Goal: Task Accomplishment & Management: Manage account settings

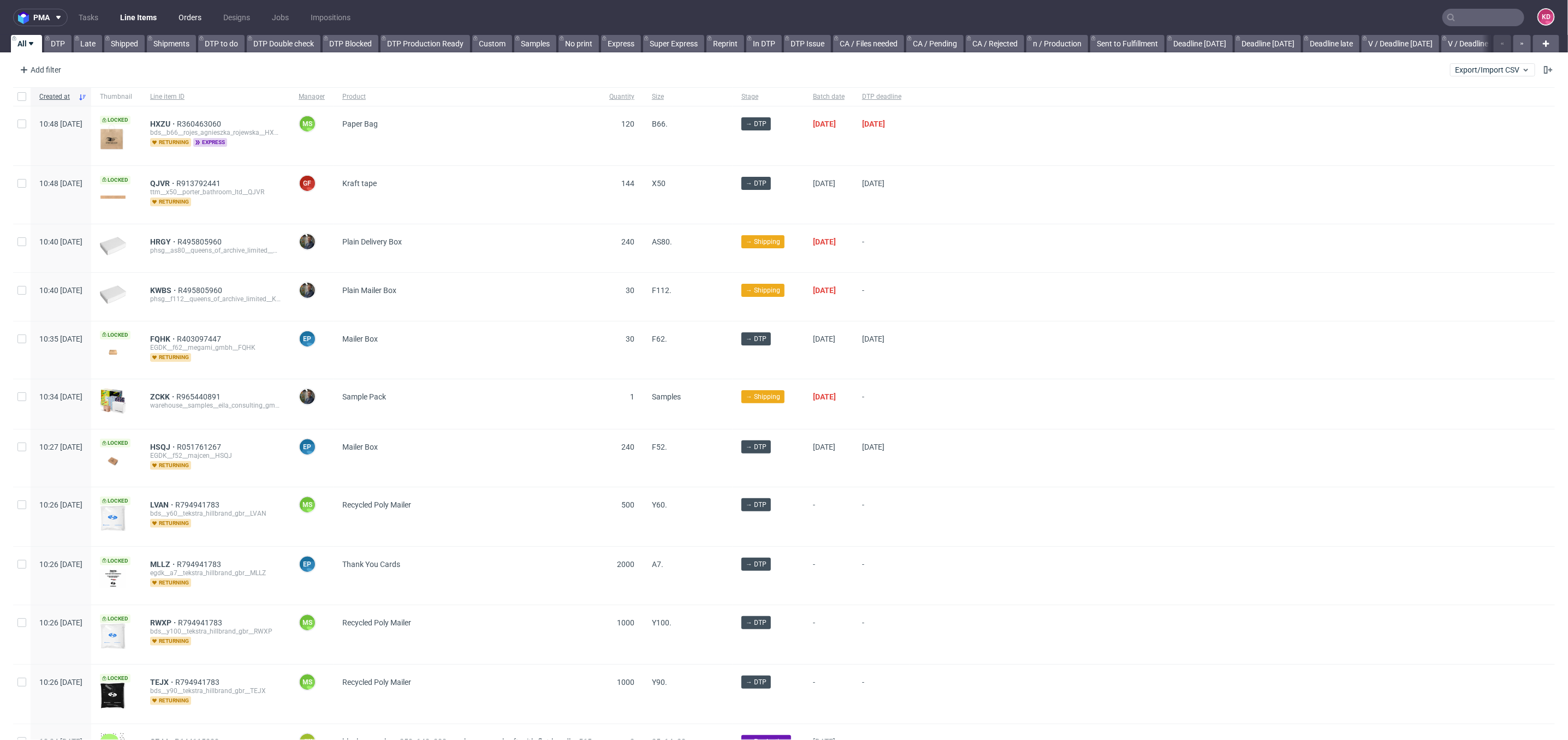
click at [191, 23] on link "Orders" at bounding box center [190, 17] width 36 height 18
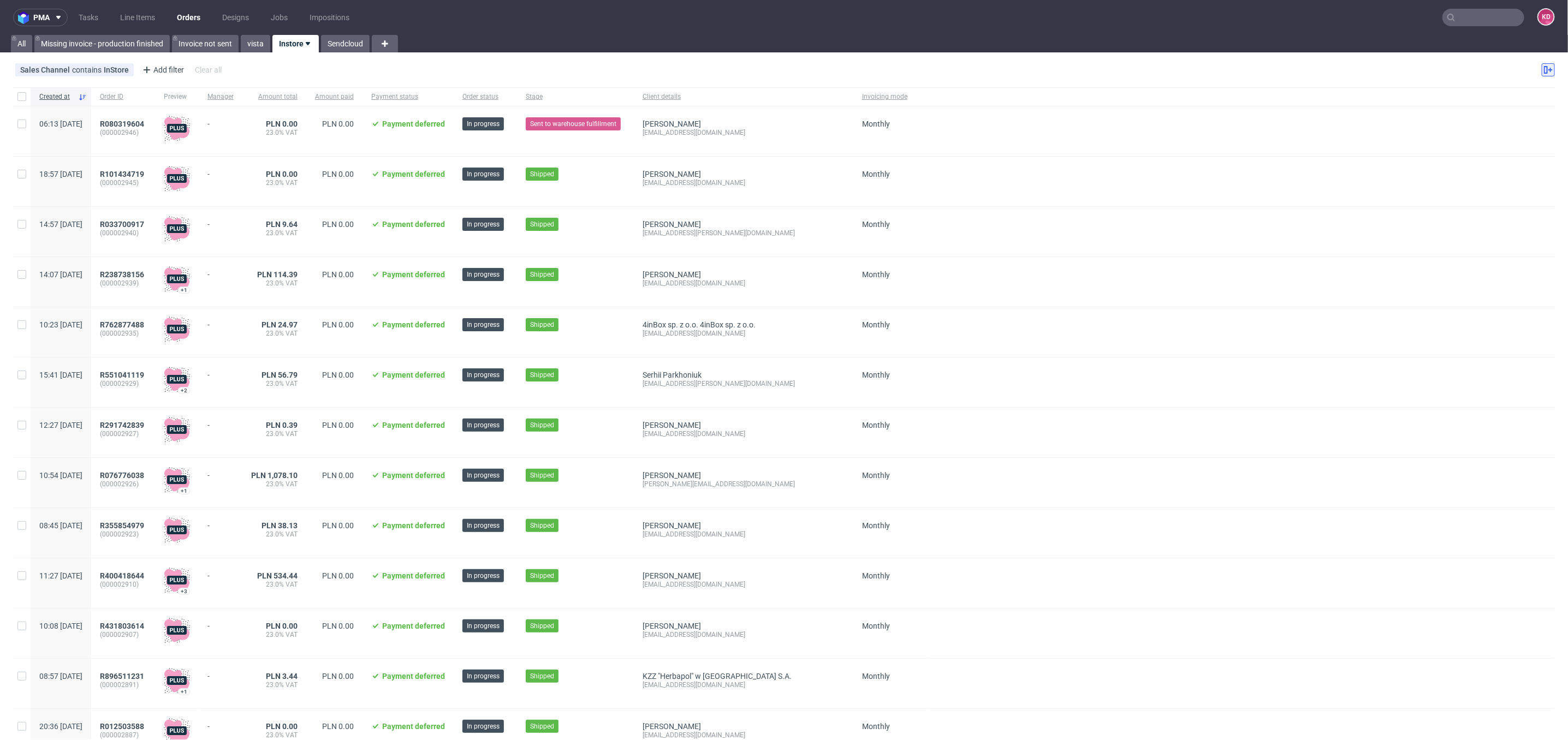
click at [1544, 71] on icon at bounding box center [1548, 70] width 9 height 9
click at [1194, 68] on div "Sales Channel contains InStore Add filter Hide filters Clear all" at bounding box center [784, 70] width 1568 height 26
click at [141, 19] on link "Line Items" at bounding box center [138, 17] width 48 height 18
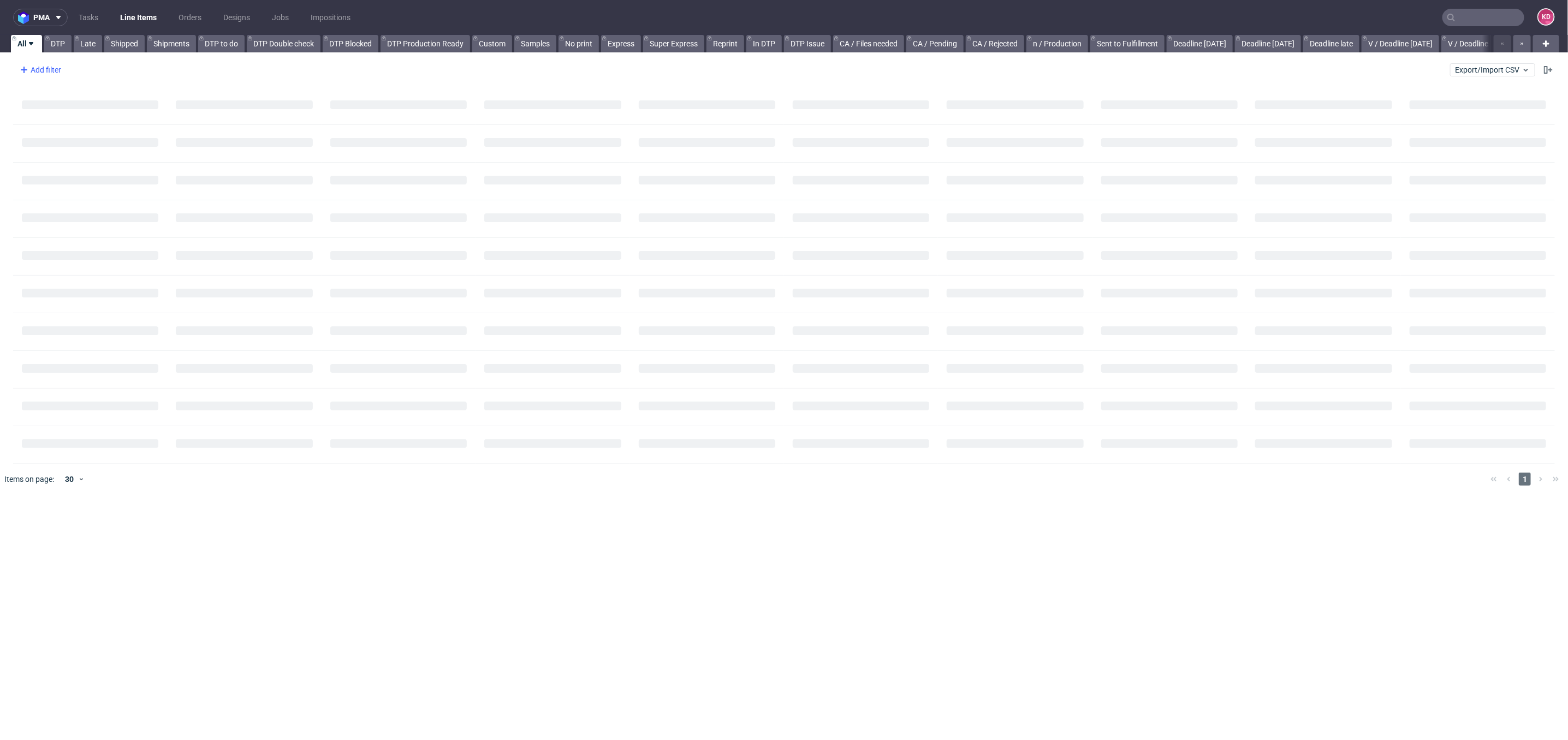
click at [54, 72] on div "Add filter" at bounding box center [39, 70] width 48 height 18
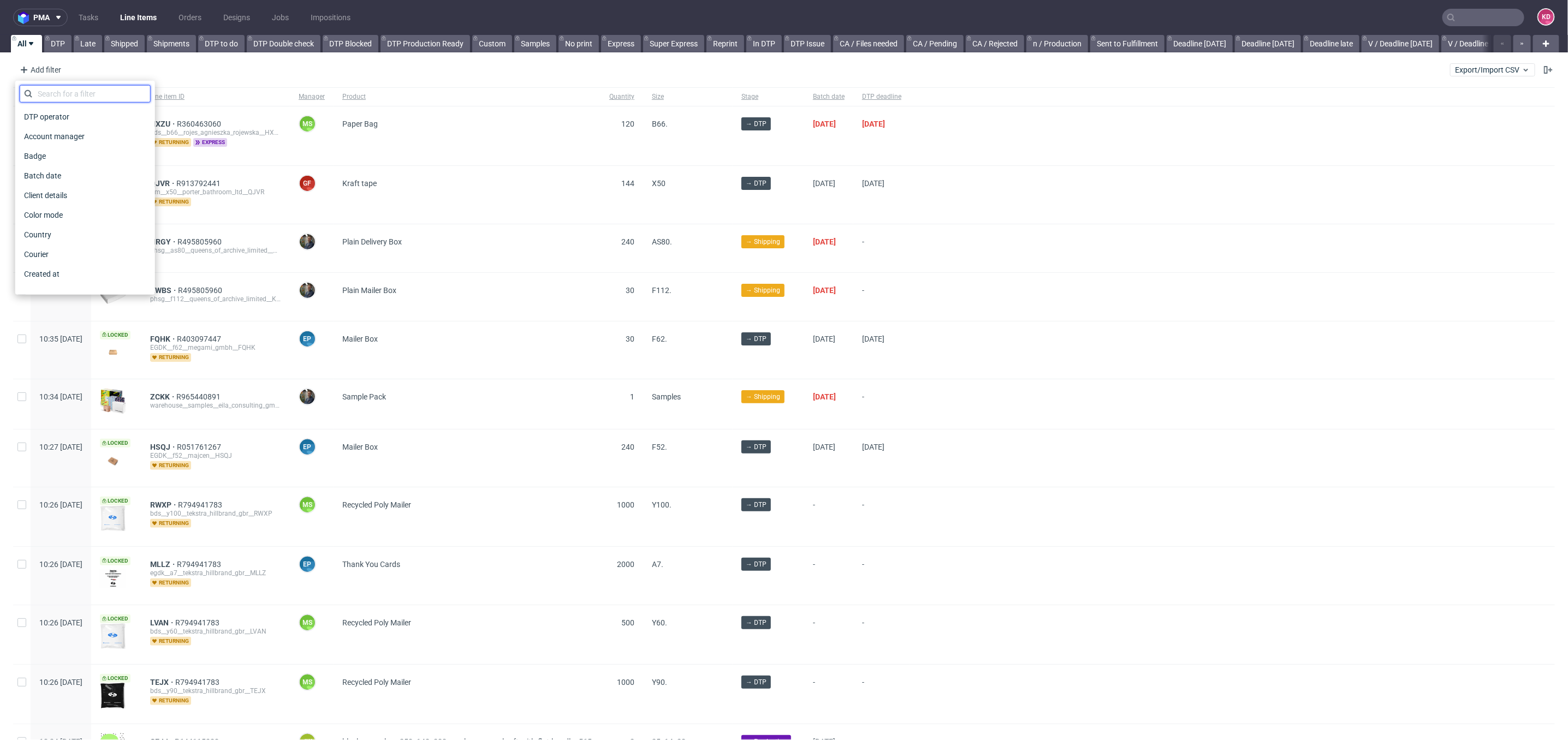
click at [64, 89] on input "text" at bounding box center [85, 94] width 131 height 18
type input "sales"
click at [59, 116] on span "Sales Channel" at bounding box center [48, 116] width 58 height 15
click at [73, 124] on input "text" at bounding box center [85, 118] width 131 height 18
type input "inst"
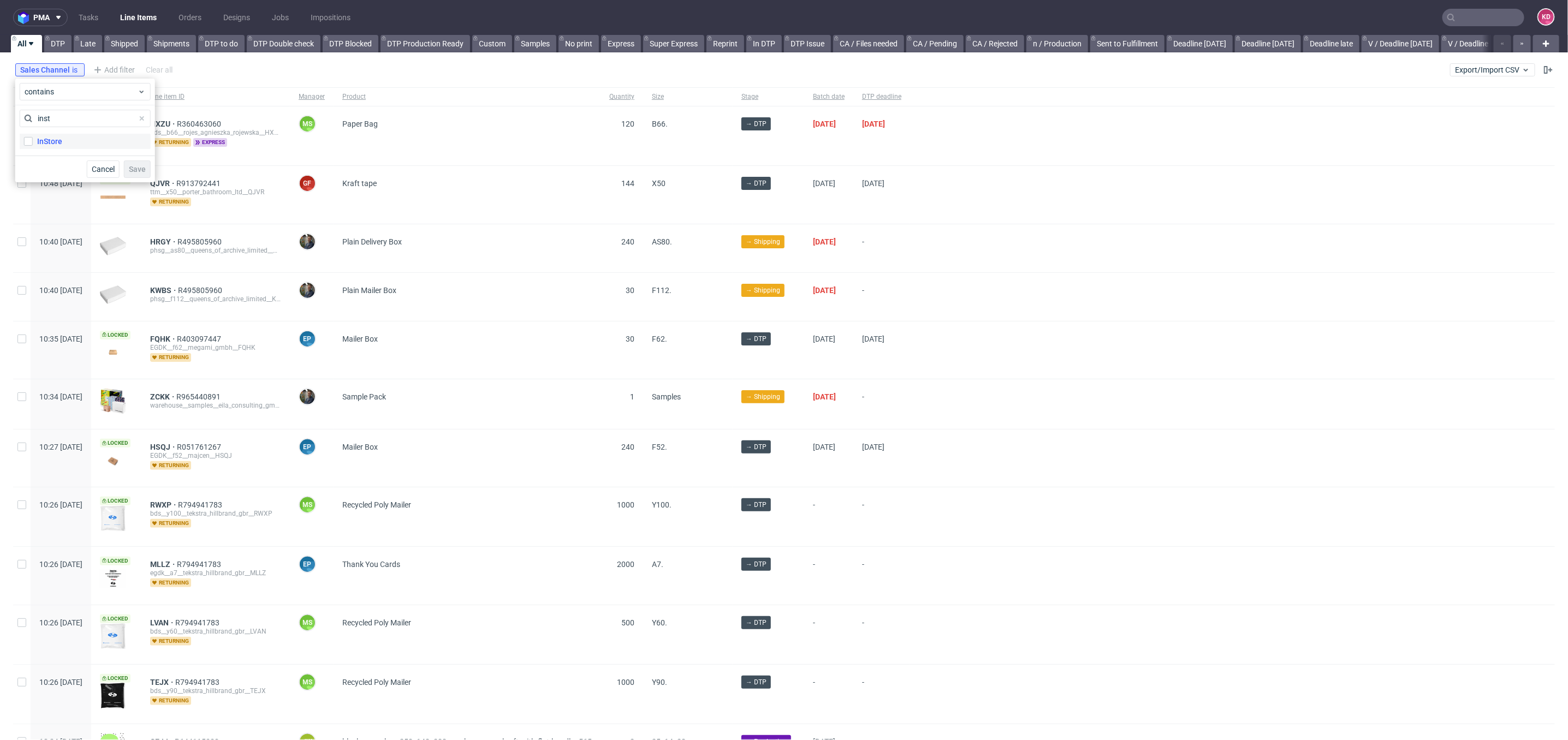
click at [60, 144] on div "InStore" at bounding box center [50, 141] width 25 height 11
click at [33, 144] on input "InStore" at bounding box center [28, 141] width 9 height 9
checkbox input "true"
click at [137, 174] on button "Save" at bounding box center [138, 169] width 27 height 18
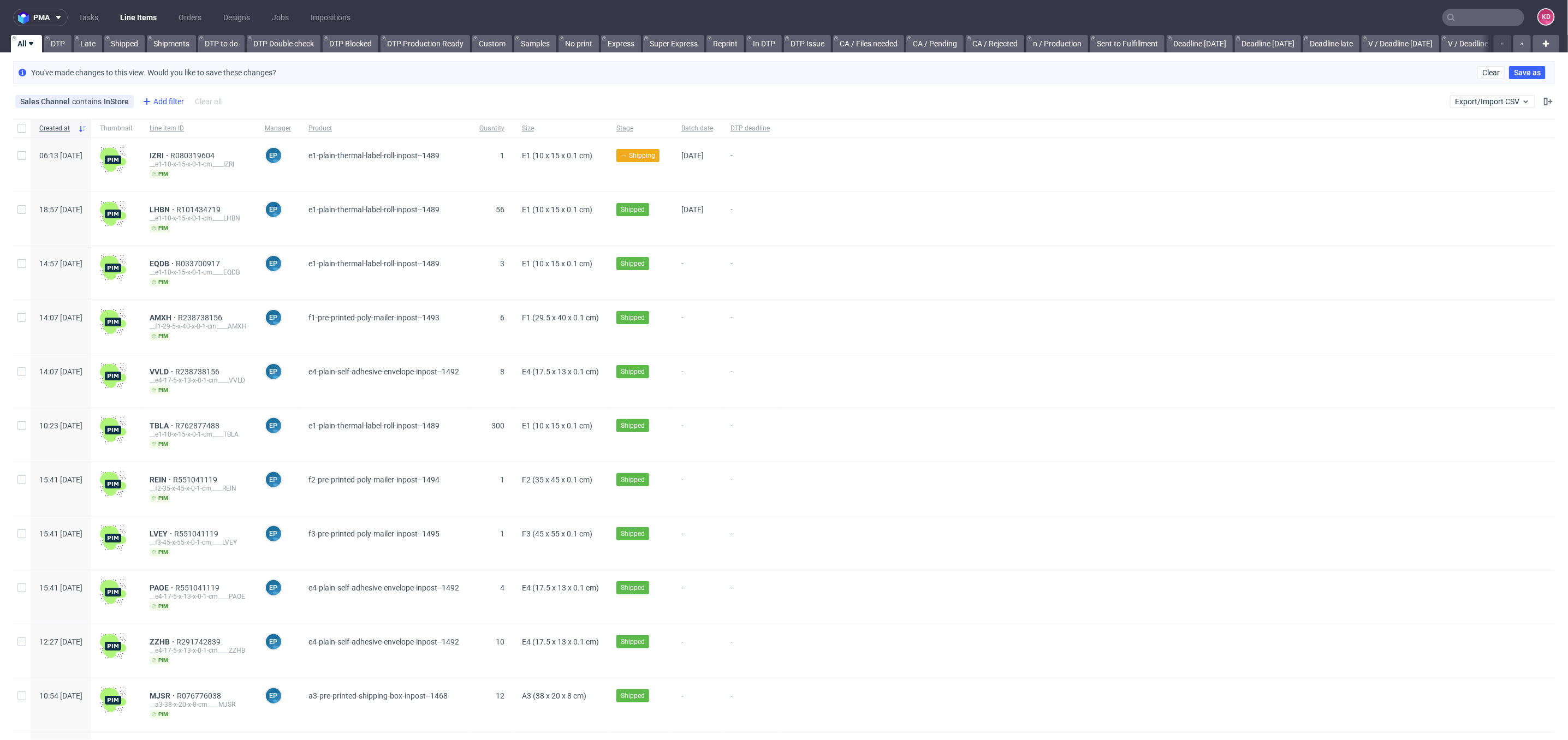
click at [161, 101] on div "Add filter" at bounding box center [162, 102] width 48 height 18
click at [176, 120] on input "text" at bounding box center [206, 125] width 131 height 18
type input "sup"
click at [186, 166] on div "Supplier" at bounding box center [206, 168] width 131 height 15
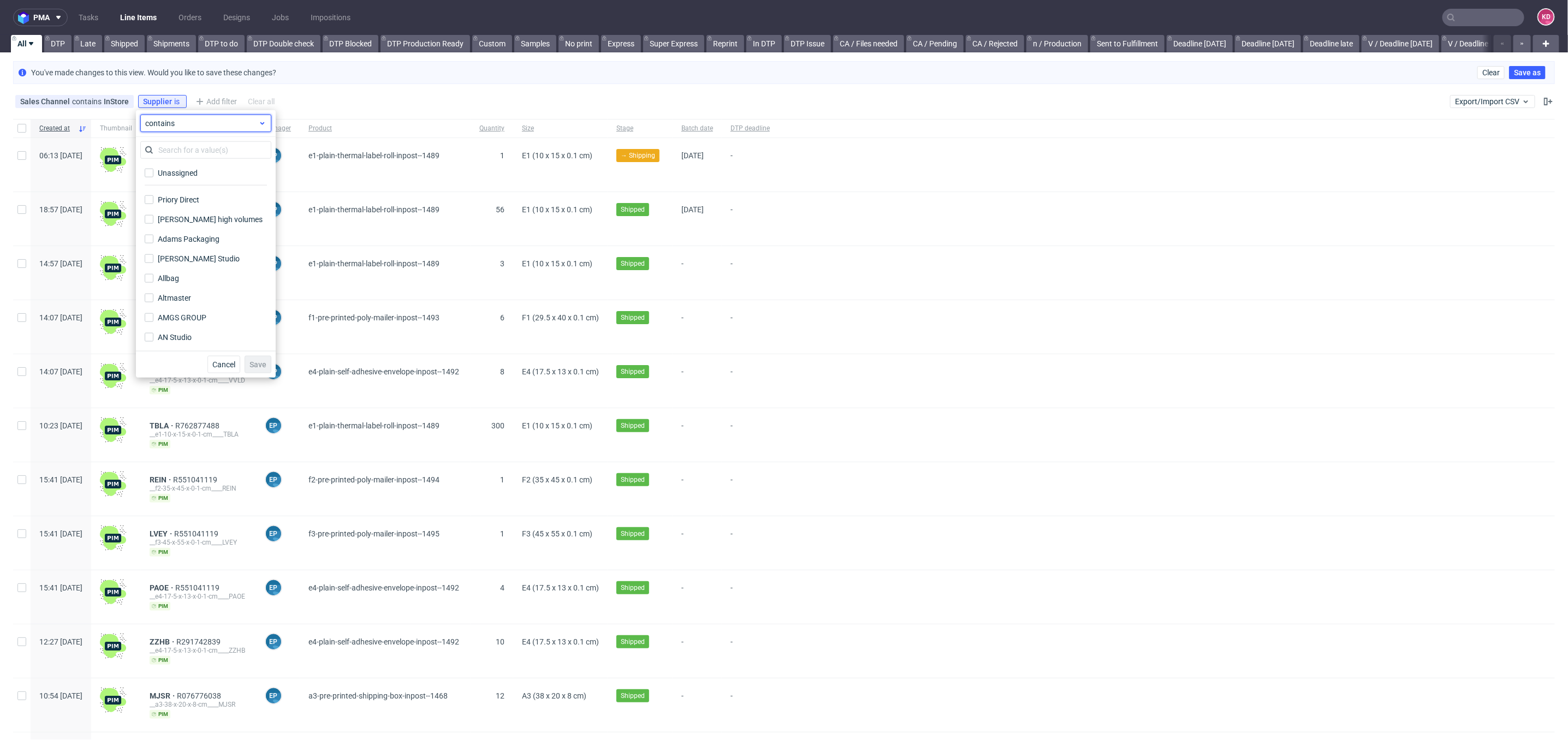
click at [178, 125] on span "contains" at bounding box center [201, 124] width 113 height 11
click at [180, 165] on span "does not contain" at bounding box center [191, 168] width 58 height 11
click at [171, 146] on input "text" at bounding box center [206, 150] width 131 height 18
type input "inpos"
click at [177, 172] on div "Inpost Warehouse" at bounding box center [189, 173] width 63 height 11
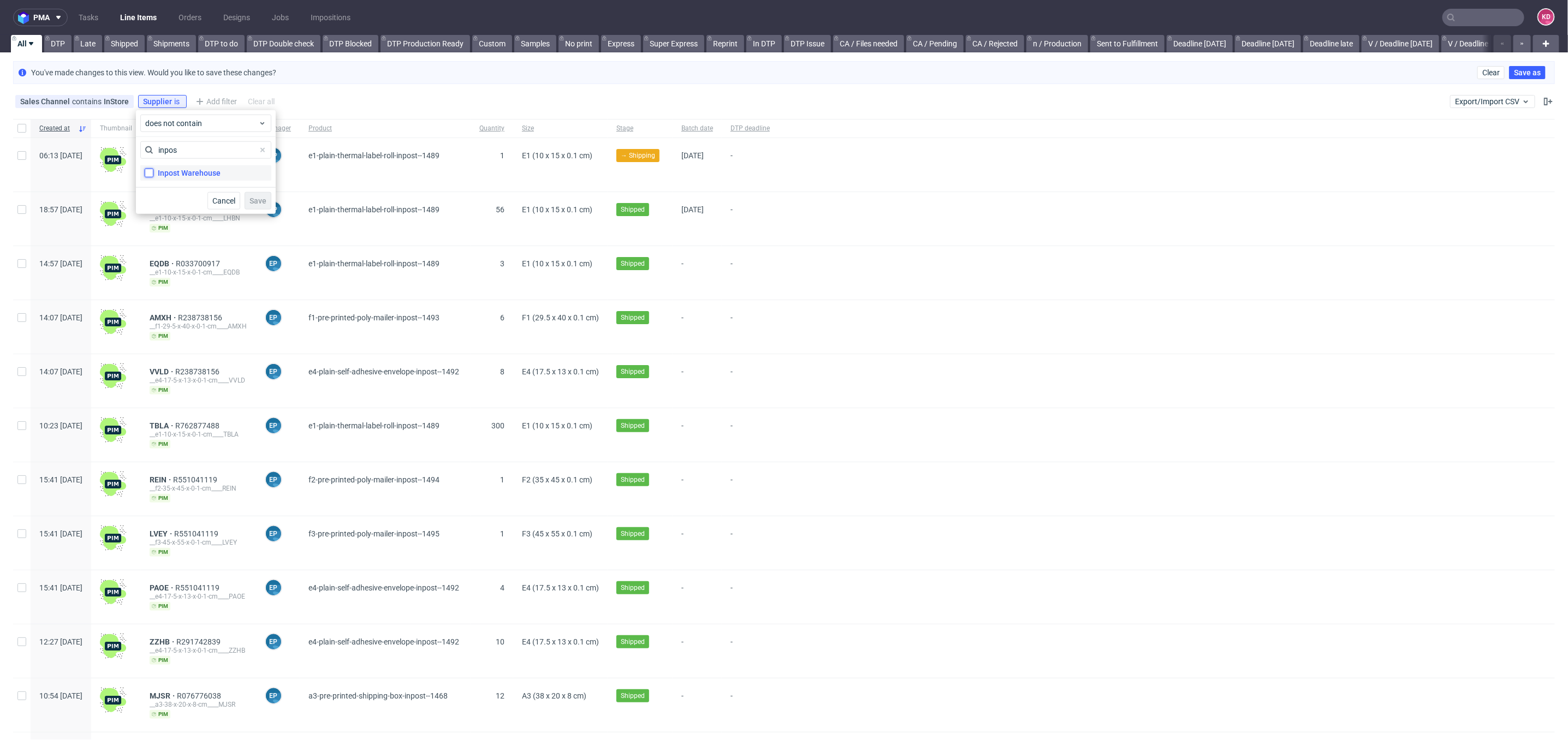
click at [154, 172] on input "Inpost Warehouse" at bounding box center [149, 173] width 9 height 9
checkbox input "true"
click at [256, 199] on span "Save" at bounding box center [258, 201] width 17 height 7
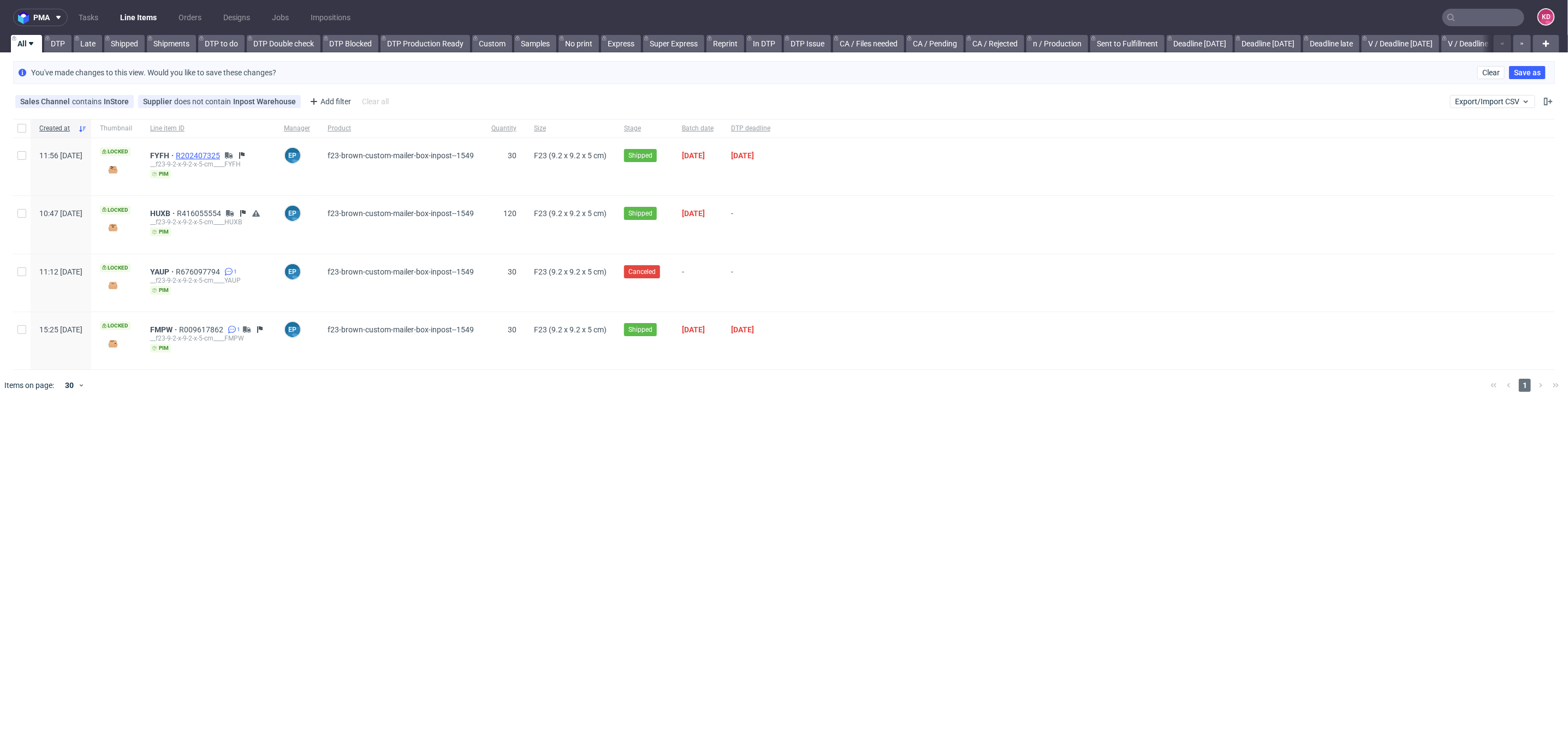
click at [222, 154] on span "R202407325" at bounding box center [199, 155] width 46 height 9
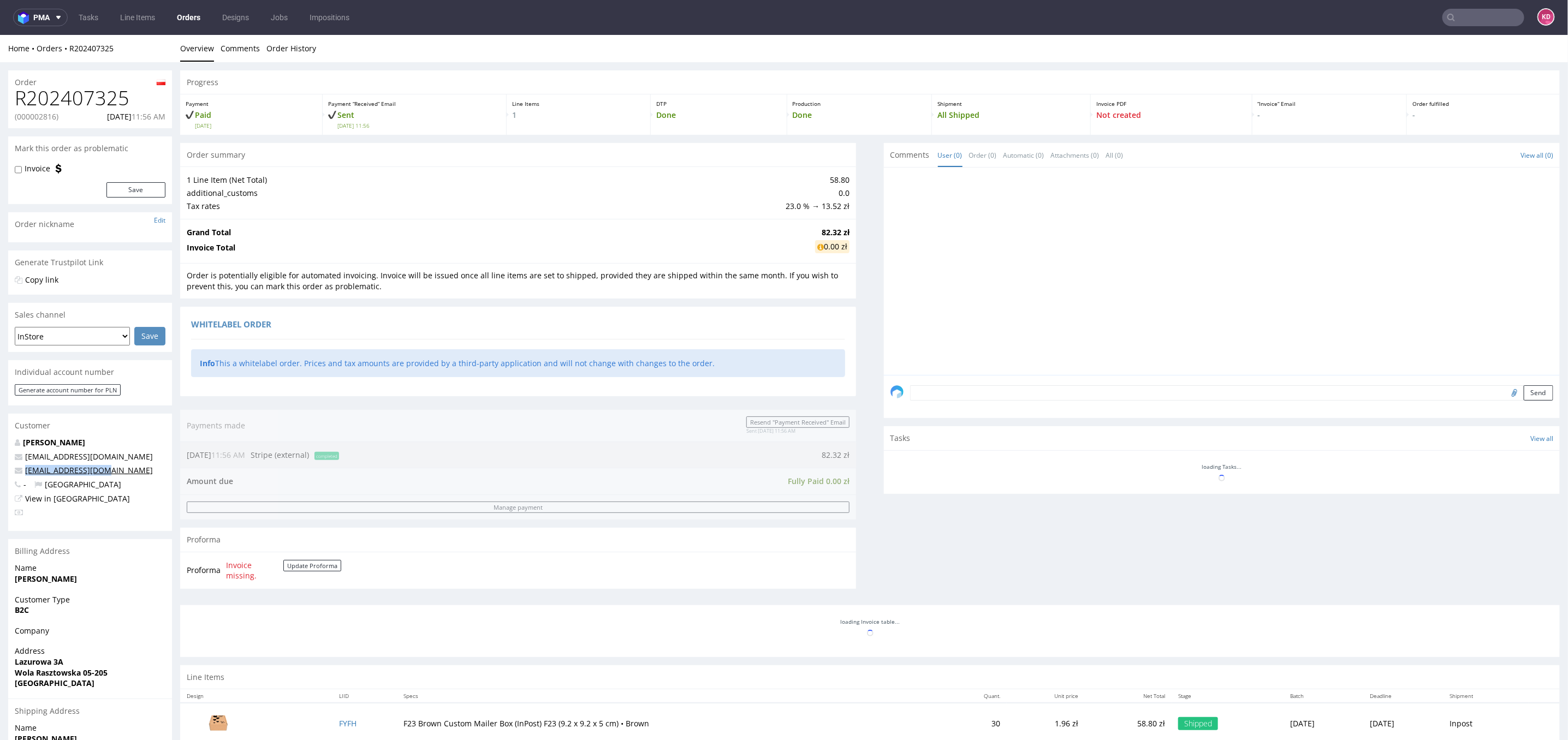
drag, startPoint x: 116, startPoint y: 472, endPoint x: 25, endPoint y: 469, distance: 91.0
click at [25, 470] on p "bgalimska@inpost.pl" at bounding box center [90, 470] width 150 height 11
copy link "bgalimska@inpost.pl"
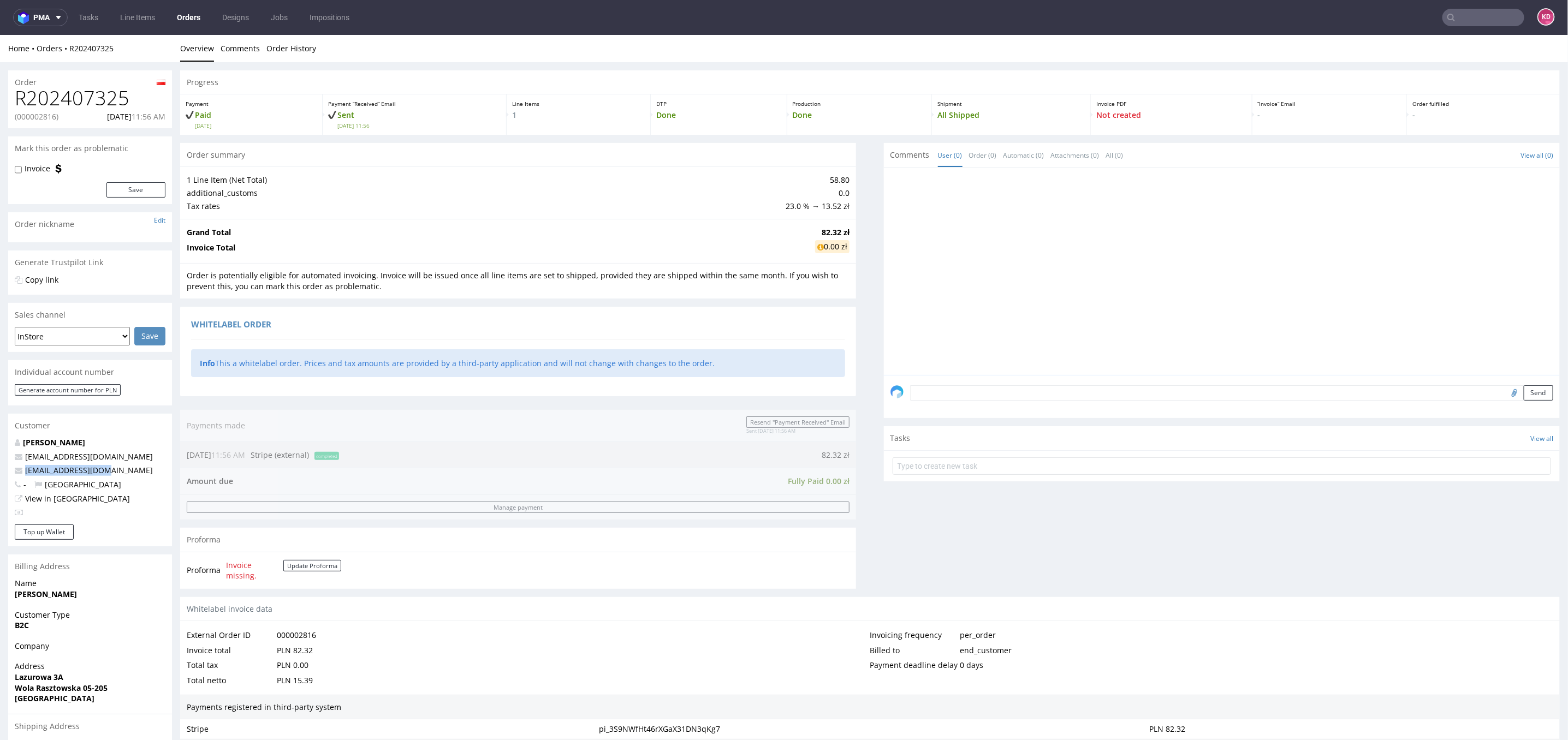
click at [190, 16] on link "Orders" at bounding box center [188, 17] width 37 height 18
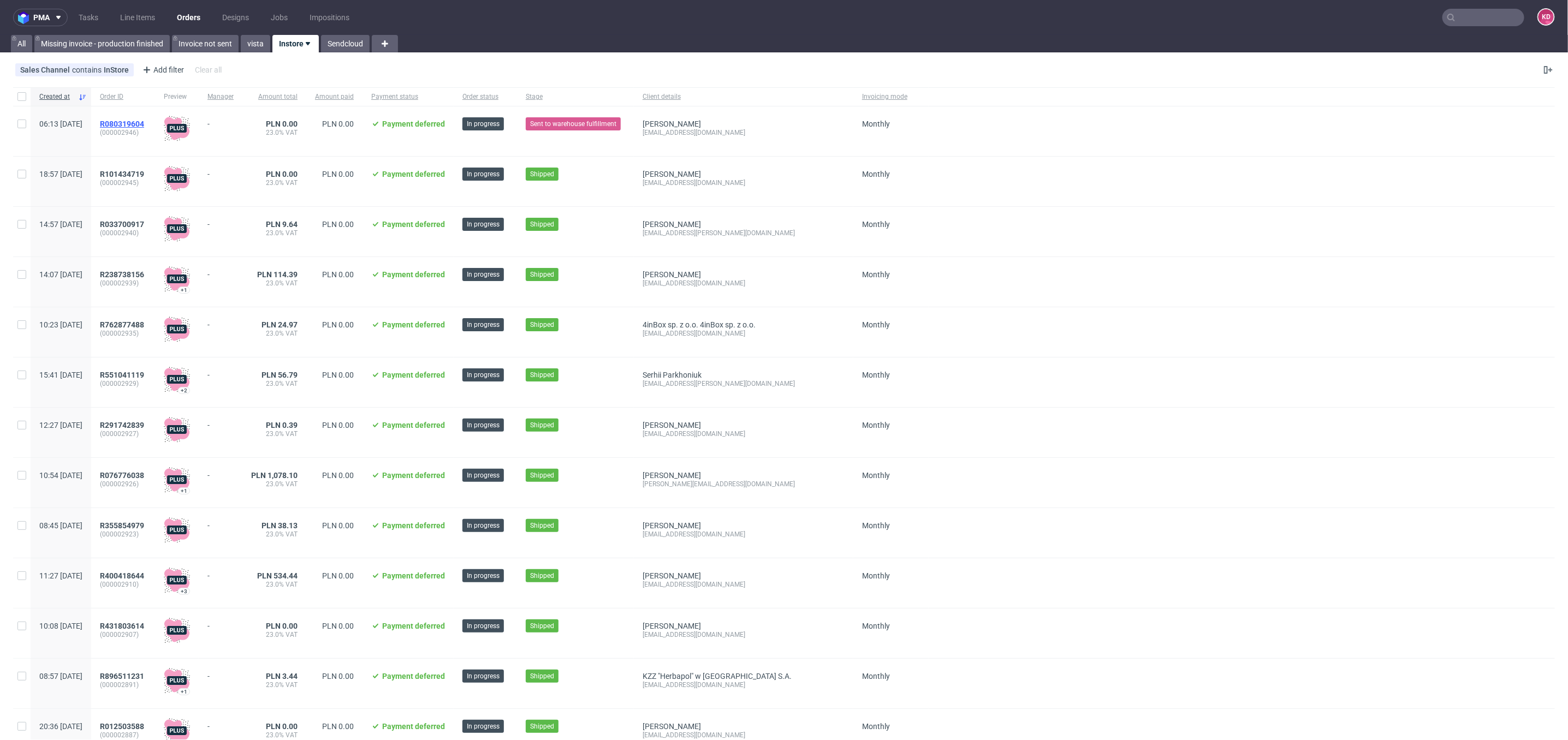
click at [144, 124] on span "R080319604" at bounding box center [122, 124] width 44 height 9
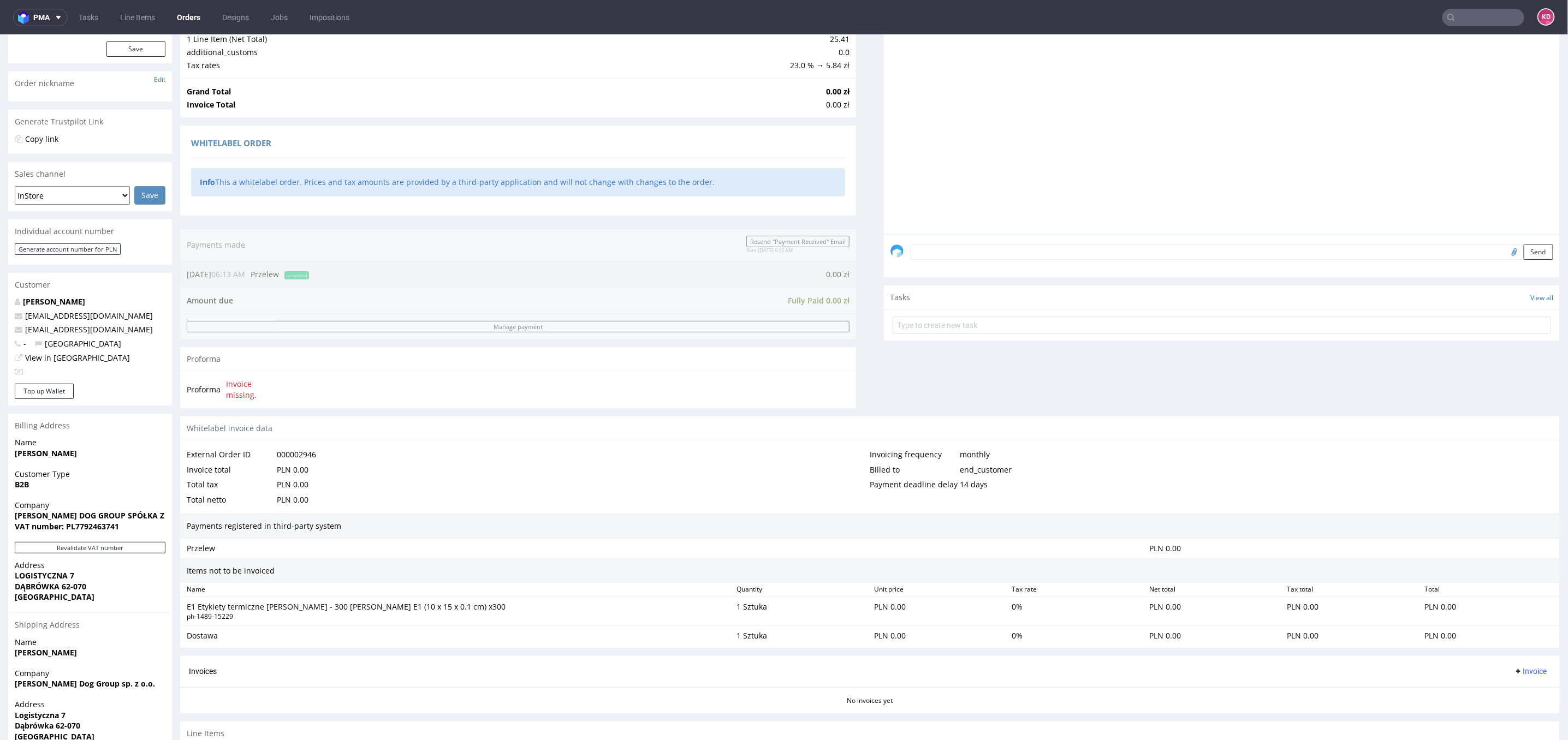
scroll to position [215, 0]
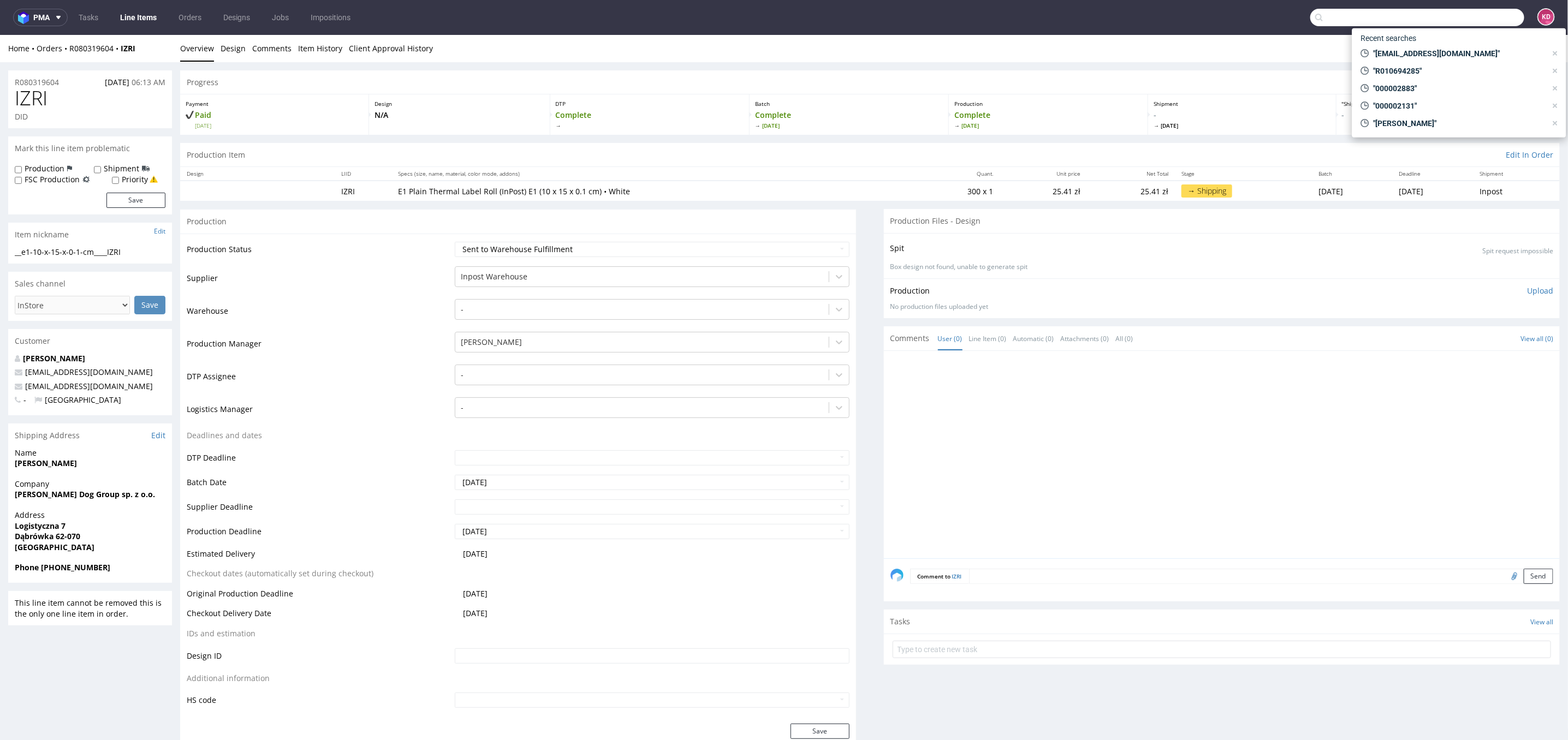
click at [1474, 13] on input "text" at bounding box center [1418, 17] width 214 height 18
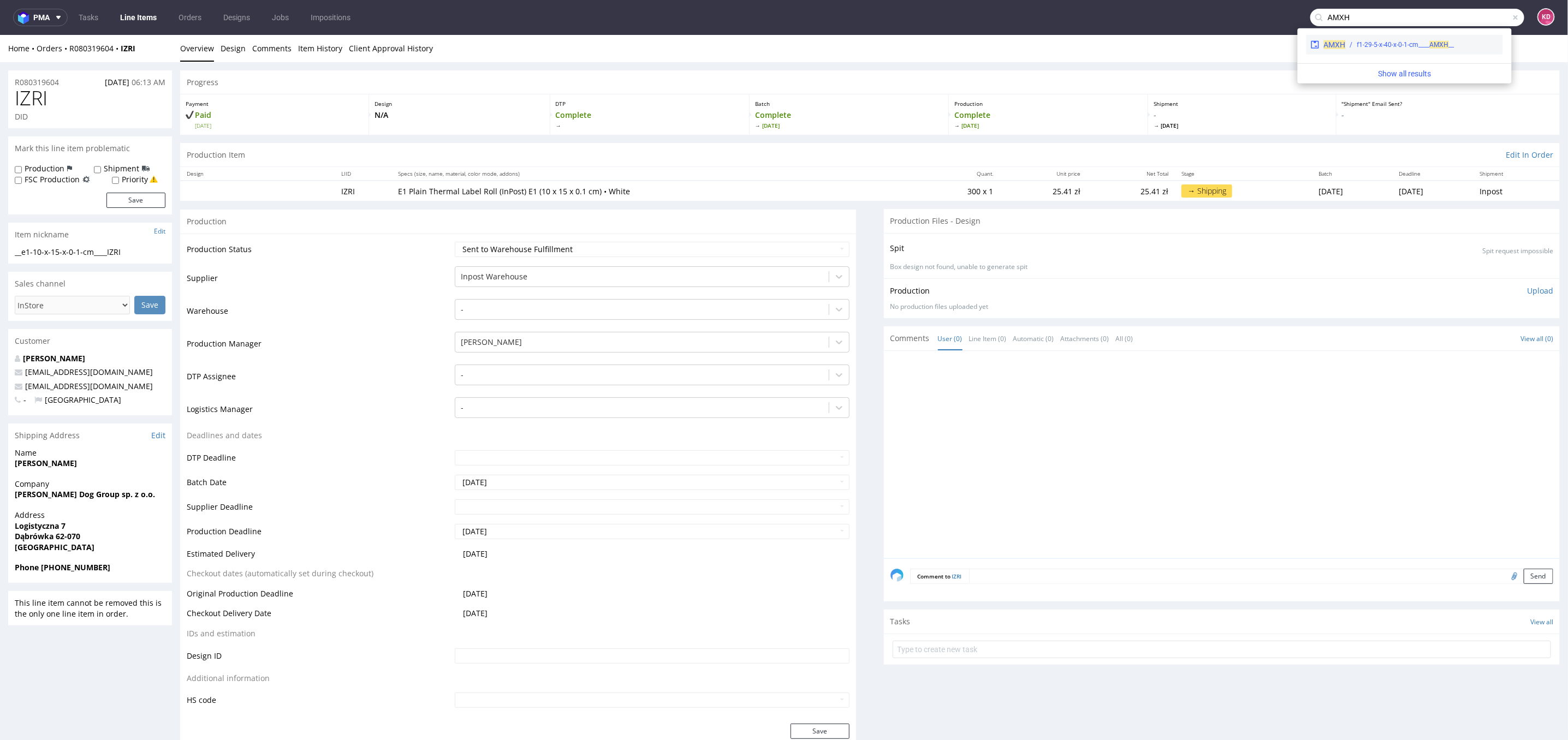
type input "AMXH"
click at [1468, 40] on div "__f1-29-5-x-40-x-0-1-cm____ AMXH" at bounding box center [1422, 45] width 153 height 10
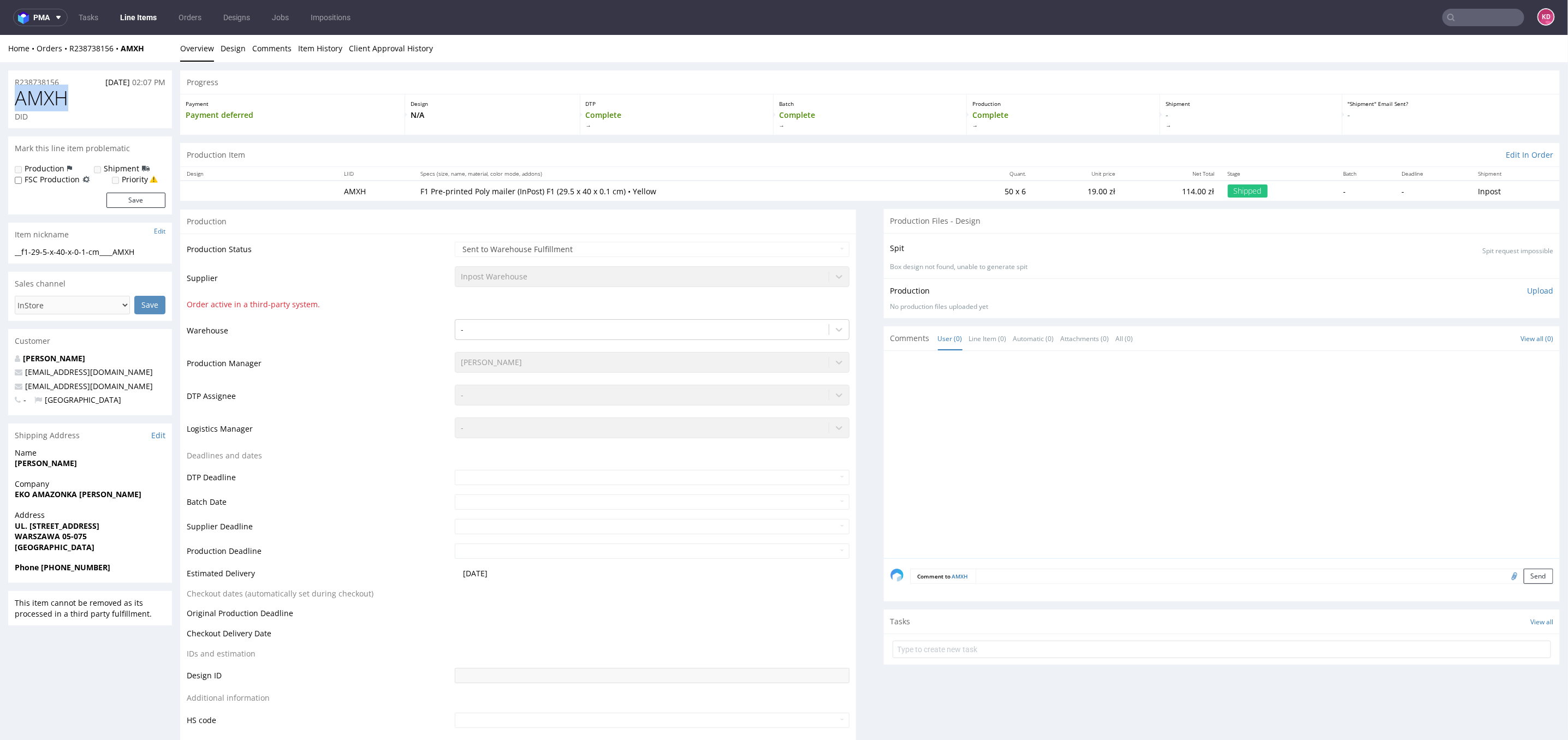
drag, startPoint x: 76, startPoint y: 102, endPoint x: 9, endPoint y: 102, distance: 67.0
click at [9, 102] on div "AMXH DID" at bounding box center [90, 107] width 164 height 41
copy span "AMXH"
click at [384, 77] on div "Progress" at bounding box center [869, 81] width 1380 height 24
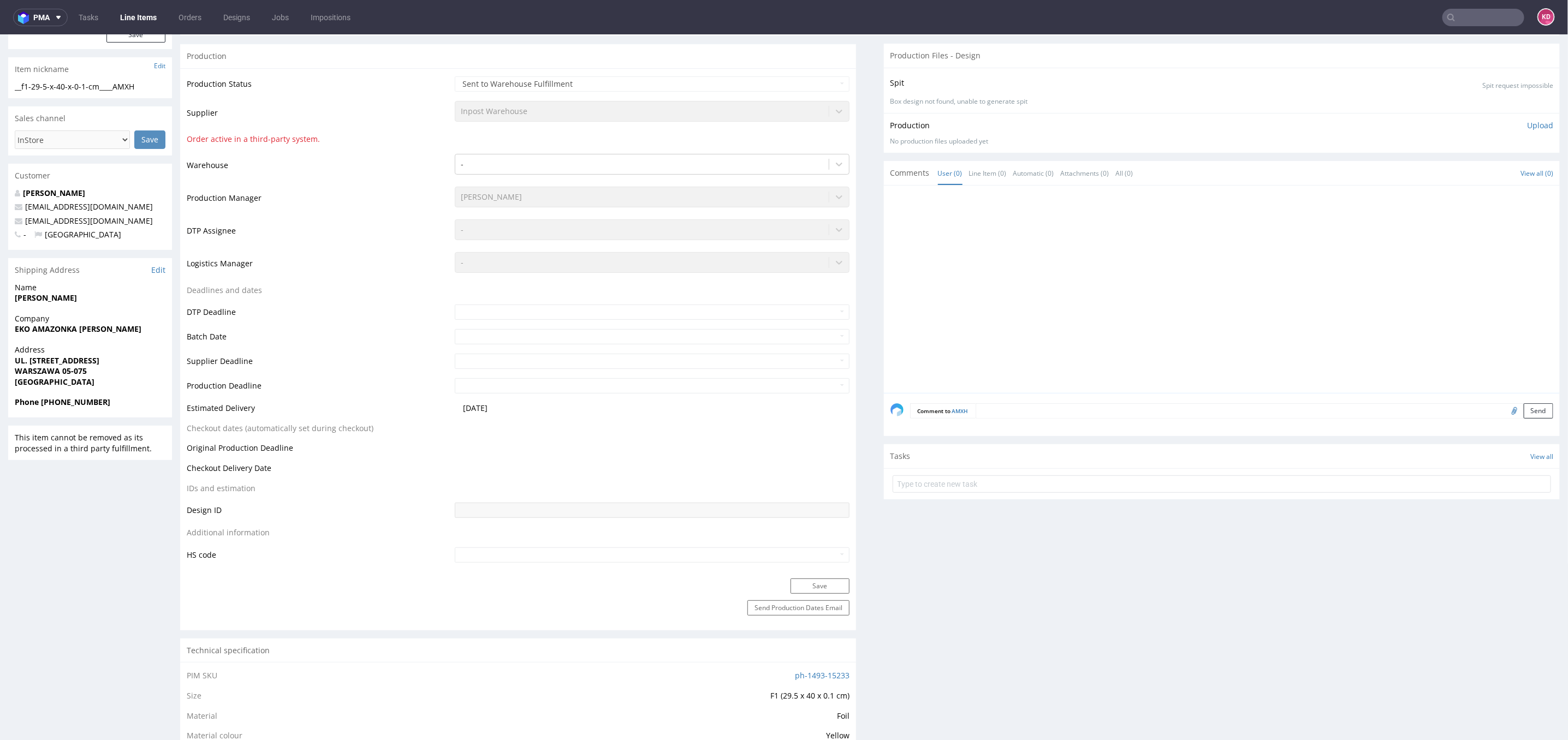
scroll to position [164, 0]
click at [804, 675] on link "ph-1493-15233" at bounding box center [822, 676] width 54 height 10
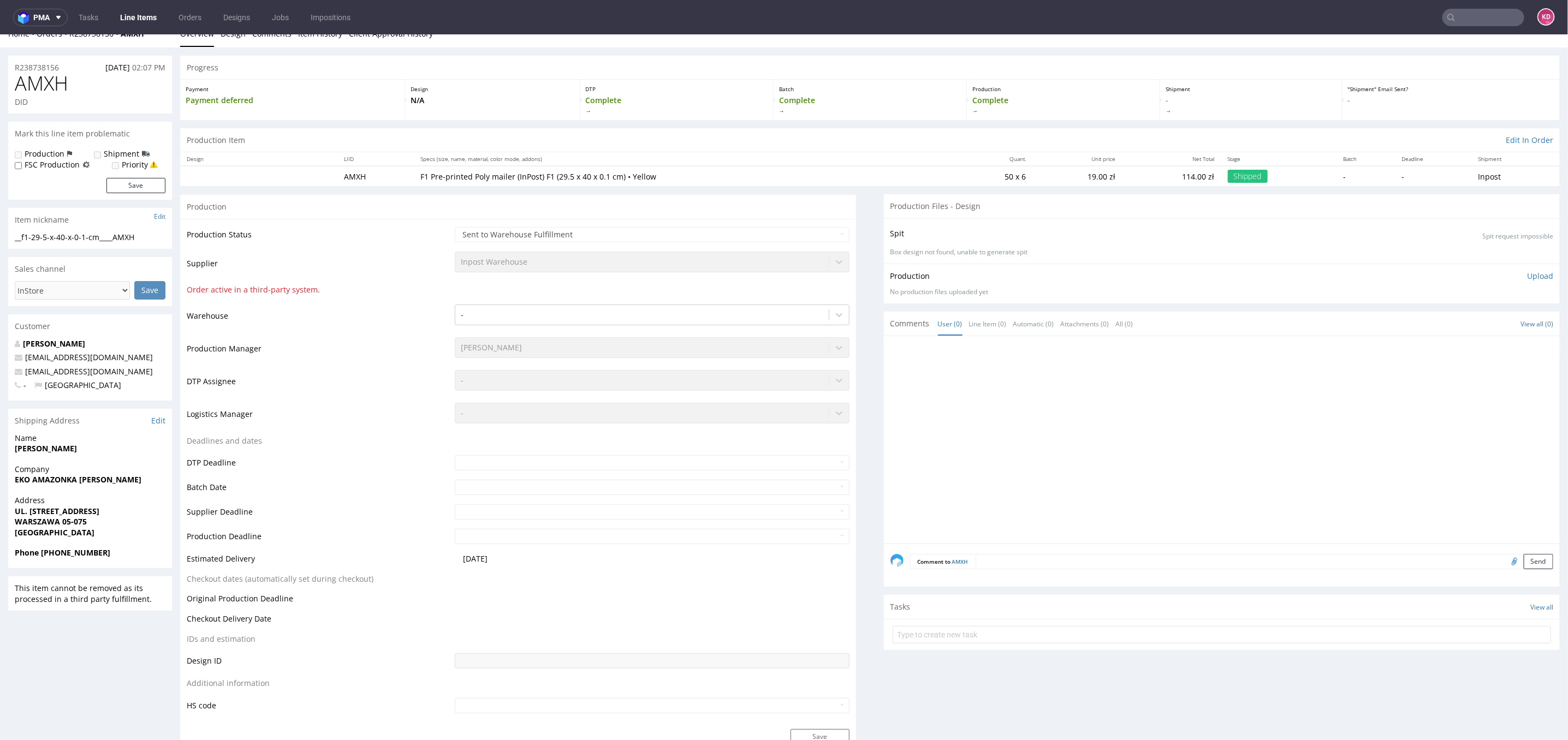
click at [137, 15] on link "Line Items" at bounding box center [138, 17] width 50 height 18
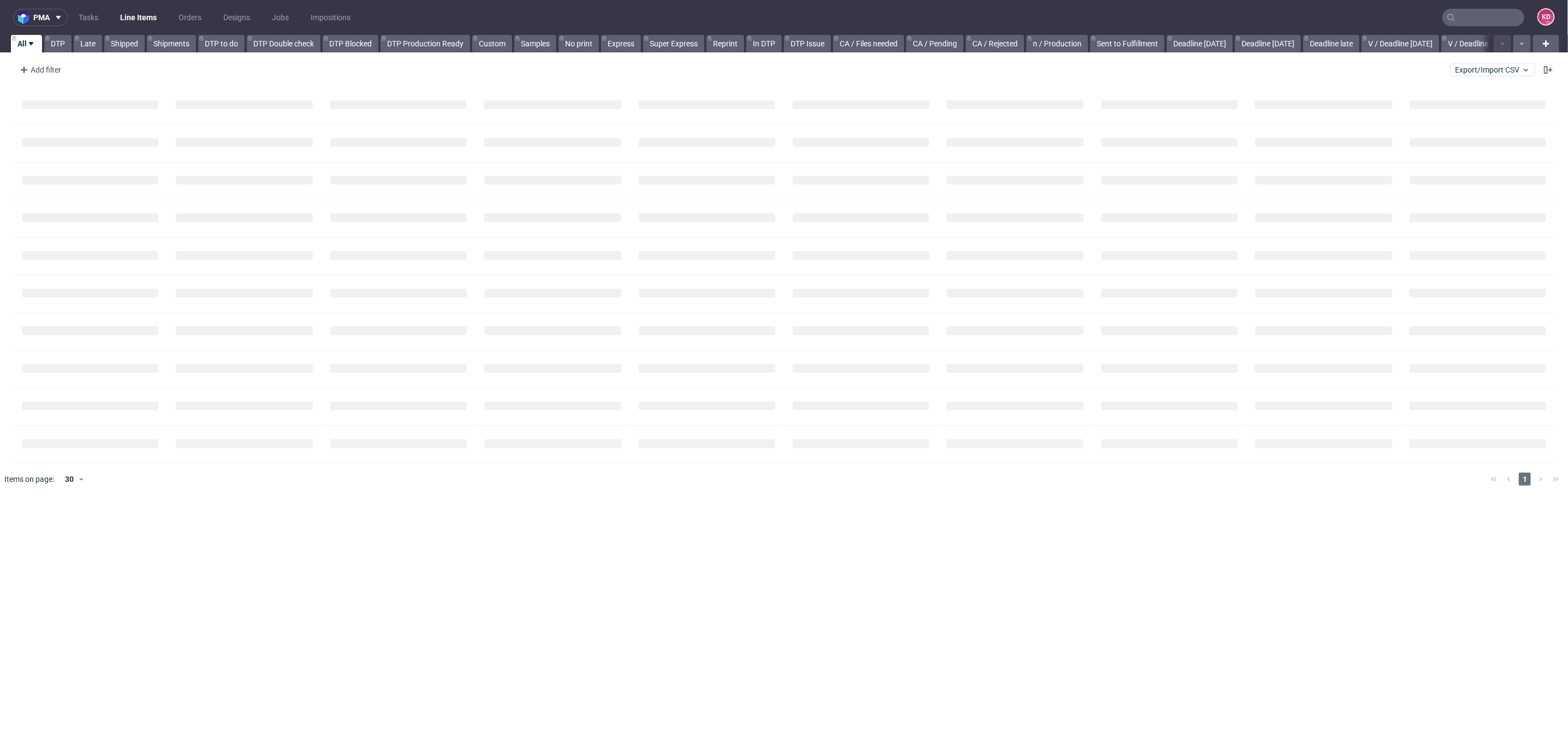
click at [49, 60] on div "Add filter Hide filters Clear all Export/Import CSV" at bounding box center [784, 70] width 1568 height 26
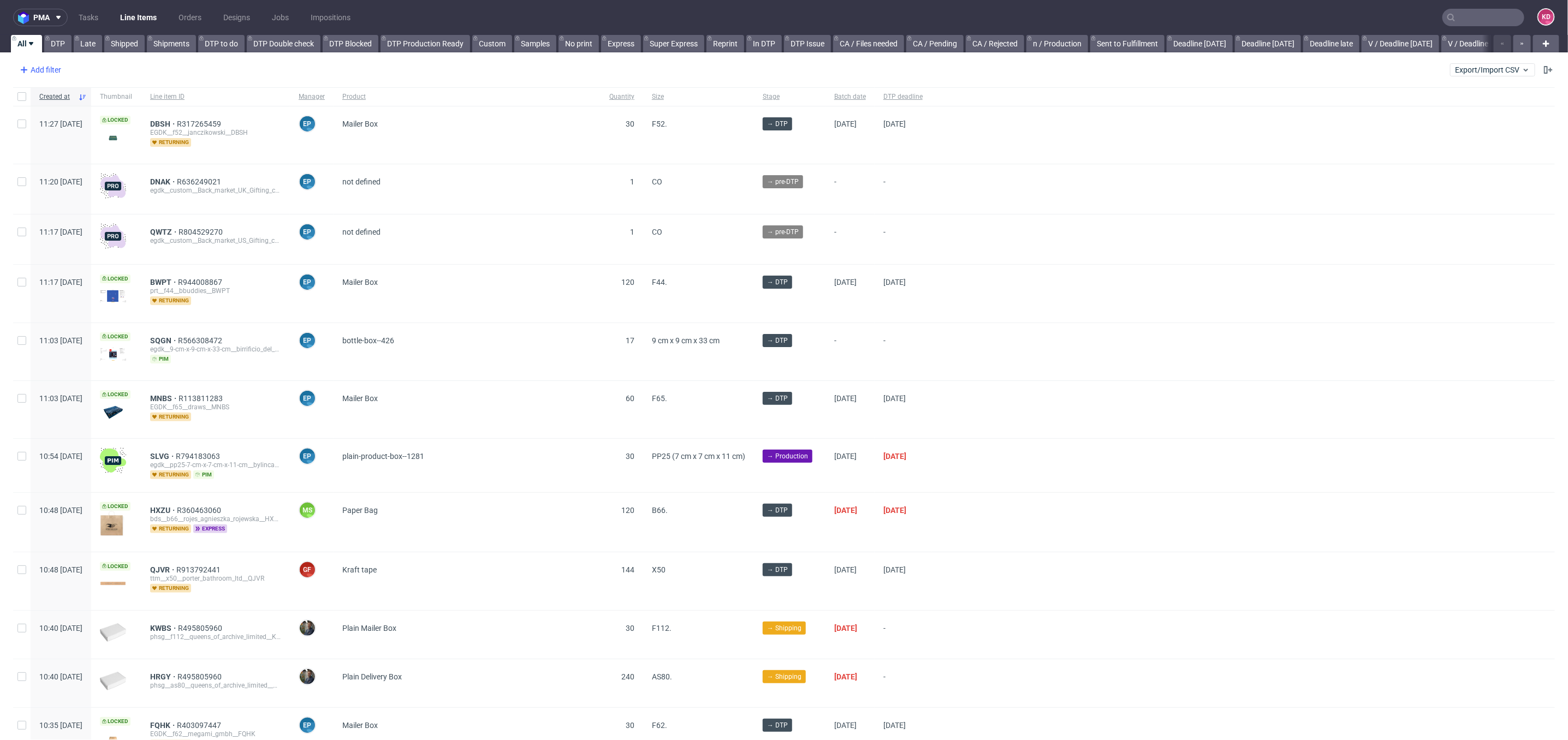
click at [50, 64] on div "Add filter" at bounding box center [39, 70] width 48 height 18
click at [43, 94] on input "text" at bounding box center [85, 94] width 131 height 18
type input "sales"
click at [64, 114] on span "Sales Channel" at bounding box center [48, 116] width 58 height 15
click at [86, 117] on input "text" at bounding box center [85, 118] width 131 height 18
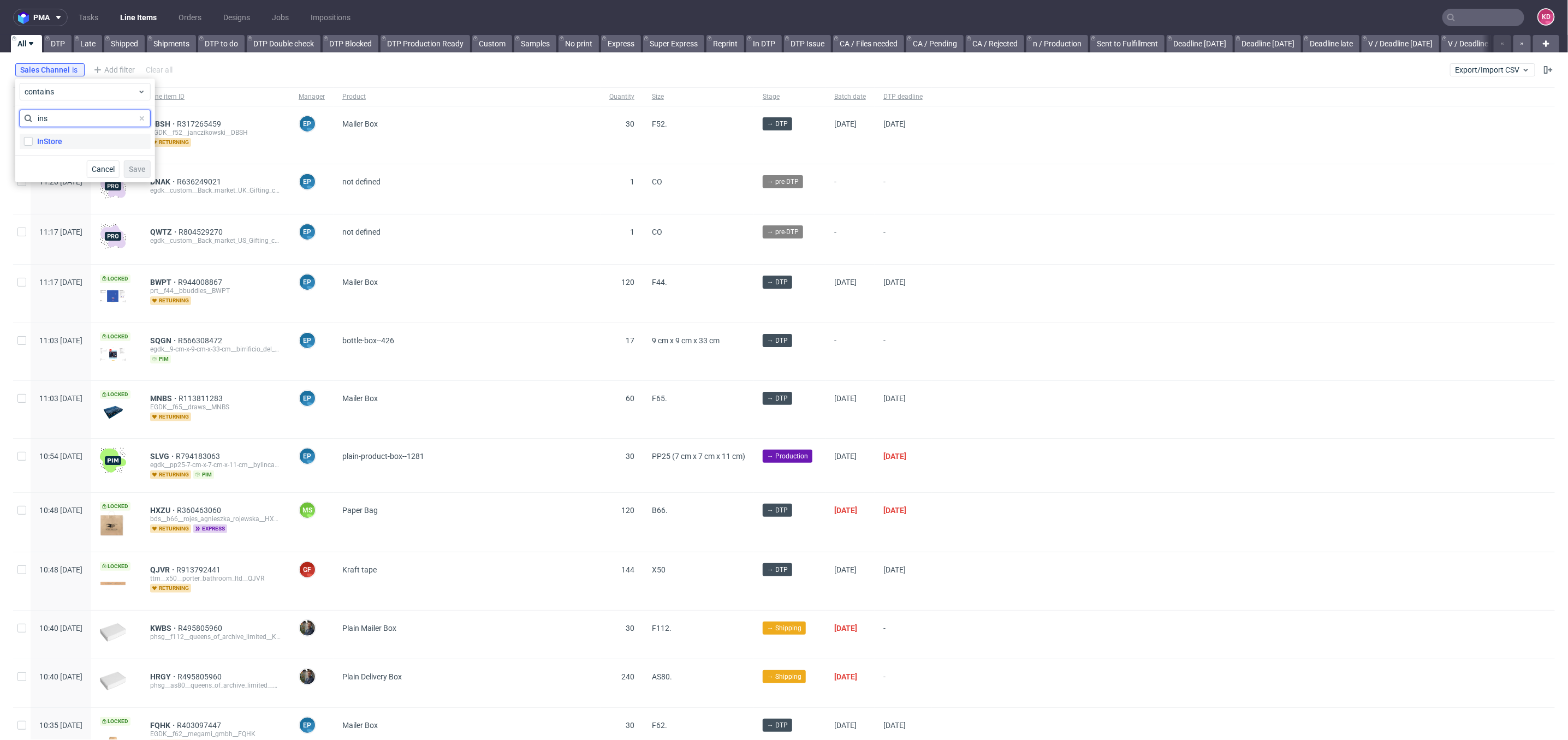
type input "ins"
click at [92, 142] on label "InStore" at bounding box center [85, 141] width 131 height 15
click at [33, 142] on input "InStore" at bounding box center [28, 141] width 9 height 9
checkbox input "true"
click at [141, 165] on span "Save" at bounding box center [138, 169] width 17 height 7
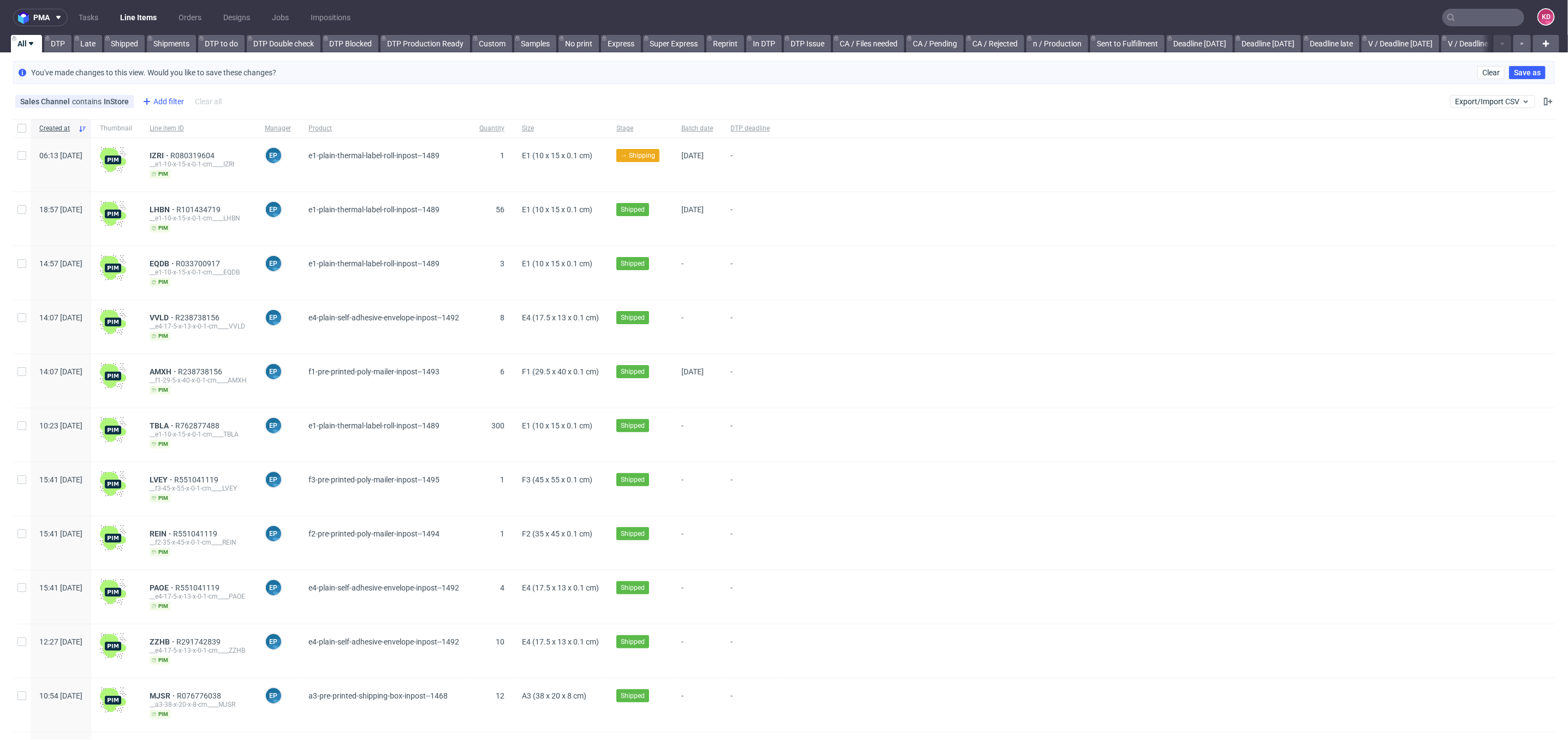
click at [154, 101] on div "Add filter" at bounding box center [162, 102] width 48 height 18
click at [155, 116] on div "DTP operator Account manager Badge Batch date Client details Color mode Country…" at bounding box center [206, 220] width 139 height 214
click at [171, 120] on input "text" at bounding box center [206, 125] width 131 height 18
click at [204, 211] on span "Production deadline" at bounding box center [179, 216] width 79 height 15
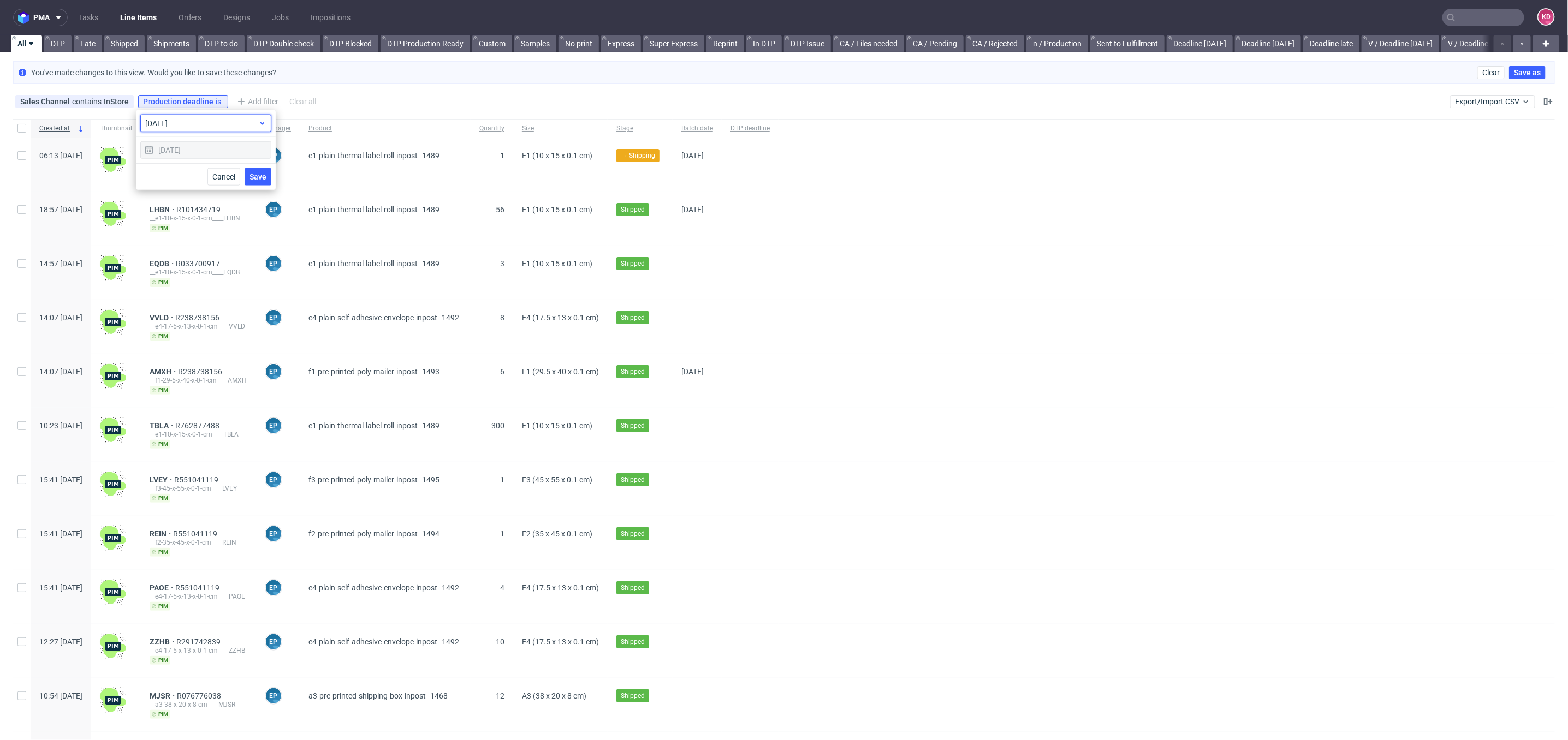
click at [210, 128] on span "today" at bounding box center [201, 124] width 113 height 11
click at [198, 342] on label "not set" at bounding box center [206, 345] width 122 height 20
click at [261, 162] on span "Save" at bounding box center [258, 159] width 17 height 7
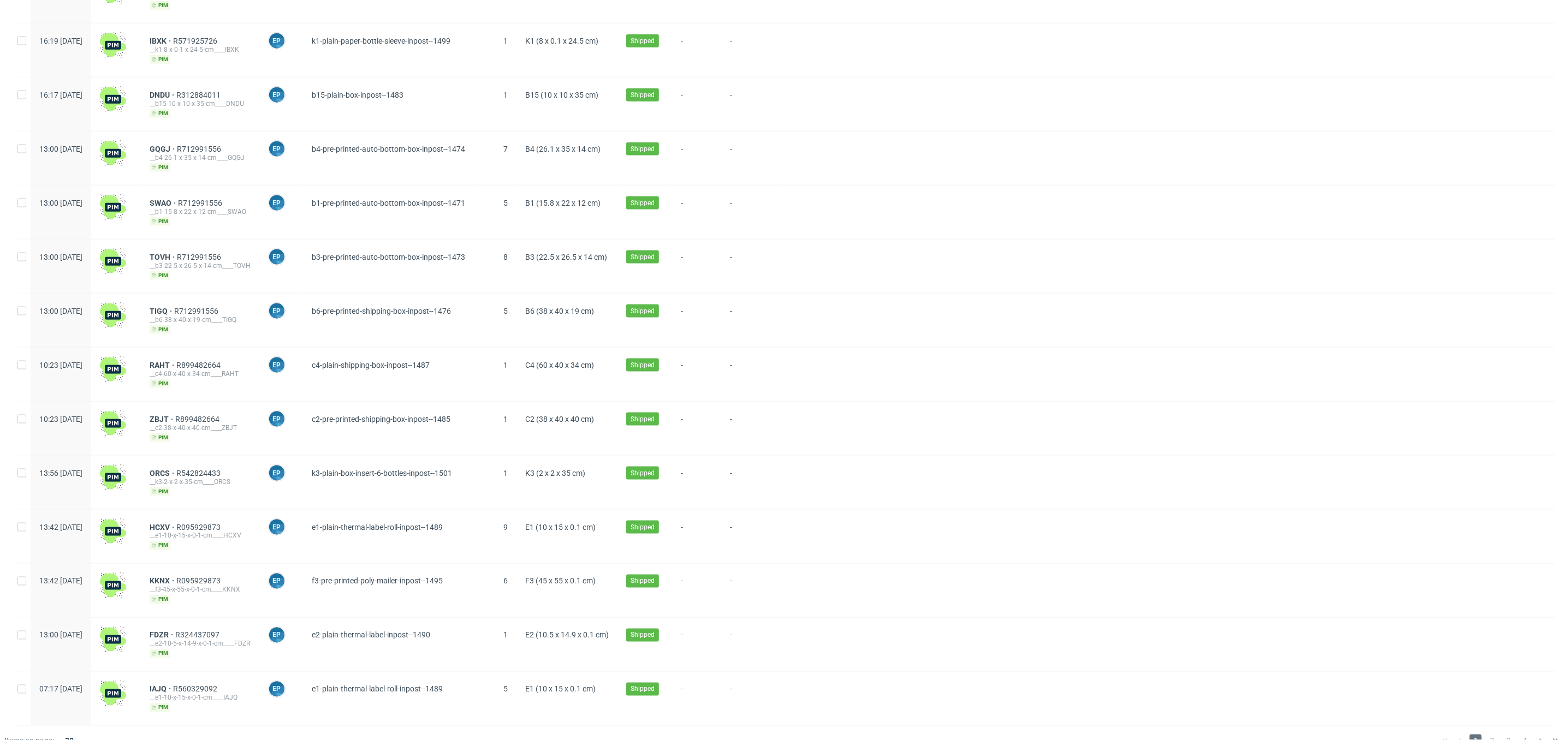
scroll to position [0, 0]
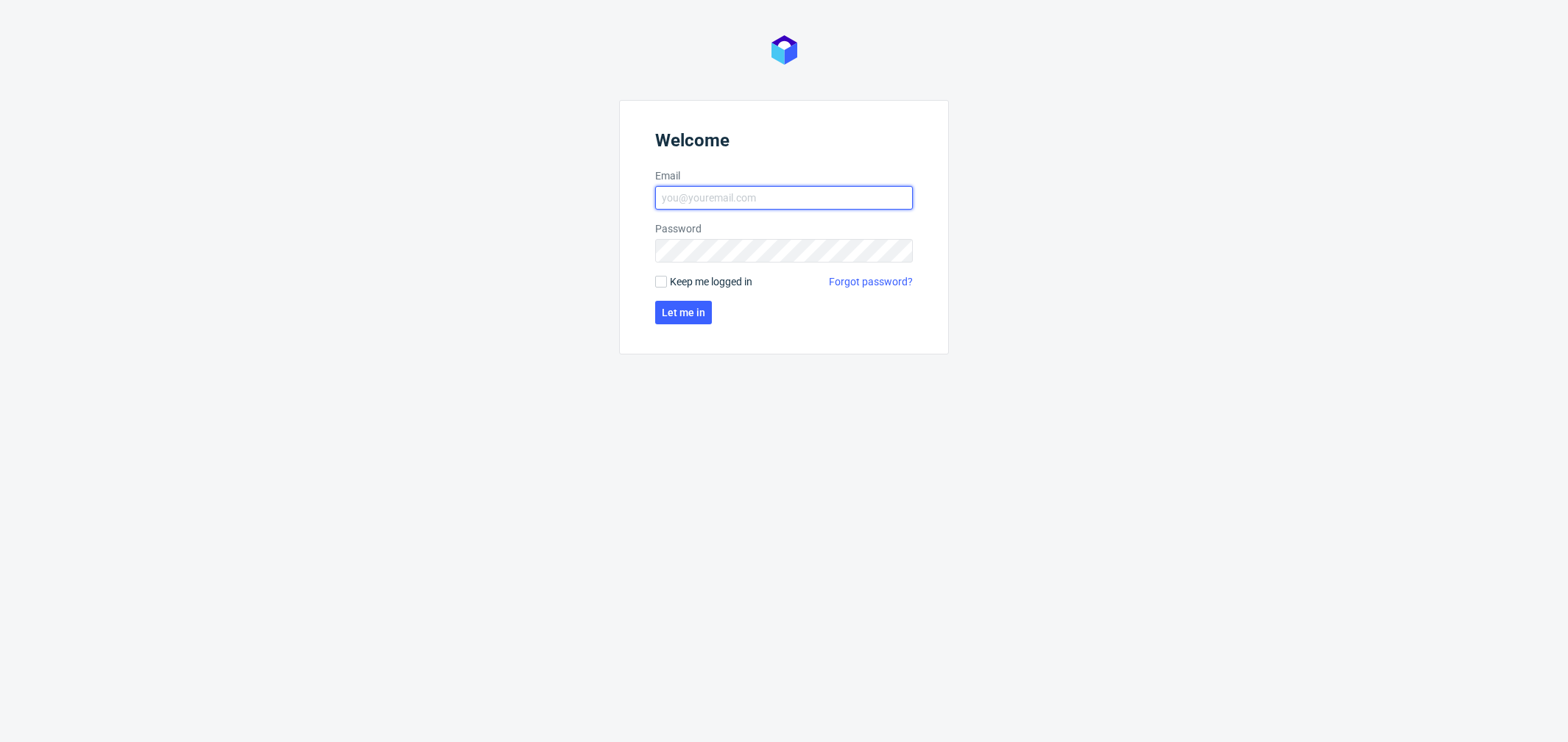
click at [750, 193] on input "Email" at bounding box center [784, 198] width 257 height 24
type input "[PERSON_NAME][EMAIL_ADDRESS][PERSON_NAME][DOMAIN_NAME]"
click button "Let me in" at bounding box center [683, 312] width 57 height 24
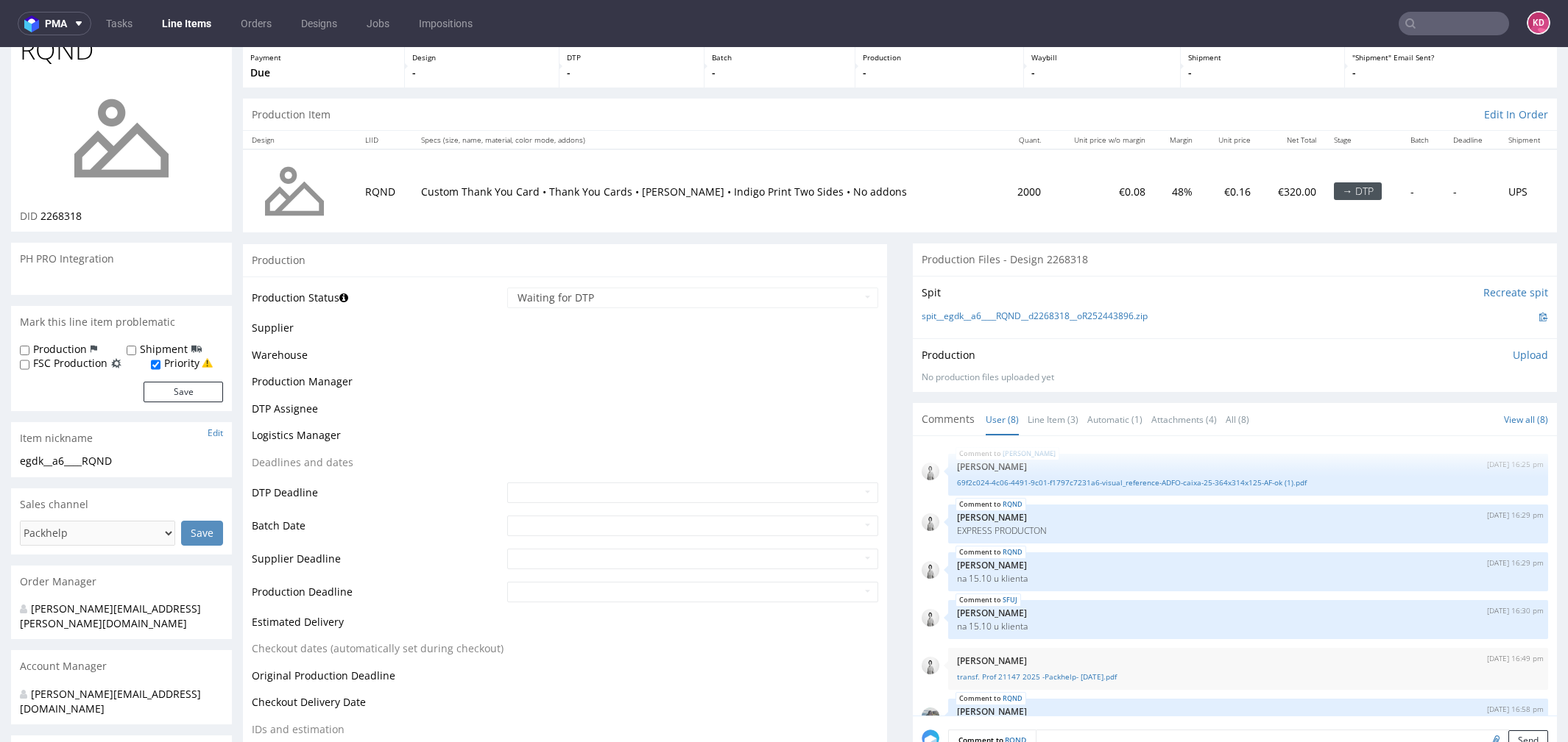
scroll to position [79, 0]
click at [344, 300] on icon at bounding box center [343, 301] width 9 height 10
click at [1070, 420] on link "Line Item (3)" at bounding box center [1053, 422] width 51 height 31
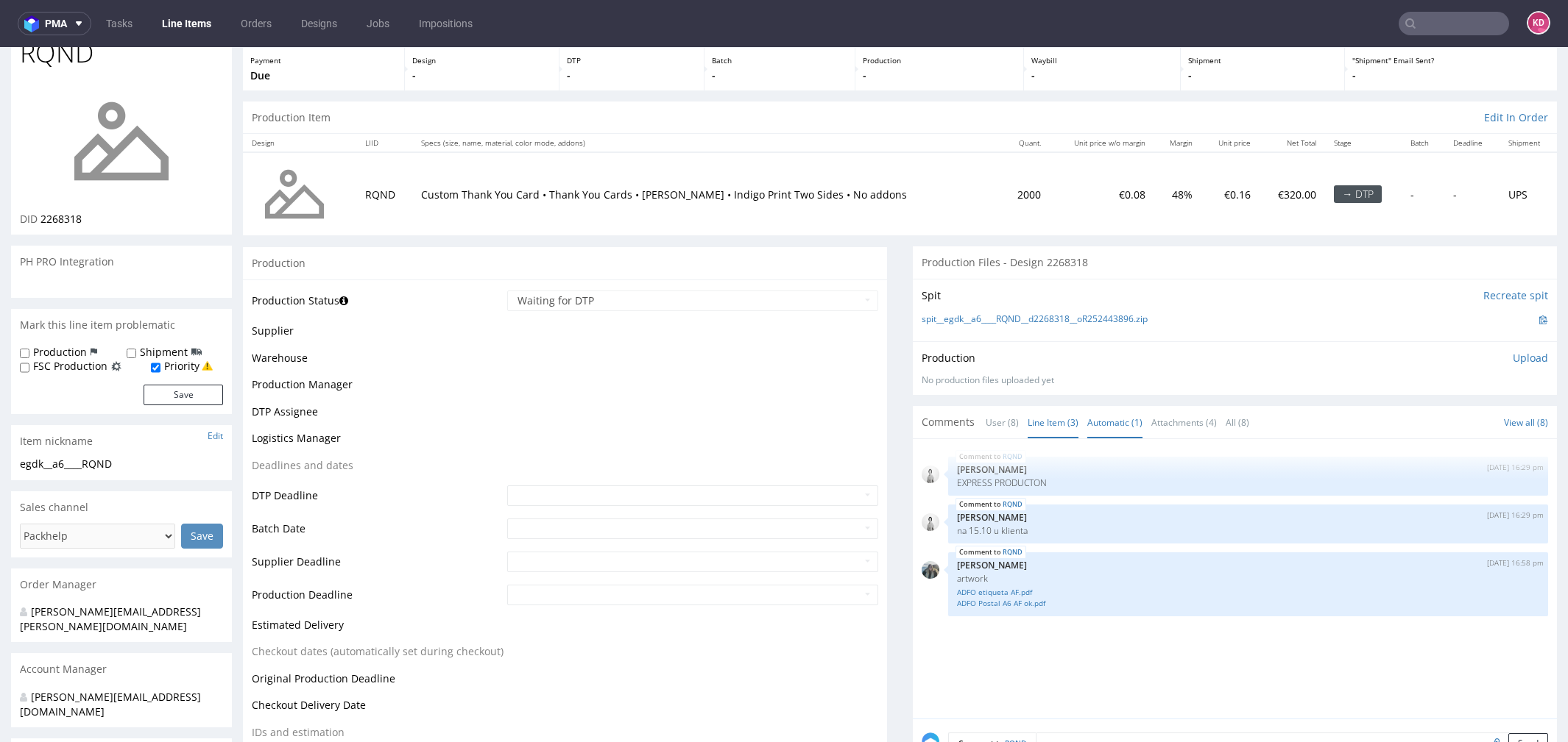
click at [1122, 420] on link "Automatic (1)" at bounding box center [1114, 422] width 55 height 31
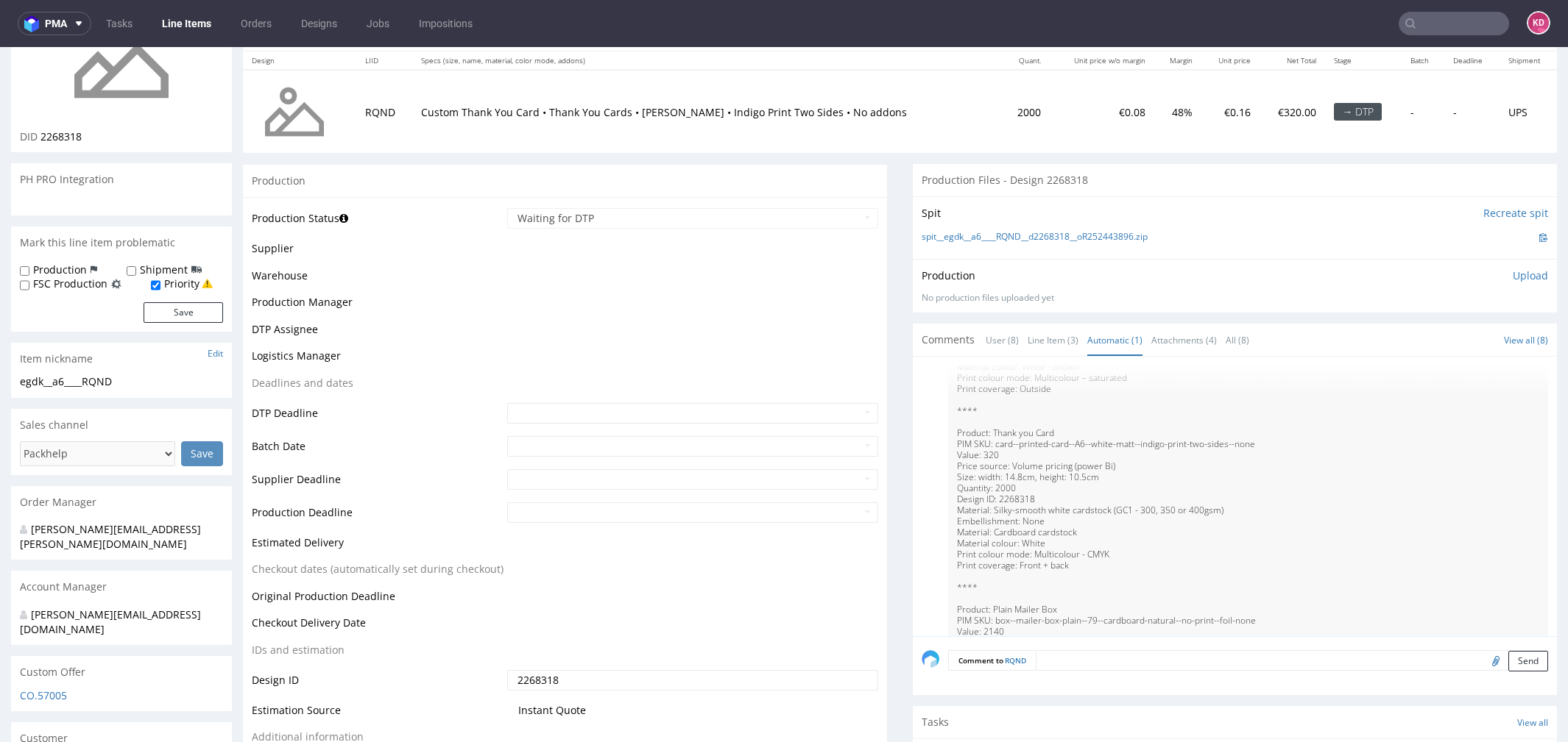
scroll to position [525, 0]
click at [1188, 337] on link "Attachments (4)" at bounding box center [1184, 340] width 65 height 31
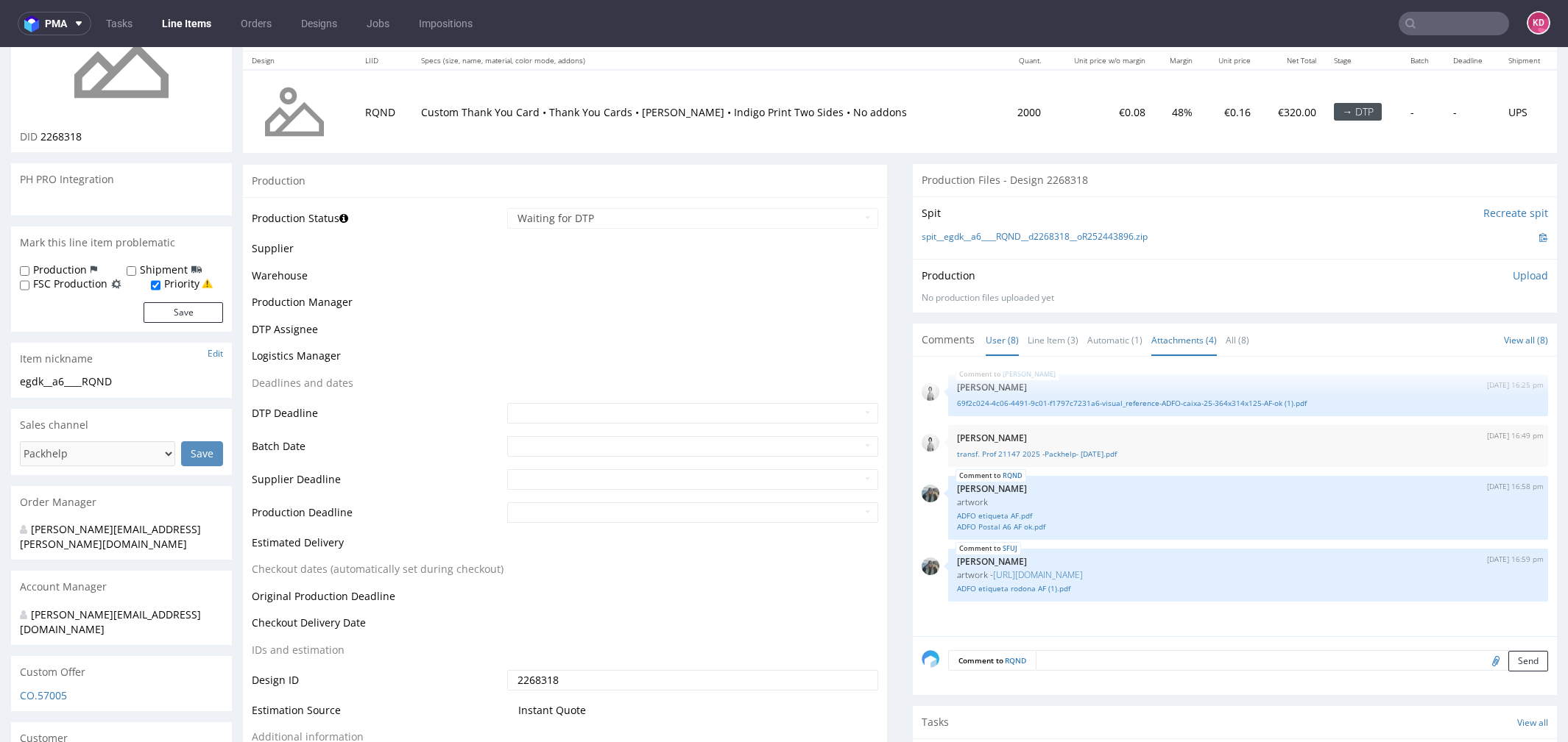
click at [988, 345] on link "User (8)" at bounding box center [1002, 340] width 33 height 31
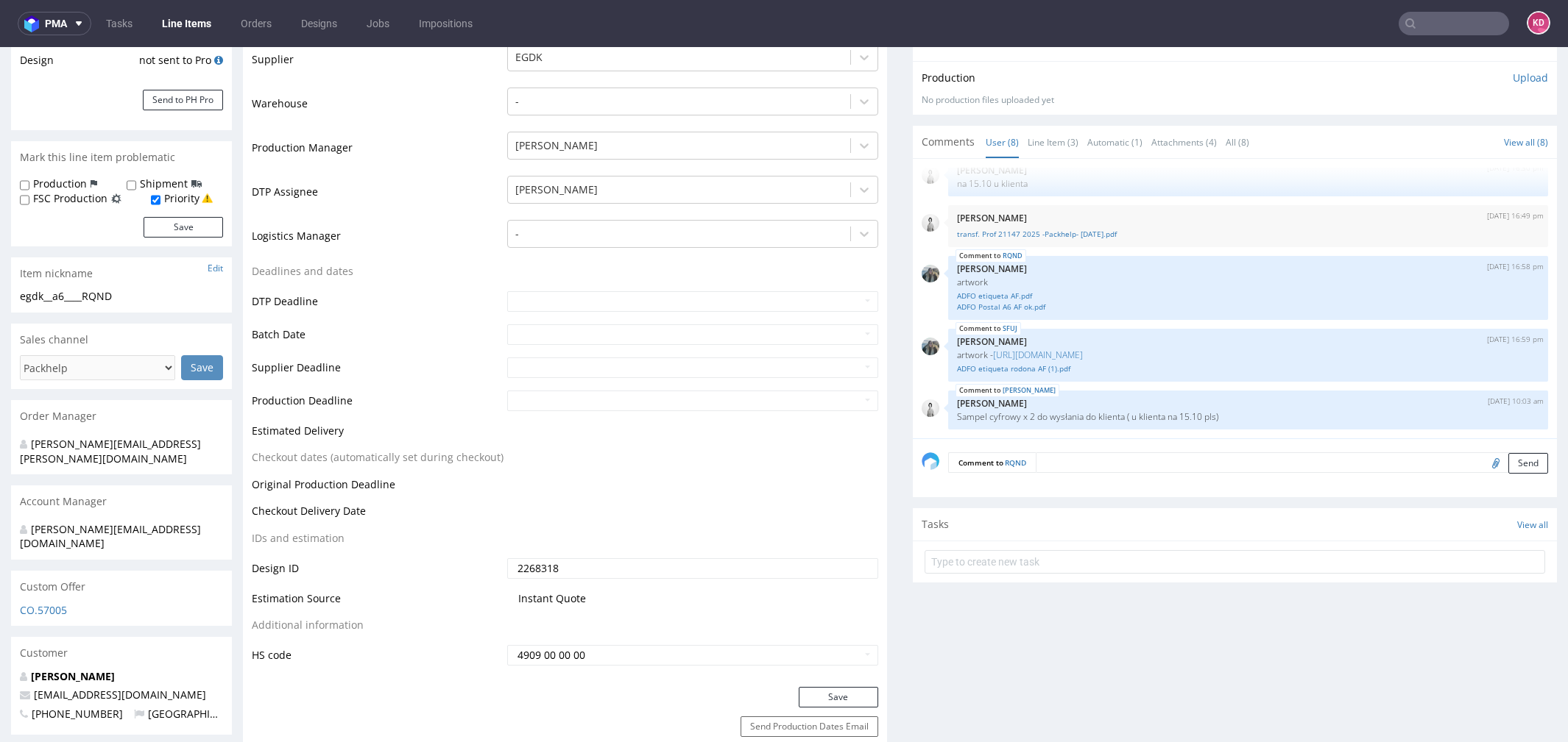
scroll to position [0, 0]
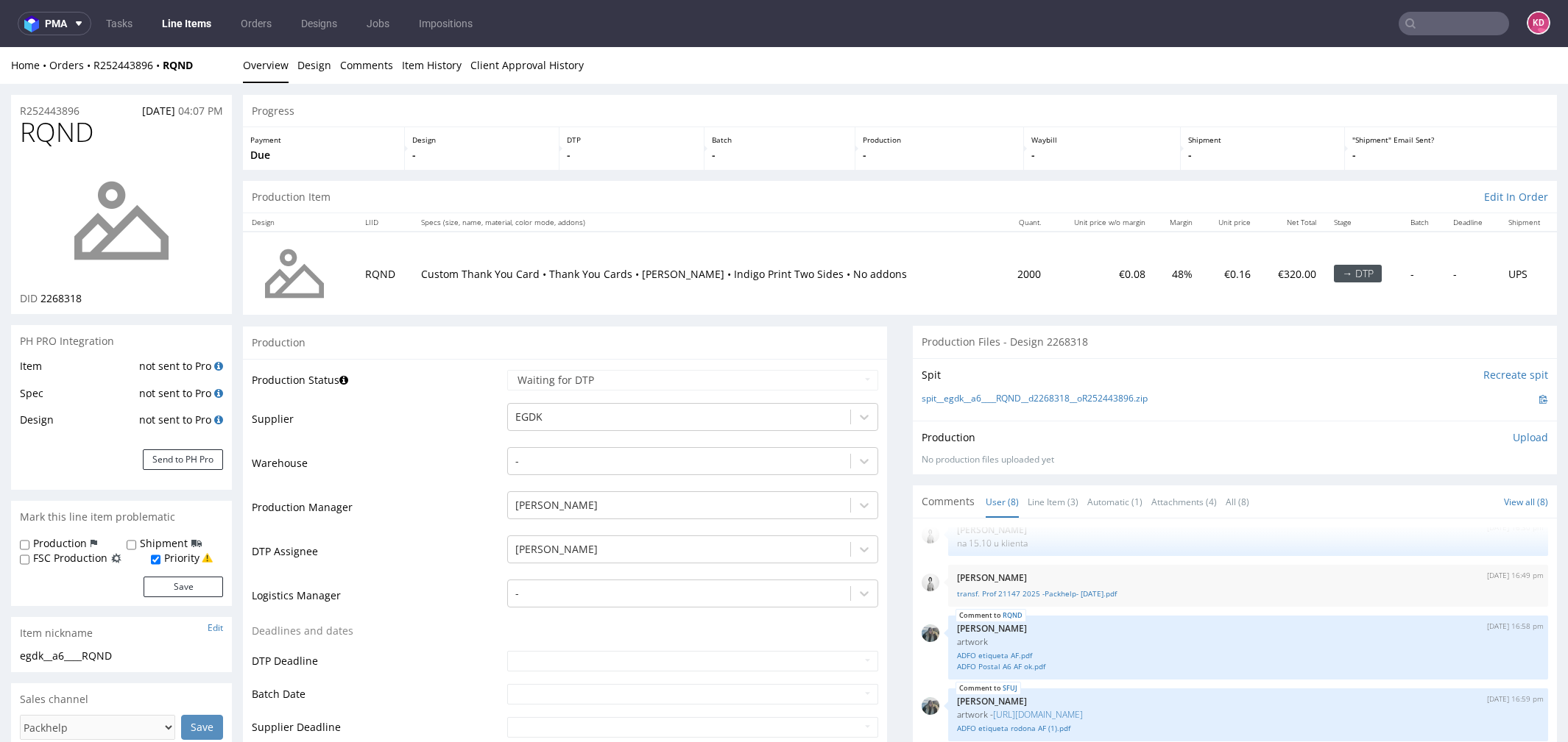
click at [1513, 439] on p "Upload" at bounding box center [1530, 438] width 35 height 15
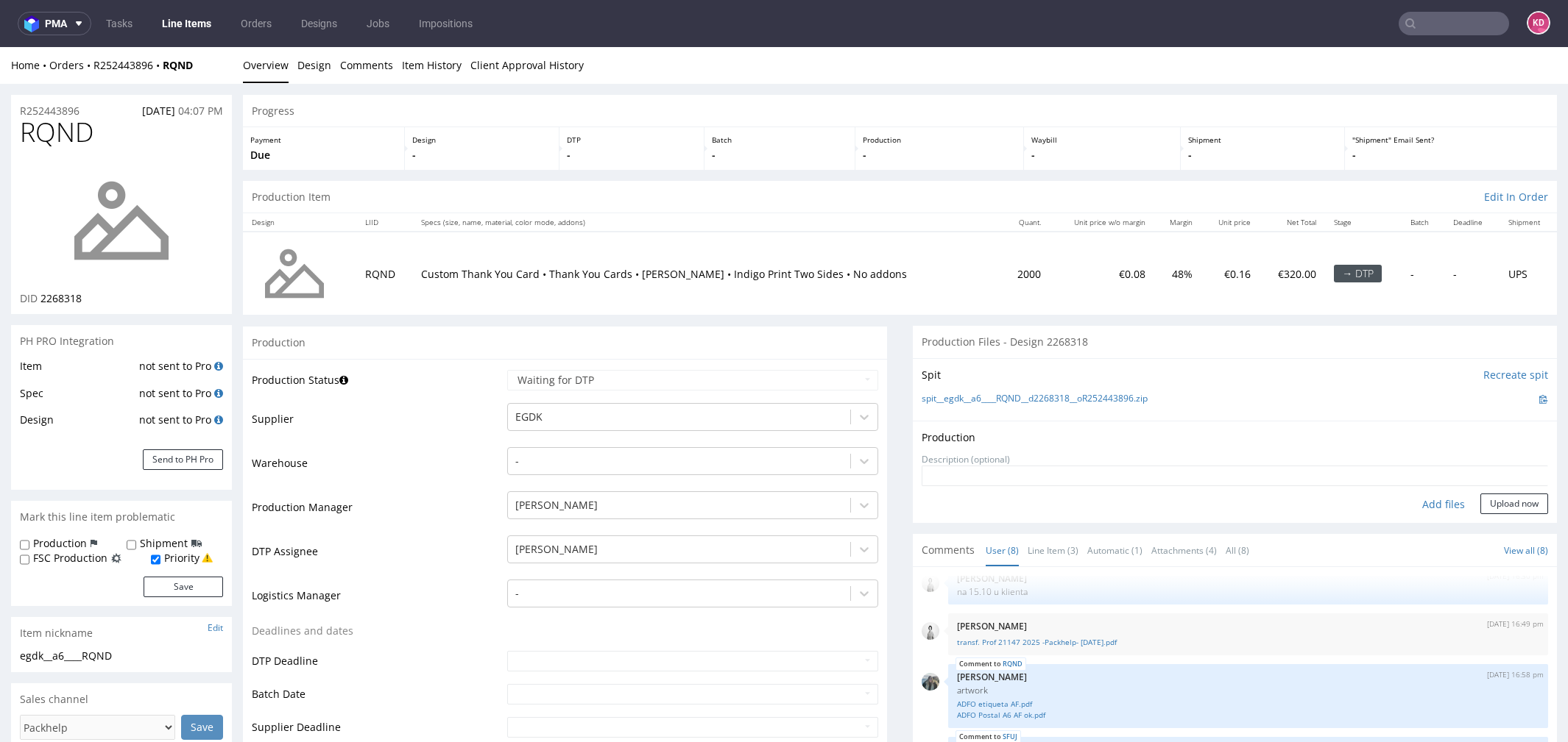
click at [1241, 477] on textarea at bounding box center [1234, 476] width 626 height 21
click at [1090, 397] on link "spit__egdk__a6____RQND__d2268318__oR252443896.zip" at bounding box center [1034, 399] width 226 height 12
click at [1074, 466] on textarea at bounding box center [1234, 476] width 626 height 21
click at [1435, 503] on div "Add files" at bounding box center [1443, 505] width 73 height 22
type input "C:\fakepath\spit__egdk__a6____RQND__d2268318__oR252443896.zip"
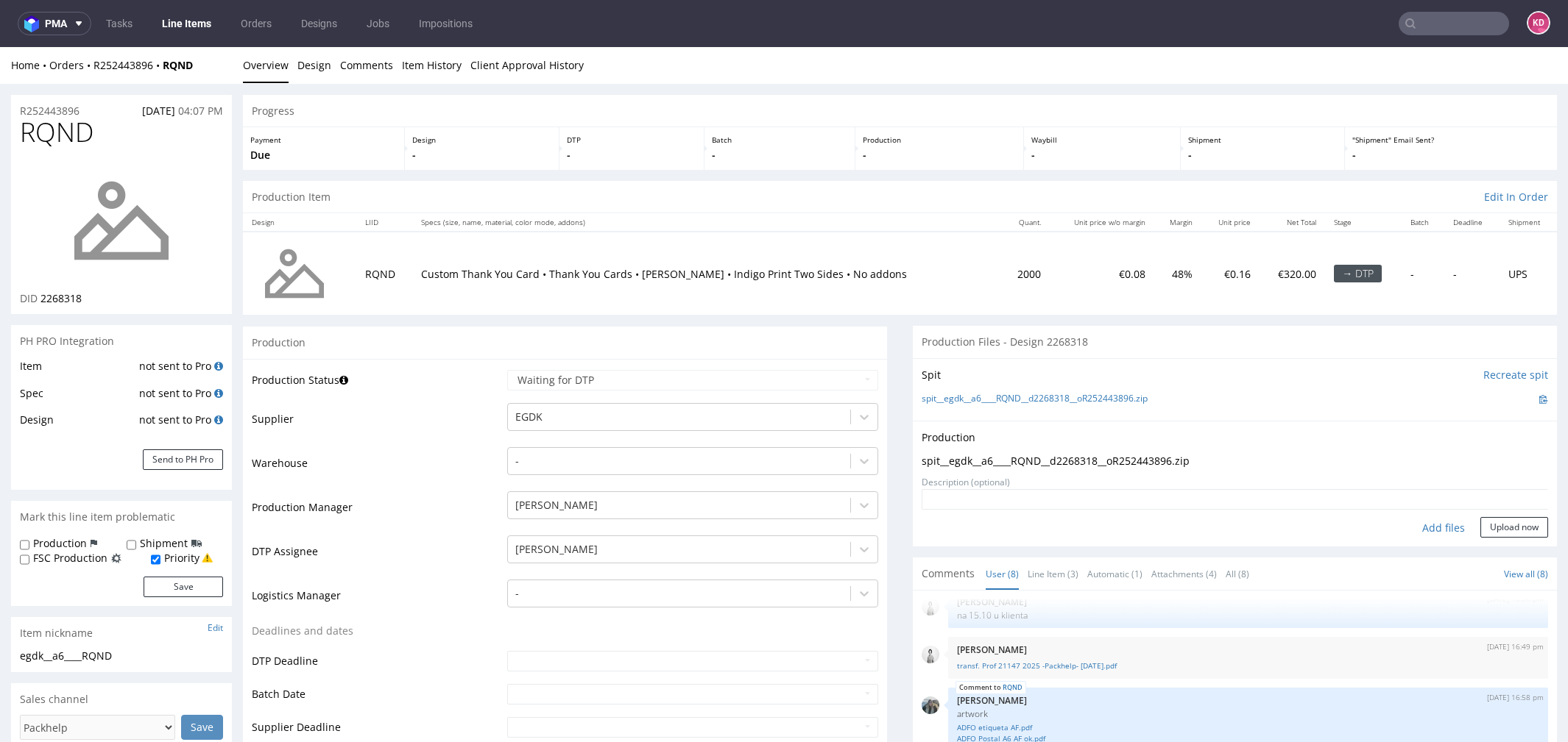
click at [1057, 489] on textarea at bounding box center [1234, 499] width 626 height 21
type textarea "I uploaded them to see if I can change the satatus. P"
drag, startPoint x: 1185, startPoint y: 497, endPoint x: 907, endPoint y: 495, distance: 278.0
click at [913, 495] on div "Production Upload spit__egdk__a6____RQND__d2268318__oR252443896.zip No producti…" at bounding box center [1235, 483] width 644 height 126
click at [1508, 533] on button "Upload now" at bounding box center [1514, 527] width 68 height 21
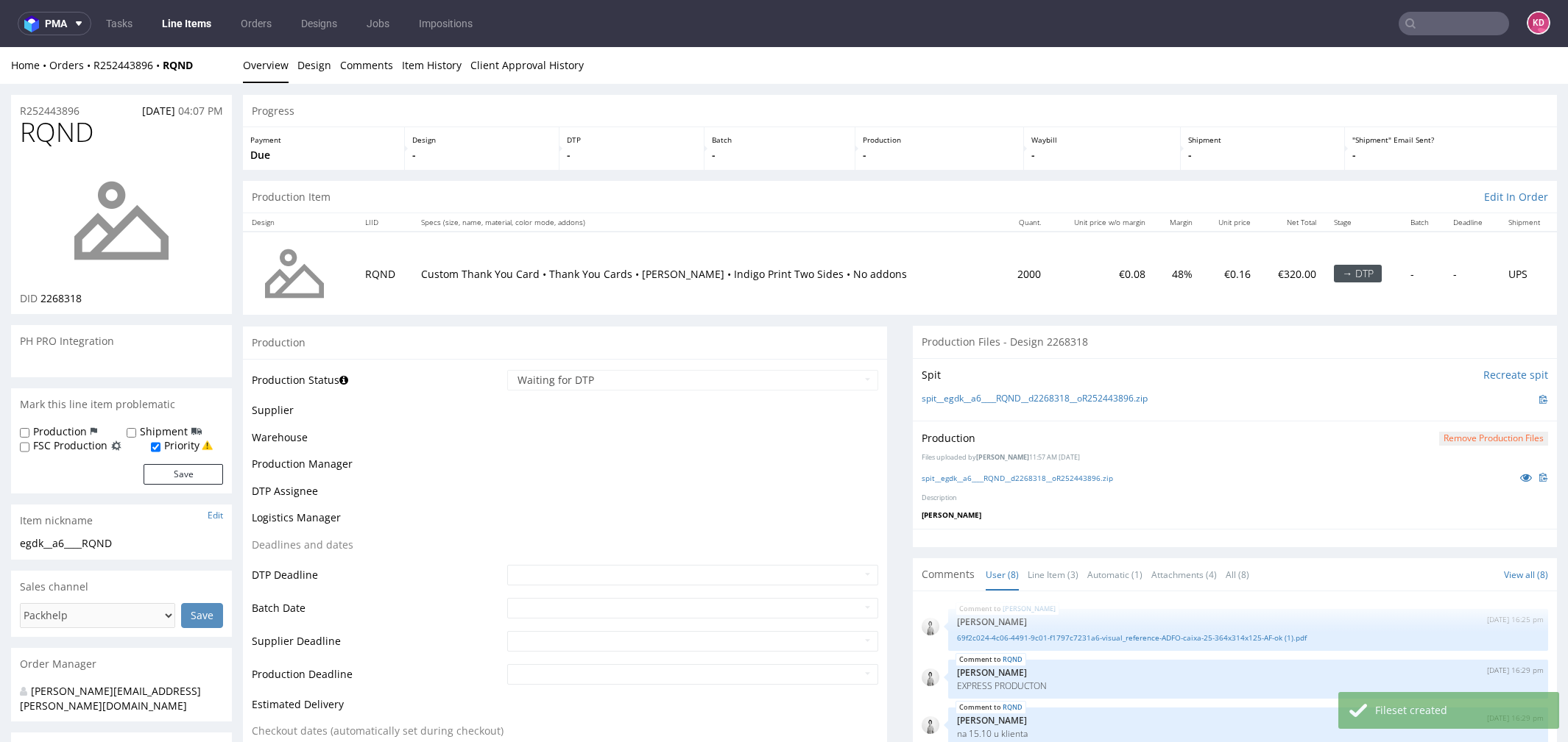
scroll to position [166, 0]
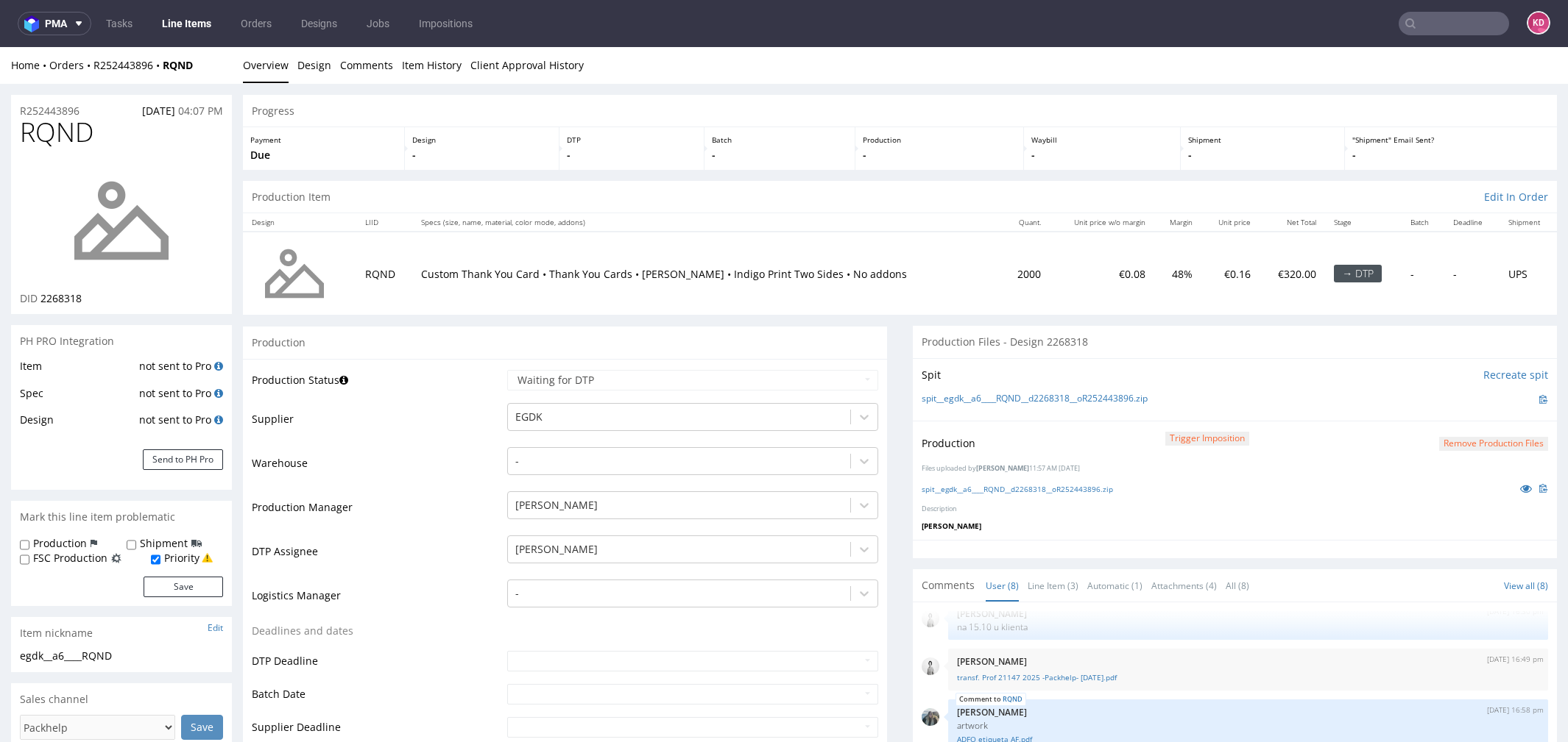
click at [793, 369] on td "Waiting for Artwork Waiting for Diecut Waiting for Mockup Waiting for DTP Waiti…" at bounding box center [690, 385] width 374 height 33
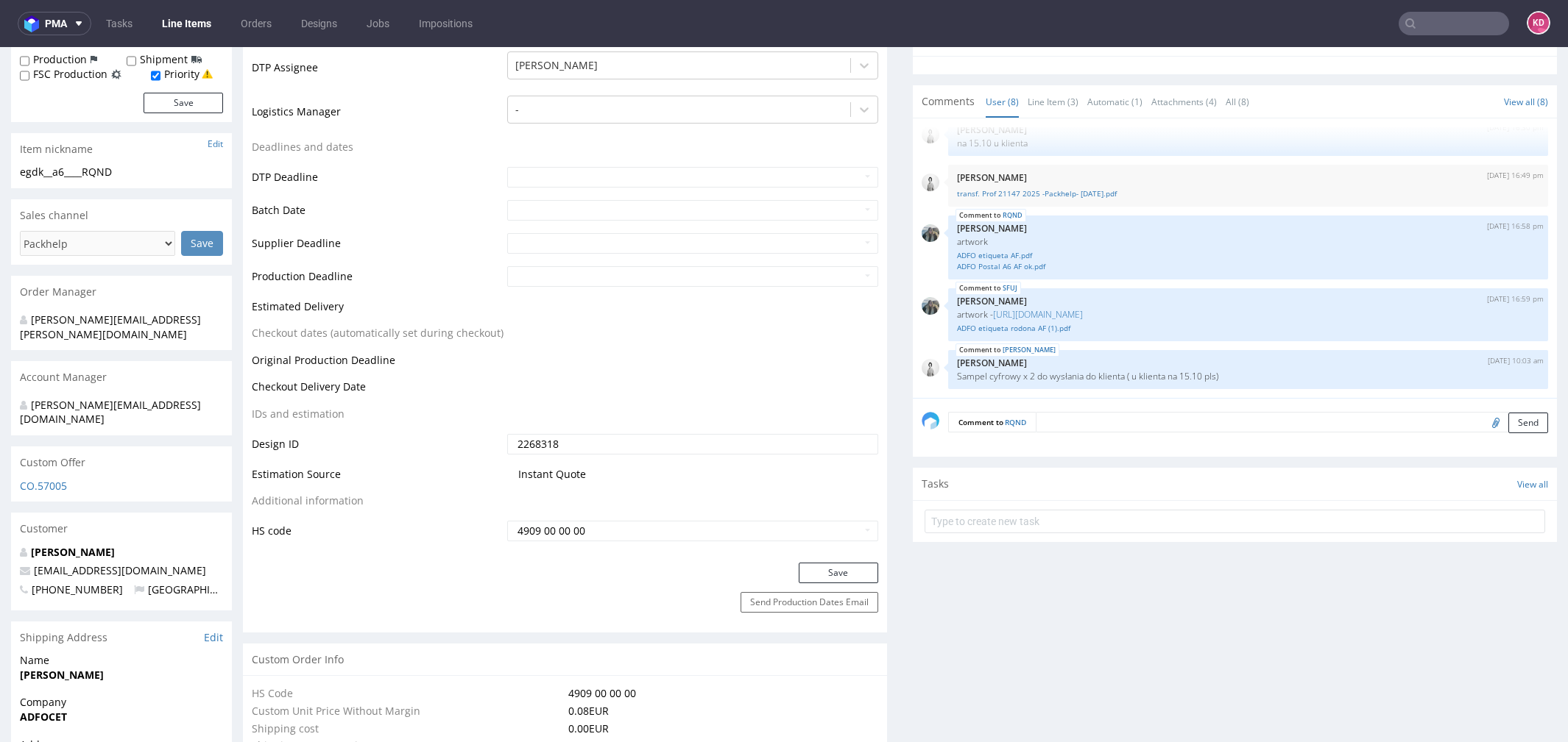
scroll to position [482, 0]
click at [814, 176] on input "text" at bounding box center [693, 179] width 371 height 21
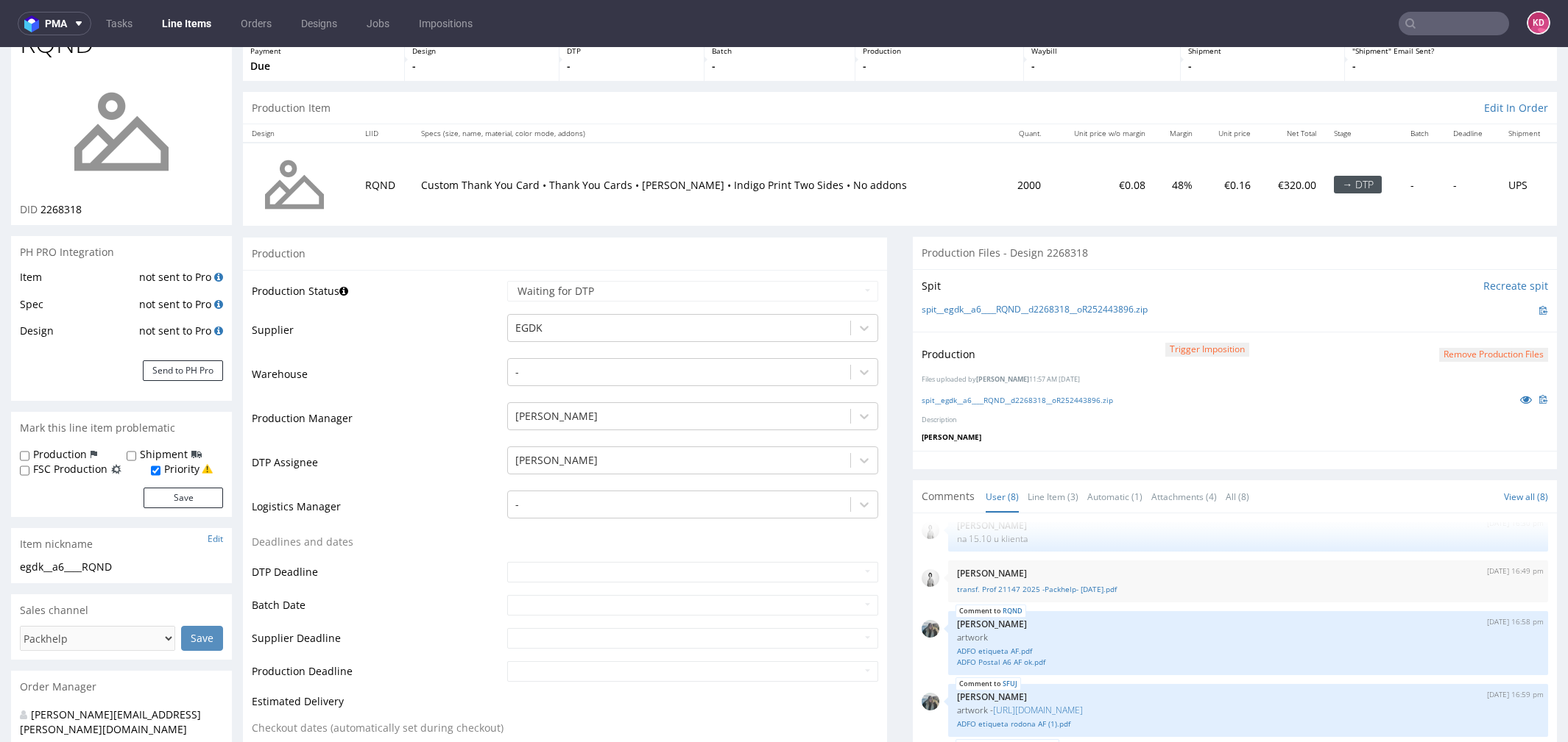
scroll to position [0, 0]
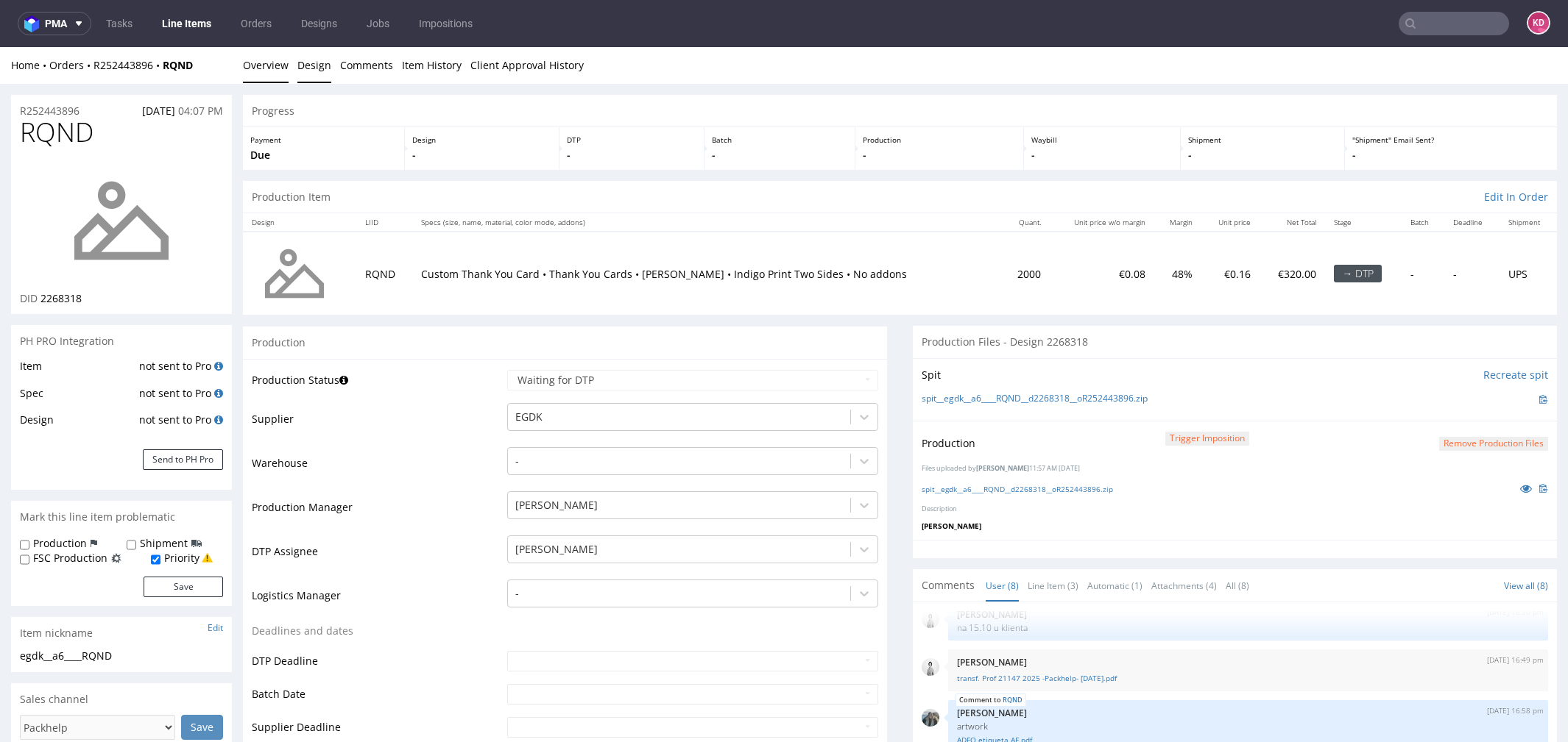
click at [319, 65] on link "Design" at bounding box center [314, 65] width 34 height 36
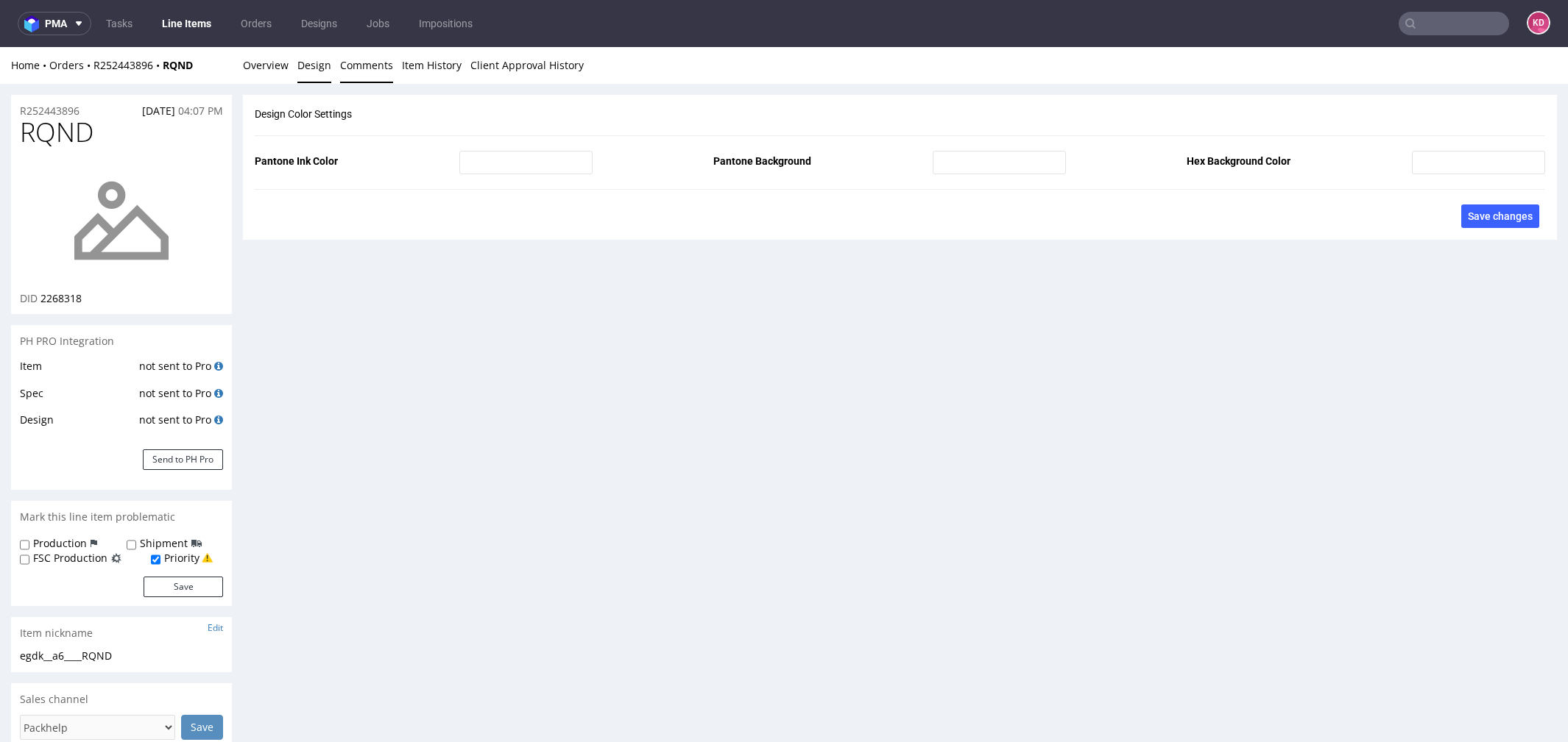
click at [366, 68] on link "Comments" at bounding box center [366, 65] width 53 height 36
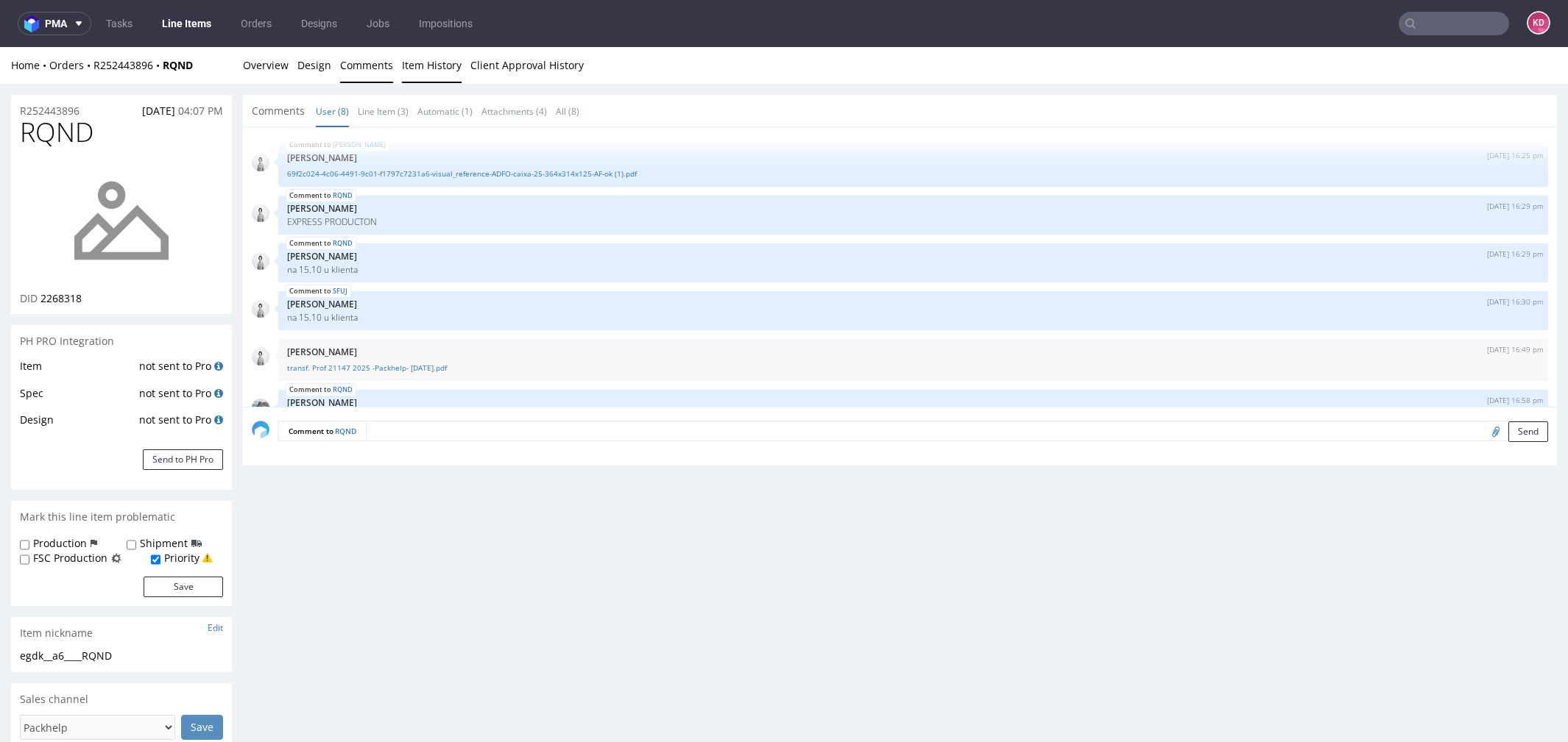
click at [431, 59] on link "Item History" at bounding box center [431, 65] width 59 height 36
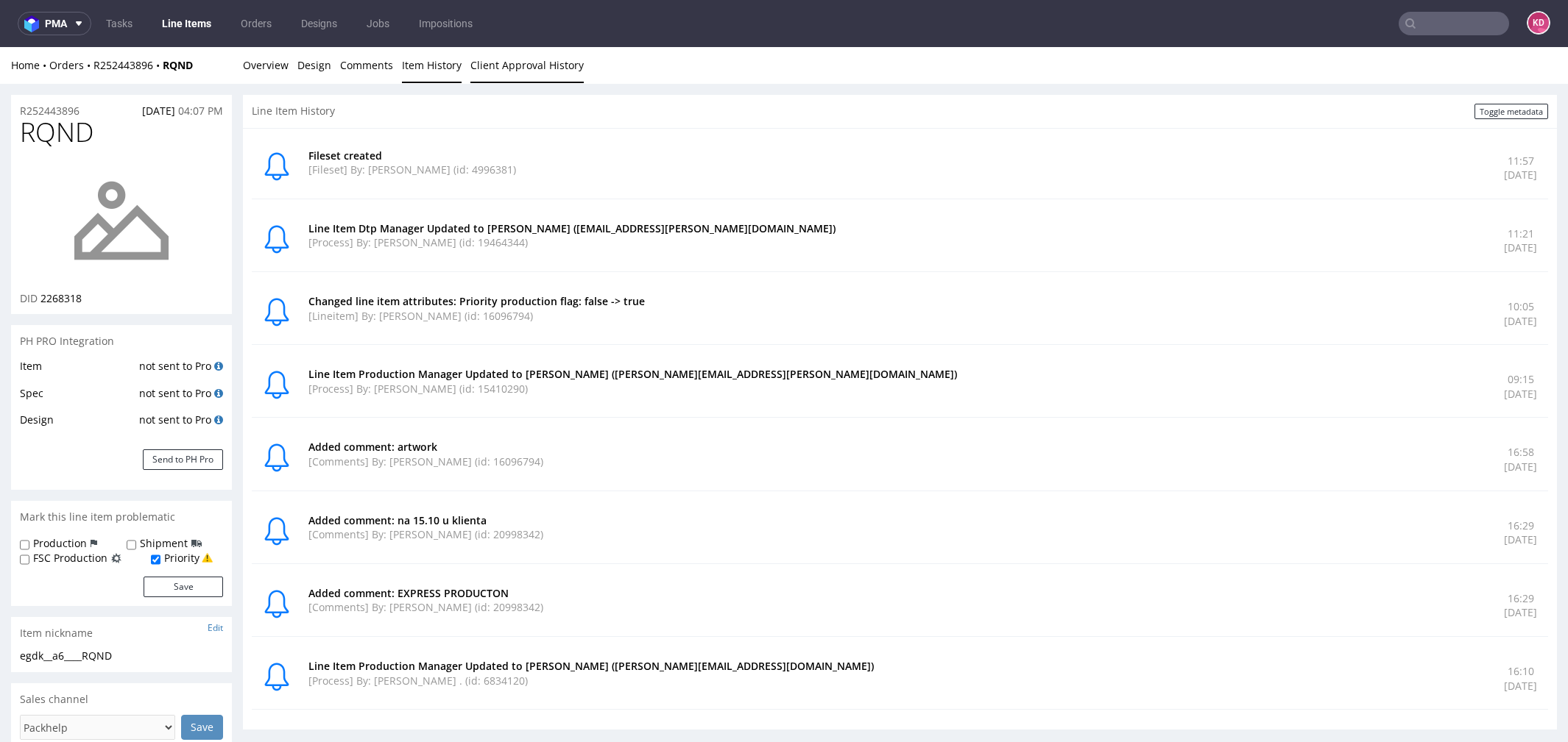
click at [547, 73] on link "Client Approval History" at bounding box center [526, 65] width 113 height 36
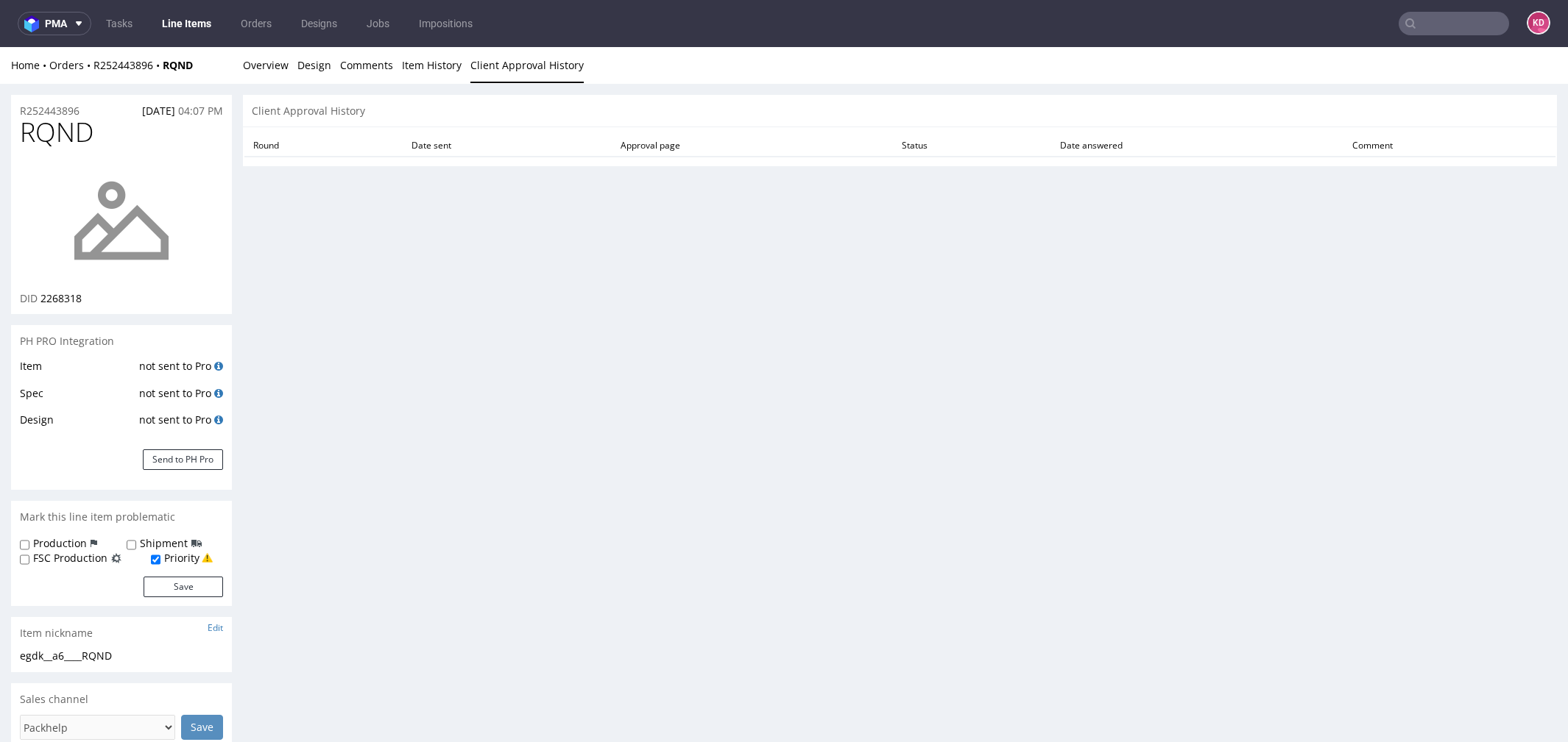
click at [294, 59] on li "Overview" at bounding box center [270, 65] width 54 height 15
click at [236, 78] on div "Home Orders R252443896 RQND Overview Design Comments Item History Client Approv…" at bounding box center [784, 65] width 1568 height 37
click at [285, 60] on link "Overview" at bounding box center [265, 65] width 45 height 36
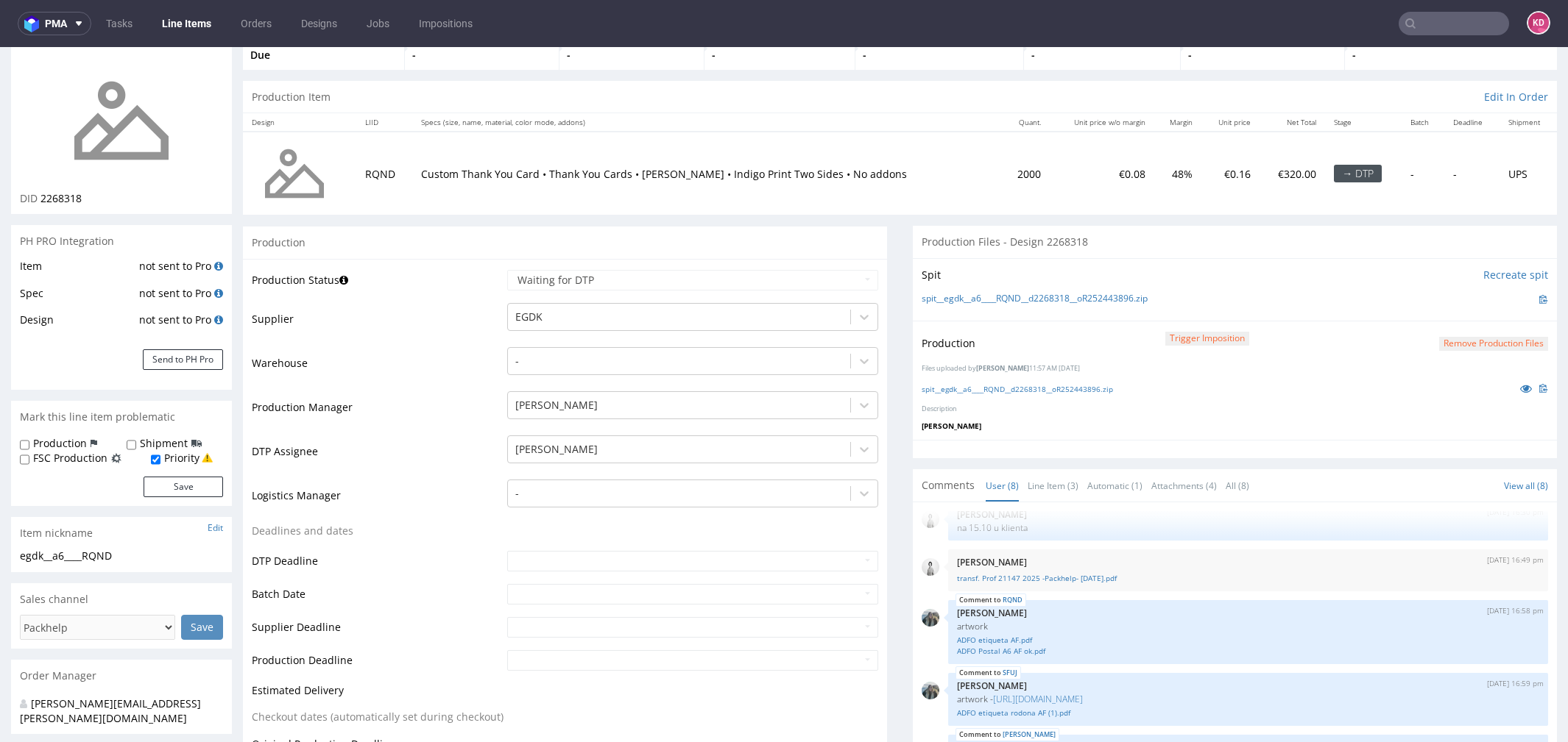
scroll to position [115, 0]
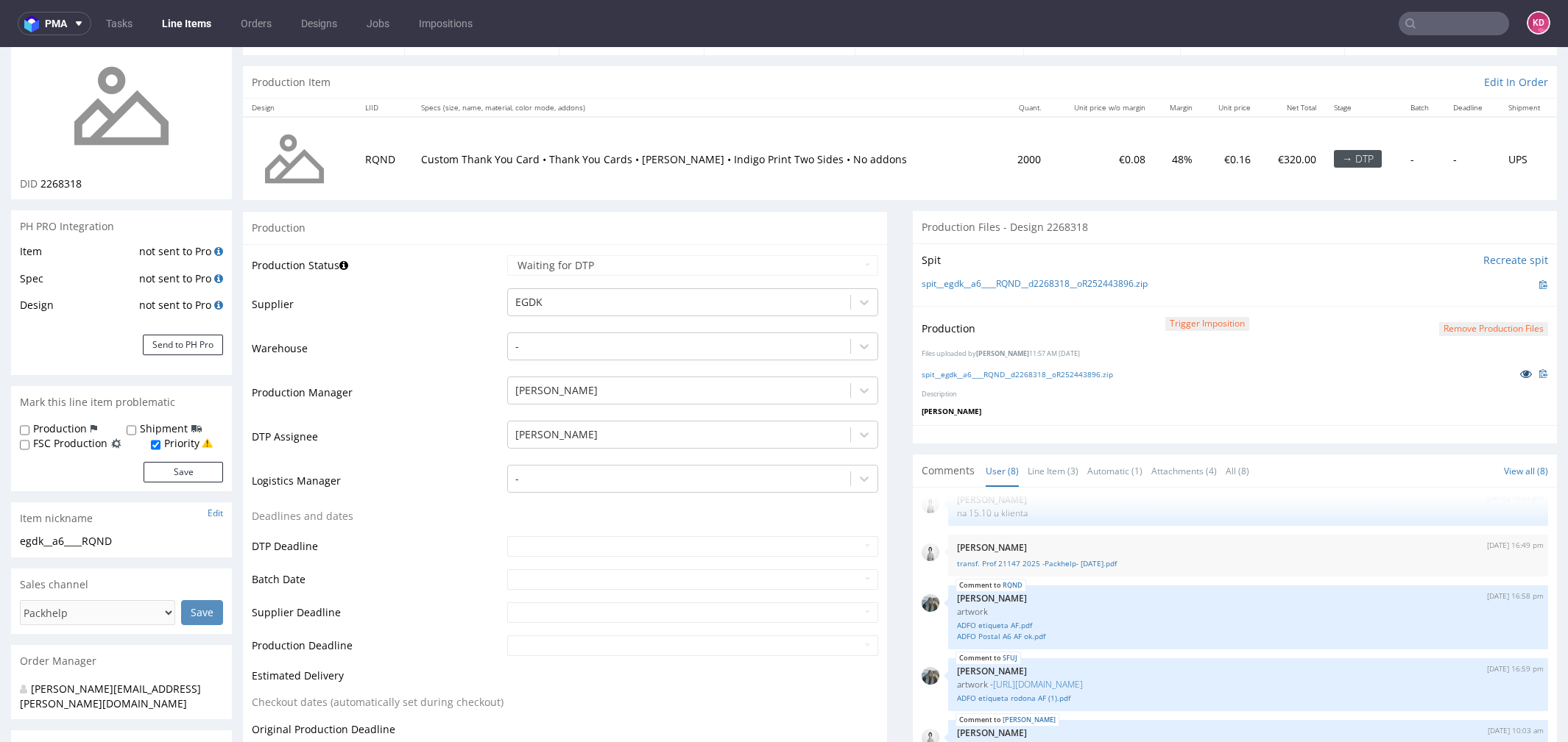
click at [1520, 373] on icon at bounding box center [1526, 373] width 12 height 10
click at [1288, 366] on div "spit__egdk__a6____RQND__d2268318__oR252443896.zip" at bounding box center [1234, 374] width 626 height 16
click at [1539, 376] on img at bounding box center [1543, 373] width 9 height 9
click at [1460, 326] on button "Remove production files" at bounding box center [1494, 329] width 109 height 14
click at [1455, 298] on link "Yes" at bounding box center [1452, 295] width 42 height 22
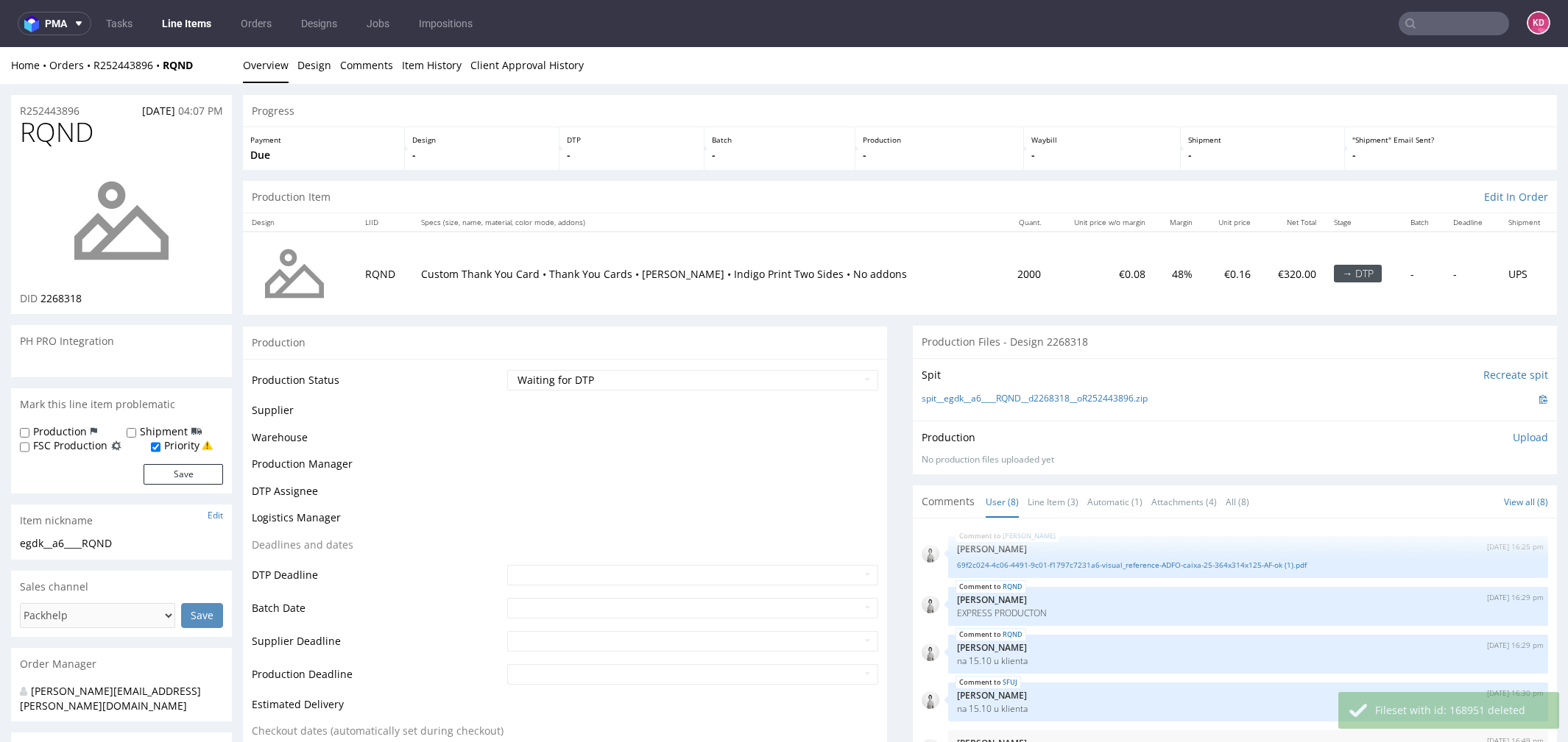
scroll to position [166, 0]
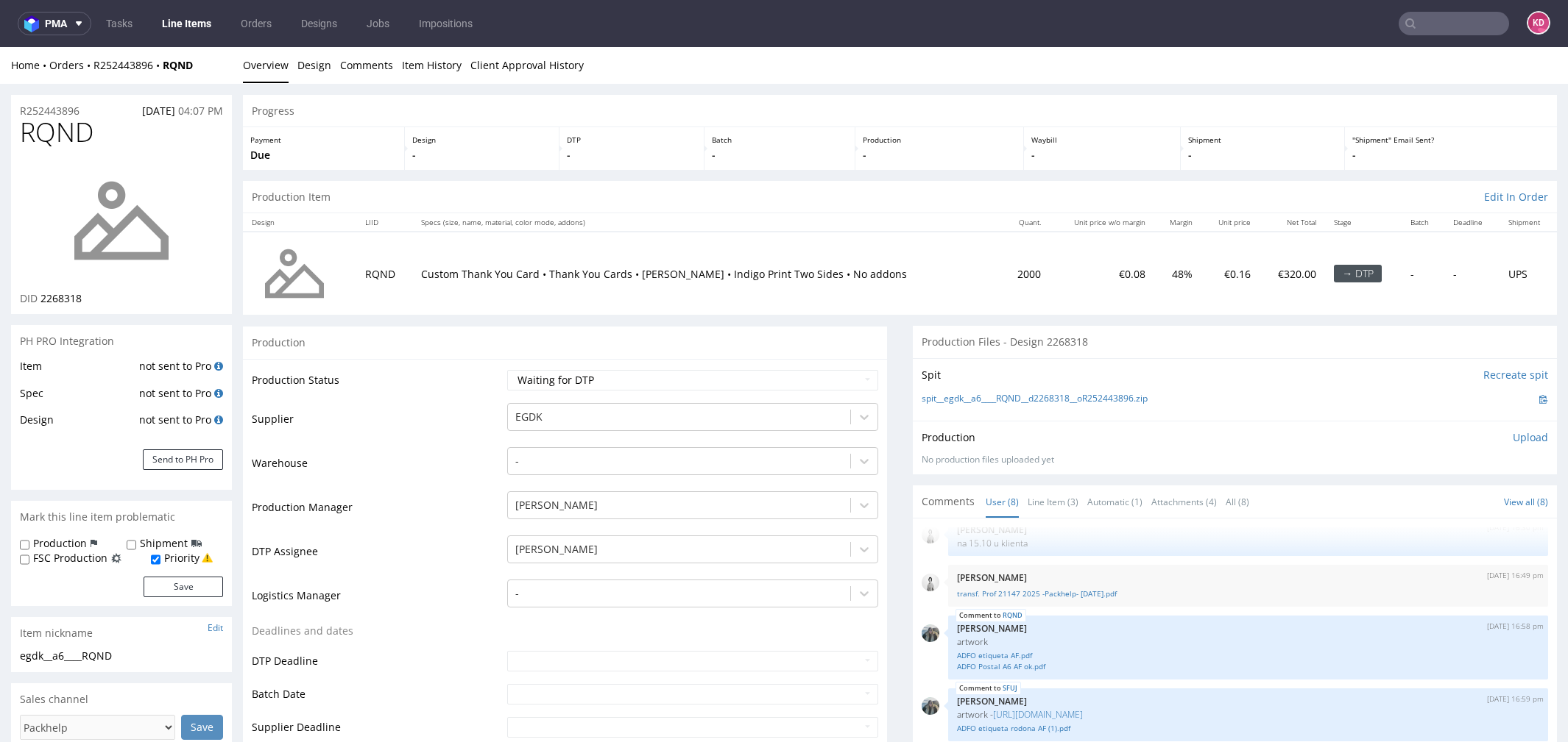
click at [1513, 441] on p "Upload" at bounding box center [1530, 438] width 35 height 15
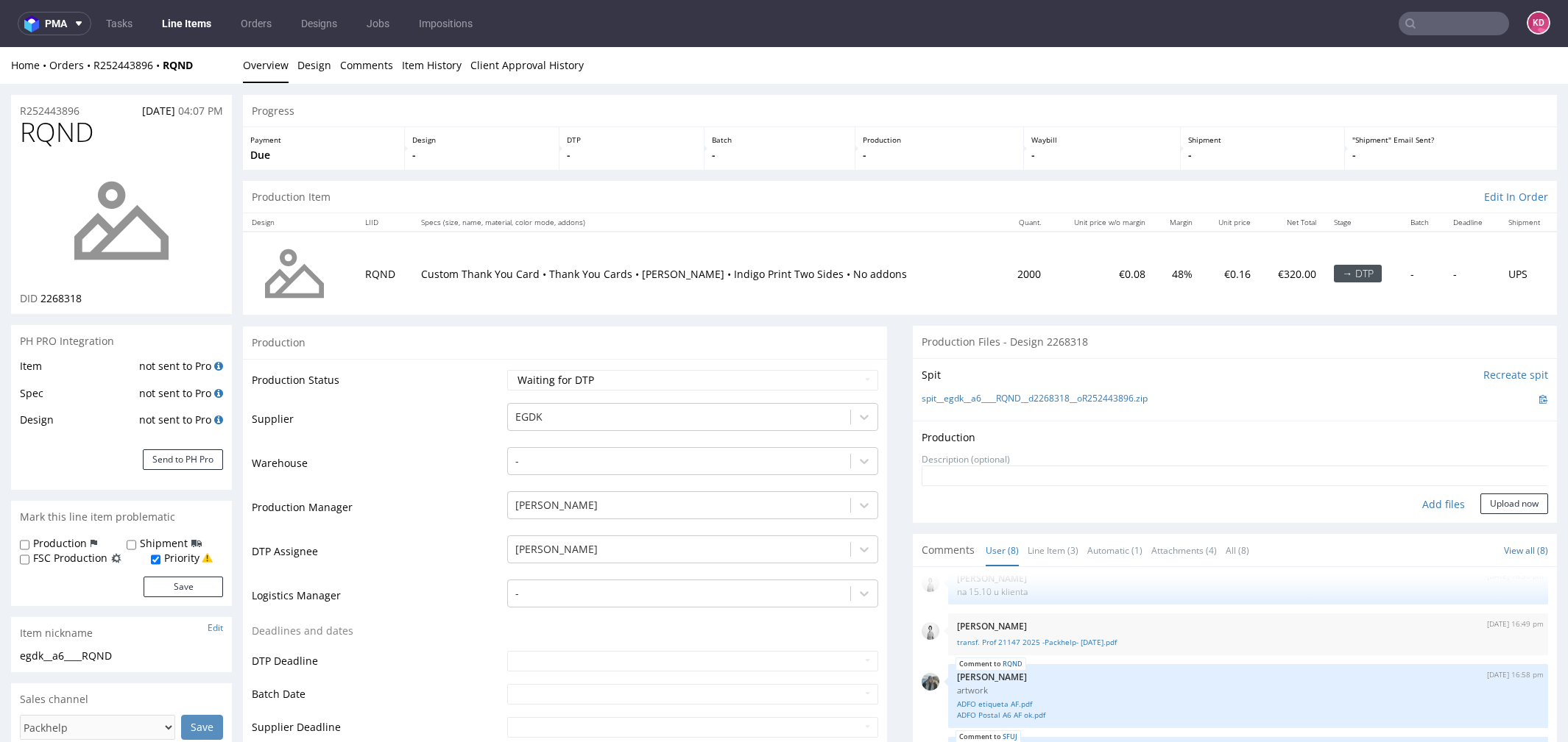
click at [1039, 471] on textarea at bounding box center [1234, 476] width 626 height 21
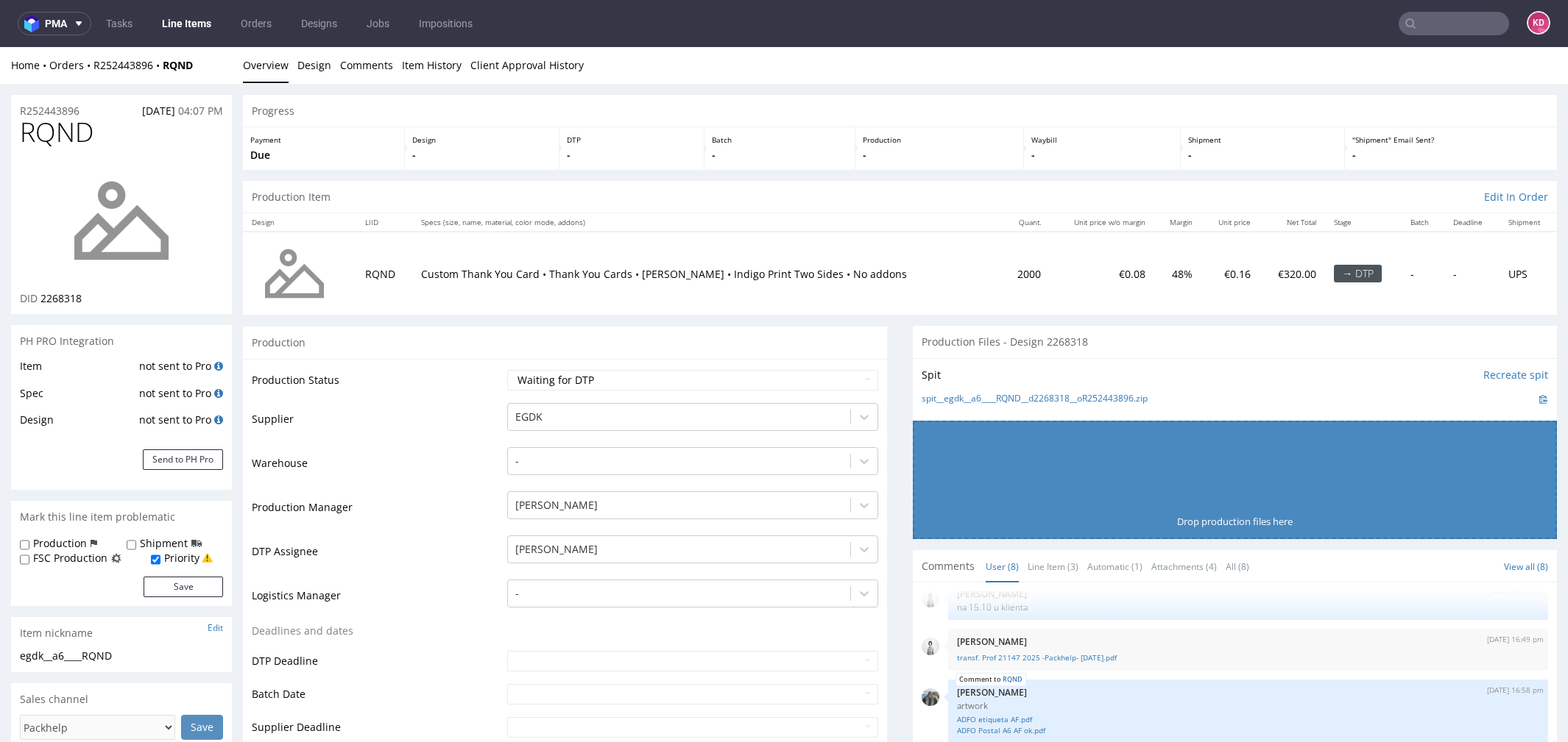
scroll to position [1, 0]
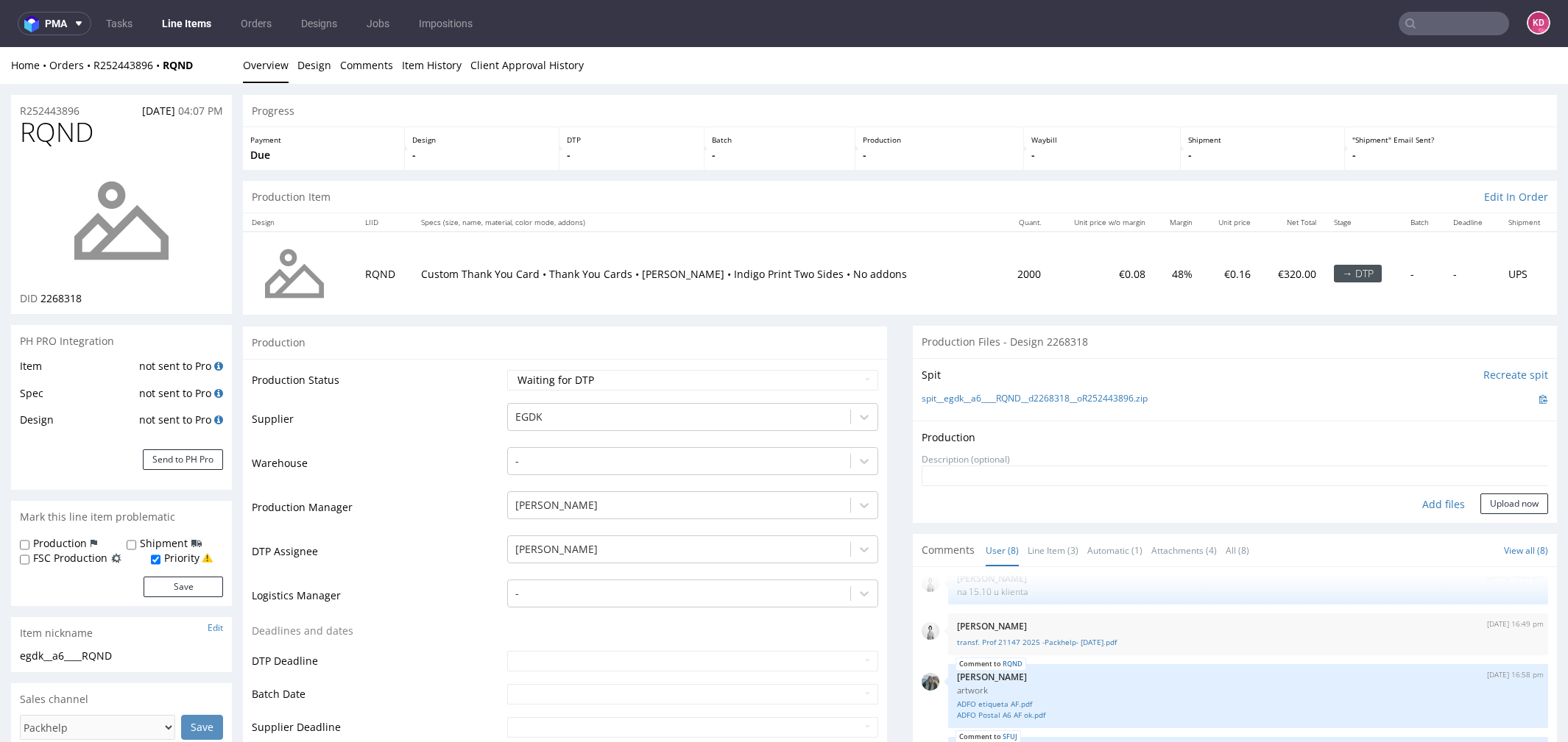
click at [1426, 508] on div "Add files" at bounding box center [1443, 505] width 73 height 22
click at [1436, 504] on div "Add files" at bounding box center [1443, 505] width 73 height 22
type input "C:\fakepath\egdk__a6____RQND__d2268318__oR252443896__latest__front.pdf"
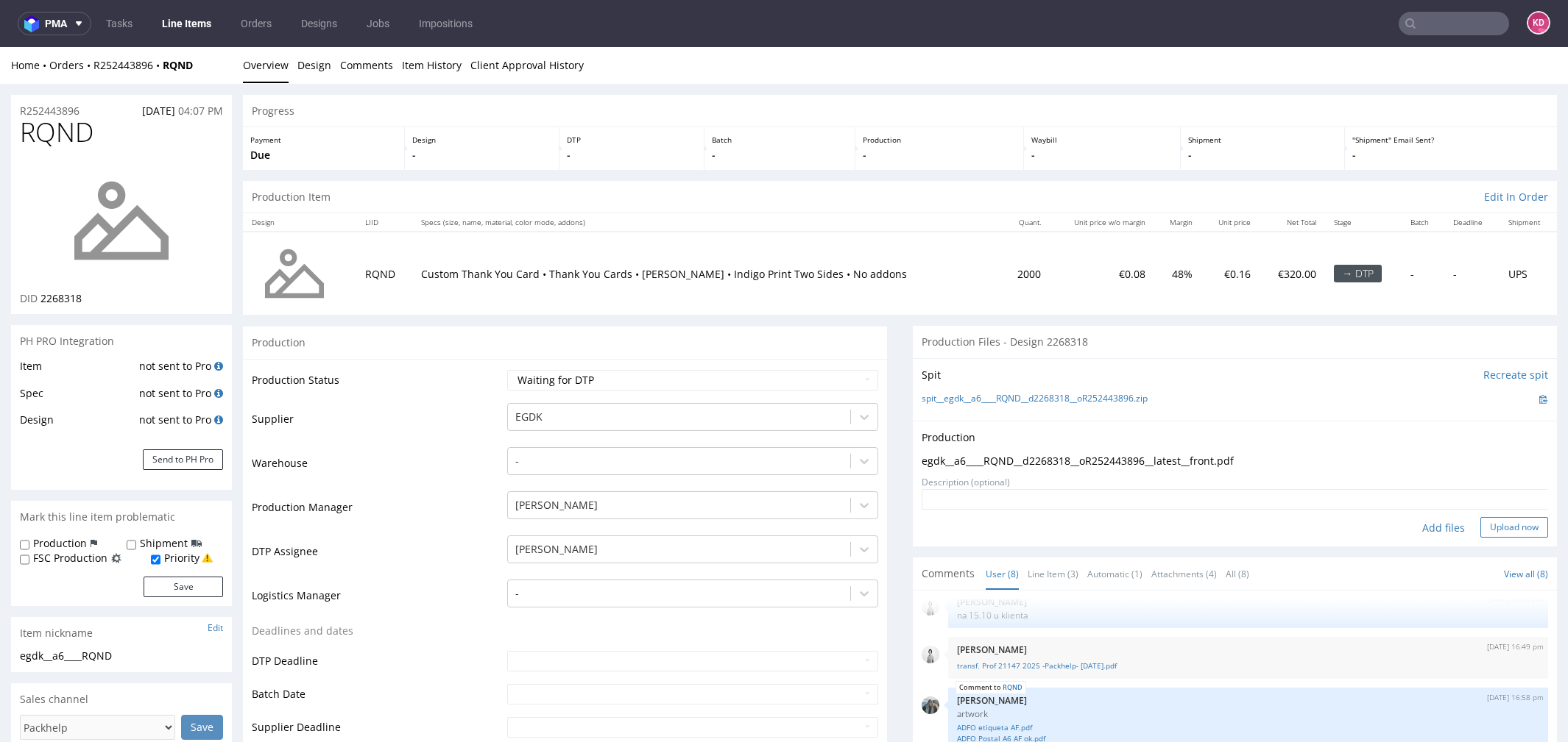
click at [1500, 524] on button "Upload now" at bounding box center [1514, 527] width 68 height 21
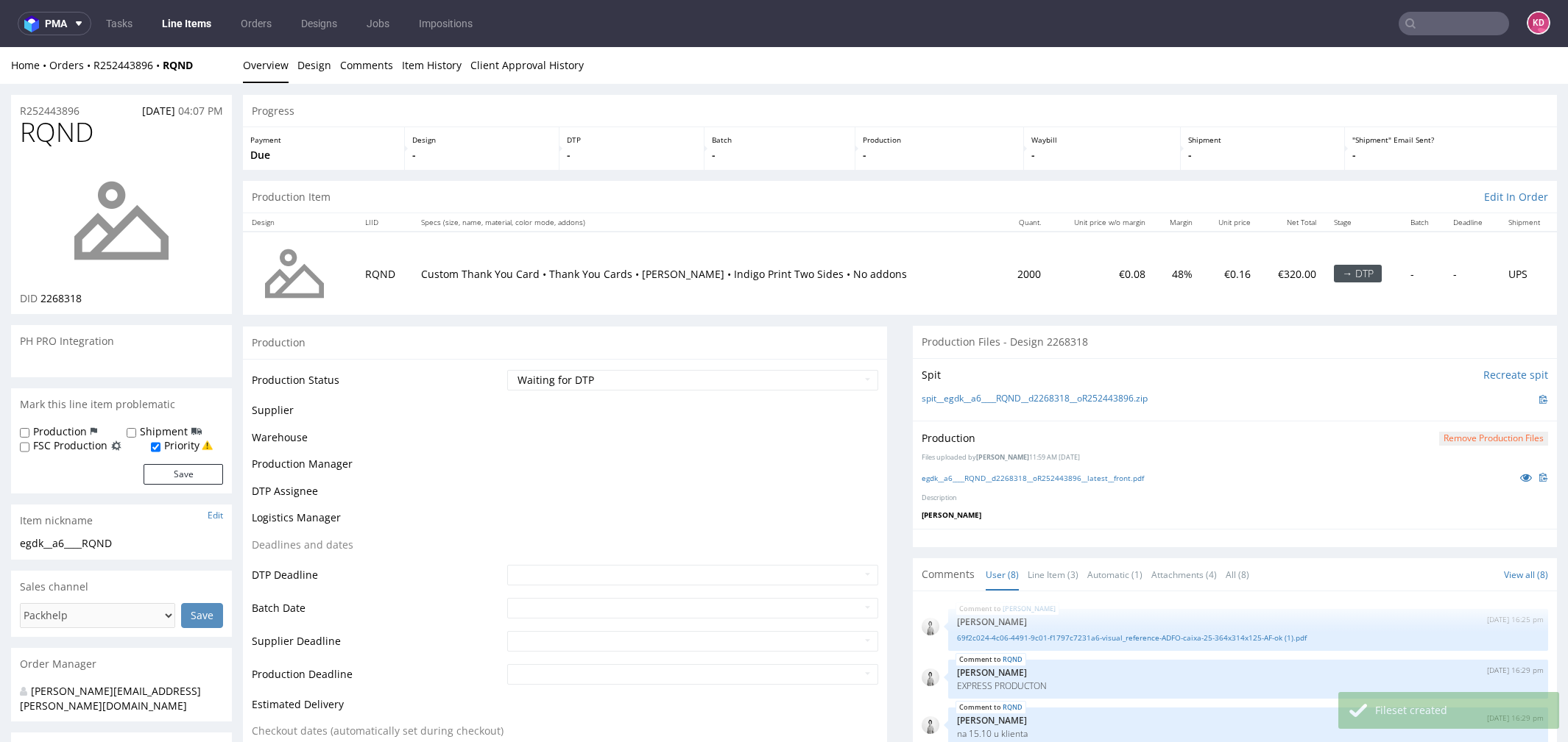
scroll to position [166, 0]
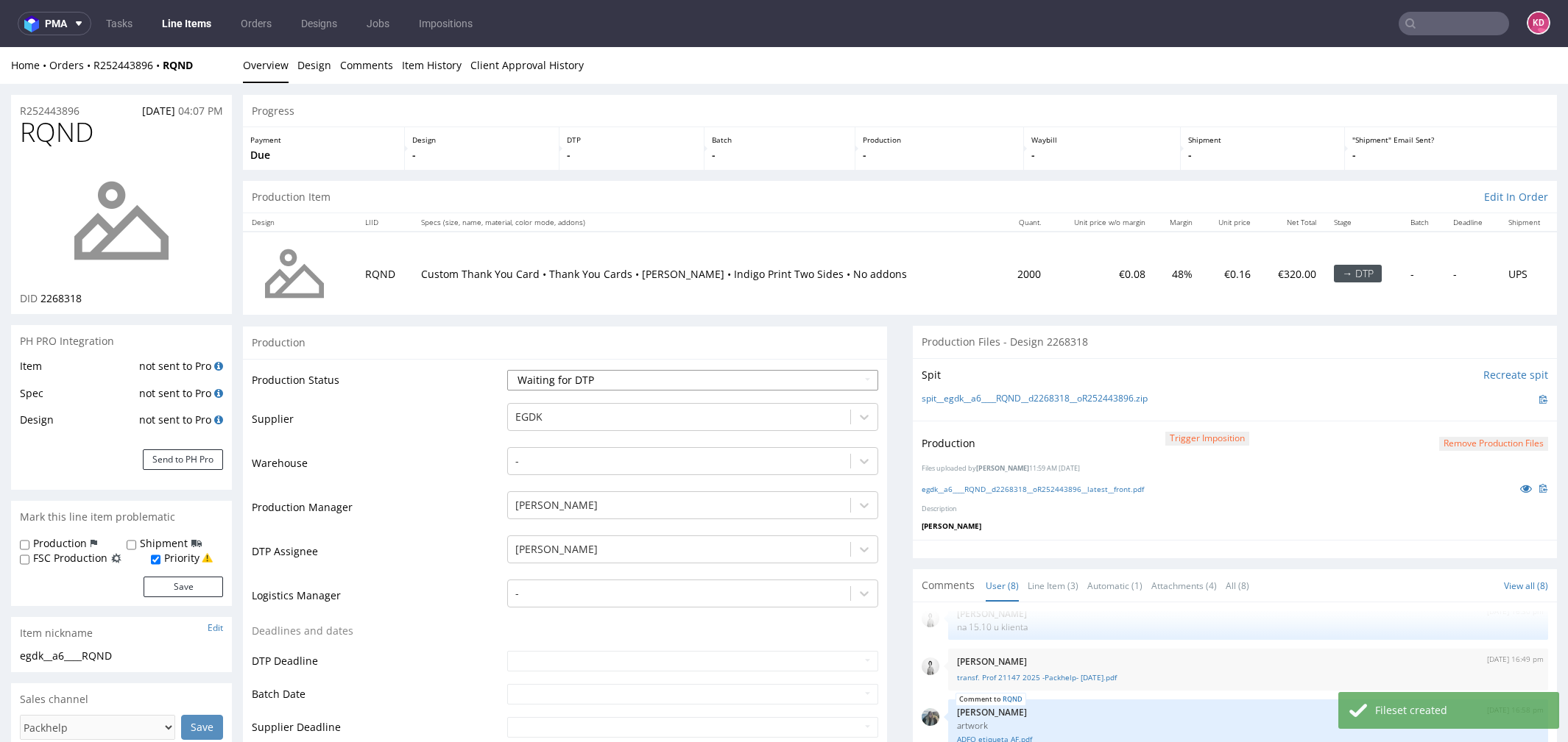
click at [799, 373] on select "Waiting for Artwork Waiting for Diecut Waiting for Mockup Waiting for DTP Waiti…" at bounding box center [693, 380] width 371 height 21
click at [1513, 443] on button "Remove production files" at bounding box center [1494, 444] width 109 height 14
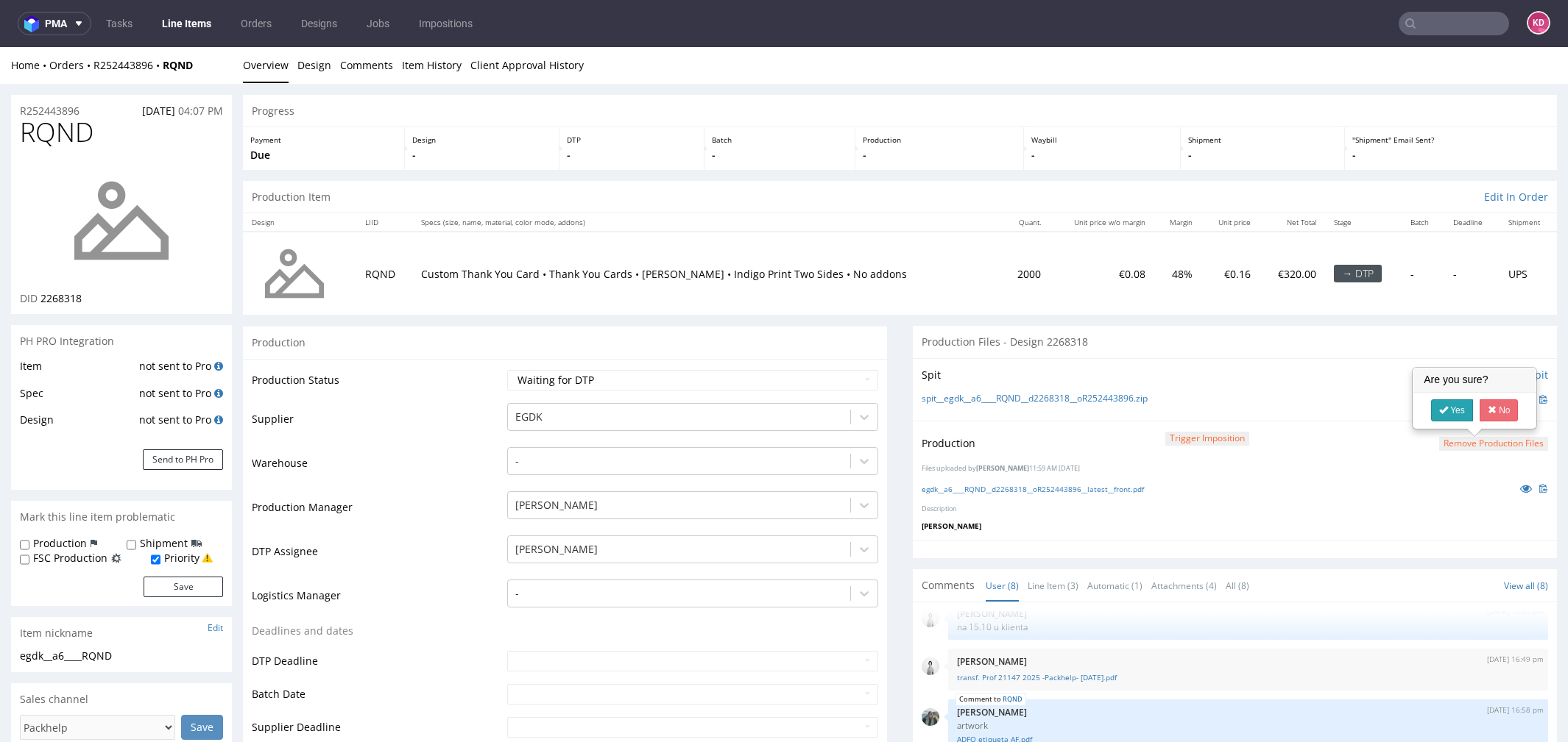
click at [1453, 415] on link "Yes" at bounding box center [1452, 411] width 42 height 22
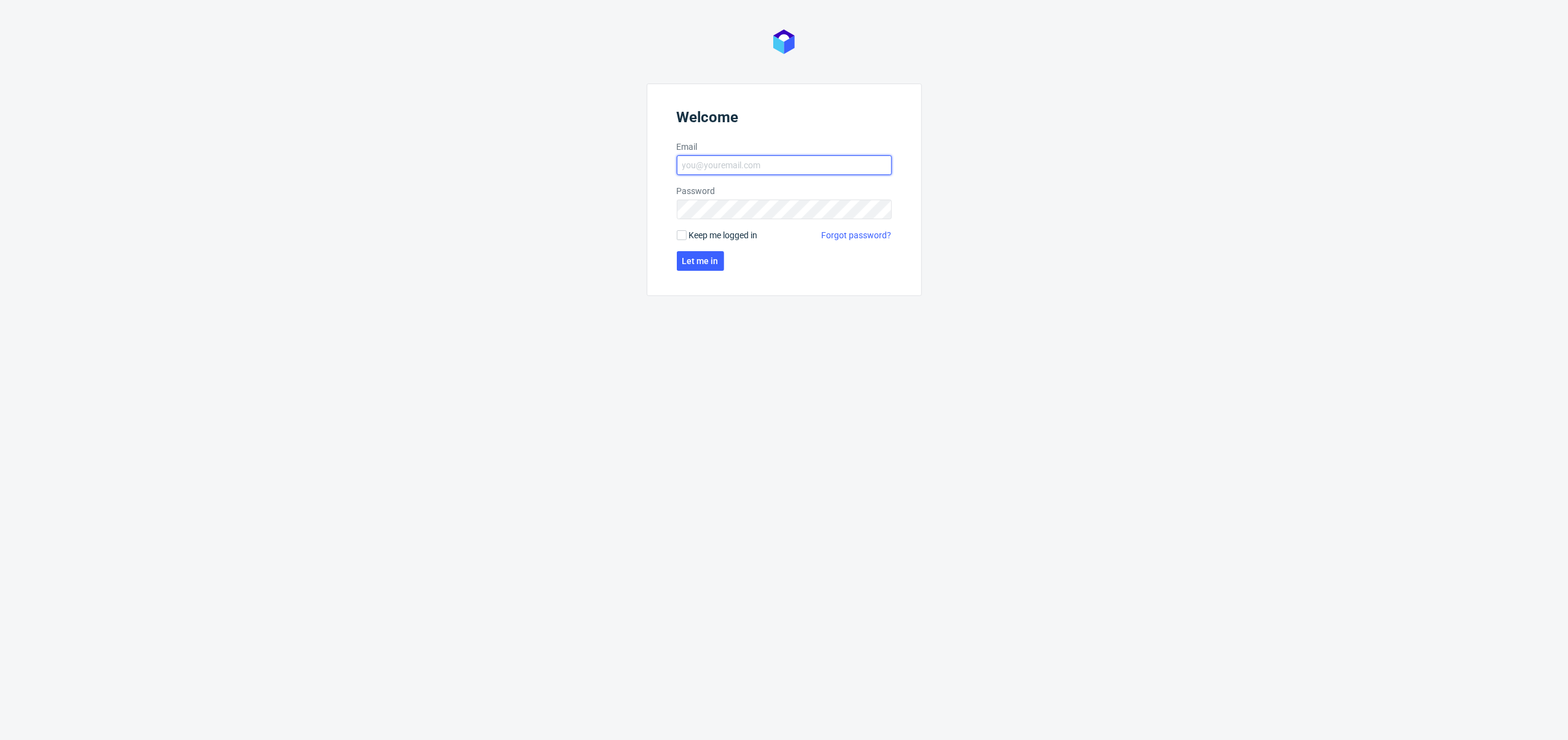
click at [739, 160] on input "Email" at bounding box center [784, 165] width 215 height 20
type input "katarzyna.drabczyk@pakchelp.com"
click at [677, 251] on button "Let me in" at bounding box center [700, 261] width 47 height 20
click button "Let me in" at bounding box center [700, 261] width 47 height 20
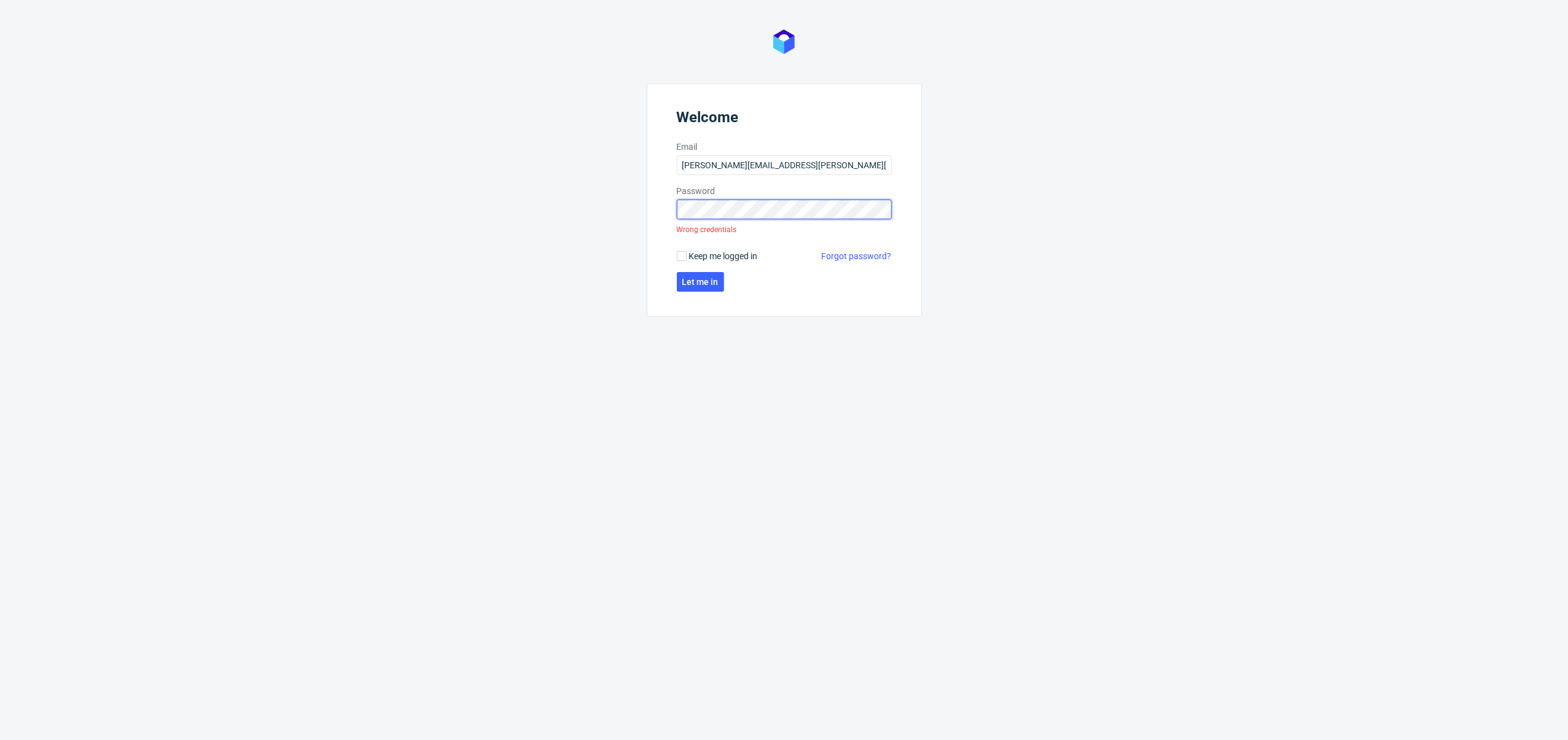
click at [621, 211] on div "Welcome Email katarzyna.drabczyk@pakchelp.com Password Wrong credentials Keep m…" at bounding box center [784, 370] width 1568 height 740
click button "Let me in" at bounding box center [700, 282] width 47 height 20
click at [709, 284] on span "Let me in" at bounding box center [700, 282] width 36 height 8
drag, startPoint x: 828, startPoint y: 166, endPoint x: 546, endPoint y: 162, distance: 282.0
click at [546, 163] on div "Welcome Email katarzyna.drabczyk@pakchelp.com Password Wrong credentials Keep m…" at bounding box center [784, 370] width 1568 height 740
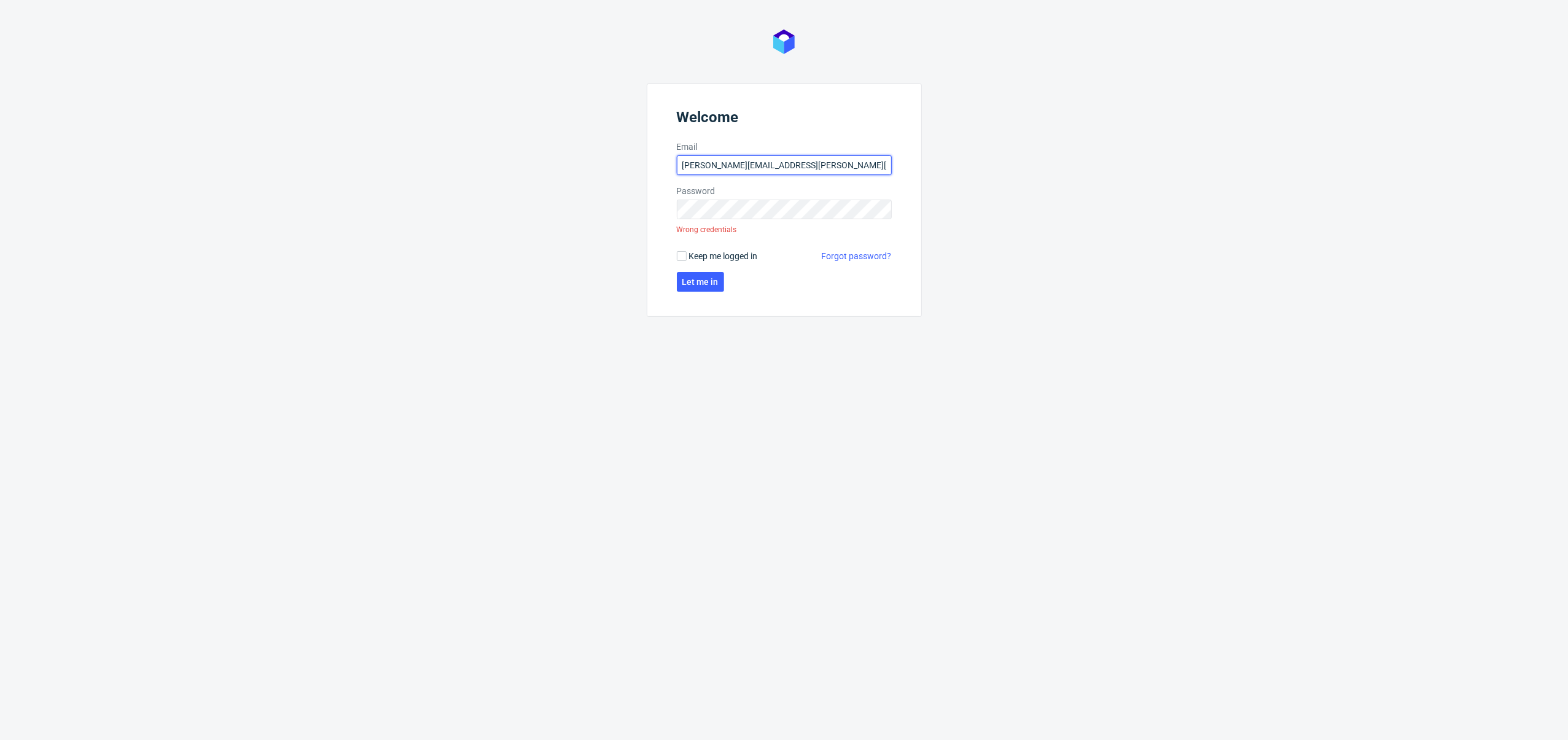
type input "katarzyna.drabczyk@packhelp.com"
click button "Let me in" at bounding box center [700, 282] width 47 height 20
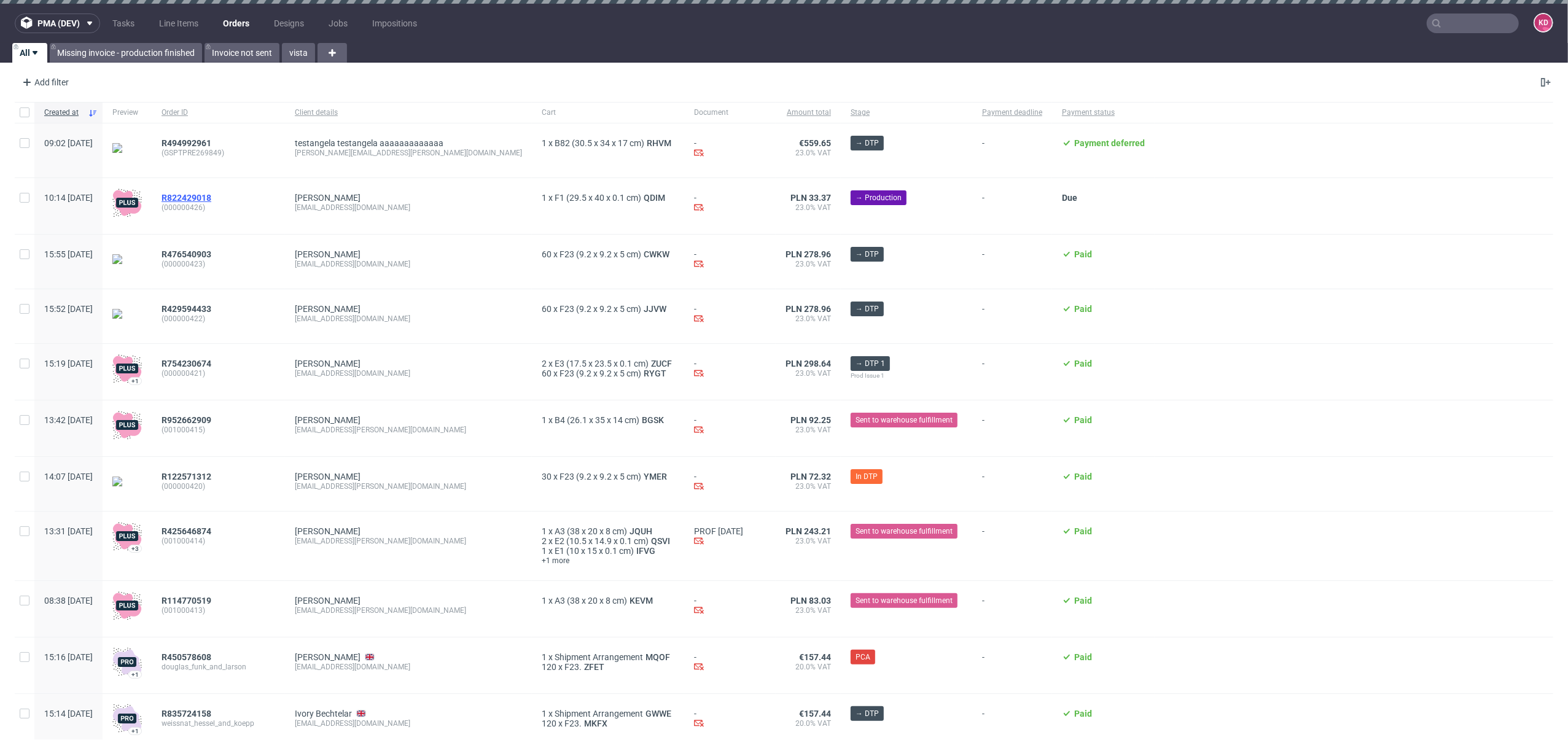
click at [211, 197] on span "R822429018" at bounding box center [187, 198] width 50 height 10
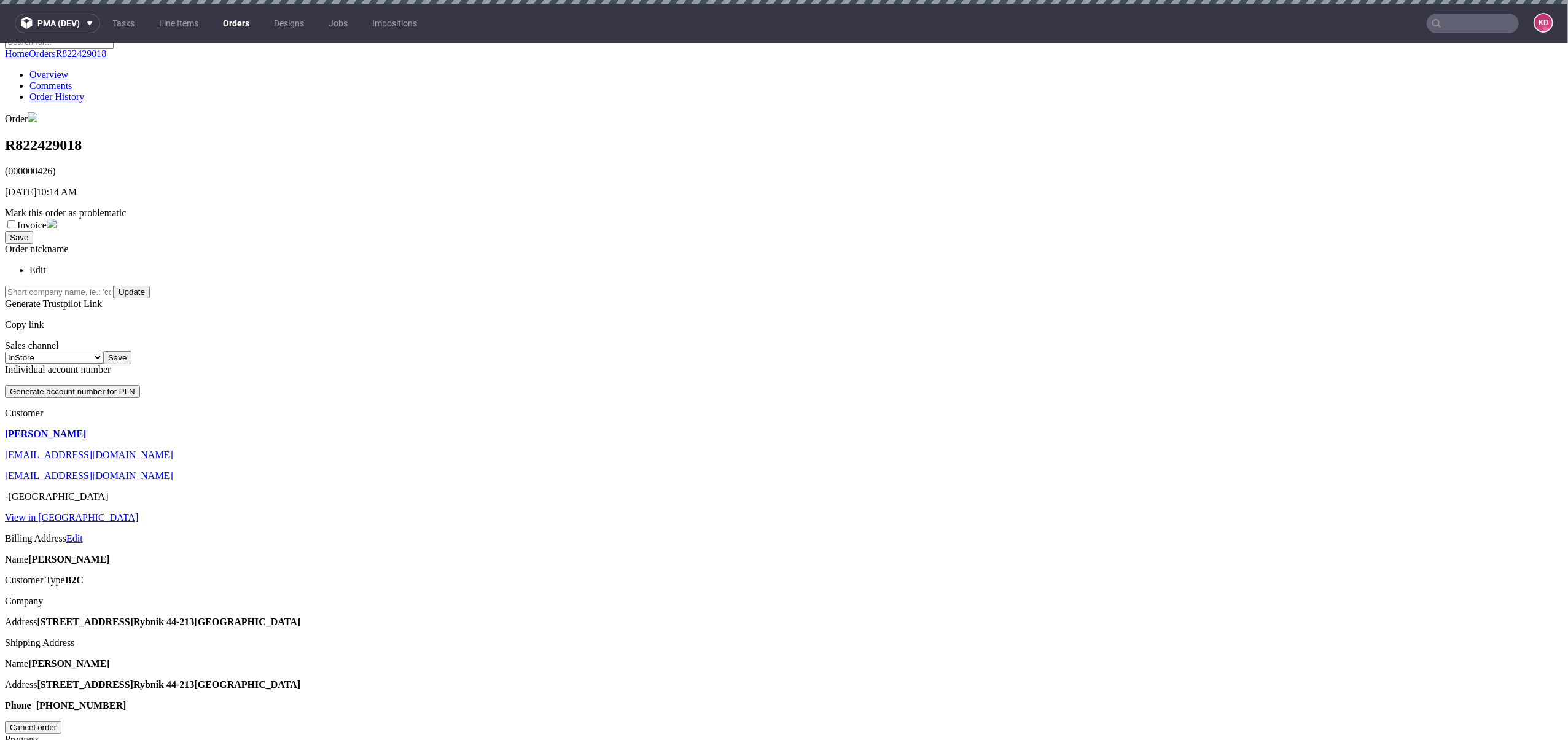
scroll to position [237, 0]
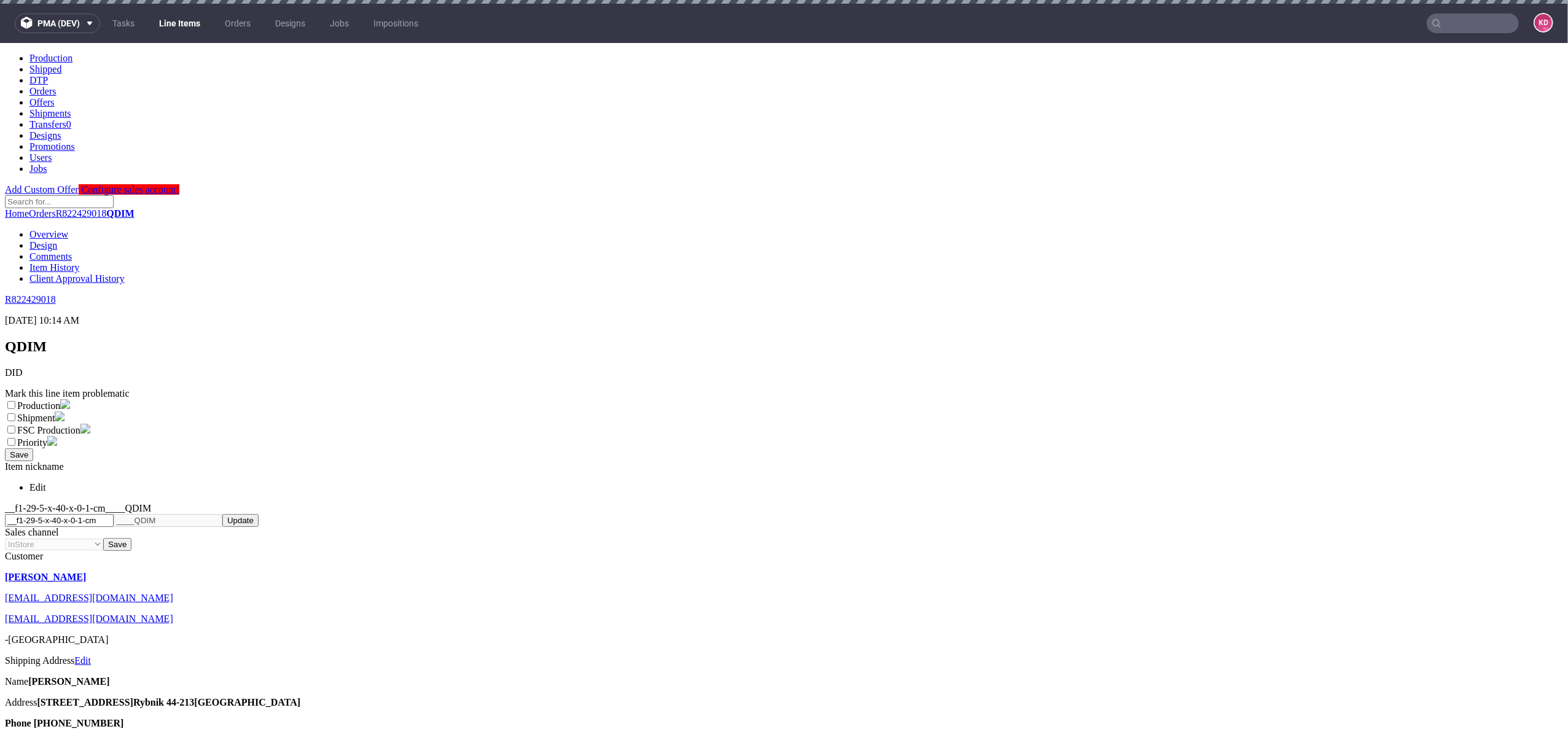
select select "production_complete"
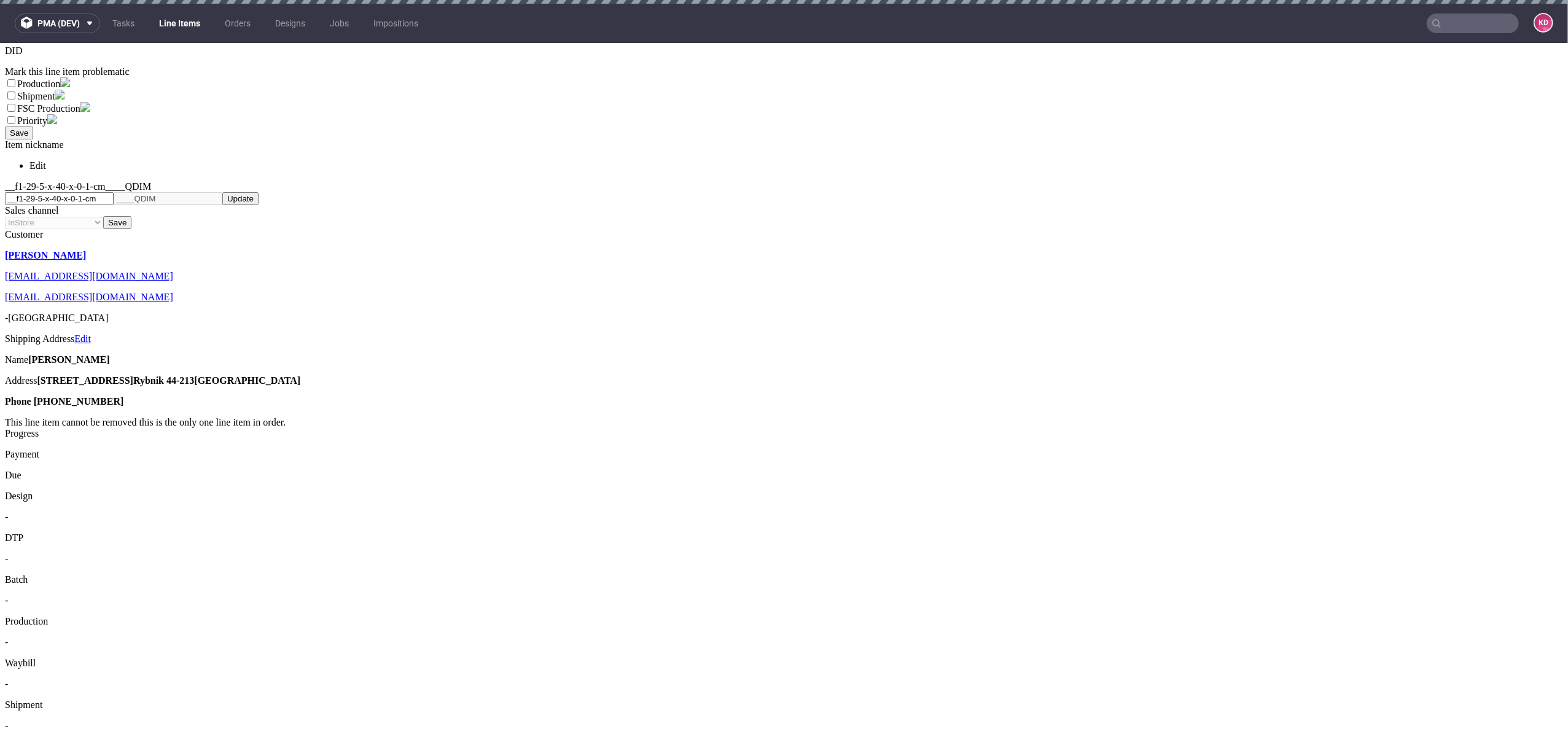
scroll to position [468, 0]
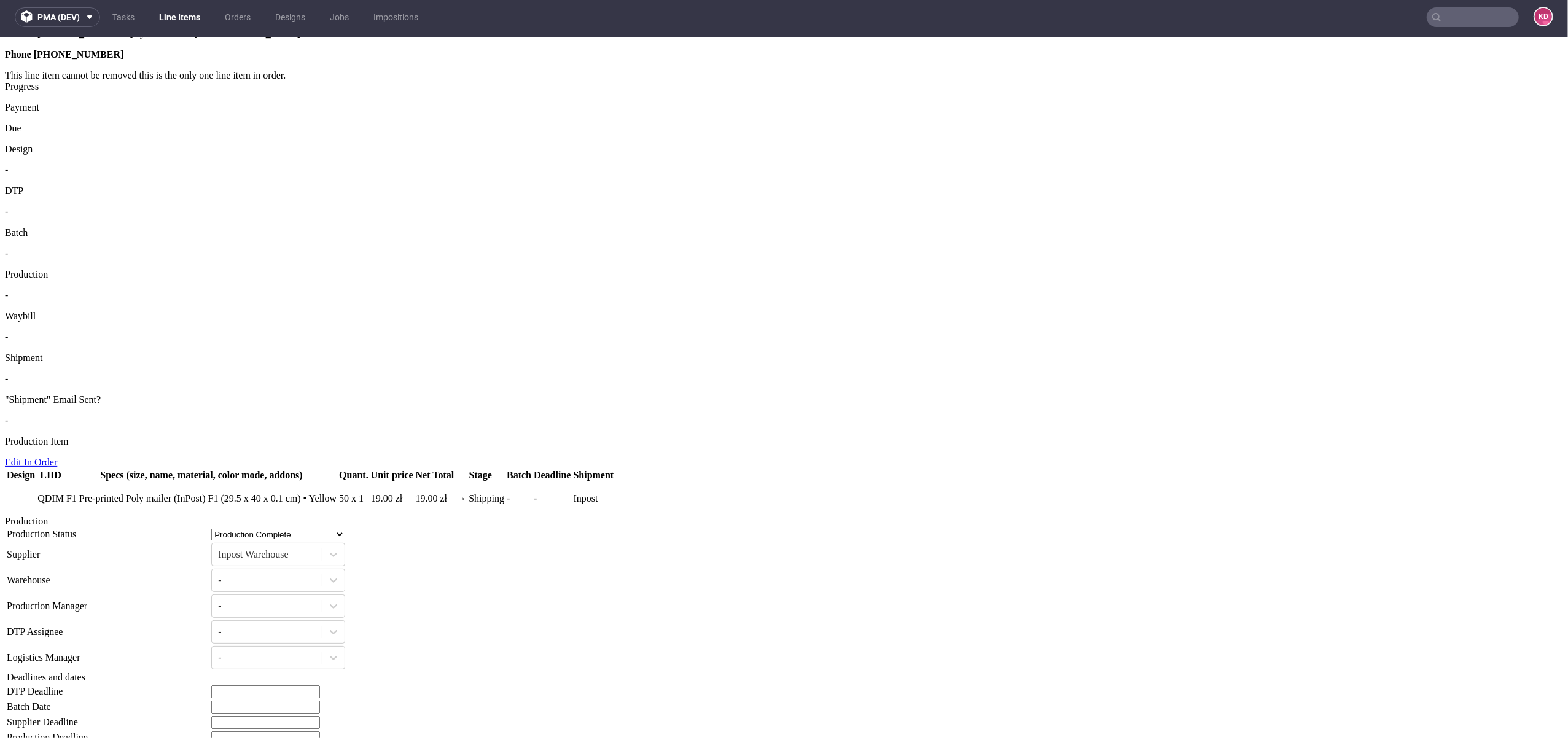
scroll to position [666, 0]
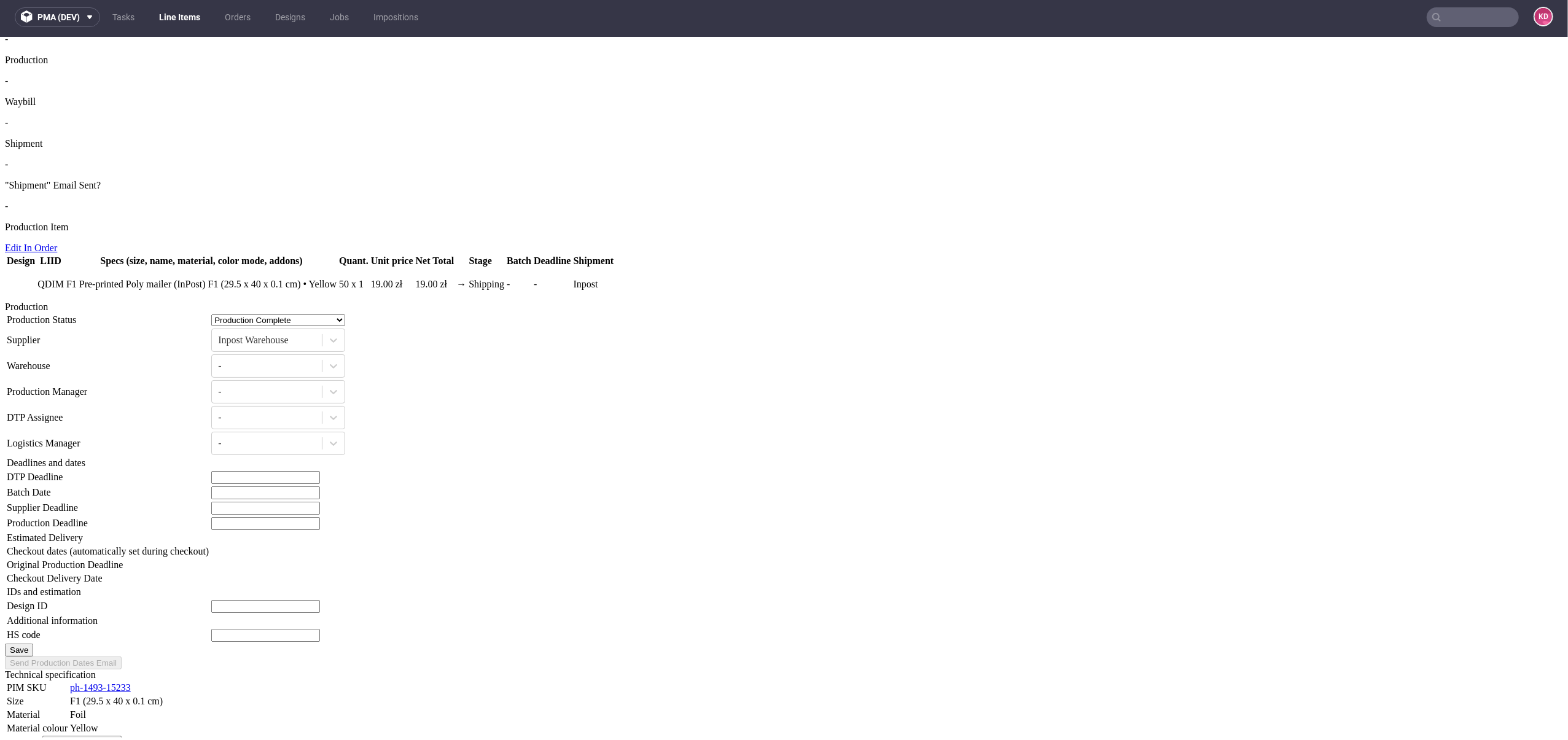
scroll to position [889, 0]
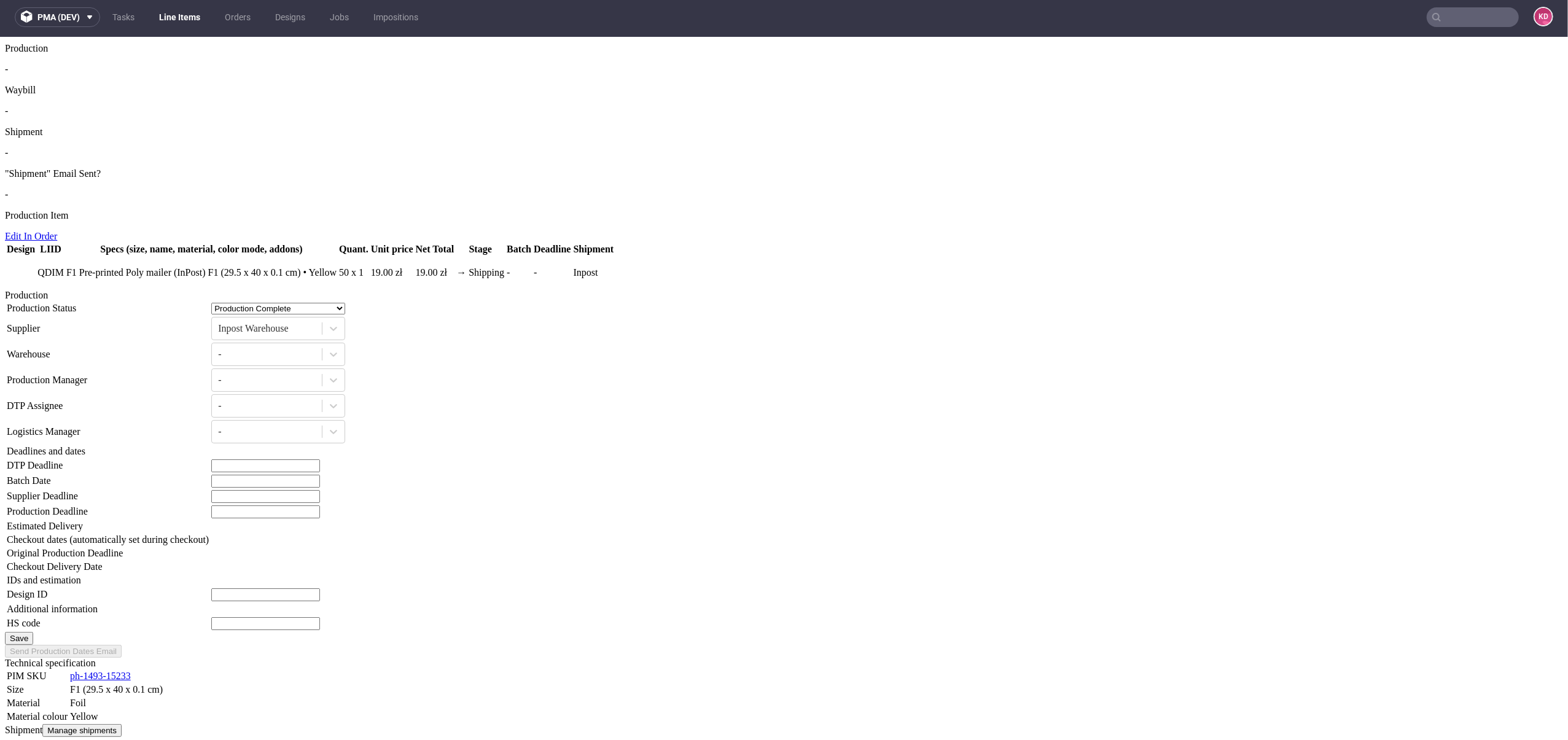
paste input "873234987612340872938732"
type input "873234987612340872938732"
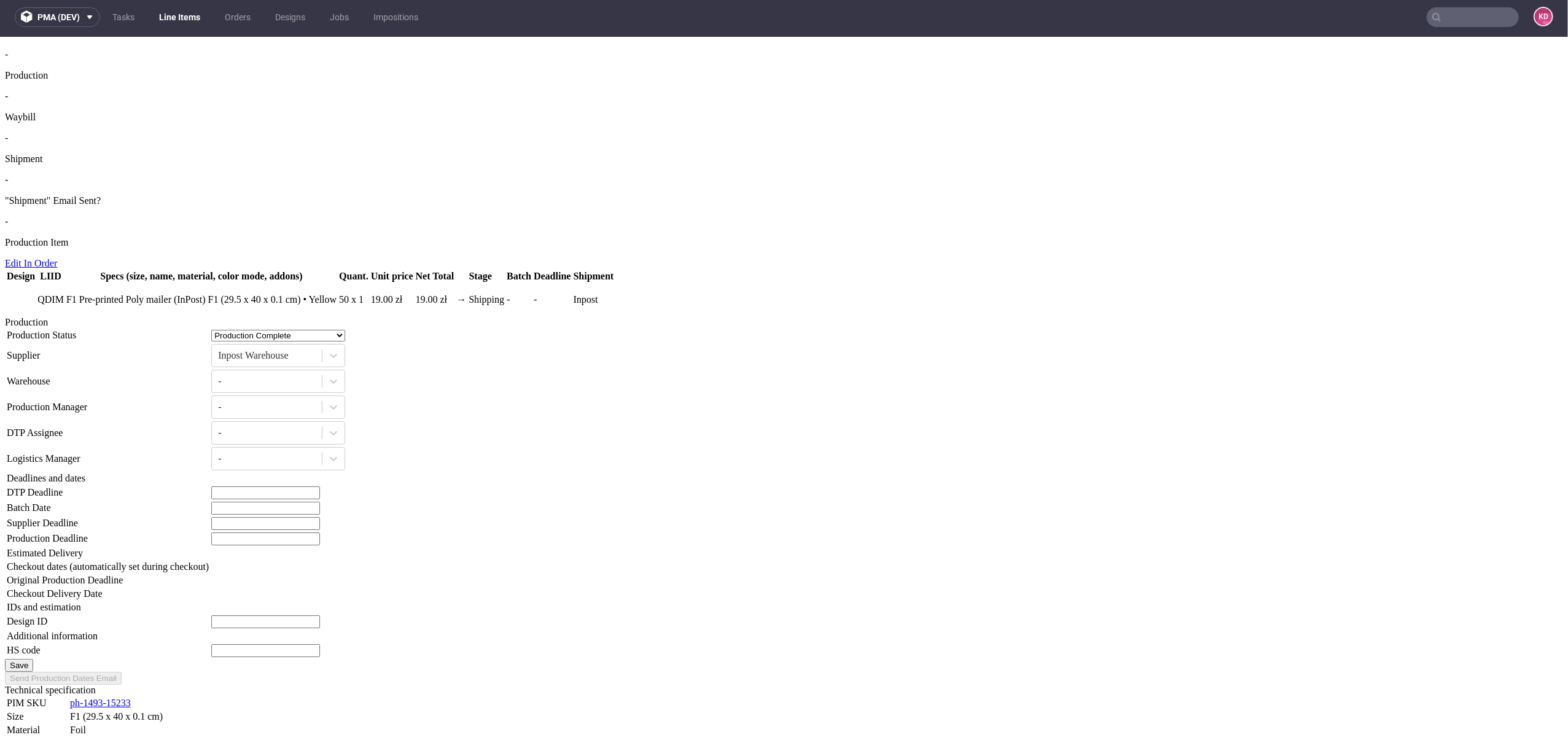
scroll to position [859, 0]
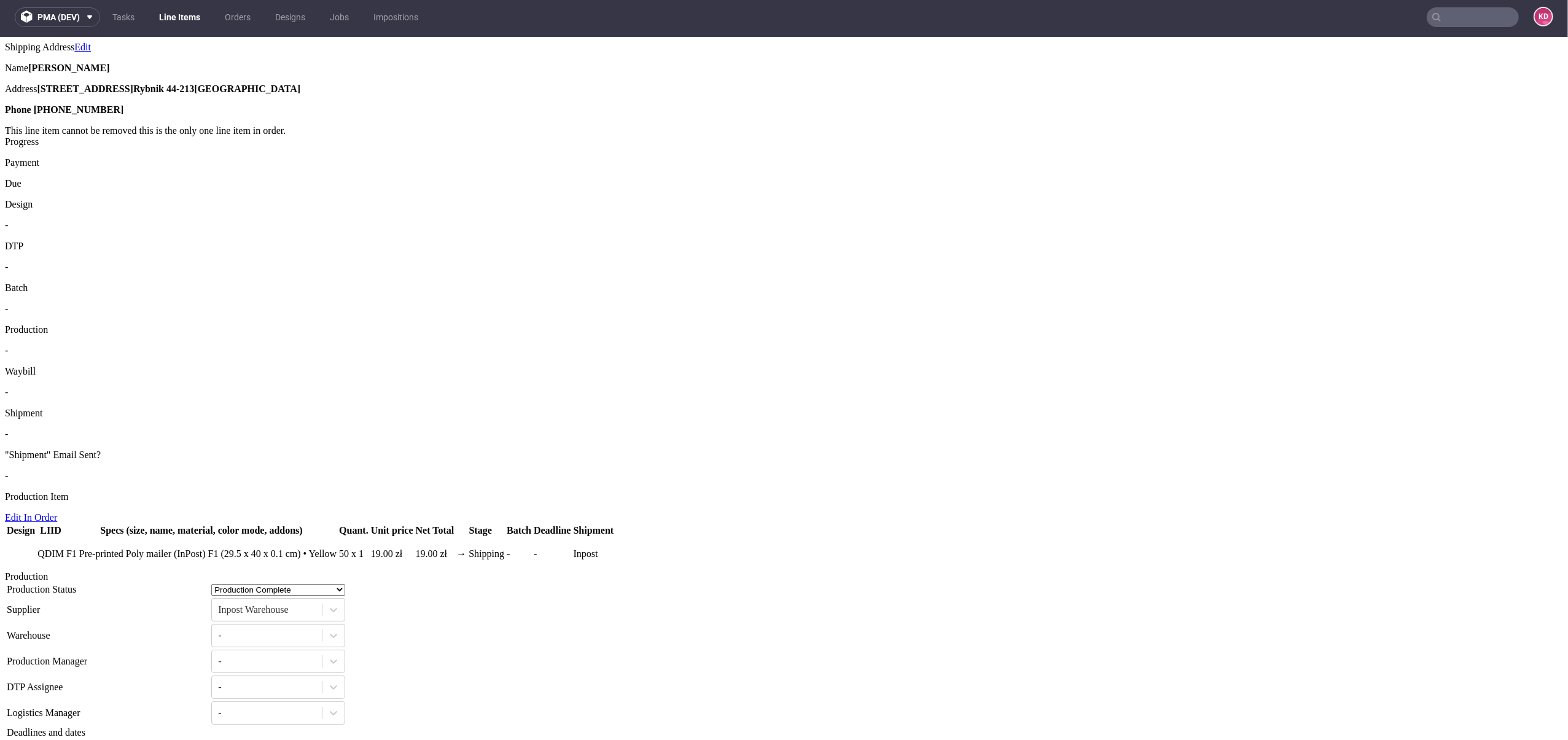
scroll to position [610, 0]
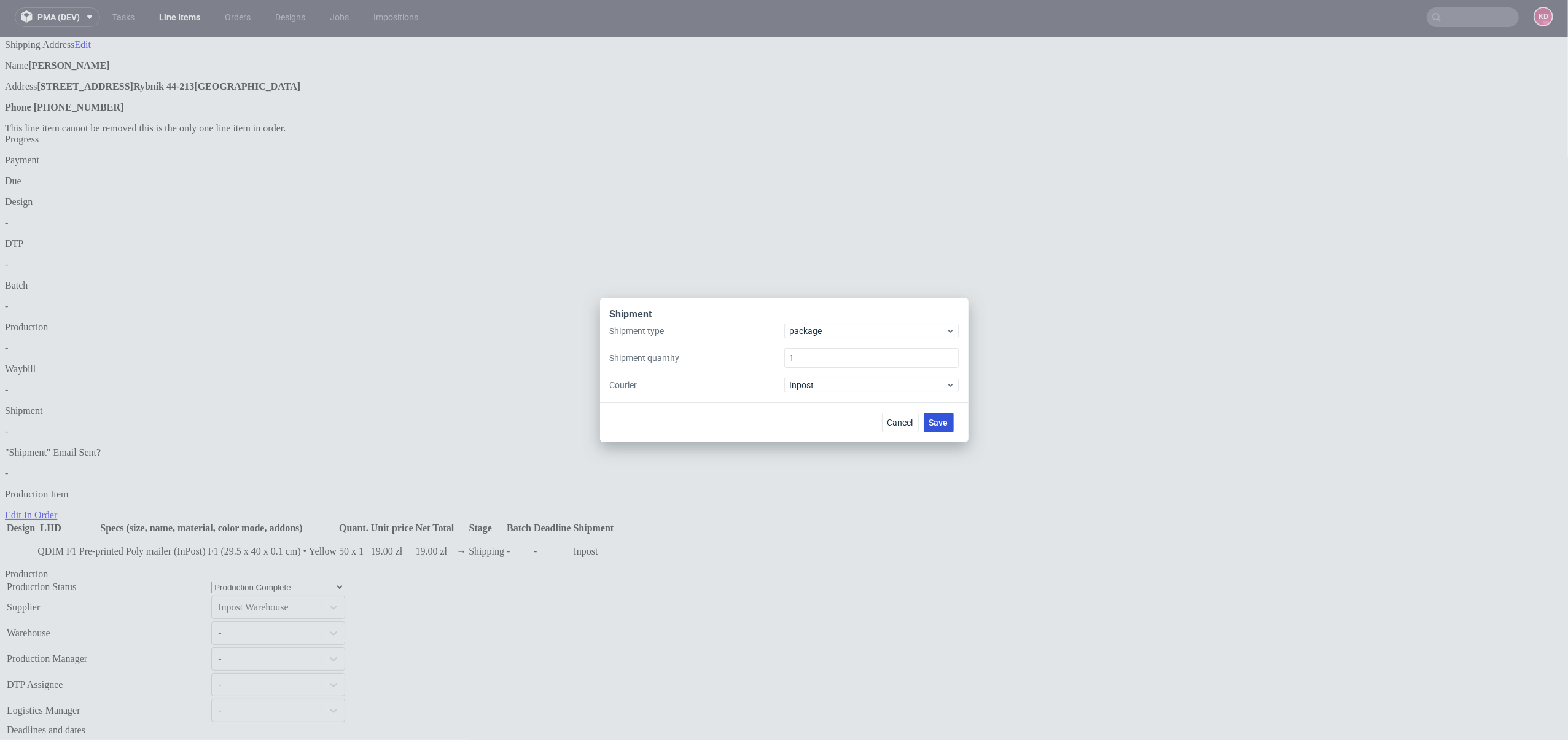
click at [944, 425] on span "Save" at bounding box center [939, 423] width 19 height 8
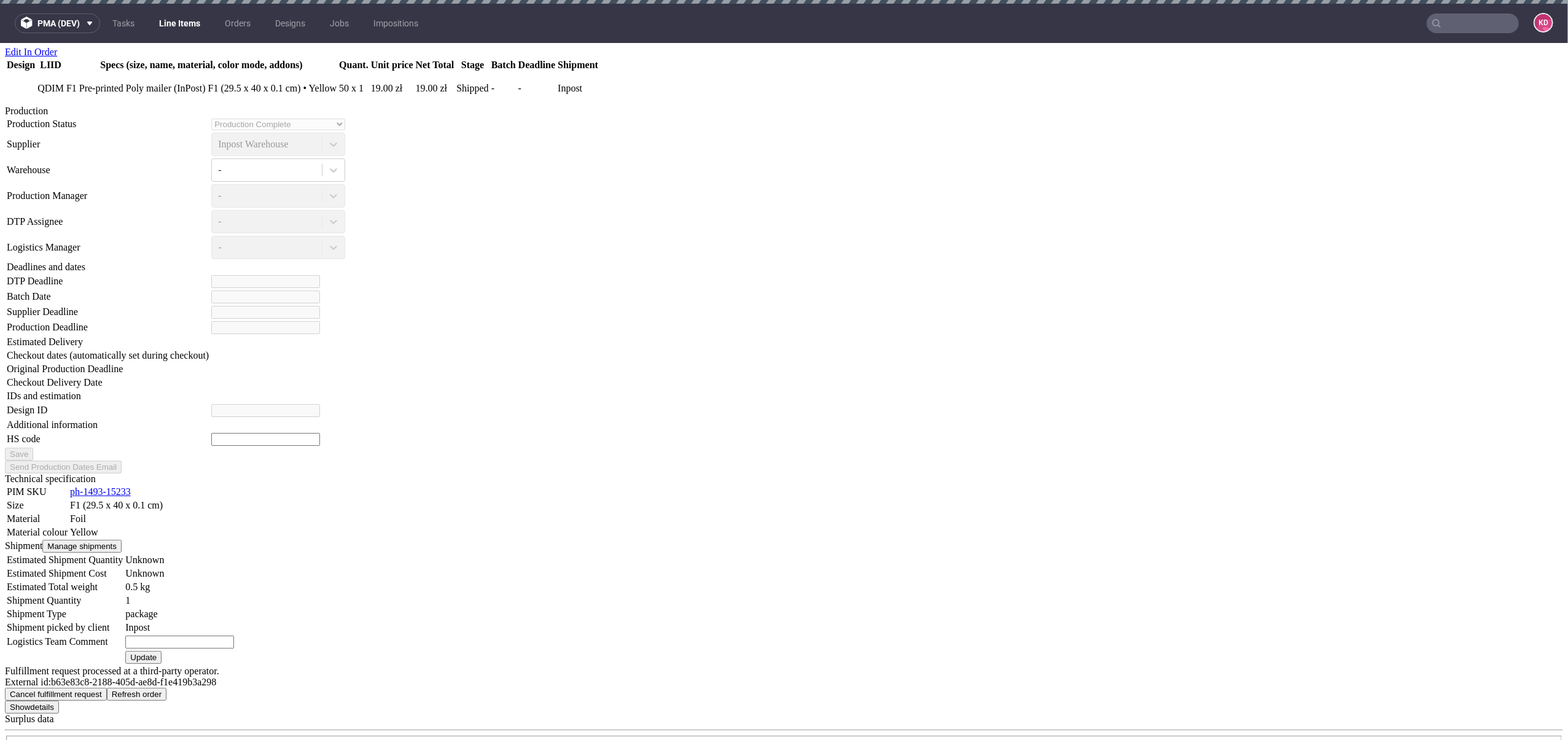
scroll to position [1027, 0]
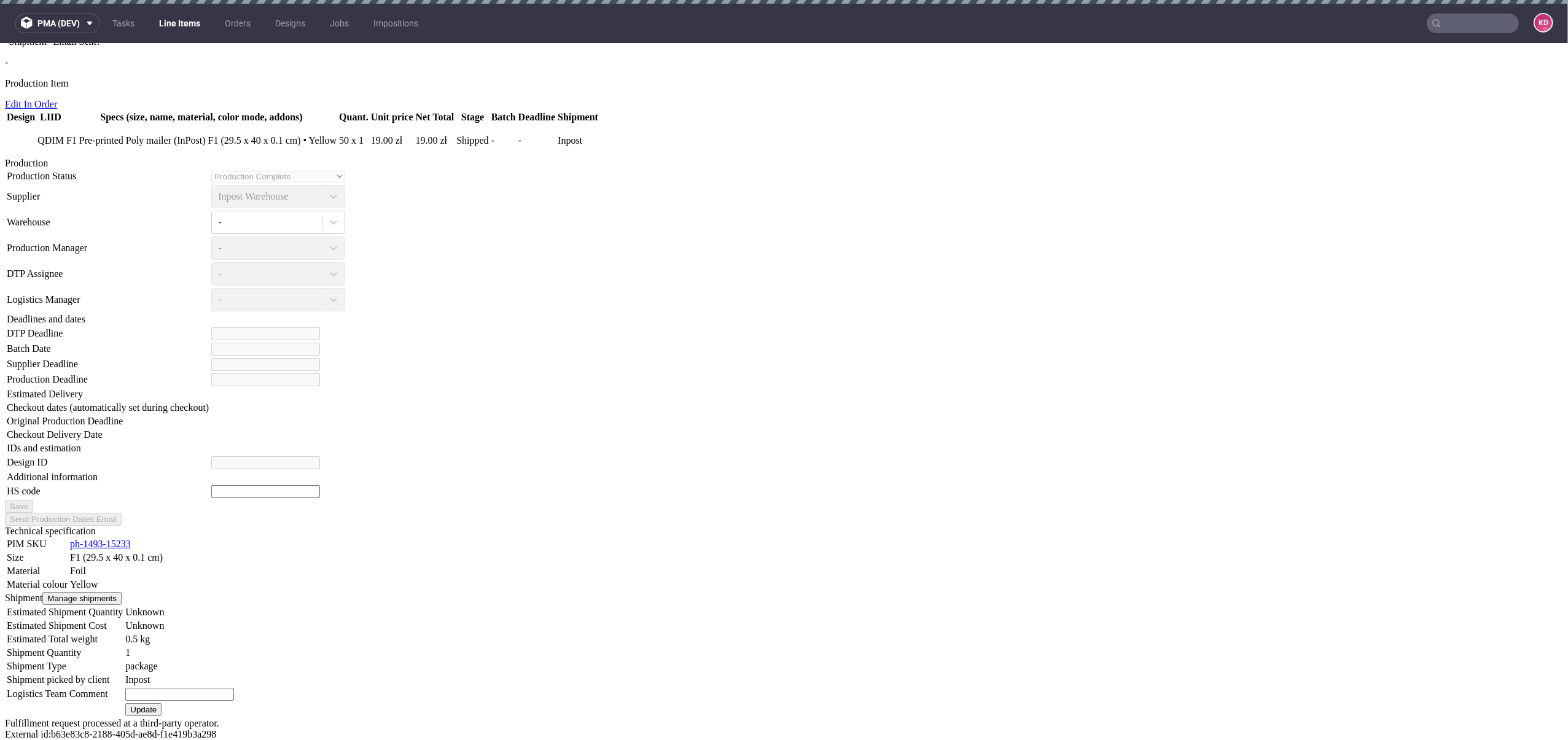
paste input "873234987612340872938732"
type input "873234987612340872938732"
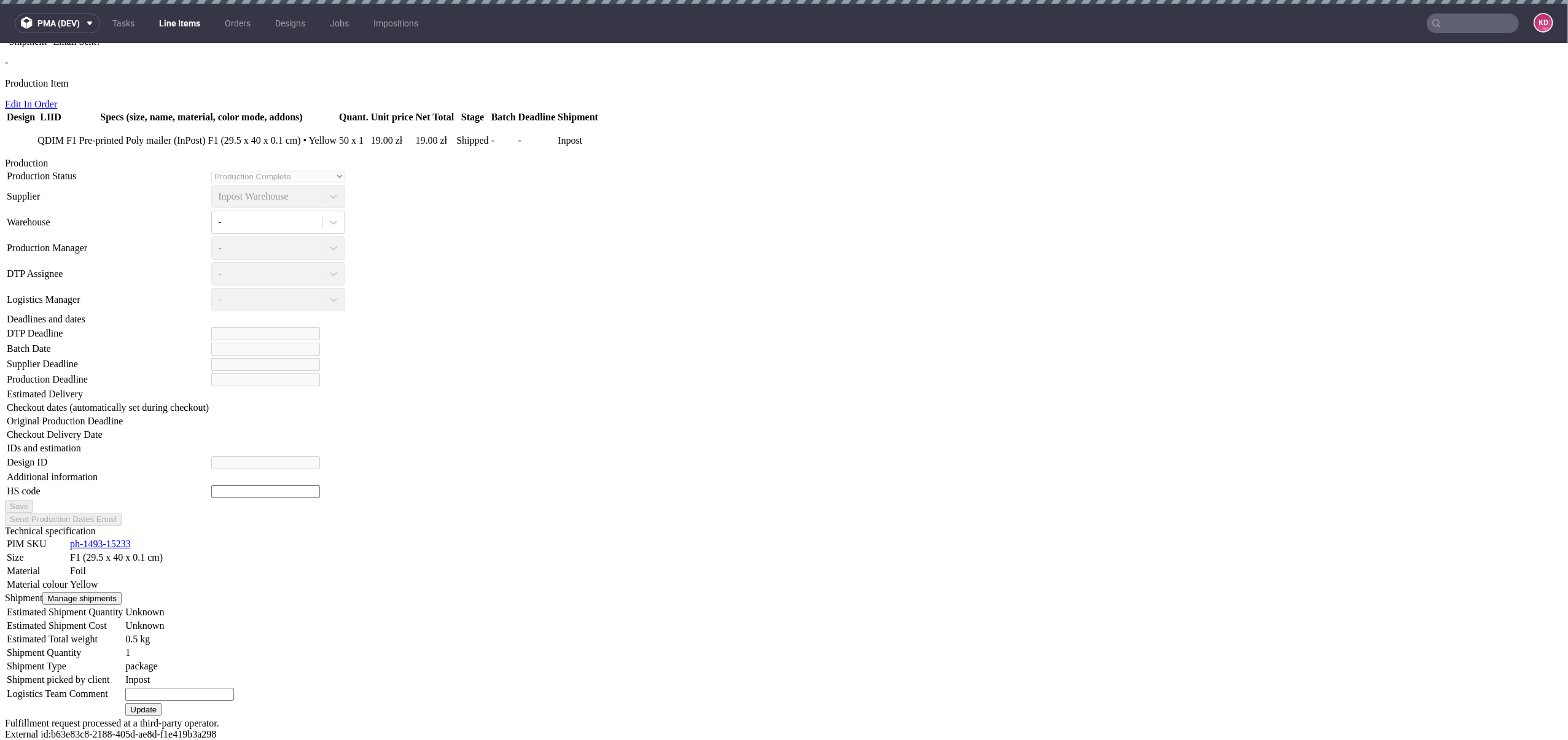
click at [107, 739] on button "Cancel fulfillment request" at bounding box center [56, 746] width 102 height 13
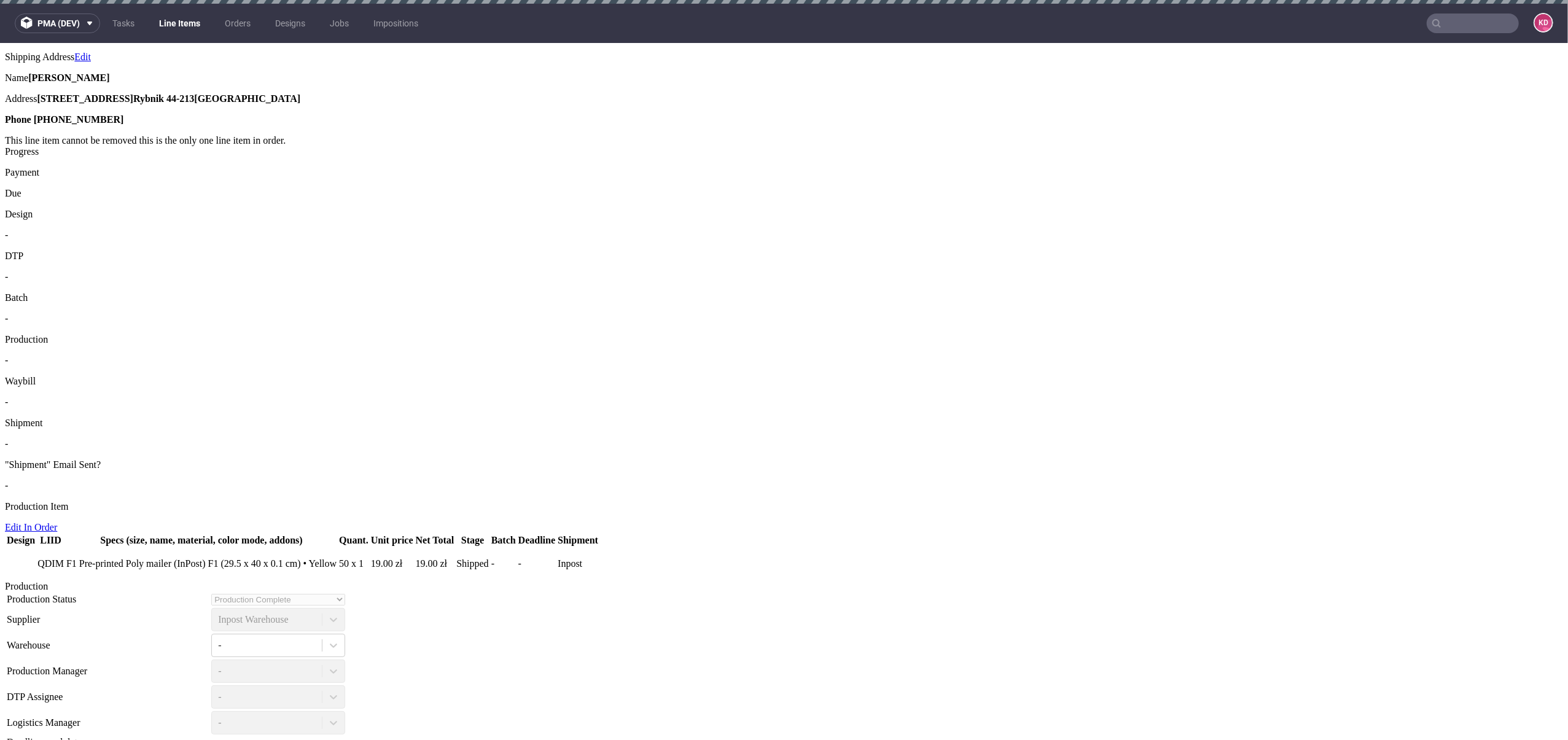
scroll to position [0, 0]
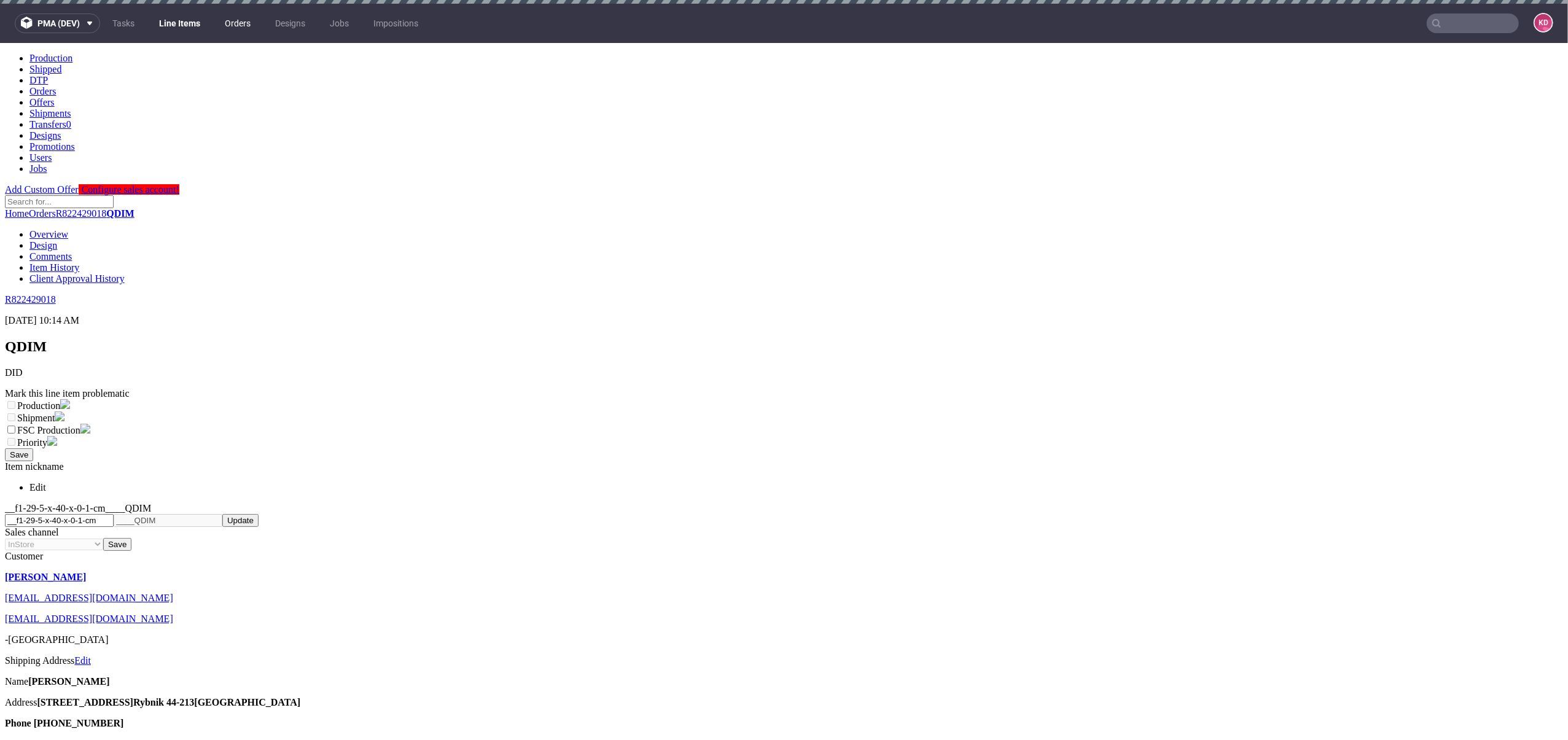
click at [240, 25] on link "Orders" at bounding box center [237, 23] width 41 height 20
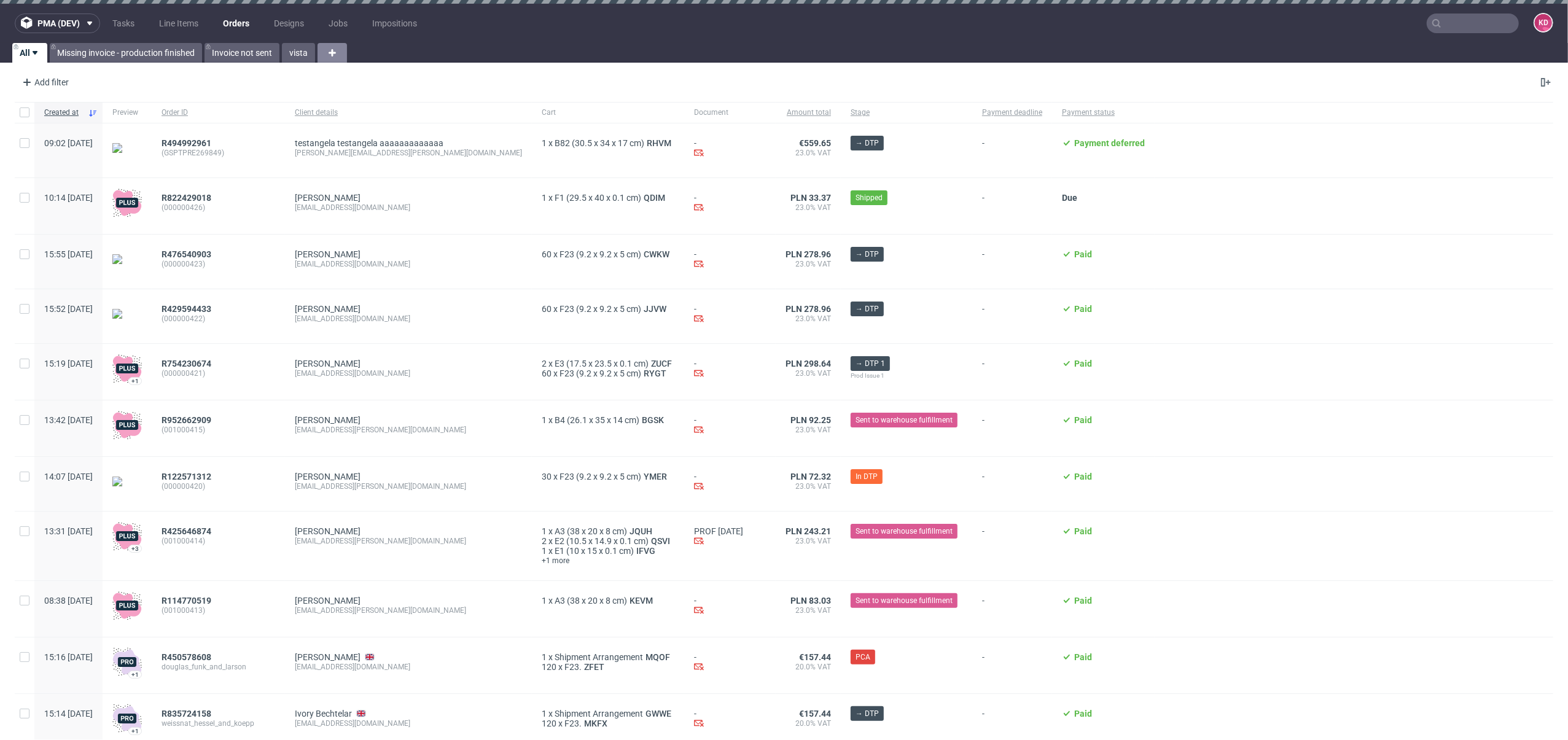
click at [333, 54] on icon at bounding box center [332, 52] width 14 height 14
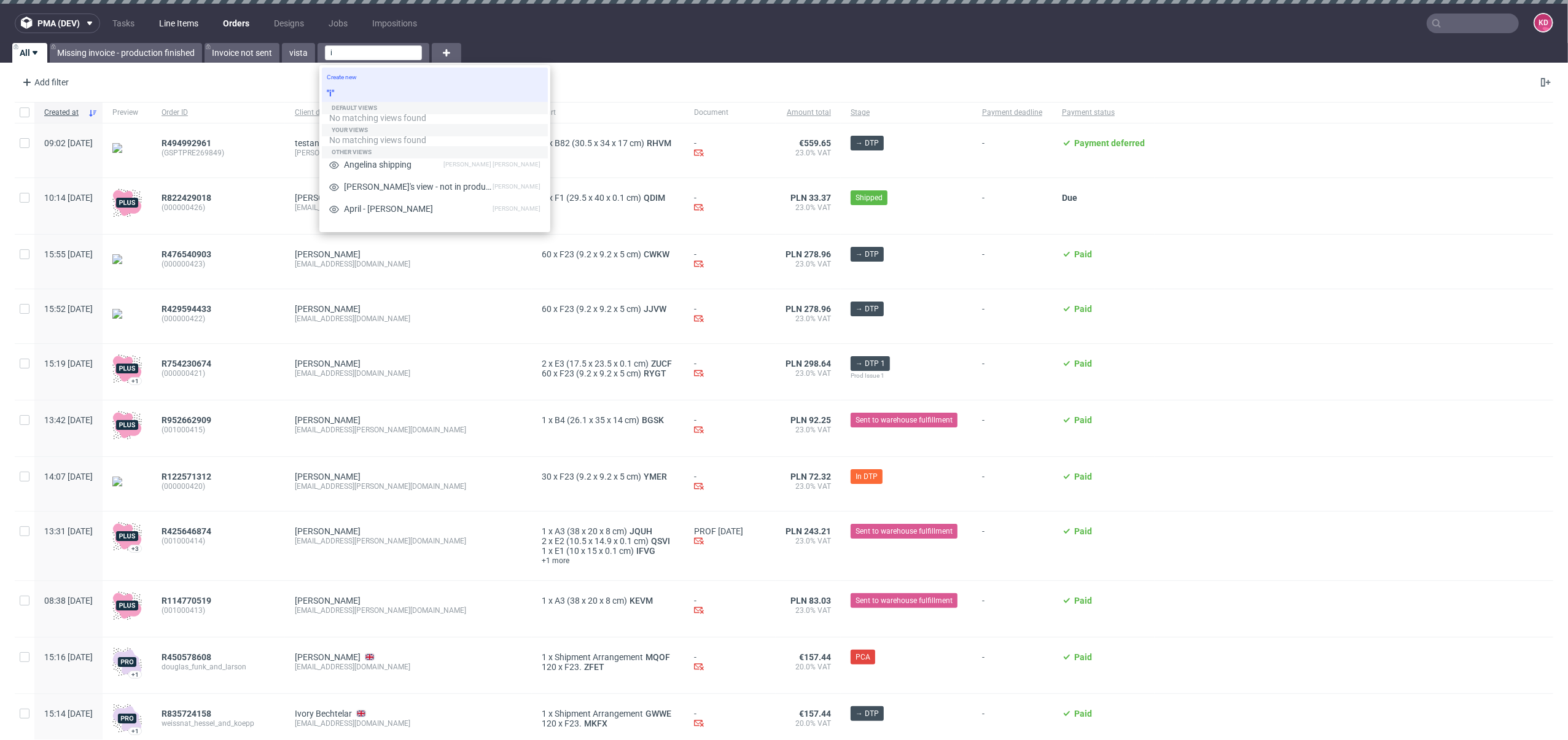
type input "i"
click at [182, 17] on link "Line Items" at bounding box center [178, 23] width 54 height 20
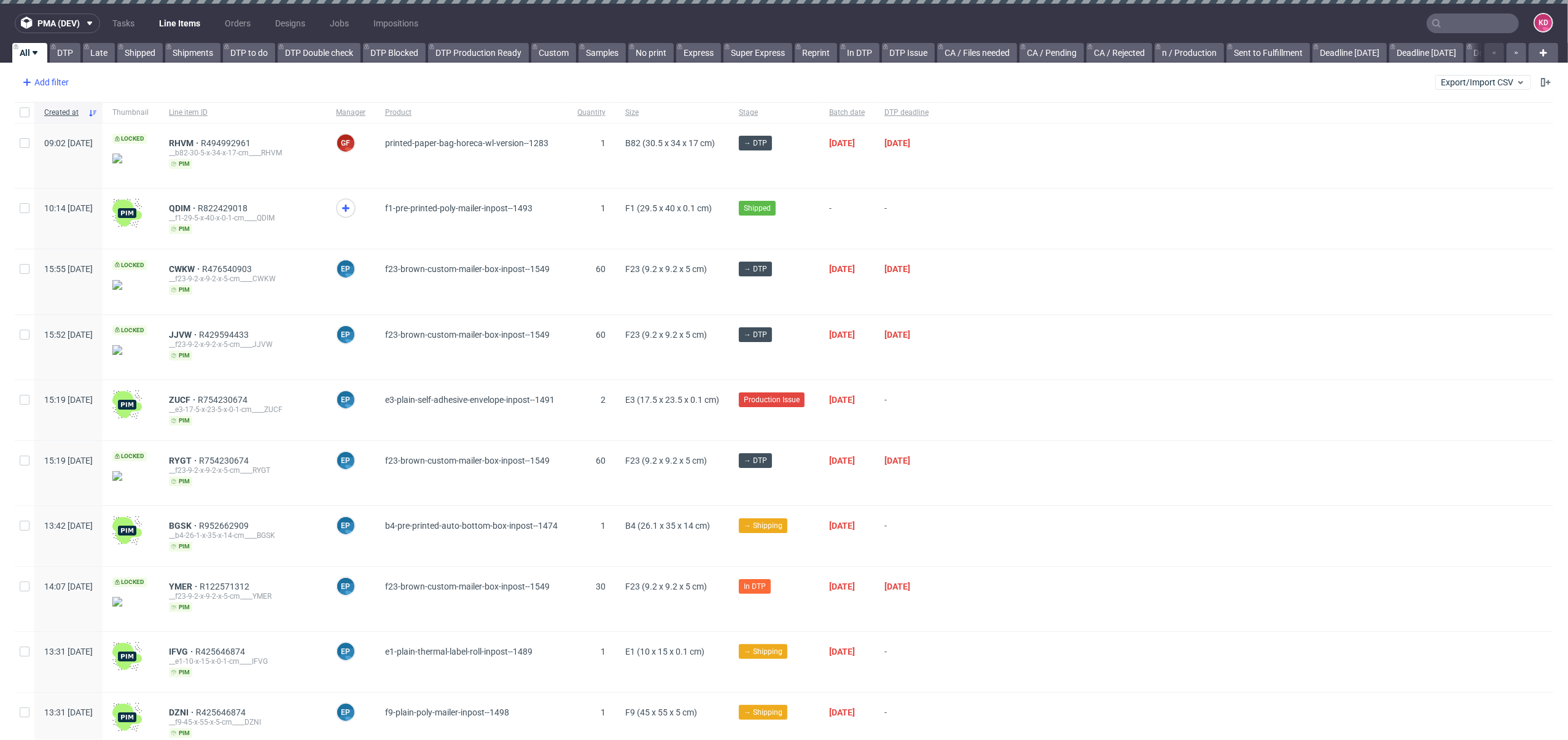
click at [52, 80] on div "Add filter" at bounding box center [44, 82] width 54 height 20
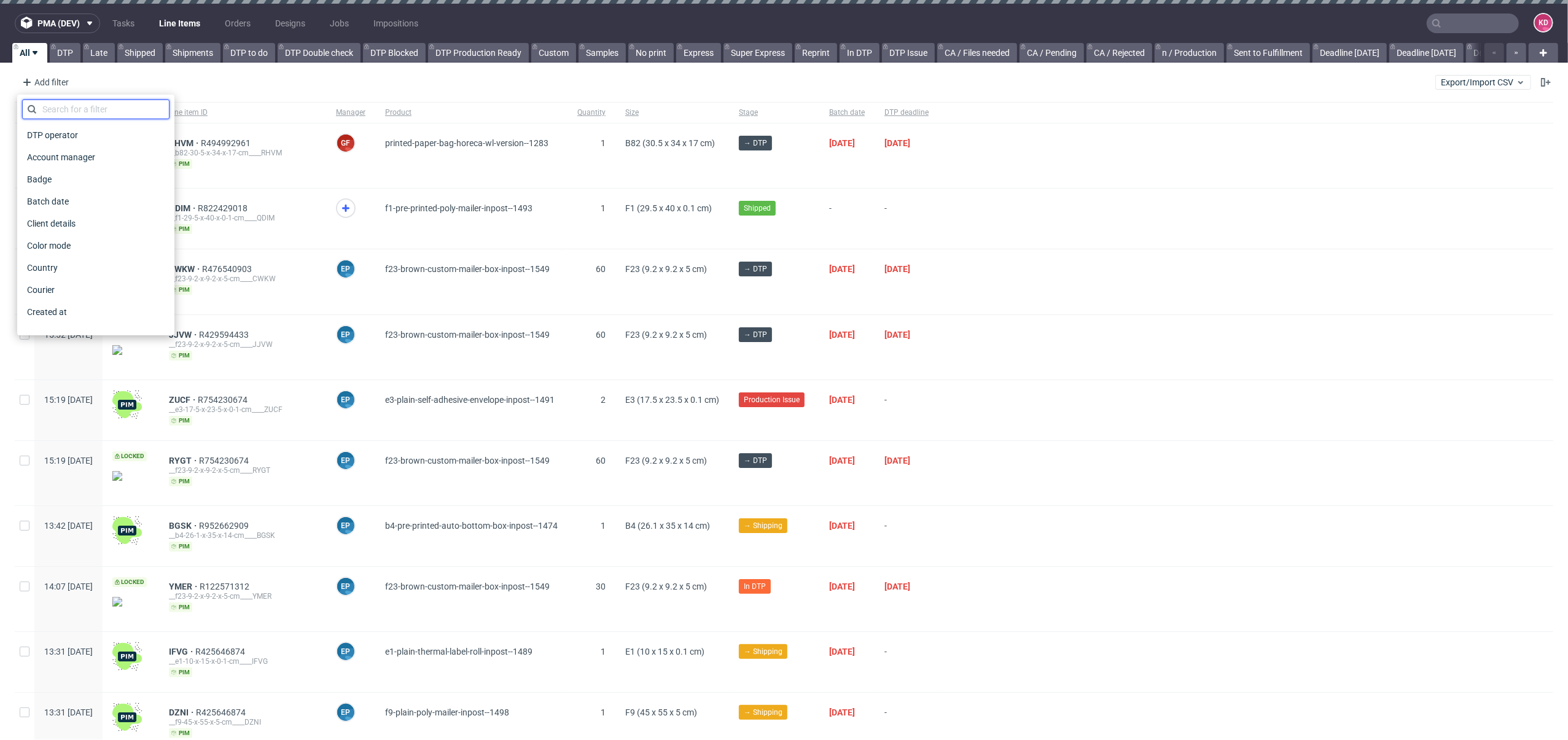
click at [63, 106] on input "text" at bounding box center [96, 109] width 147 height 20
type input "sales"
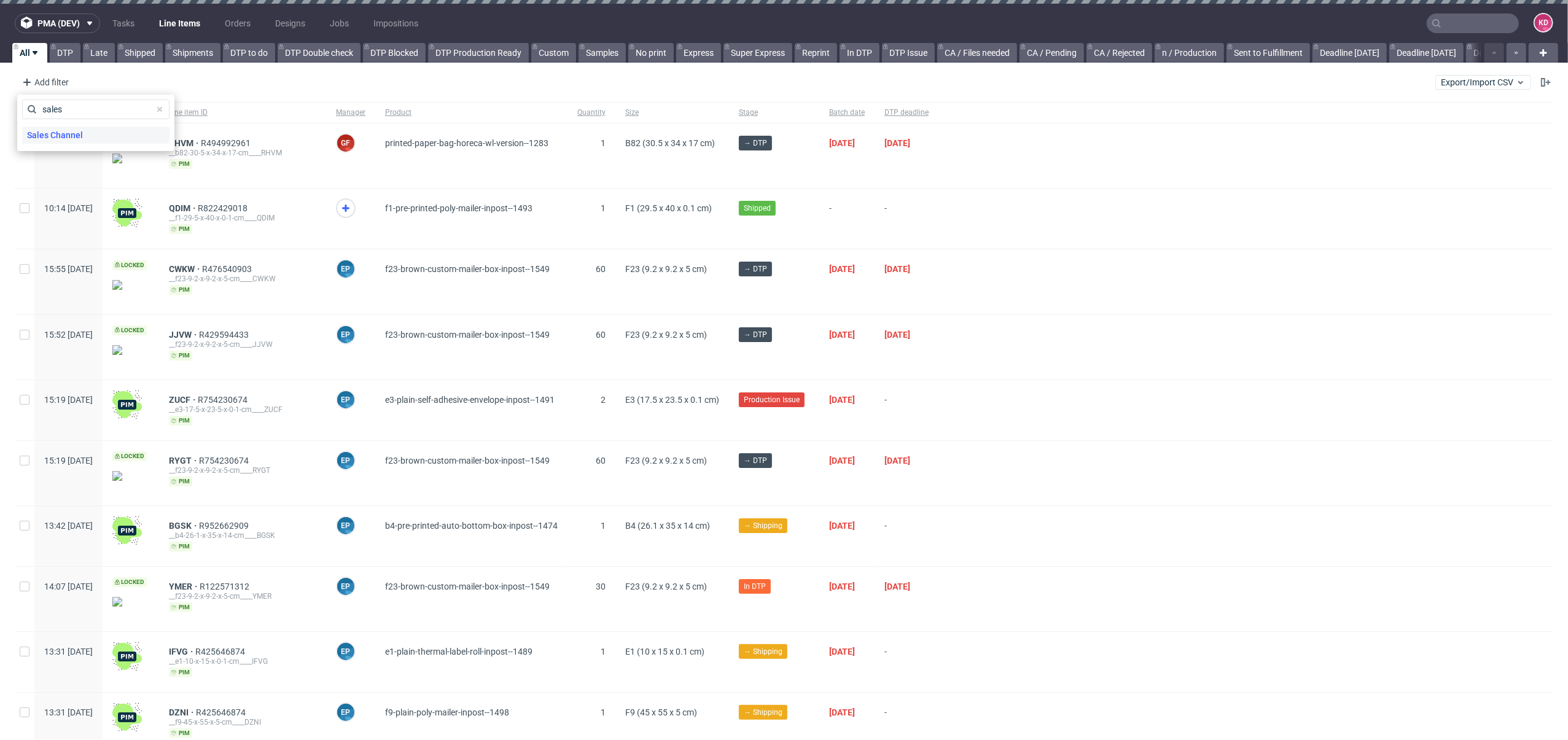
click at [70, 139] on span "Sales Channel" at bounding box center [54, 135] width 65 height 17
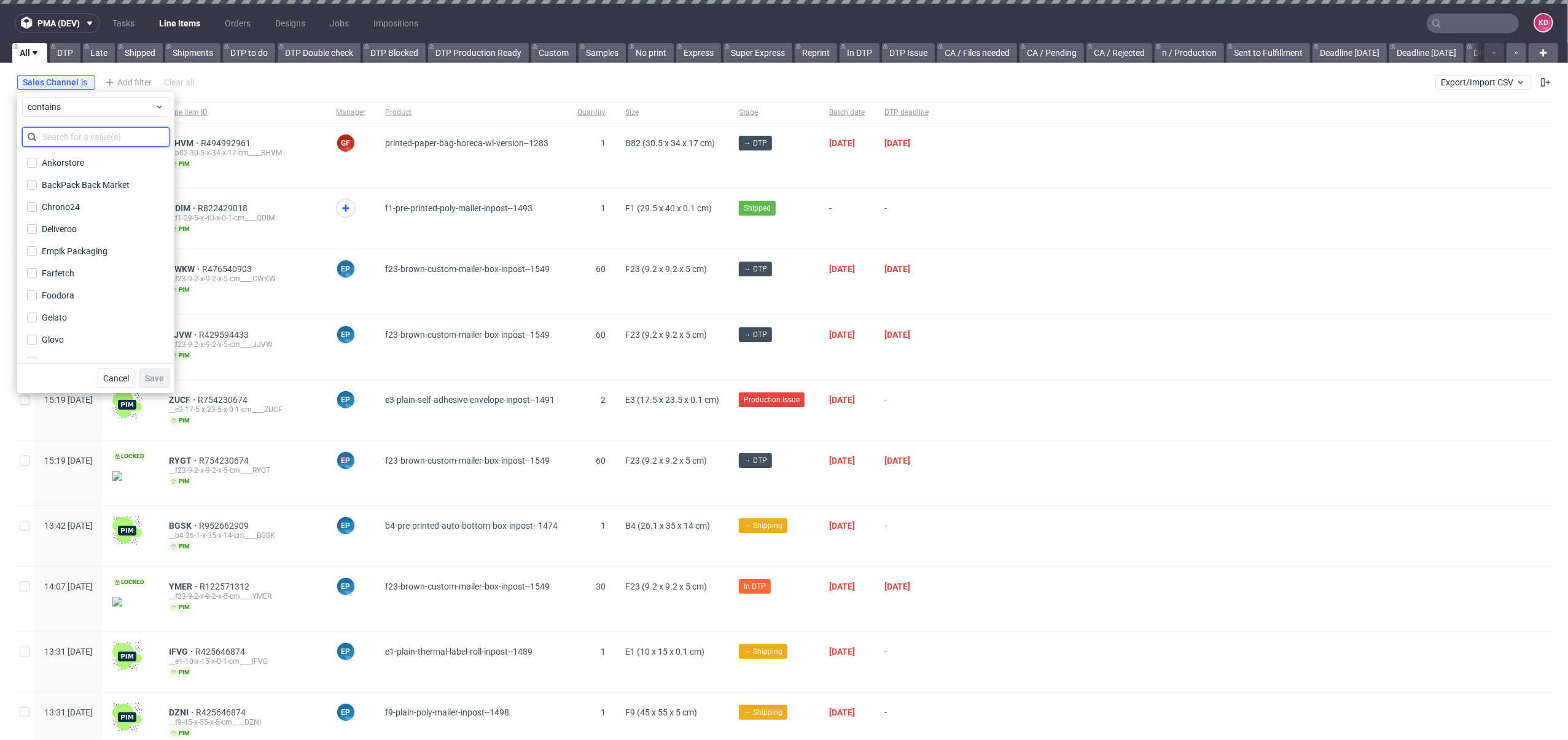
click at [70, 140] on input "text" at bounding box center [96, 137] width 147 height 20
type input "ins"
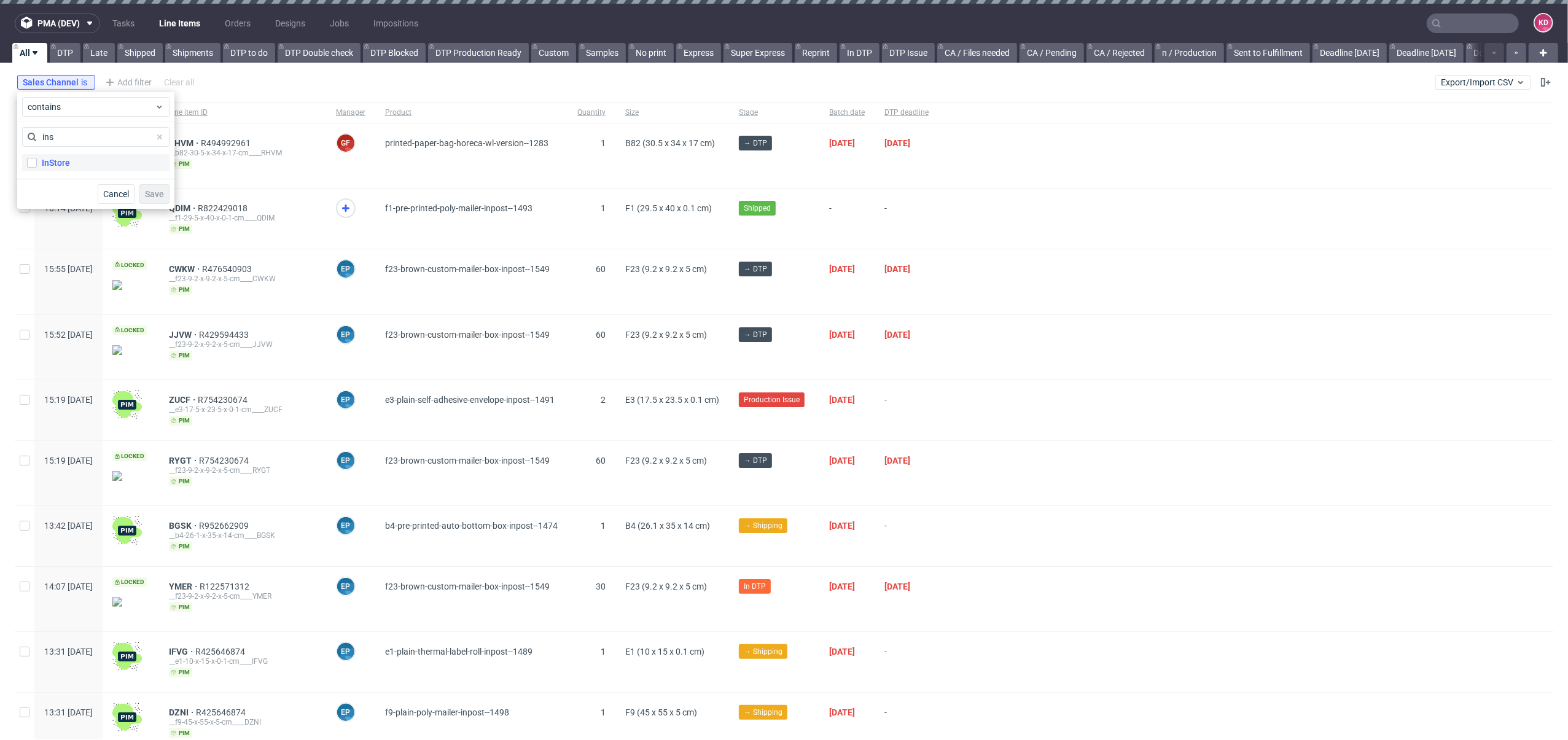
click at [76, 164] on label "InStore" at bounding box center [96, 162] width 147 height 17
click at [37, 164] on input "InStore" at bounding box center [32, 162] width 10 height 10
checkbox input "true"
click at [153, 197] on span "Save" at bounding box center [155, 194] width 19 height 8
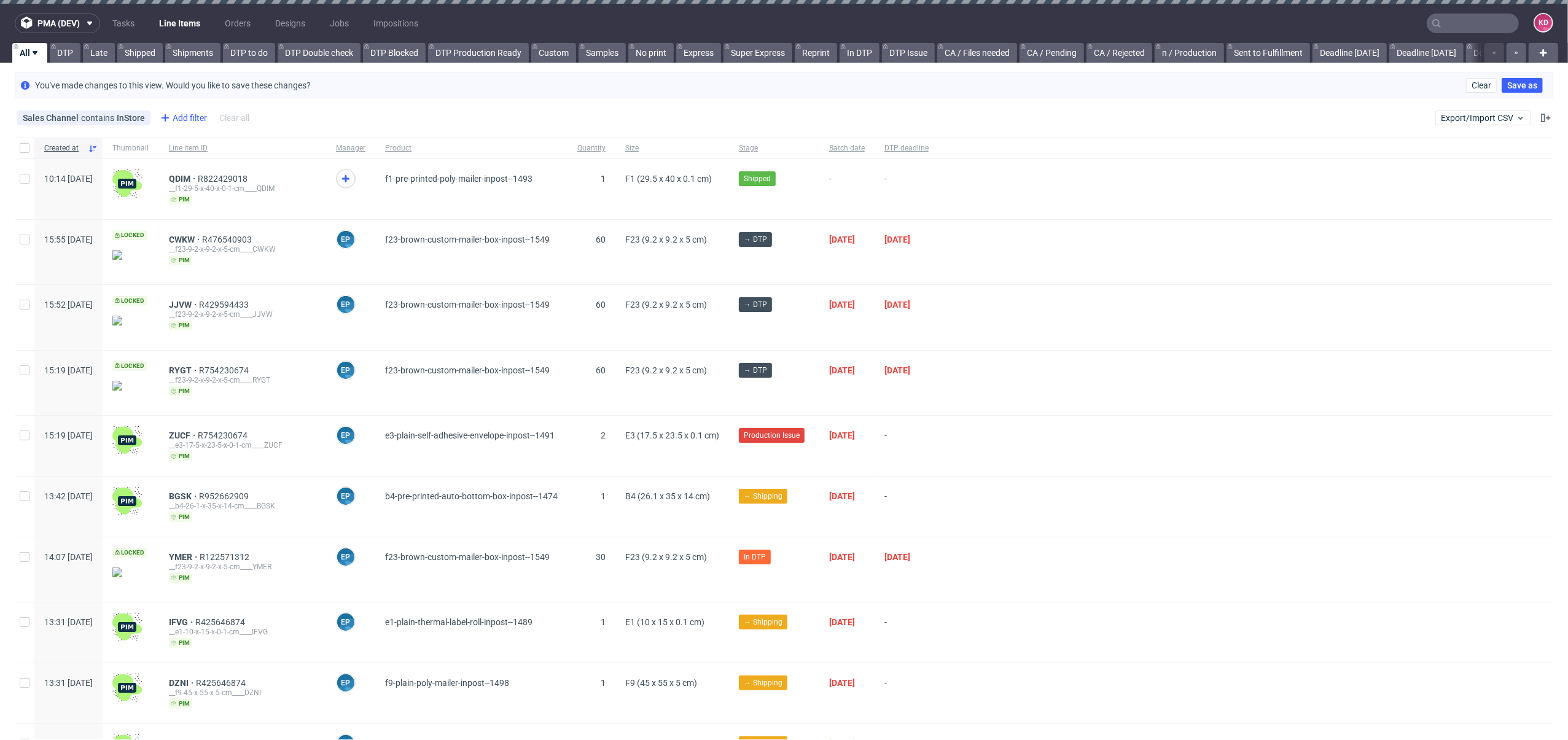
click at [179, 116] on div "Add filter" at bounding box center [182, 118] width 54 height 20
click at [202, 145] on input "text" at bounding box center [231, 144] width 147 height 20
type input "s"
type input "sup"
click at [212, 191] on div "Supplier" at bounding box center [231, 192] width 147 height 17
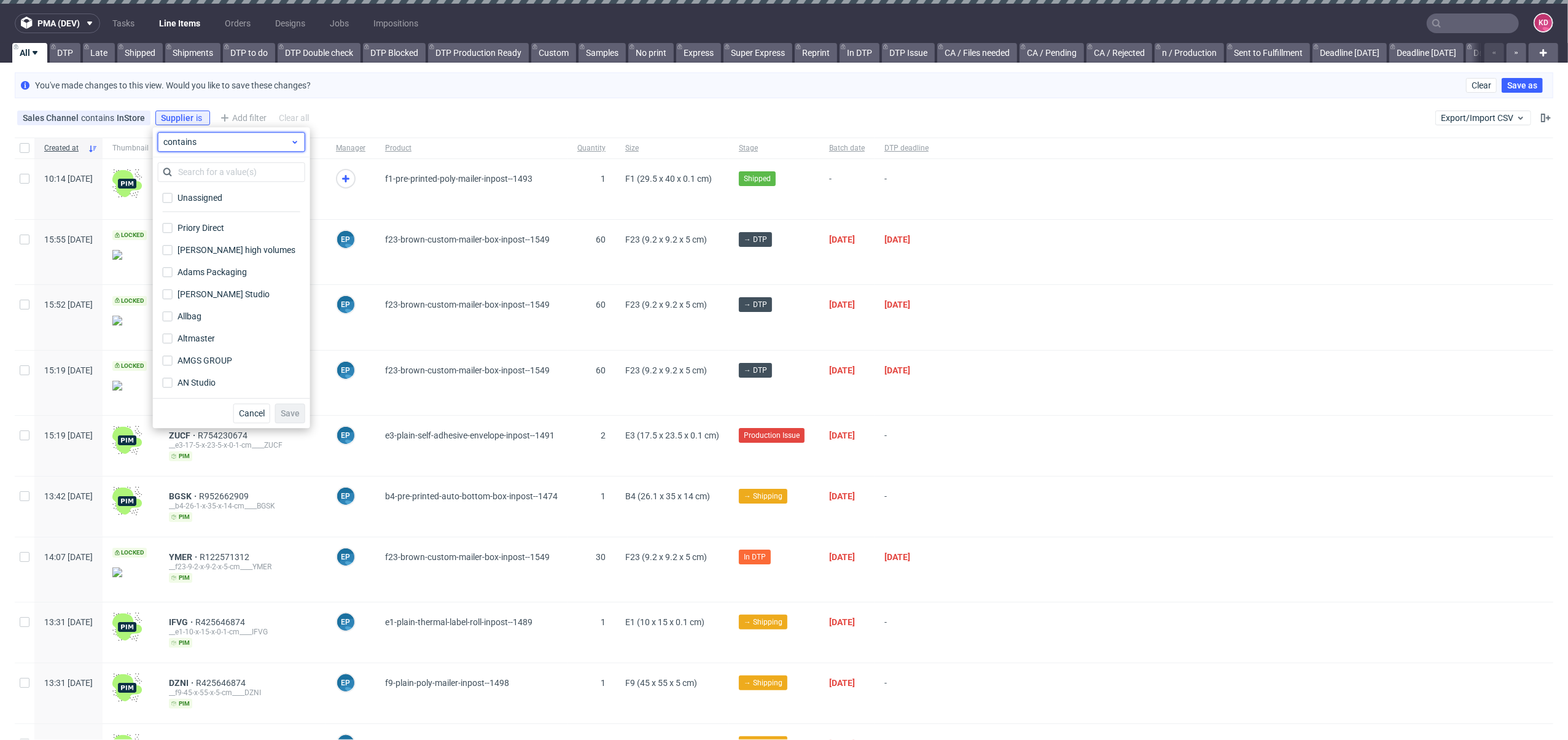
click at [205, 147] on span "contains" at bounding box center [226, 142] width 127 height 12
click at [212, 196] on span "does not contain" at bounding box center [215, 192] width 65 height 12
click at [199, 175] on input "text" at bounding box center [231, 172] width 147 height 20
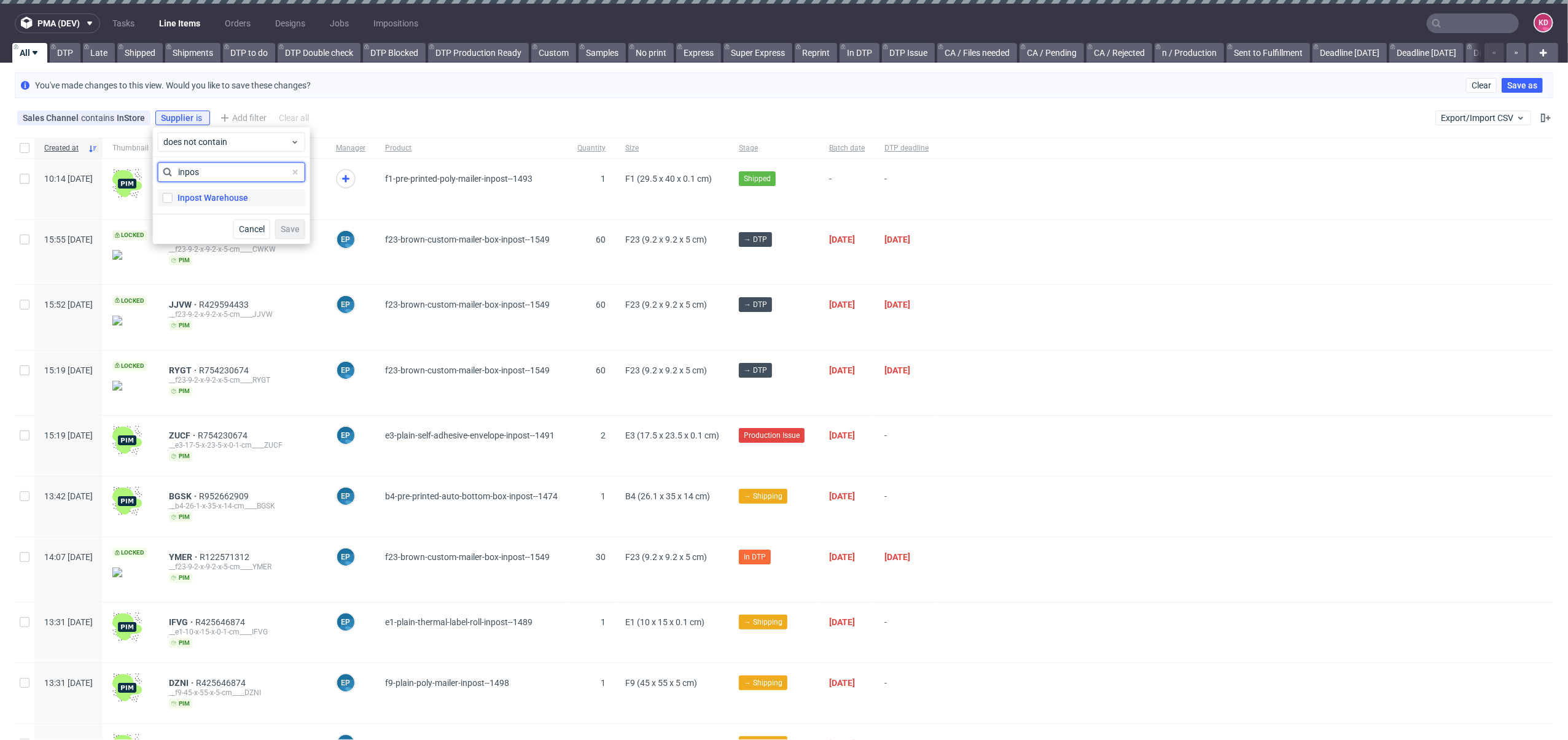
type input "inpos"
click at [225, 195] on div "Inpost Warehouse" at bounding box center [213, 198] width 71 height 12
click at [173, 195] on input "Inpost Warehouse" at bounding box center [167, 198] width 10 height 10
checkbox input "true"
click at [294, 222] on button "Save" at bounding box center [290, 229] width 30 height 20
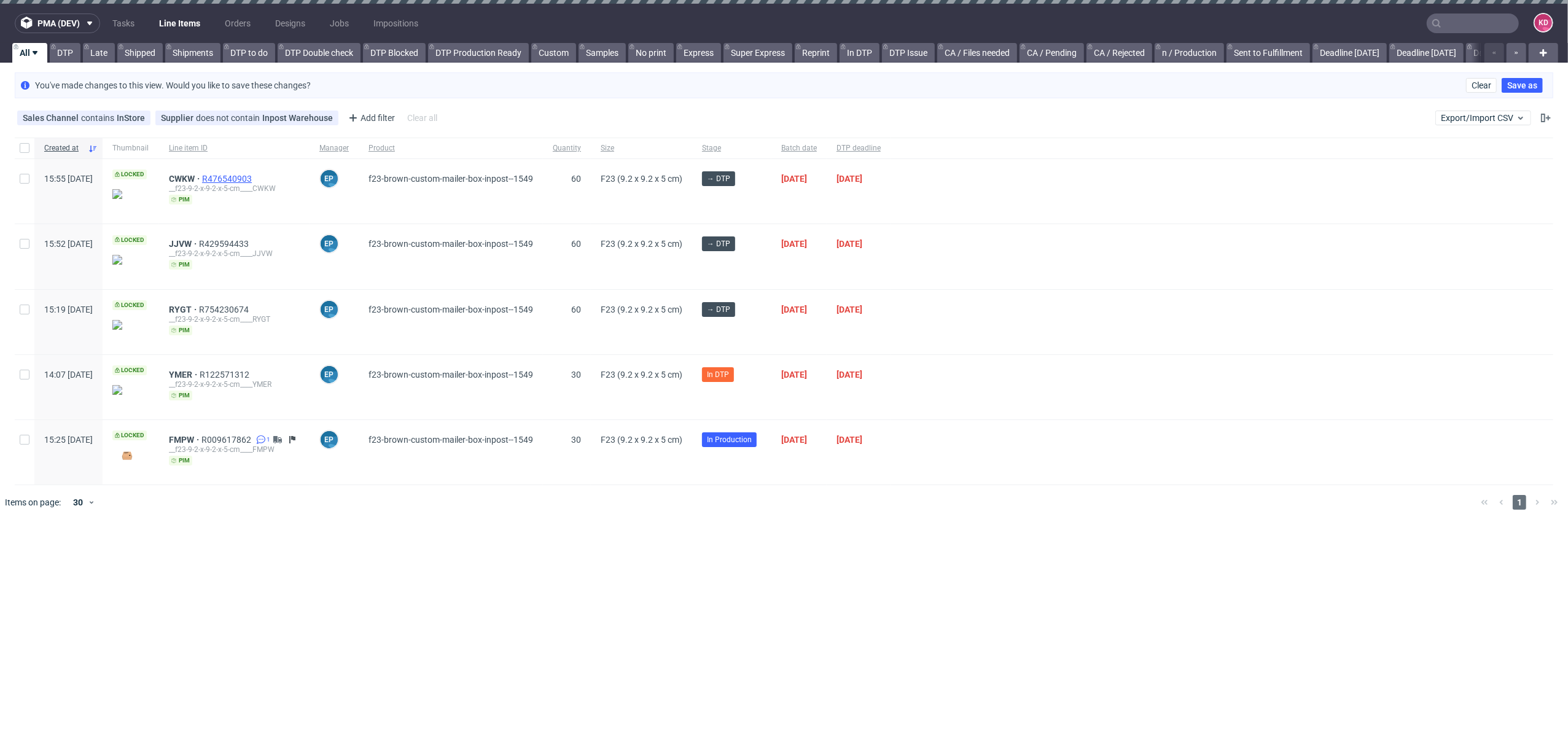
click at [250, 177] on span "R476540903" at bounding box center [229, 179] width 52 height 10
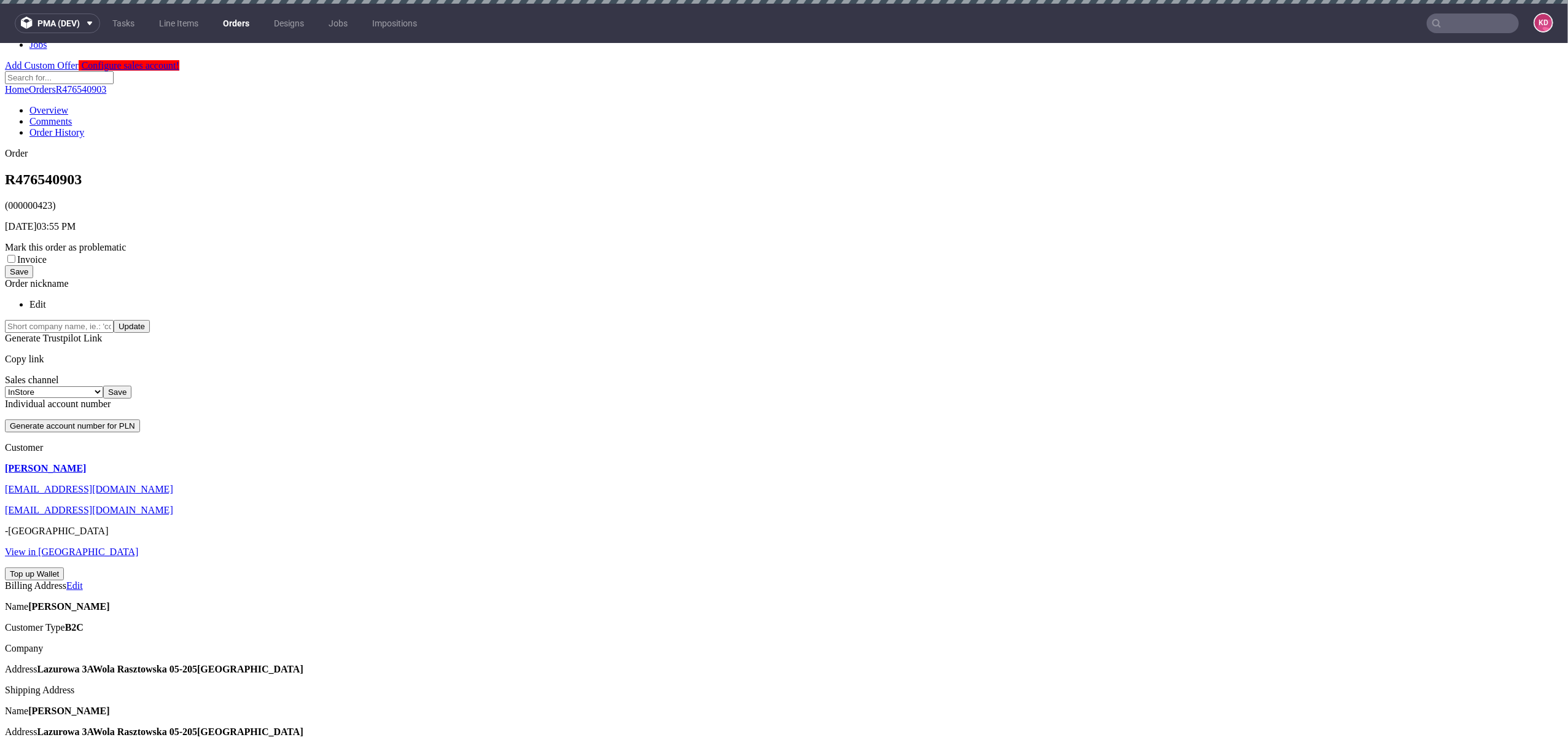
scroll to position [419, 0]
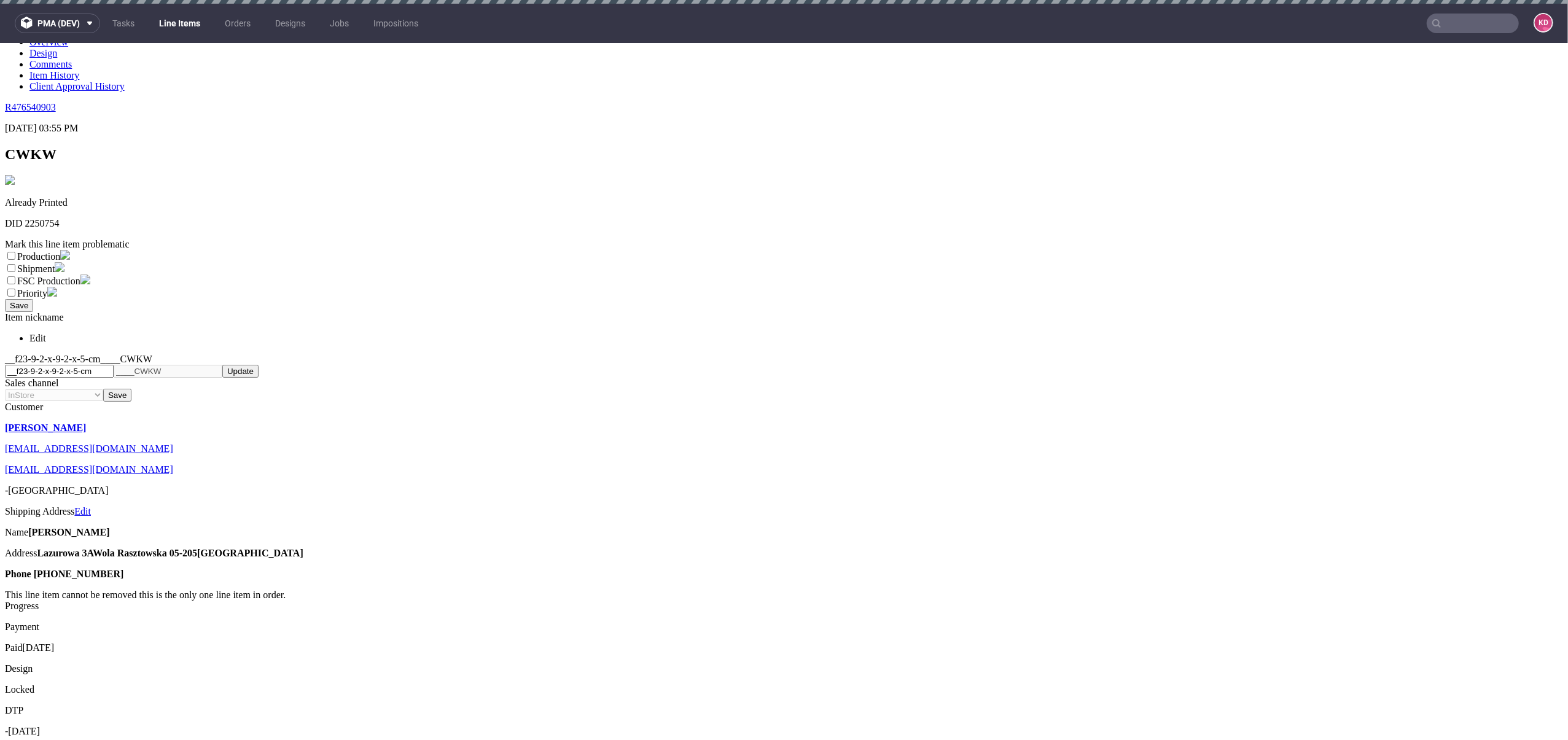
scroll to position [271, 0]
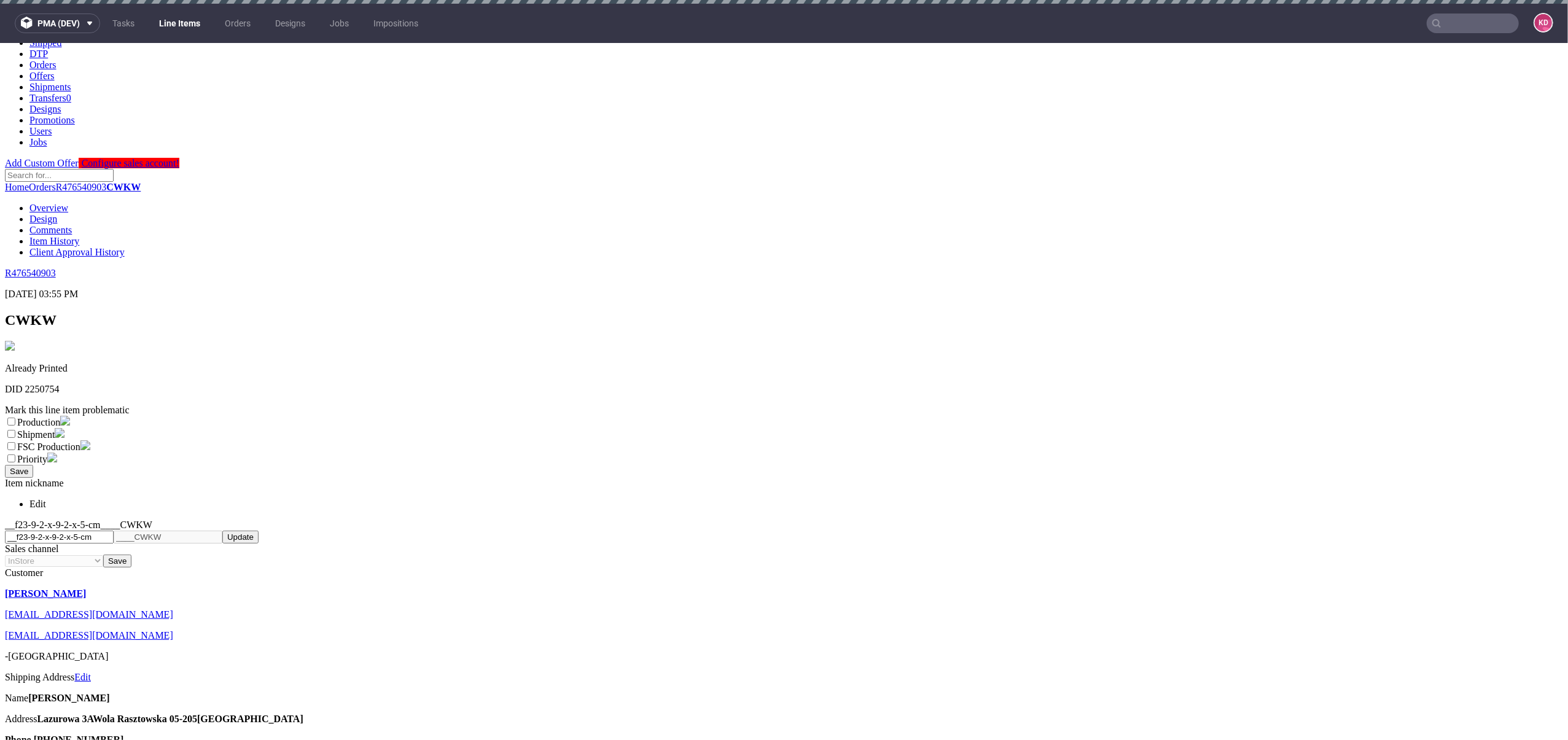
scroll to position [0, 0]
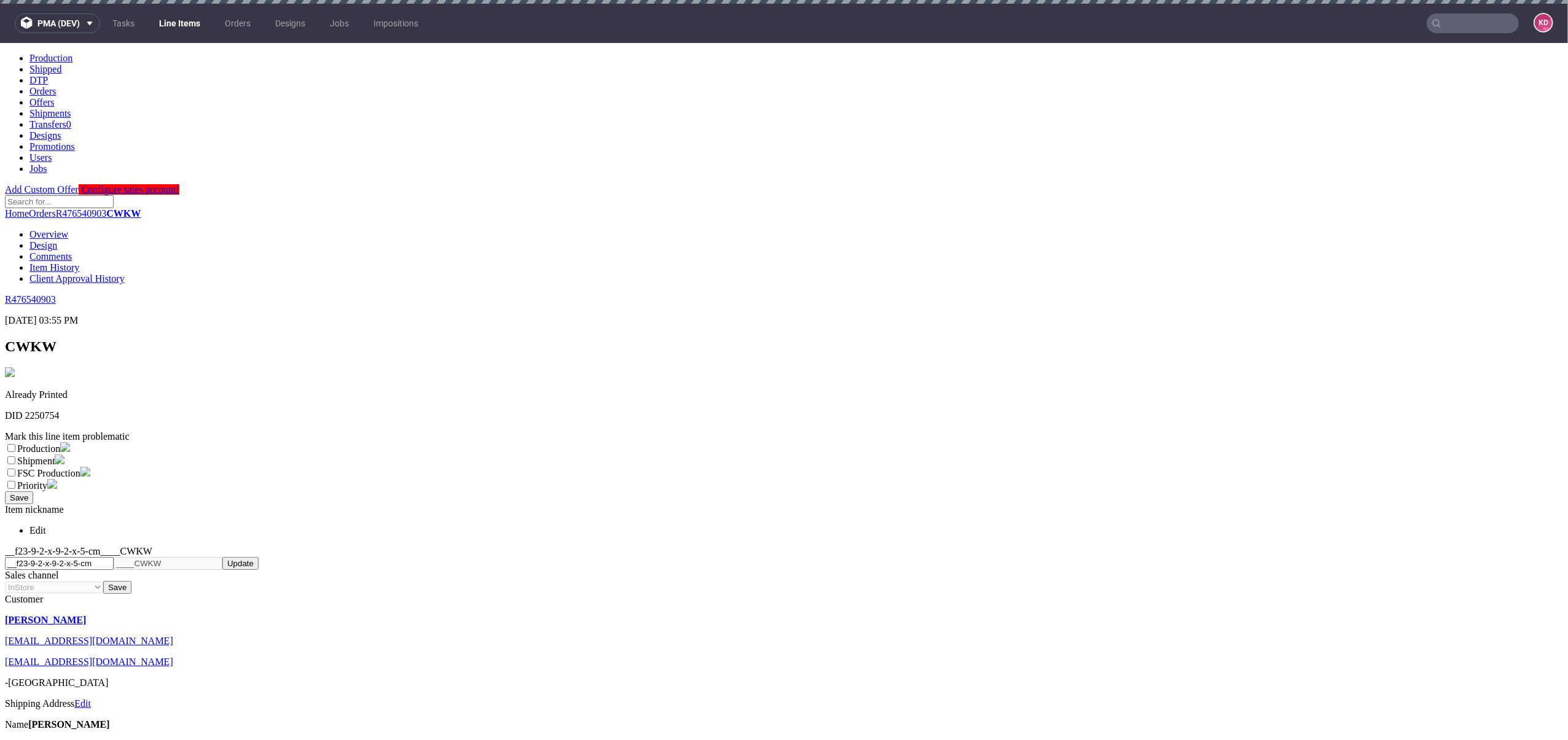
select select "dtp_issue"
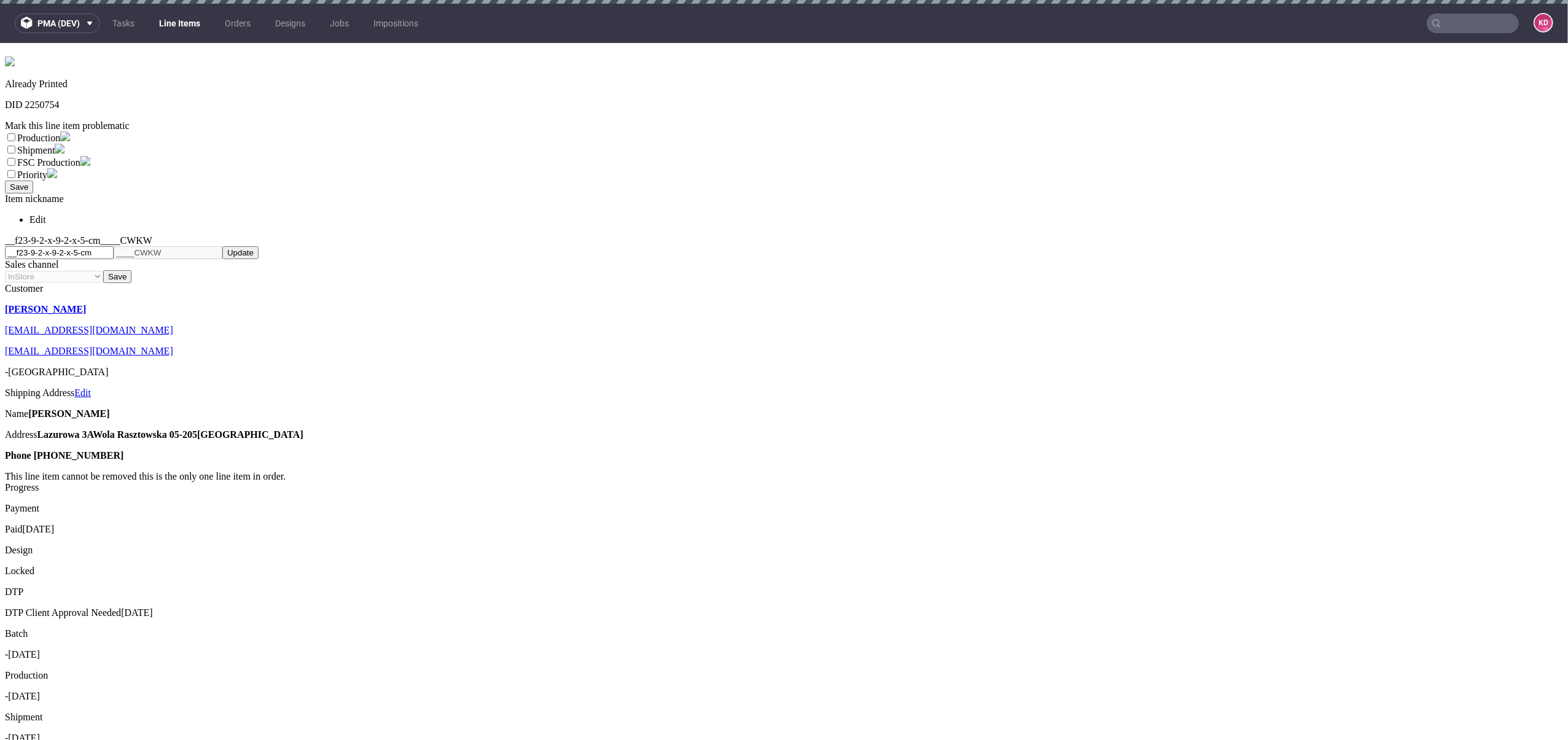
scroll to position [392, 0]
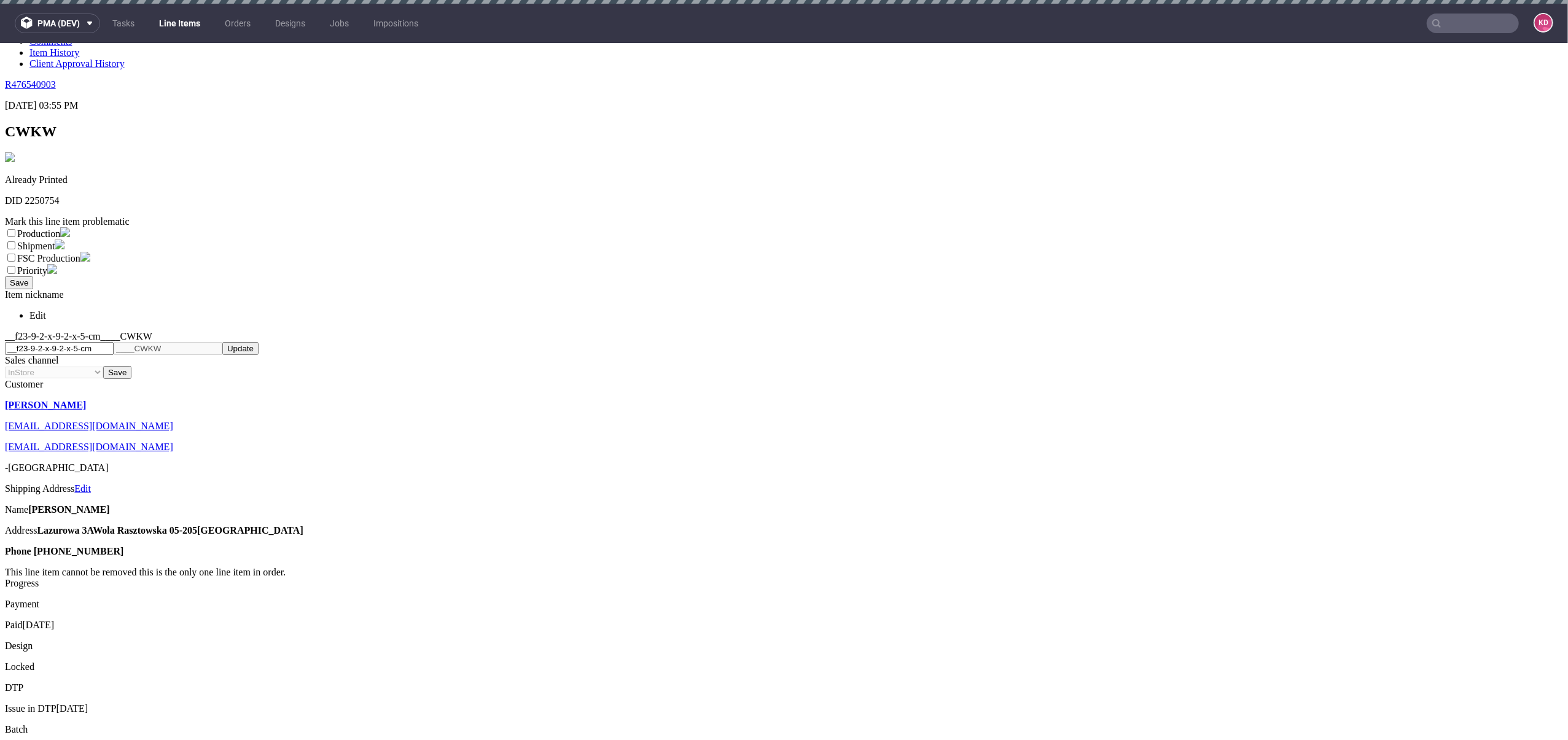
scroll to position [0, 0]
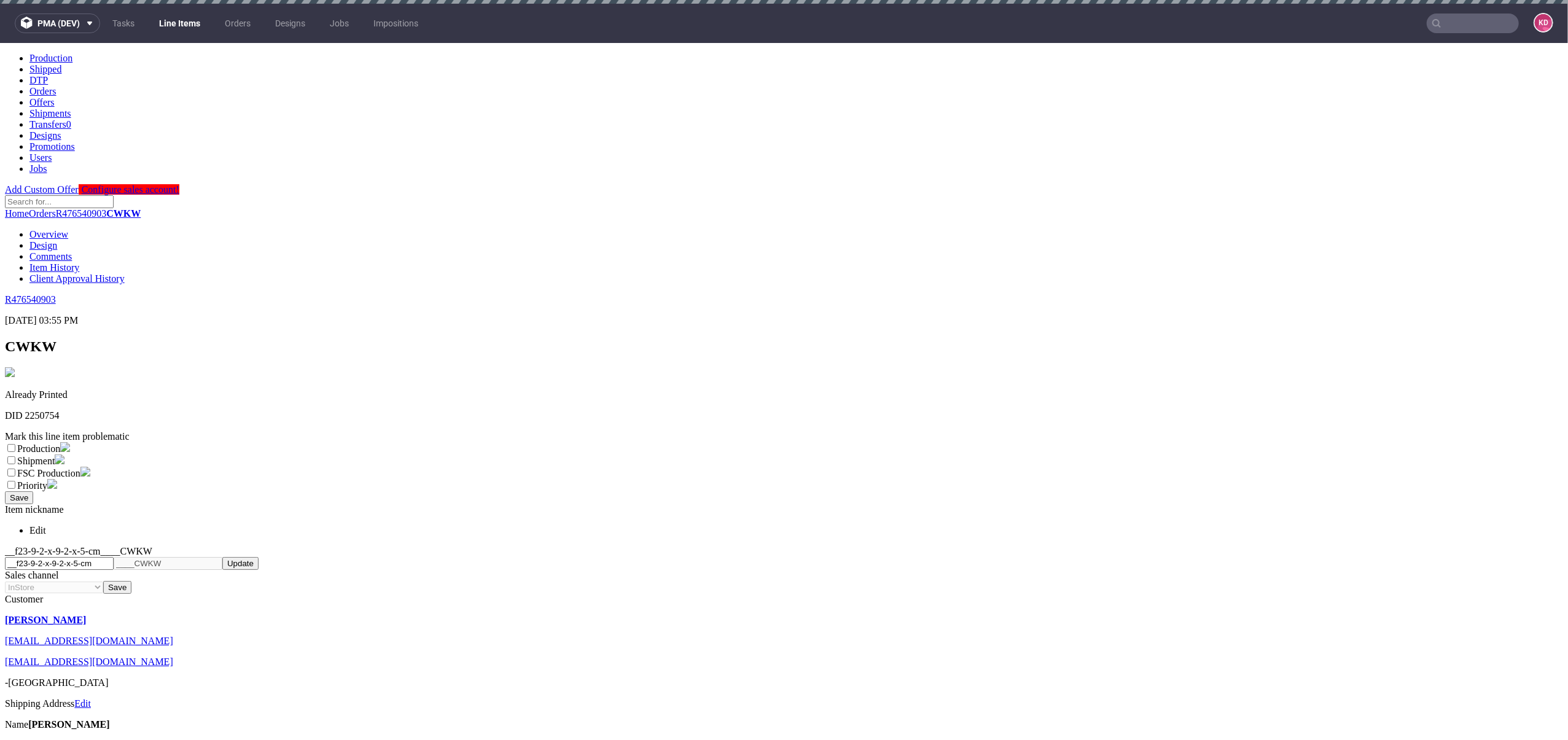
select select "dtp_ca_needed"
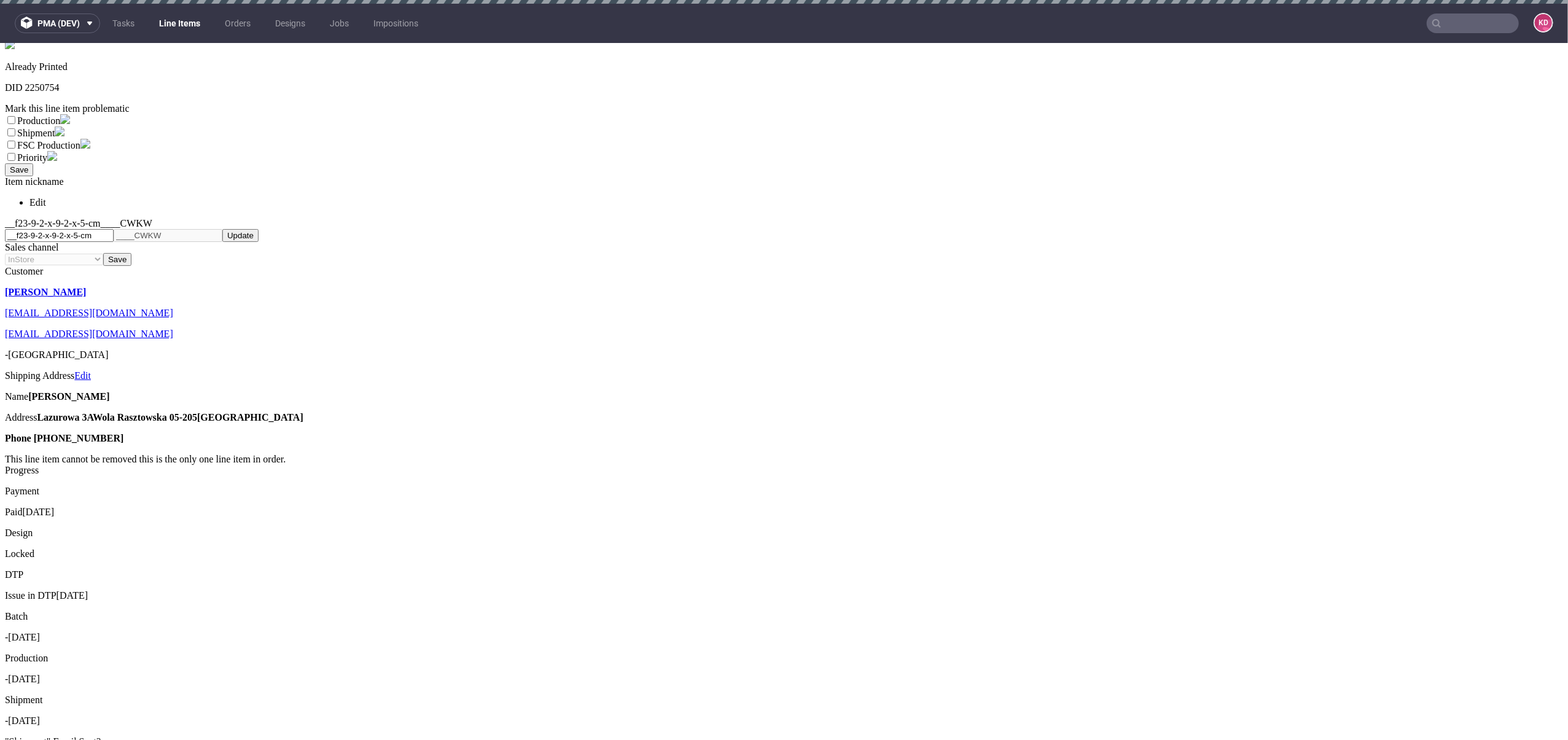
scroll to position [362, 0]
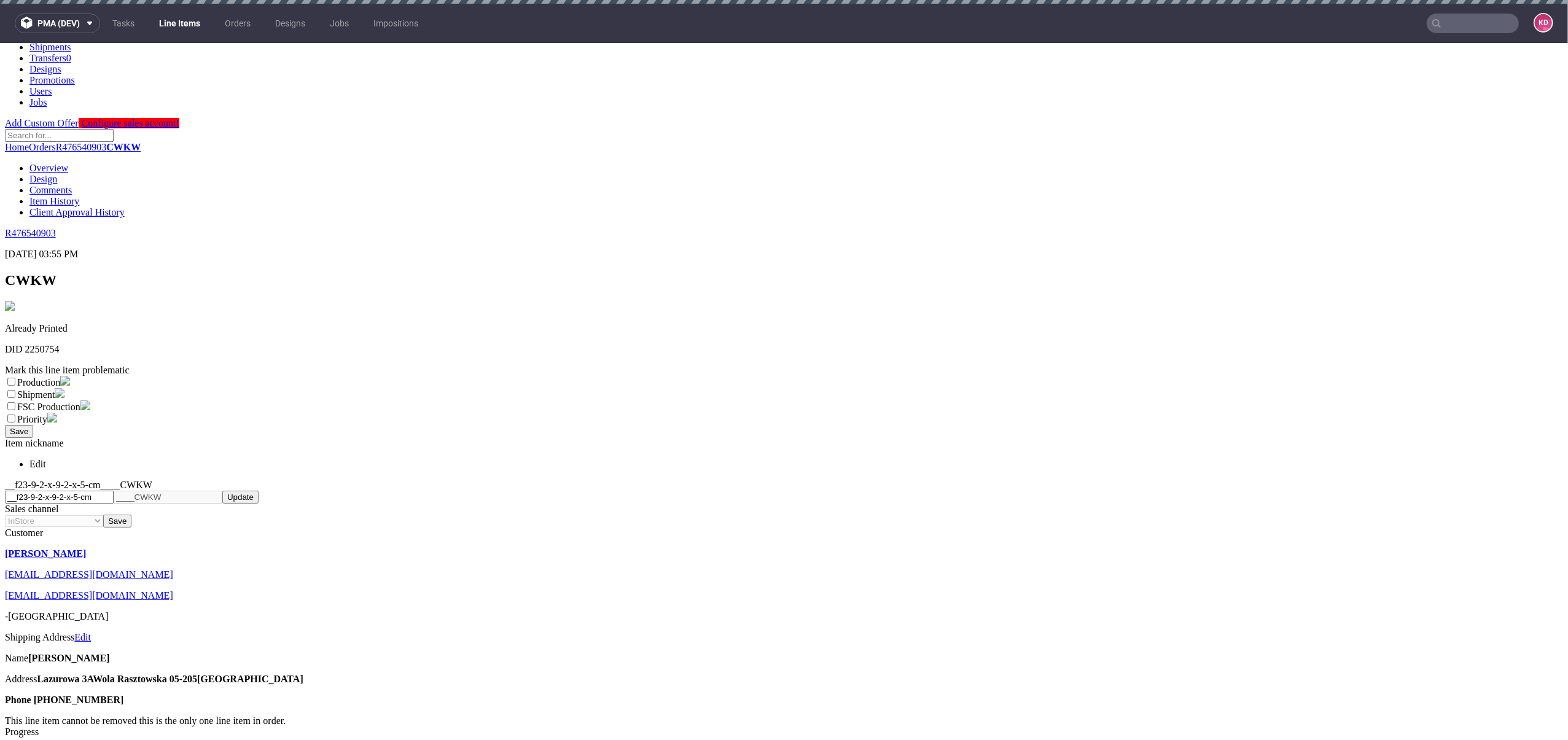
scroll to position [0, 0]
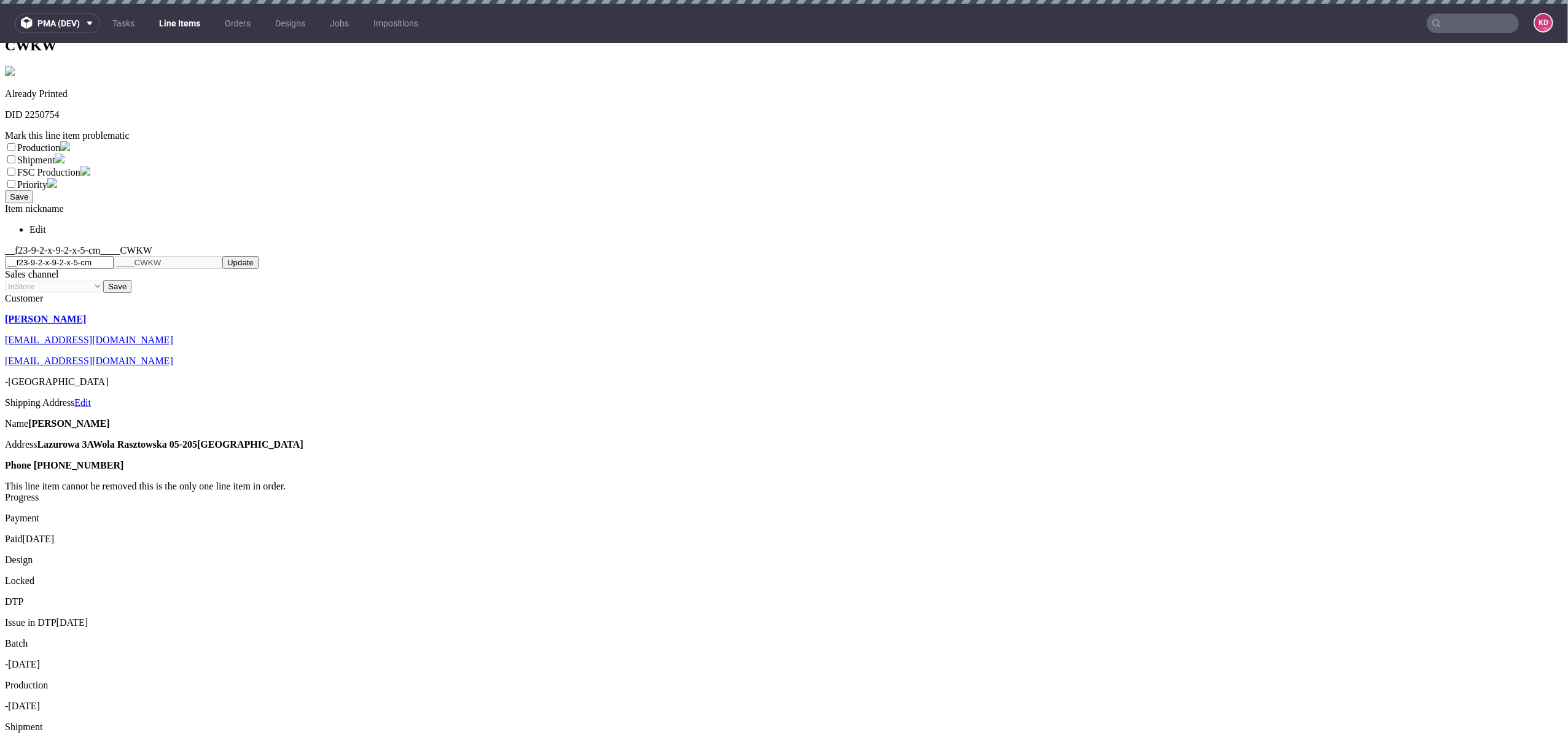
scroll to position [307, 0]
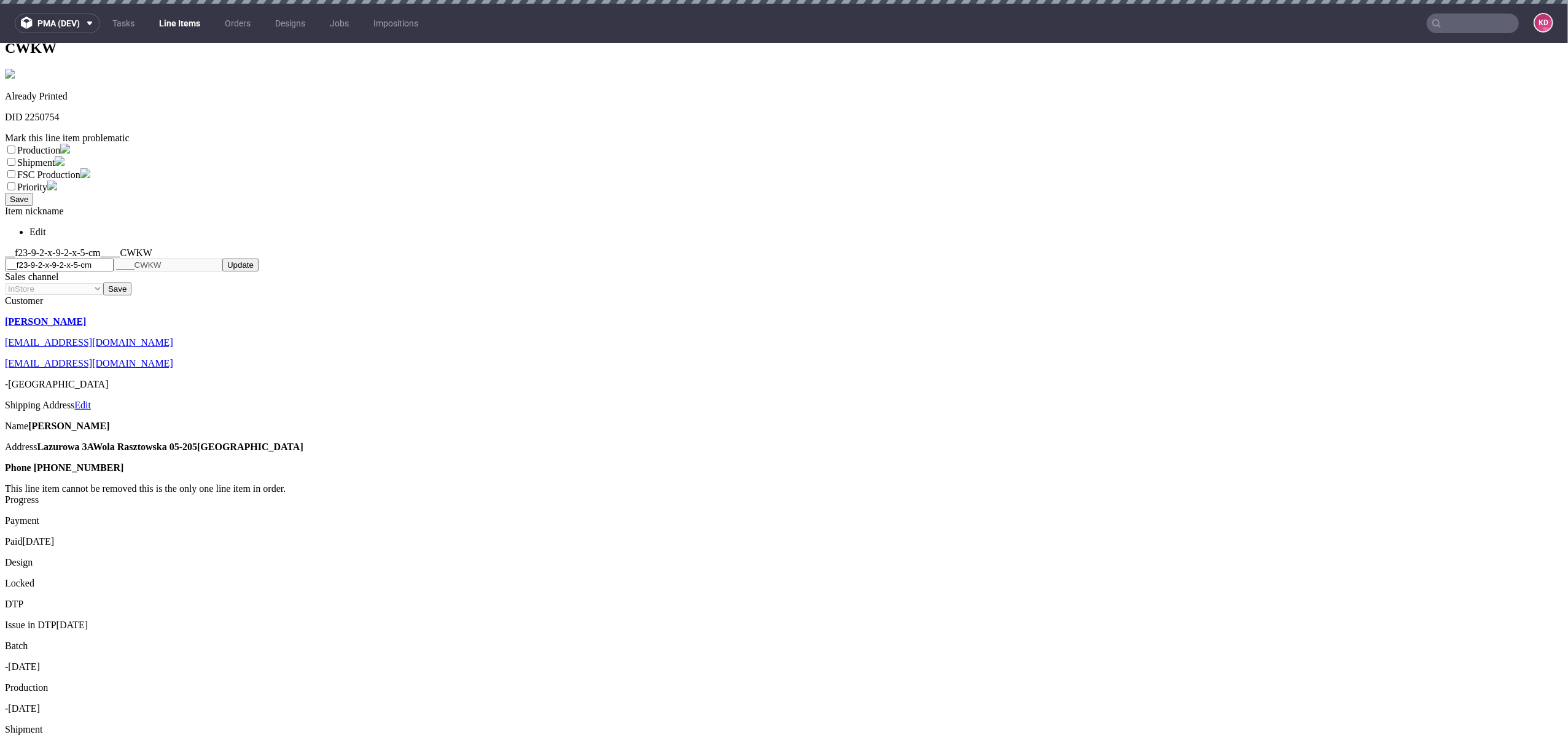
scroll to position [0, 0]
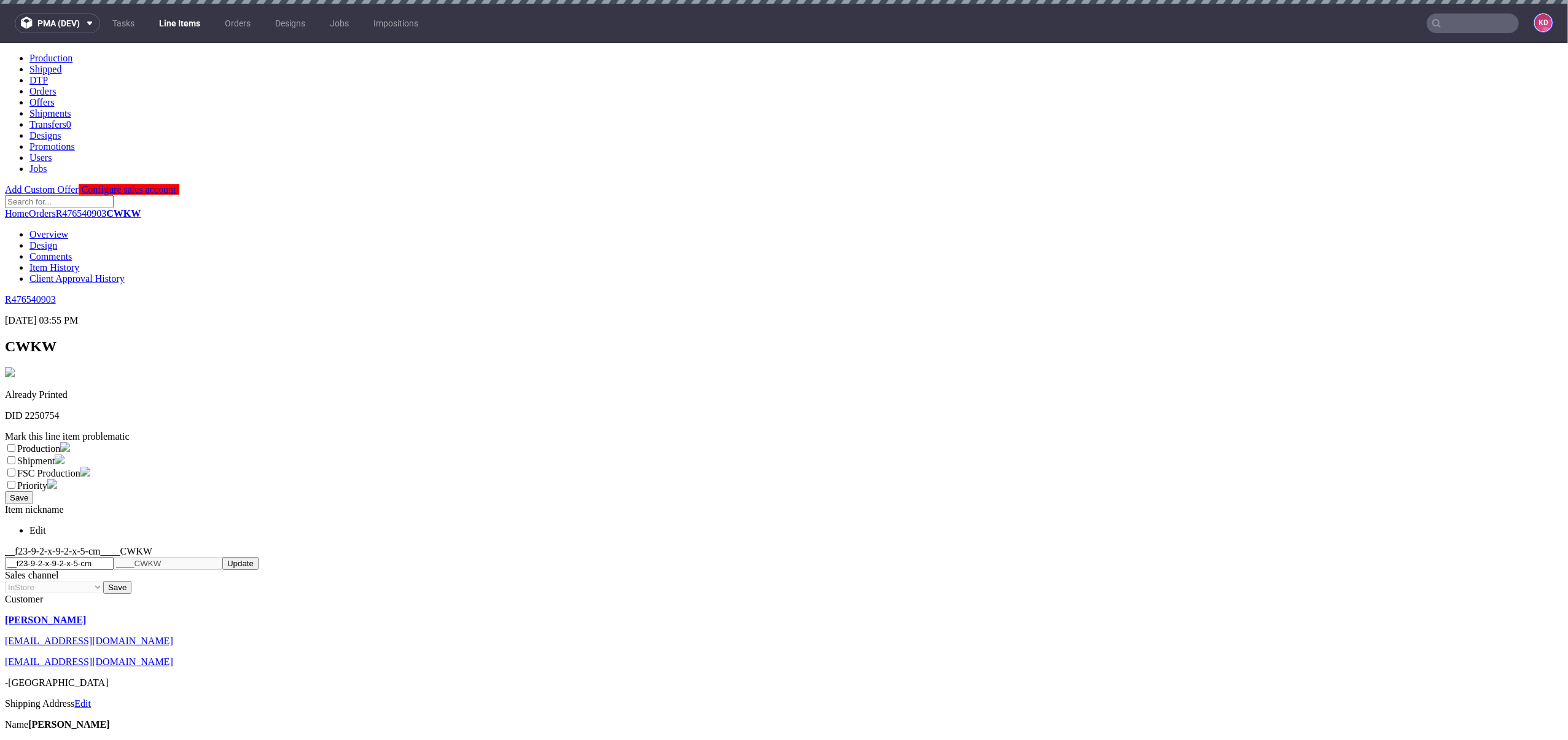
click at [1535, 23] on figcaption "KD" at bounding box center [1543, 23] width 17 height 17
click at [1458, 94] on span "Settings" at bounding box center [1490, 98] width 133 height 12
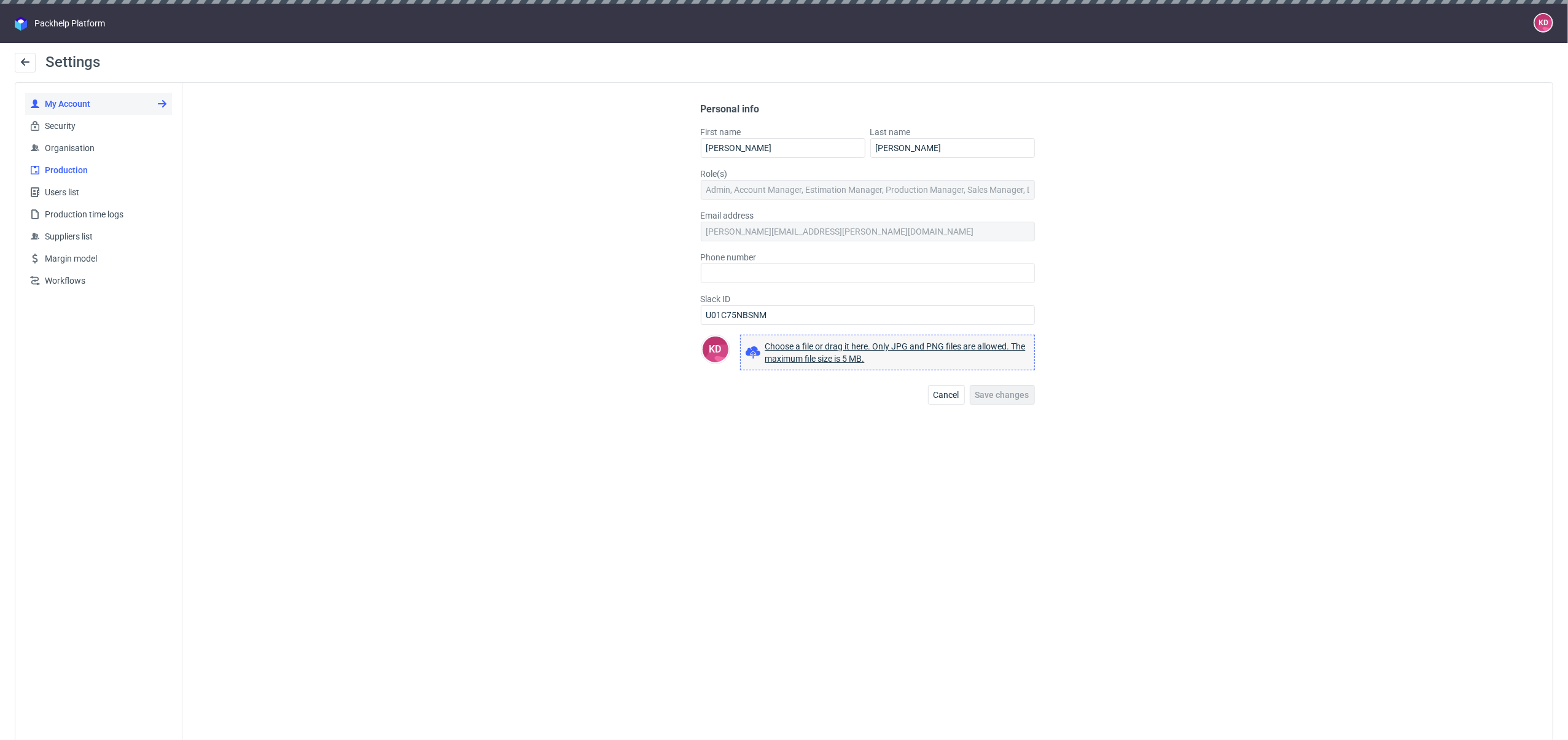
click at [72, 166] on span "Production" at bounding box center [103, 170] width 127 height 12
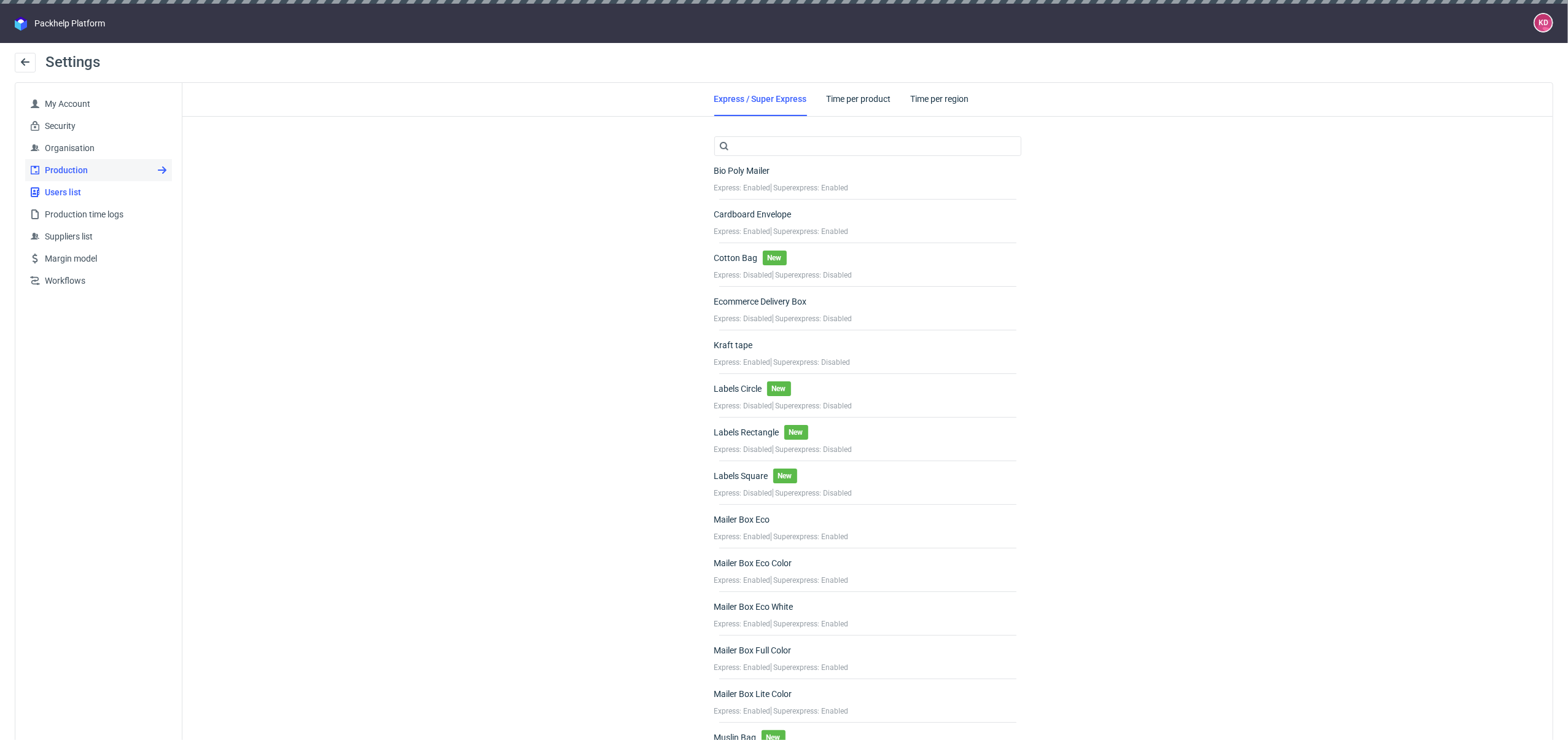
click at [70, 195] on span "Users list" at bounding box center [103, 192] width 127 height 12
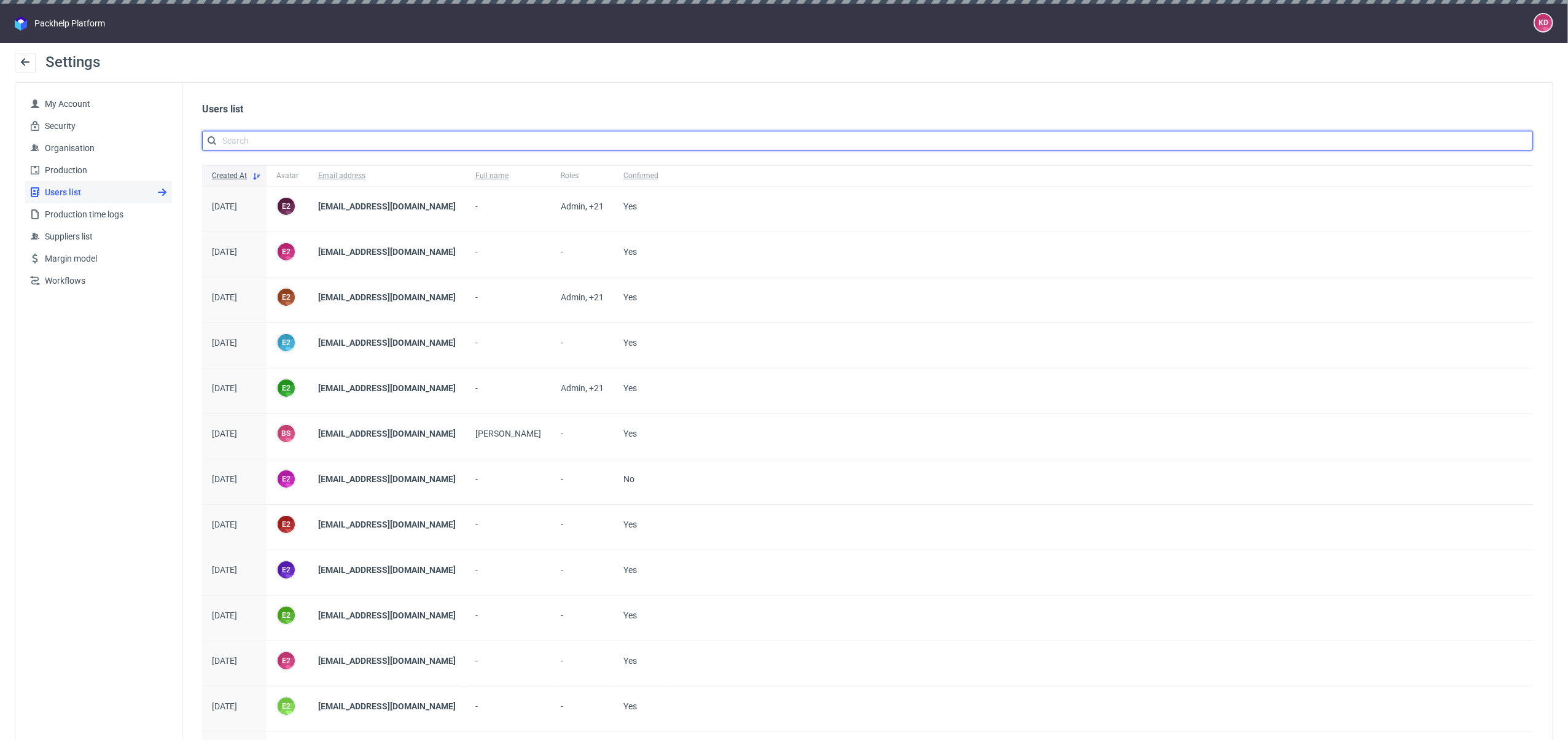
click at [675, 134] on input "text" at bounding box center [868, 140] width 1331 height 20
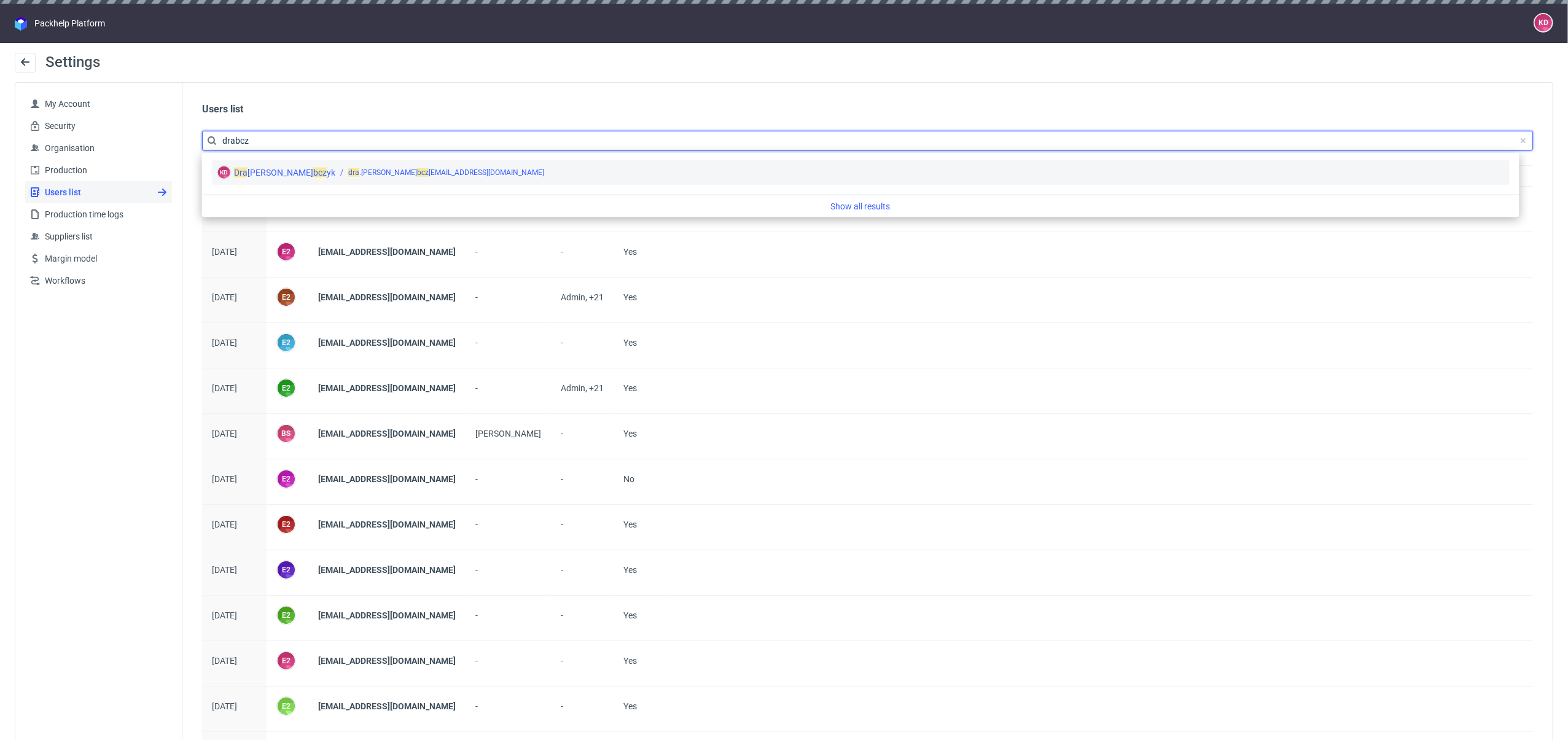
type input "drabcz"
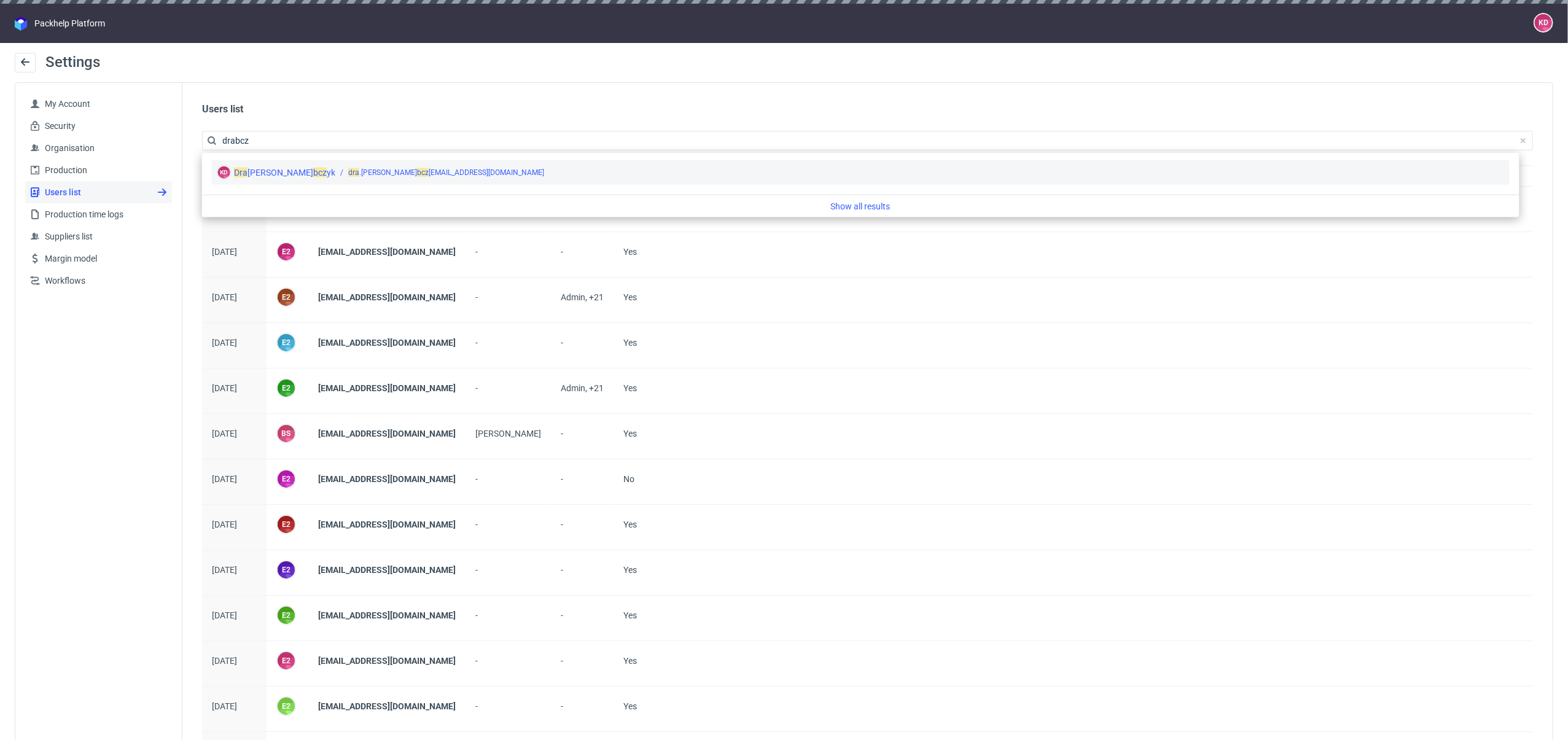
click at [273, 168] on div "Katarzyna Dra" at bounding box center [273, 173] width 79 height 12
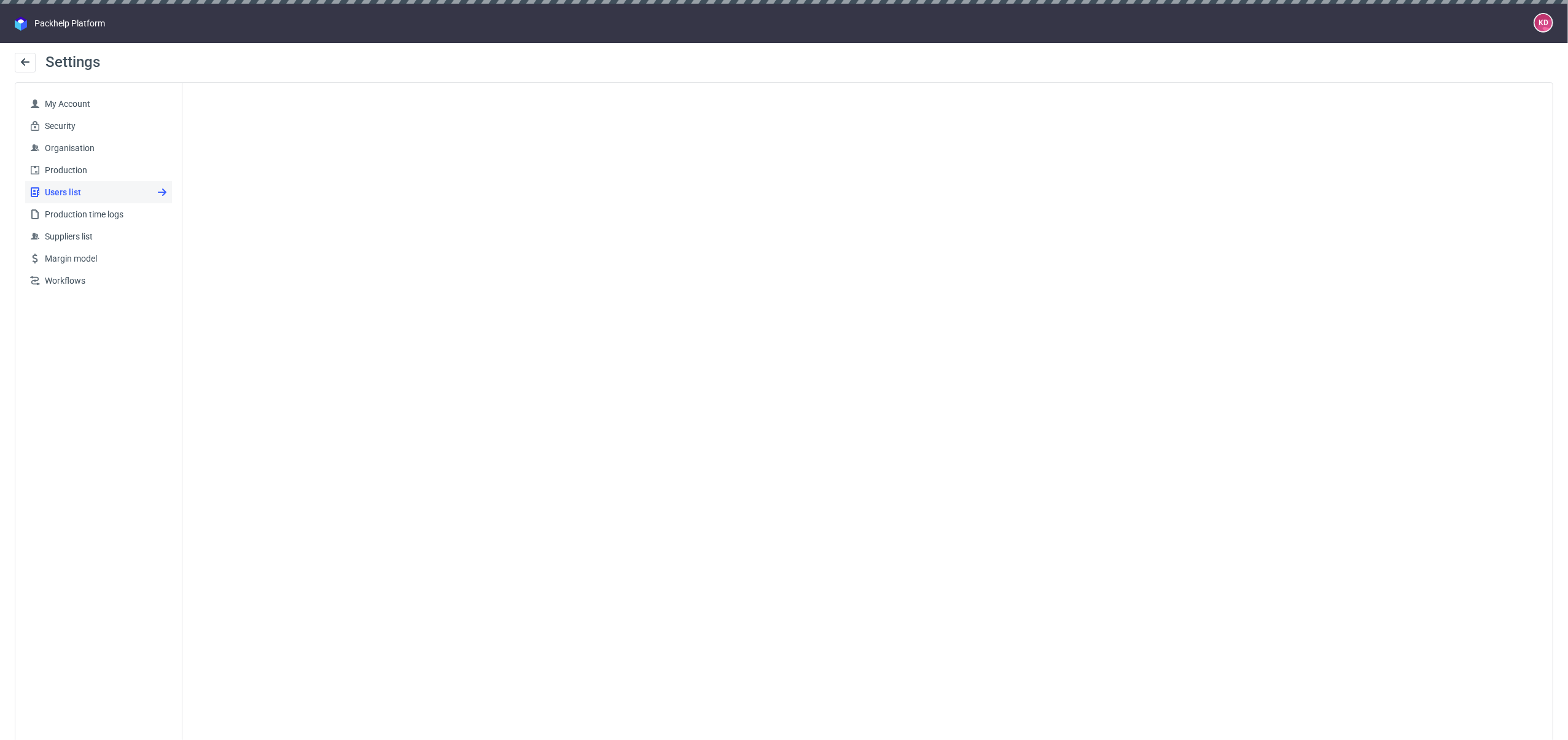
click at [87, 196] on span "Users list" at bounding box center [103, 192] width 127 height 12
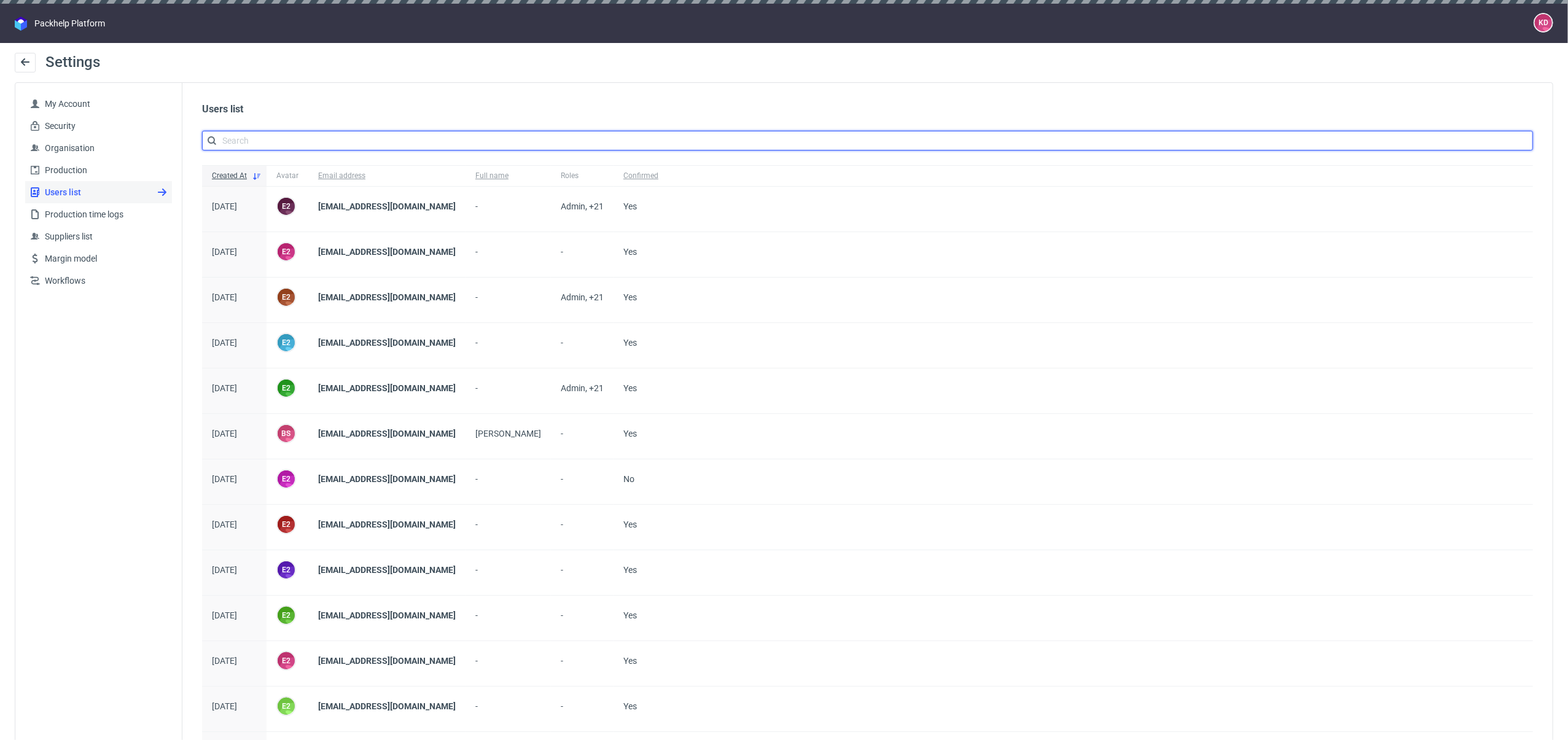
click at [357, 140] on input "text" at bounding box center [868, 140] width 1331 height 20
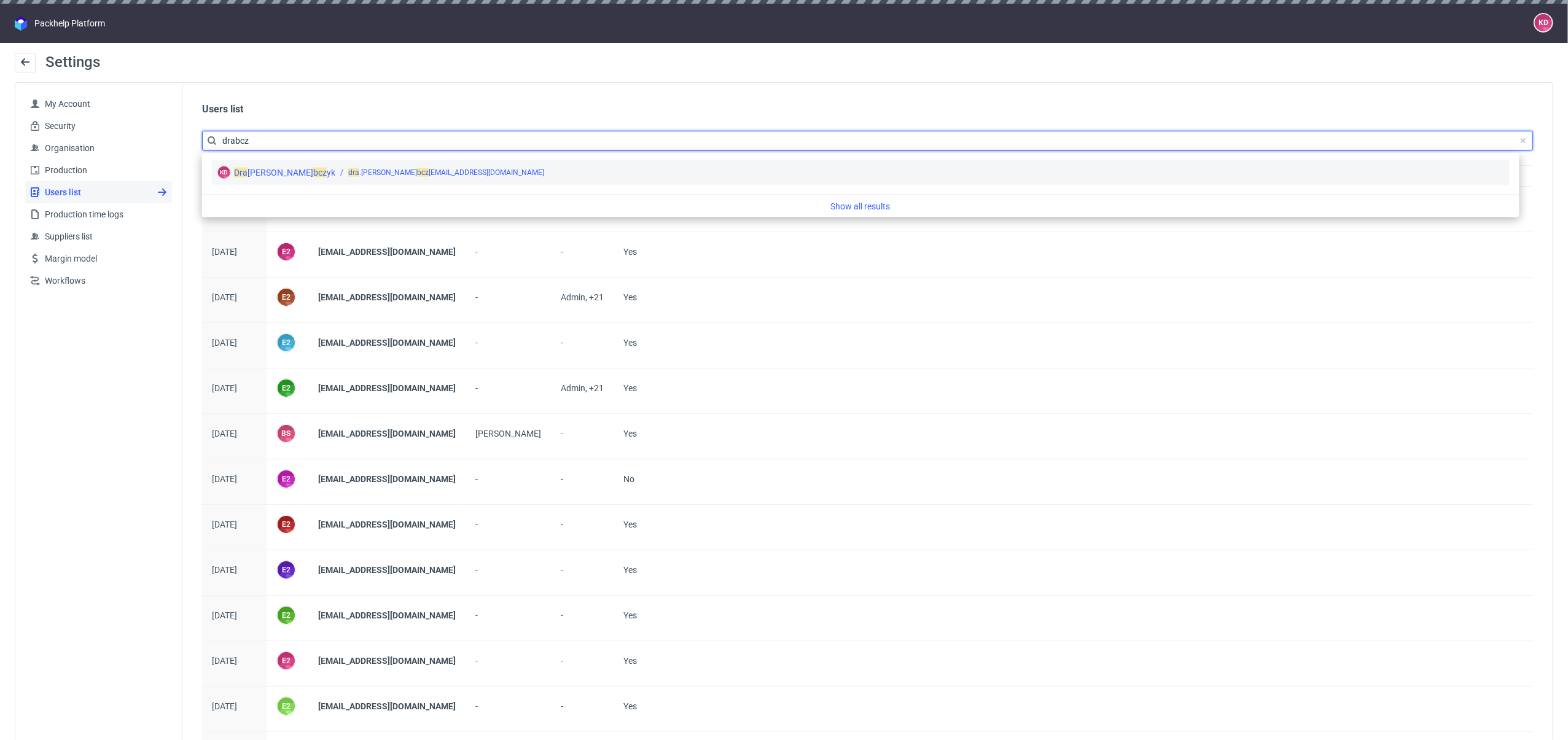
type input "drabcz"
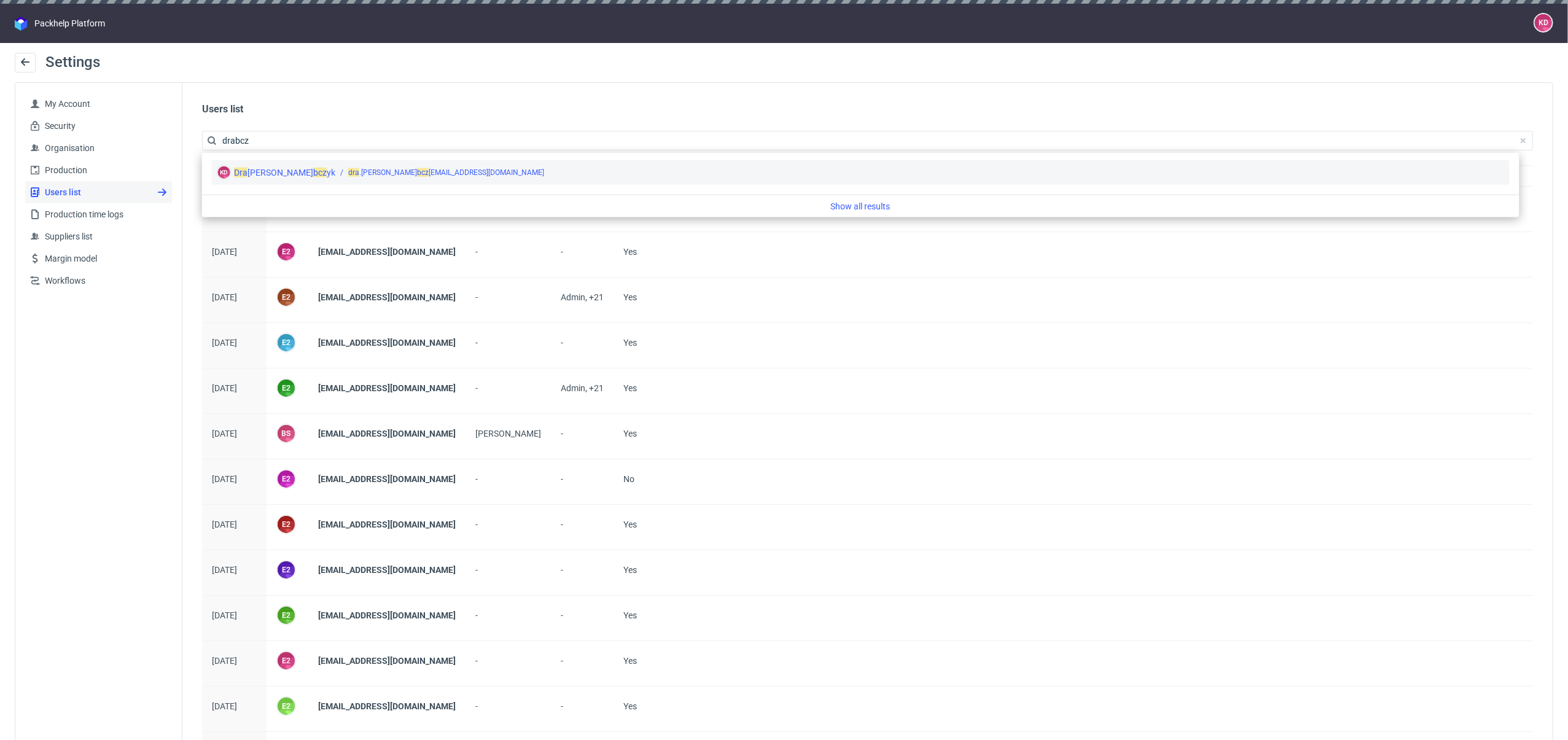
click at [237, 168] on div "Katarzyna Dra" at bounding box center [273, 173] width 79 height 12
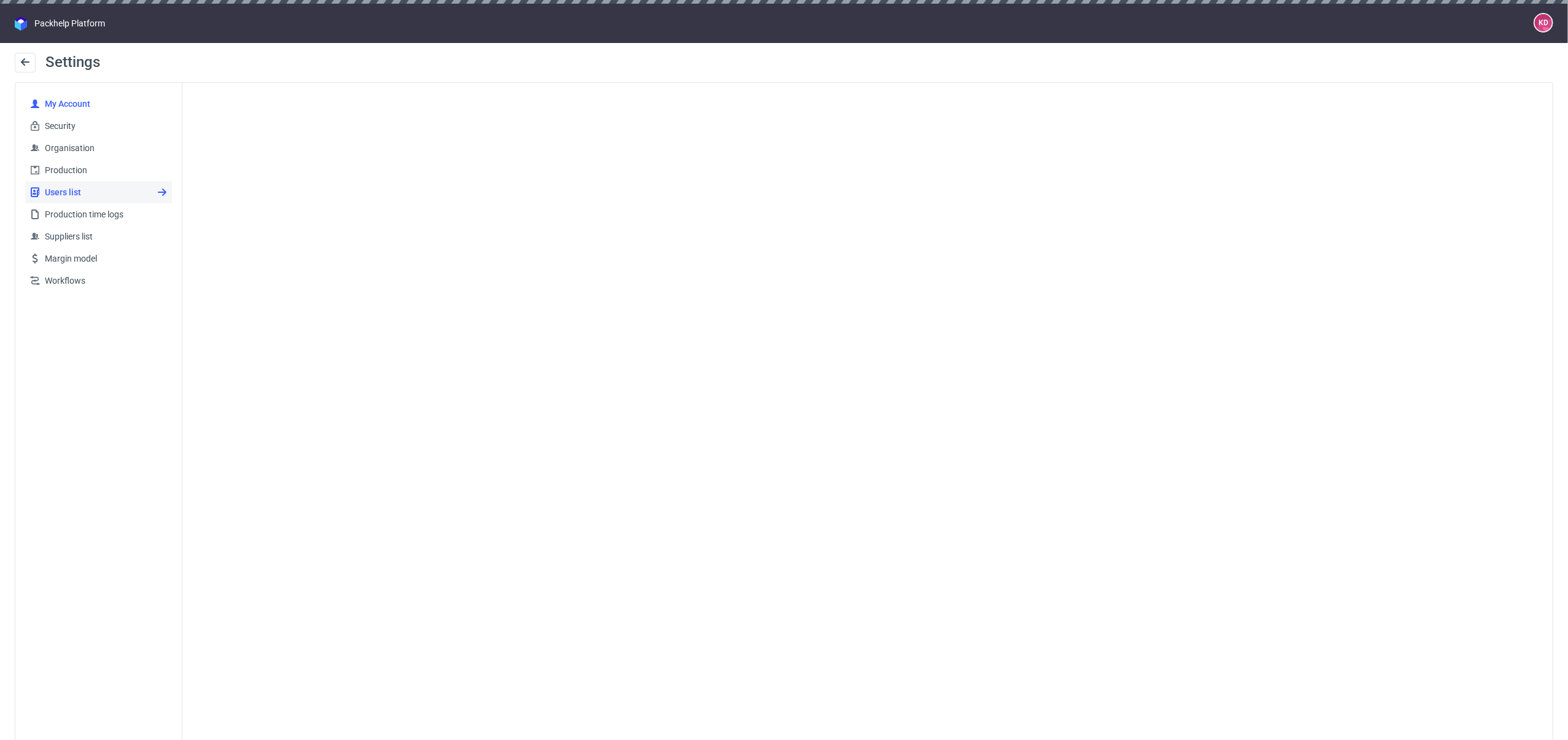
click at [77, 101] on span "My Account" at bounding box center [103, 104] width 127 height 12
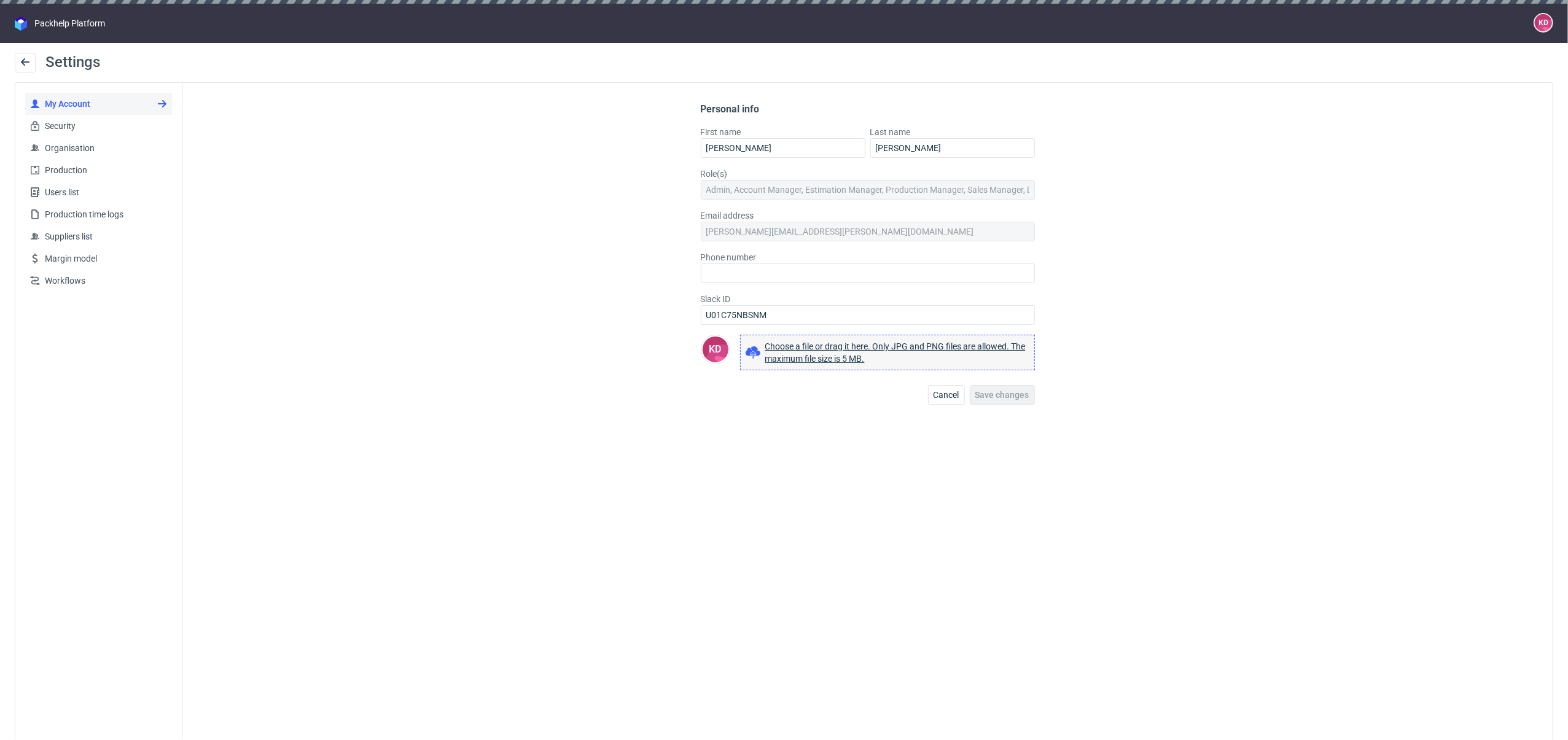
click at [821, 189] on div "Admin, Account Manager, Estimation Manager, Production Manager, Sales Manager, …" at bounding box center [867, 189] width 334 height 20
click at [807, 185] on div "Admin, Account Manager, Estimation Manager, Production Manager, Sales Manager, …" at bounding box center [867, 189] width 334 height 20
click at [20, 65] on icon at bounding box center [25, 62] width 10 height 10
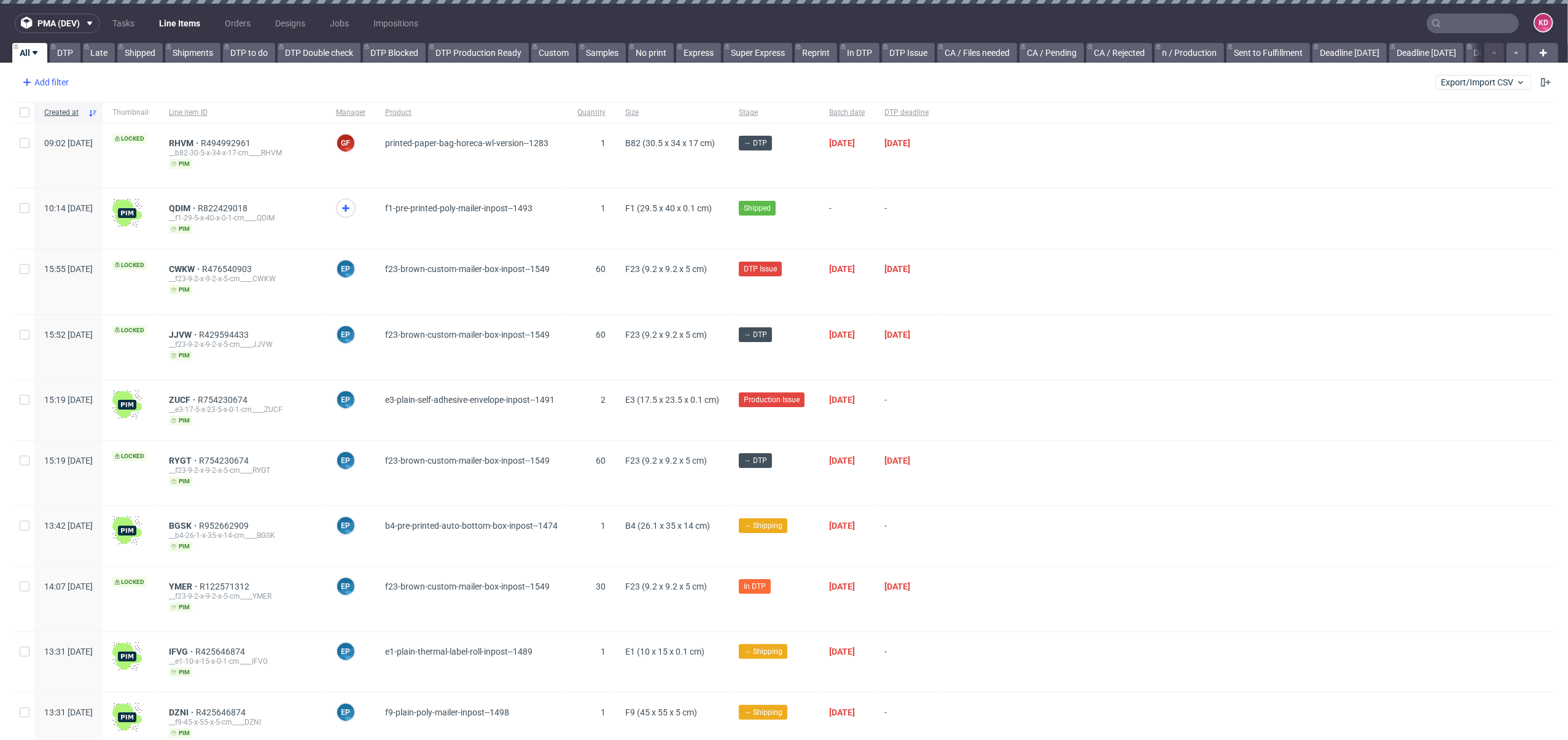
click at [54, 77] on div "Add filter" at bounding box center [44, 82] width 54 height 20
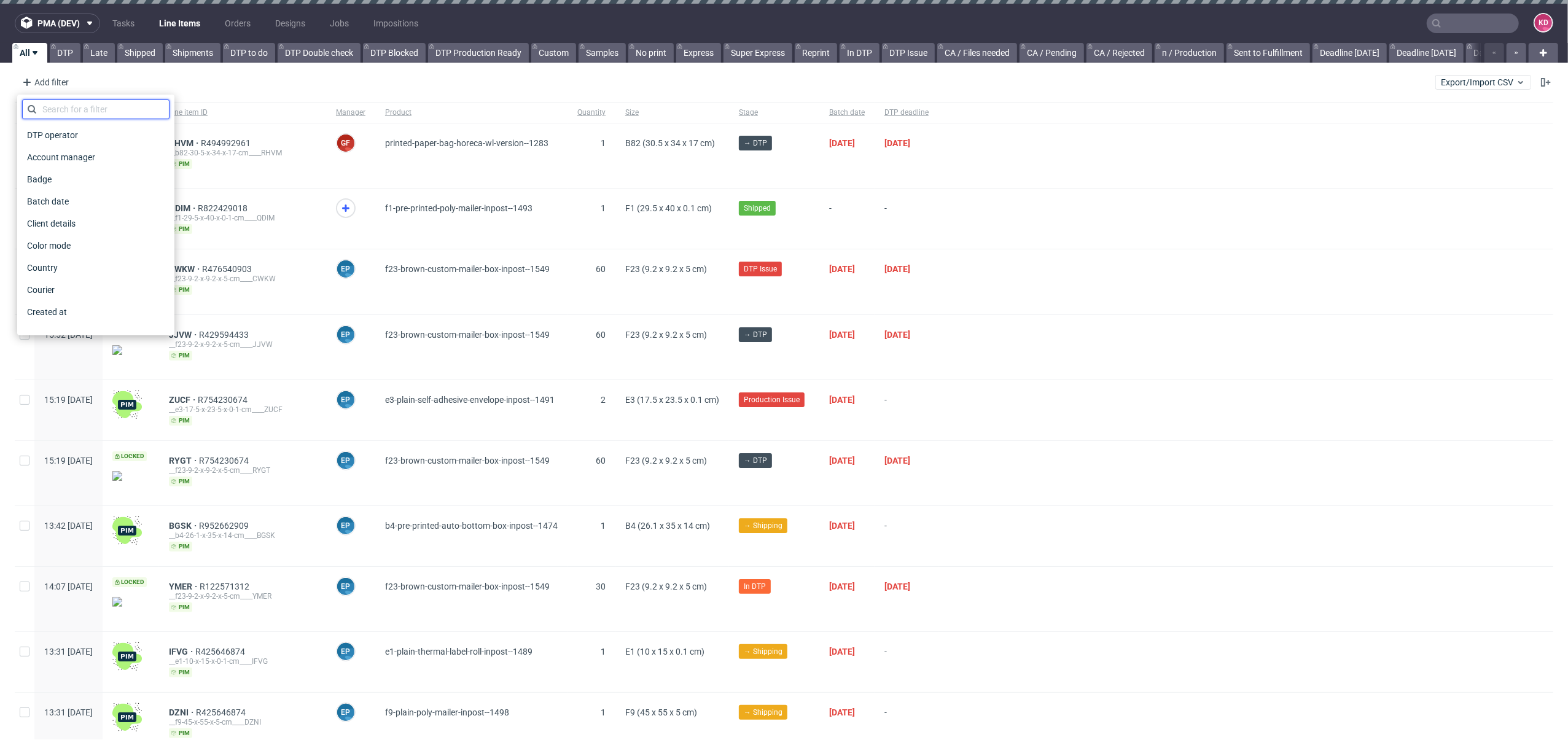
click at [92, 107] on input "text" at bounding box center [96, 109] width 147 height 20
type input "sales"
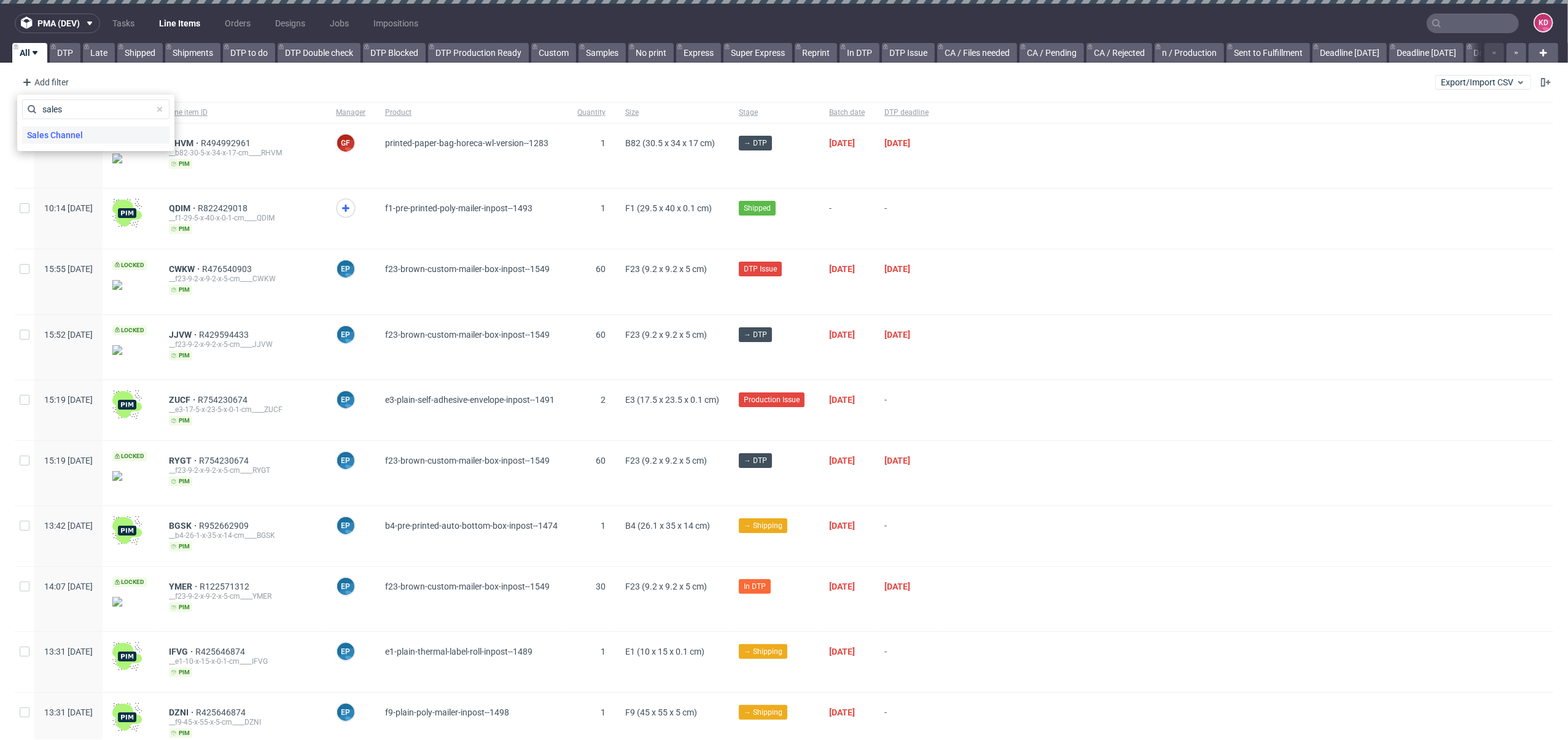
click at [96, 135] on div "Sales Channel" at bounding box center [96, 135] width 147 height 17
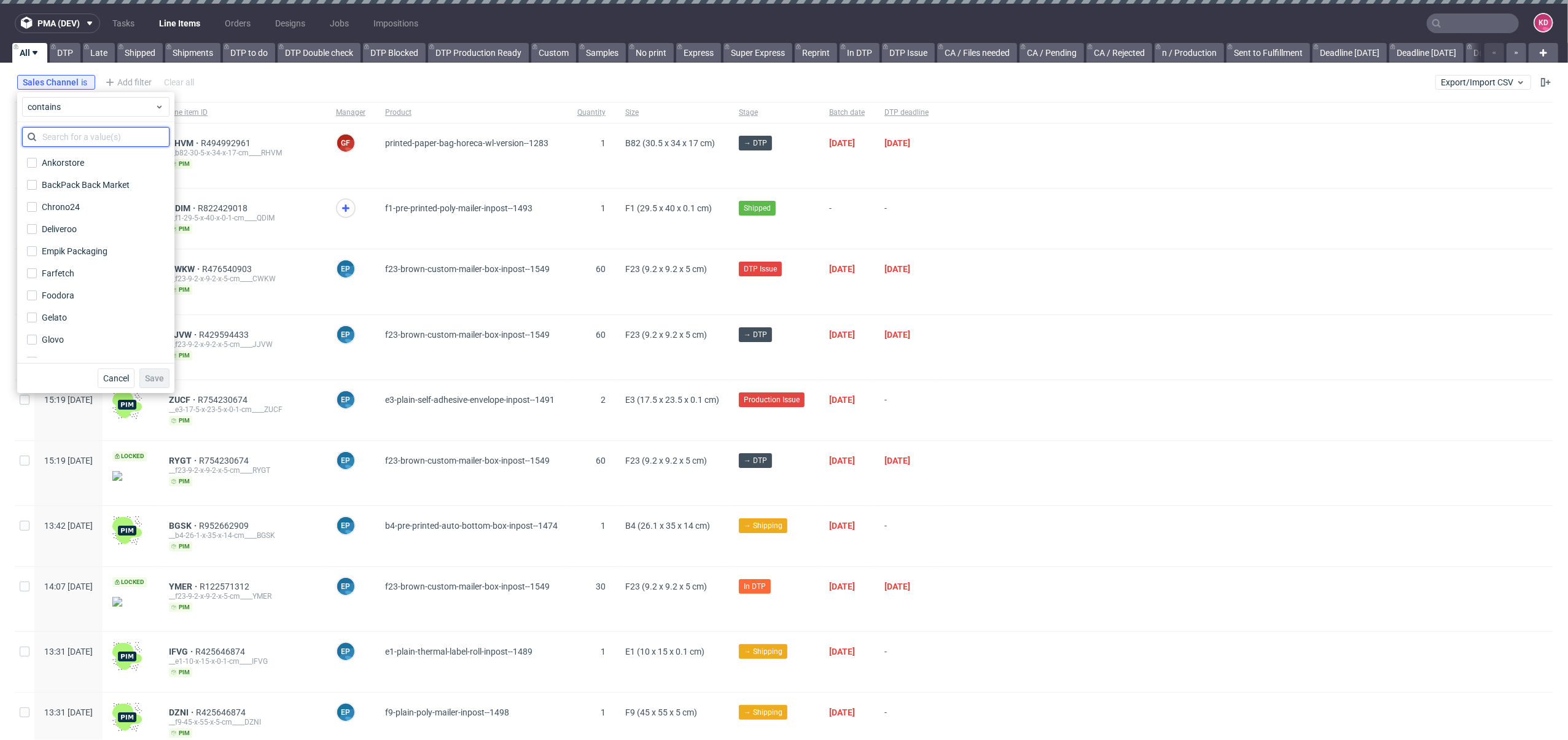
click at [79, 132] on input "text" at bounding box center [96, 137] width 147 height 20
type input "ins"
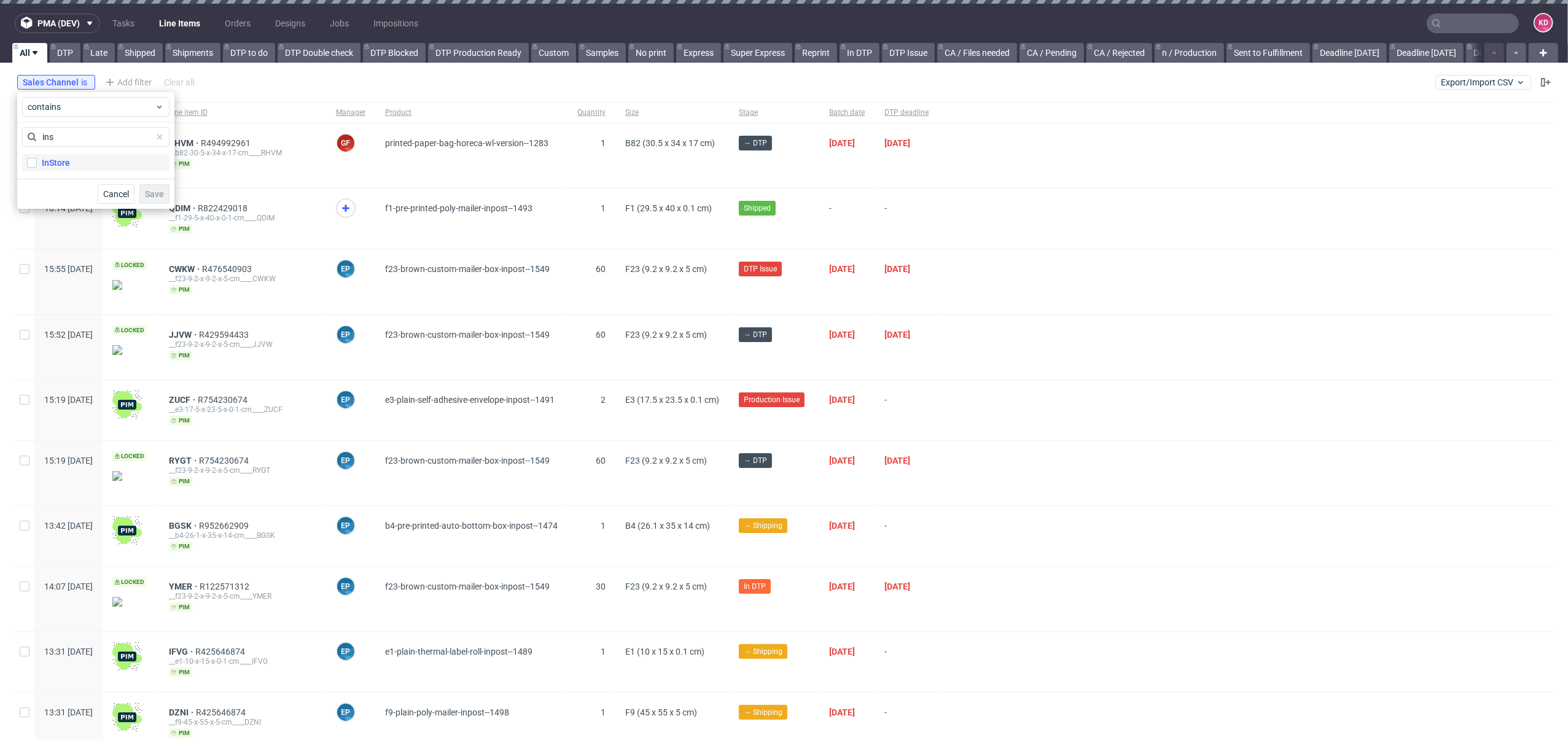
click at [87, 169] on label "InStore" at bounding box center [96, 162] width 147 height 17
click at [37, 168] on input "InStore" at bounding box center [32, 162] width 10 height 10
checkbox input "true"
click at [154, 191] on span "Save" at bounding box center [155, 194] width 19 height 8
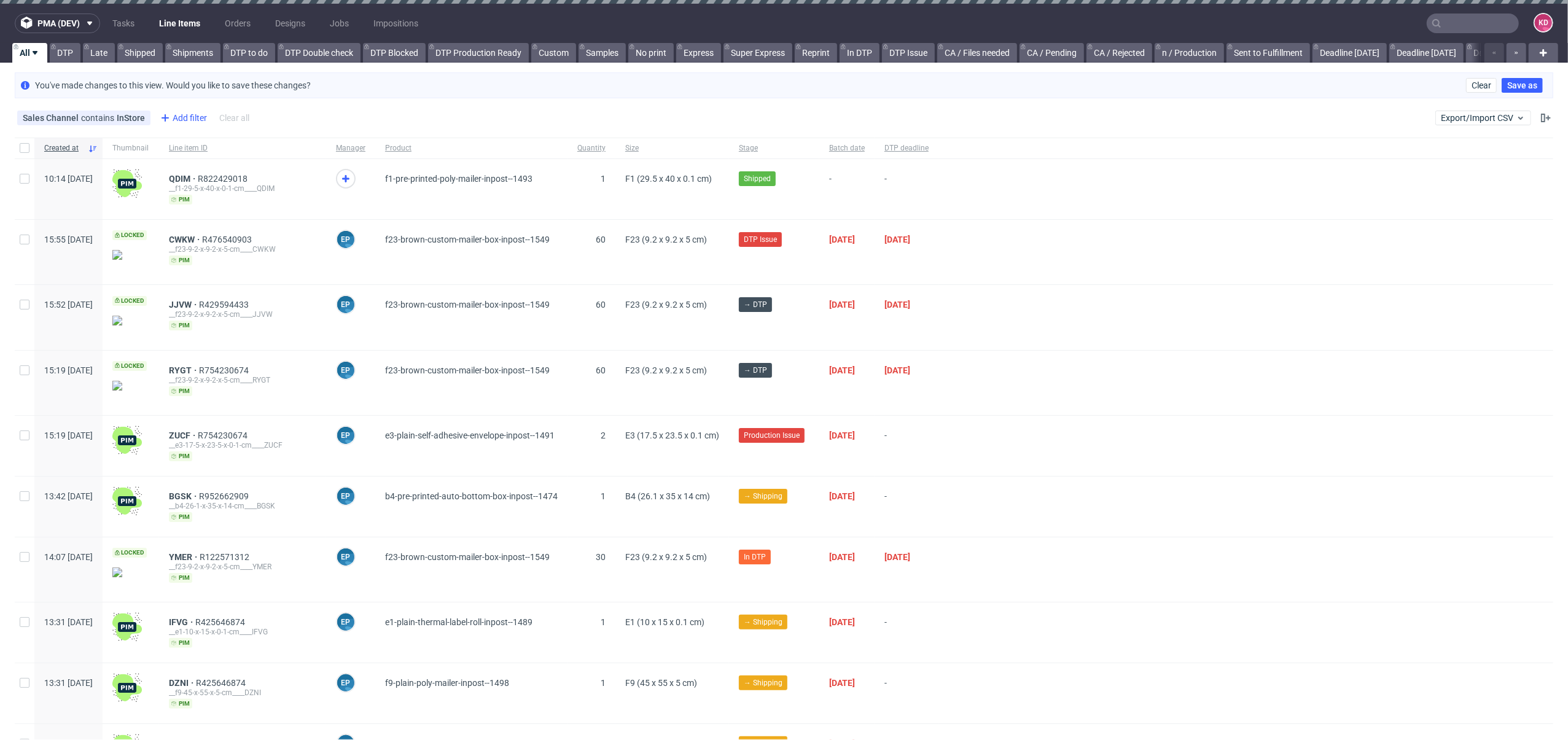
click at [187, 117] on div "Add filter" at bounding box center [182, 118] width 54 height 20
click at [187, 149] on input "text" at bounding box center [231, 144] width 147 height 20
type input "supp"
click at [203, 193] on div "Supplier" at bounding box center [231, 192] width 147 height 17
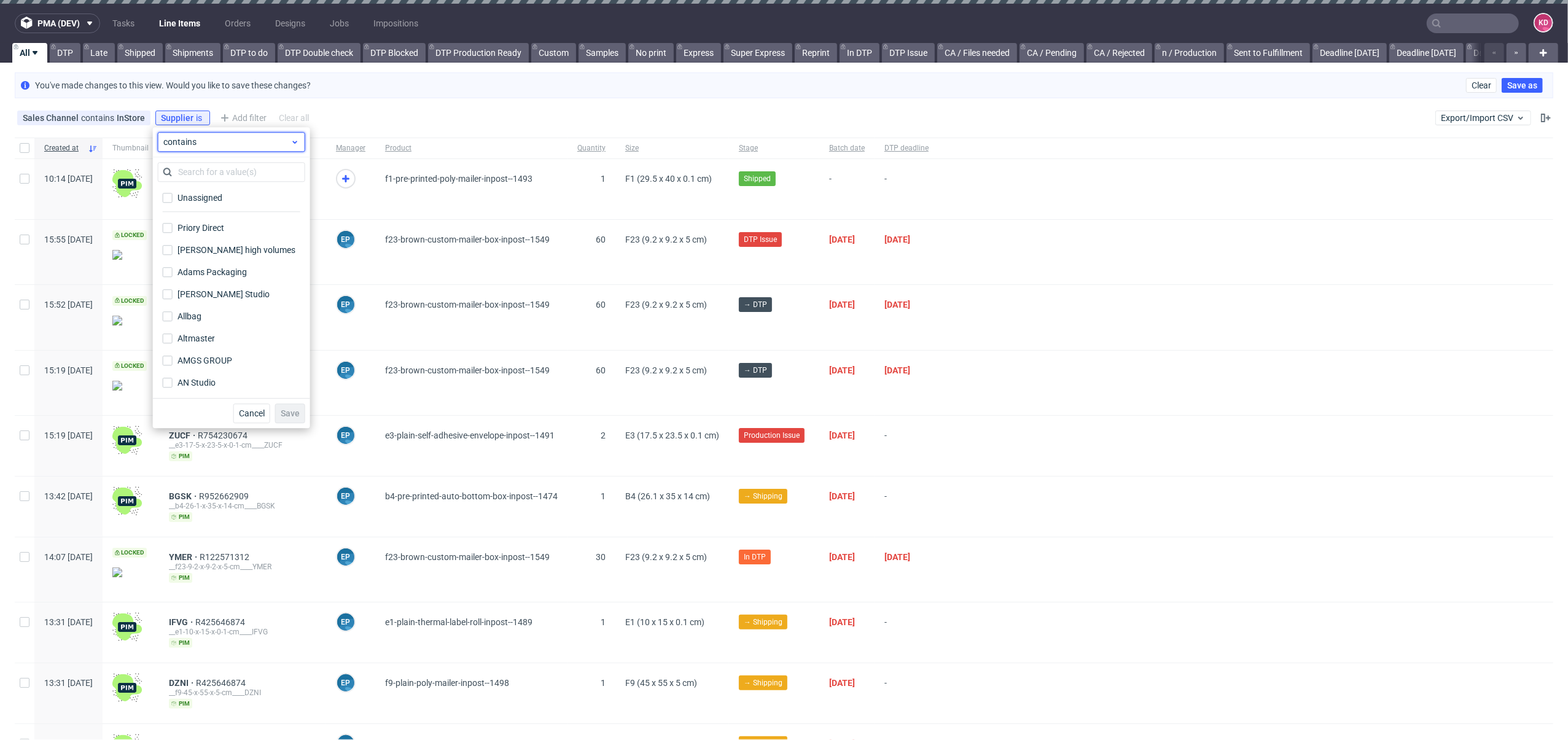
click at [186, 144] on span "contains" at bounding box center [226, 142] width 127 height 12
click at [204, 191] on span "does not contain" at bounding box center [215, 192] width 65 height 12
click at [202, 180] on input "text" at bounding box center [231, 172] width 147 height 20
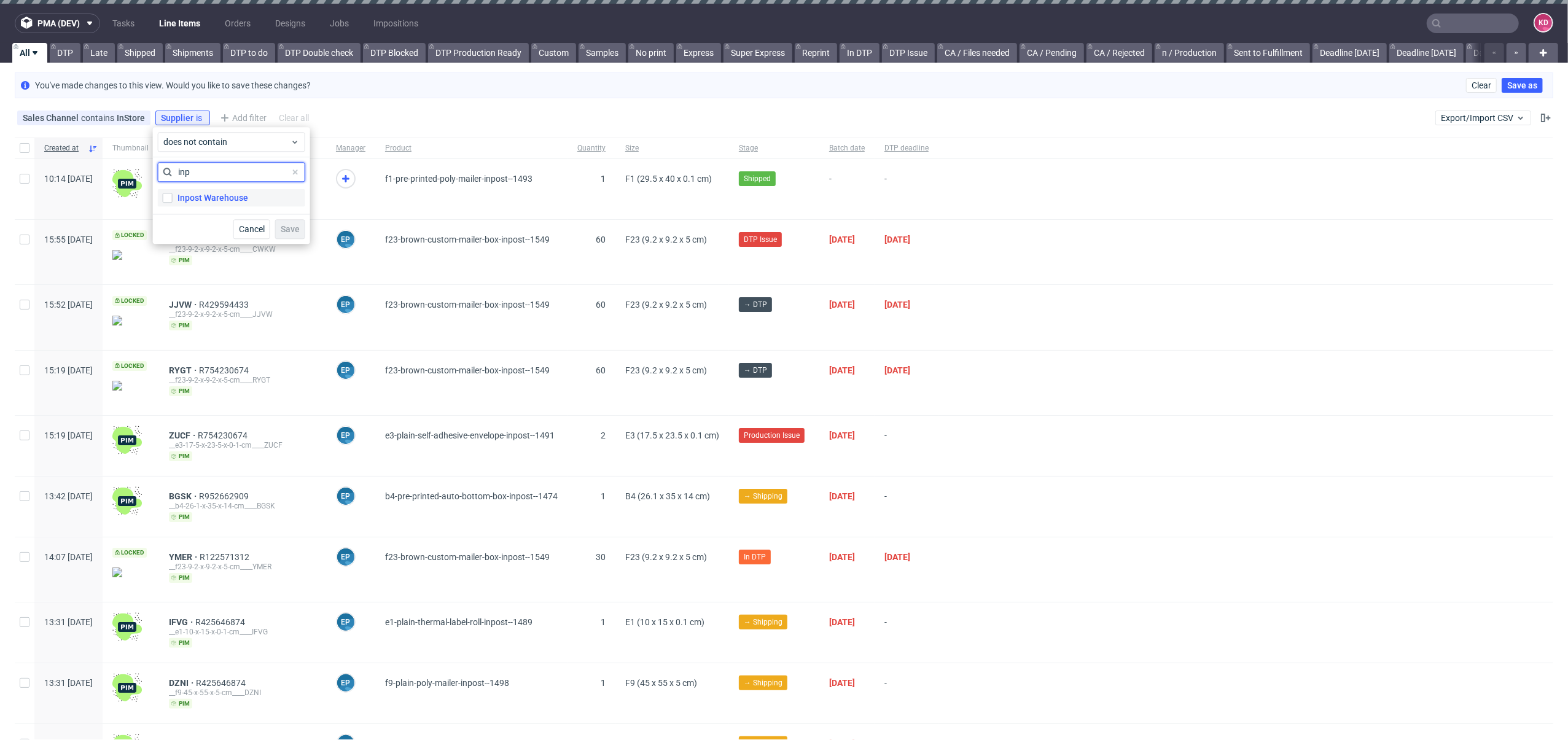
type input "inp"
click at [219, 194] on div "Inpost Warehouse" at bounding box center [213, 198] width 71 height 12
click at [173, 194] on input "Inpost Warehouse" at bounding box center [167, 198] width 10 height 10
checkbox input "true"
click at [290, 231] on span "Save" at bounding box center [290, 229] width 19 height 8
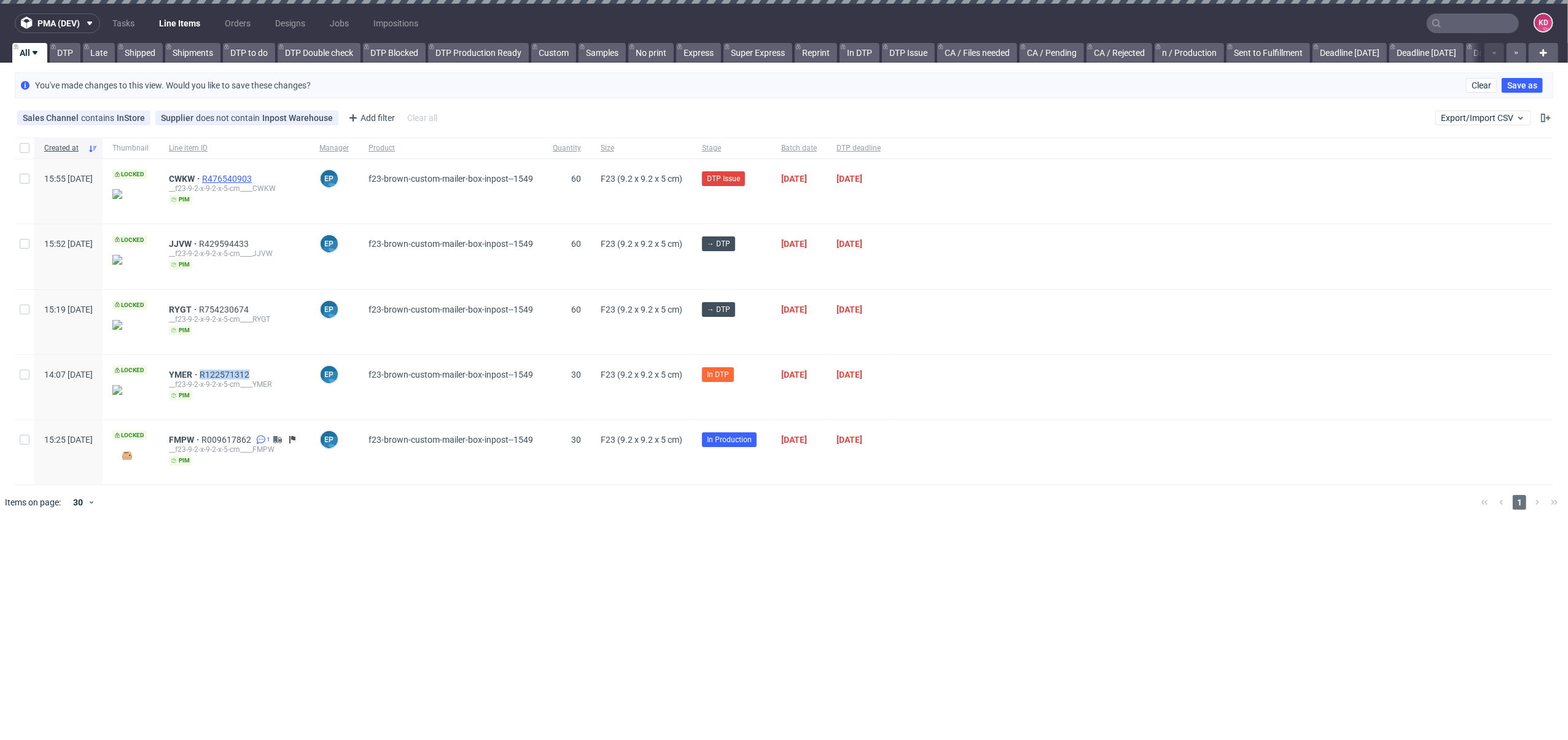
click at [252, 178] on span "R476540903" at bounding box center [229, 179] width 52 height 10
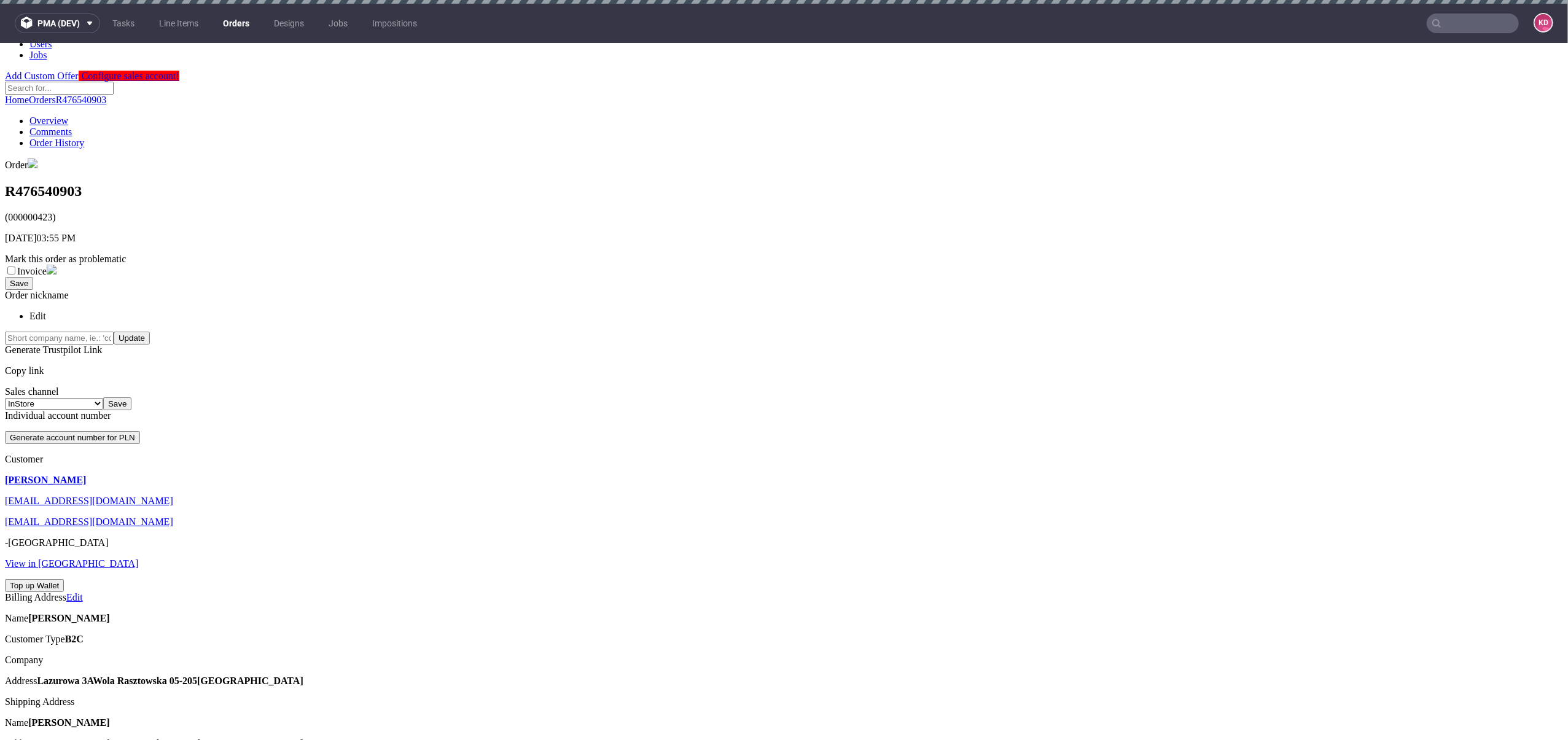
scroll to position [67, 0]
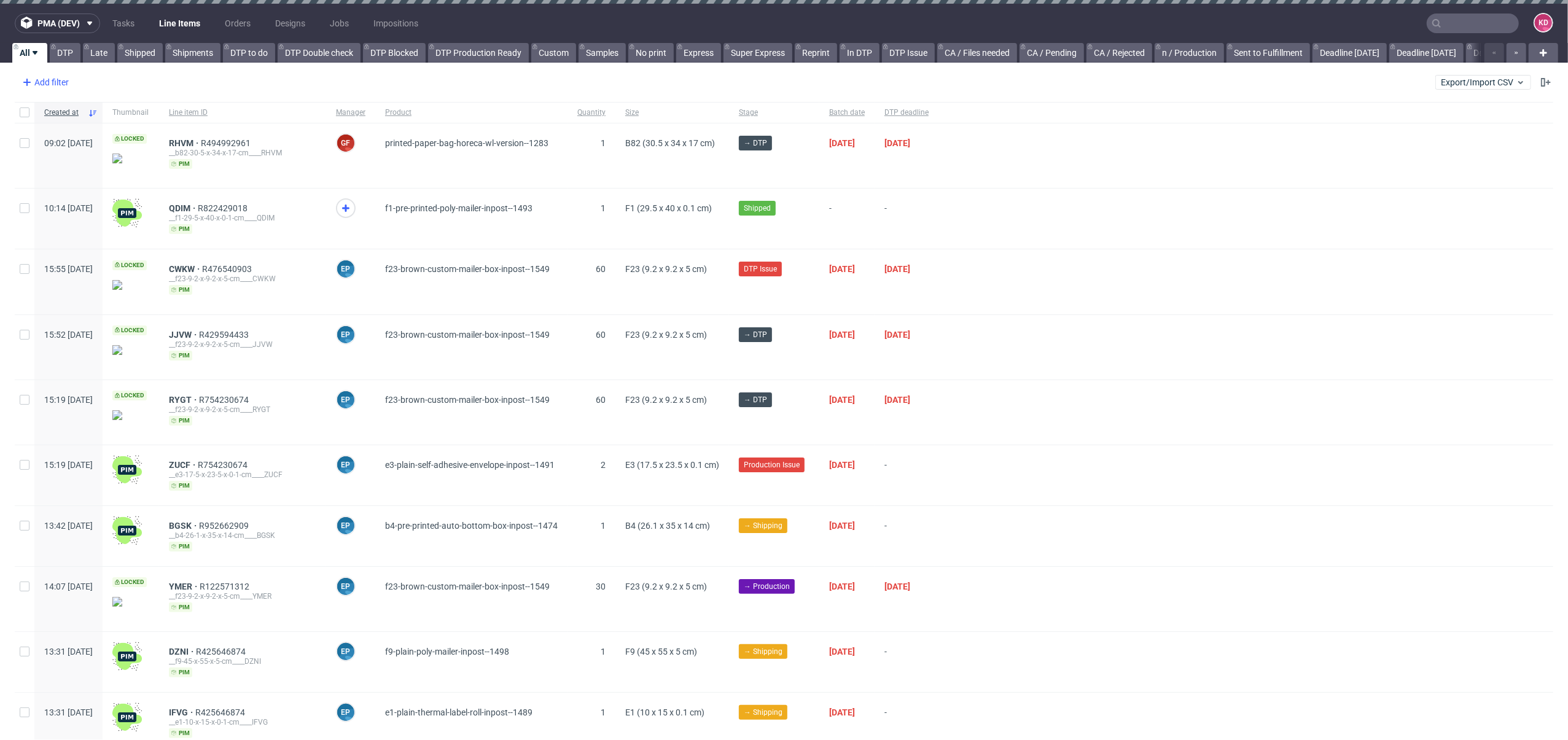
click at [48, 80] on div "Add filter" at bounding box center [44, 82] width 54 height 20
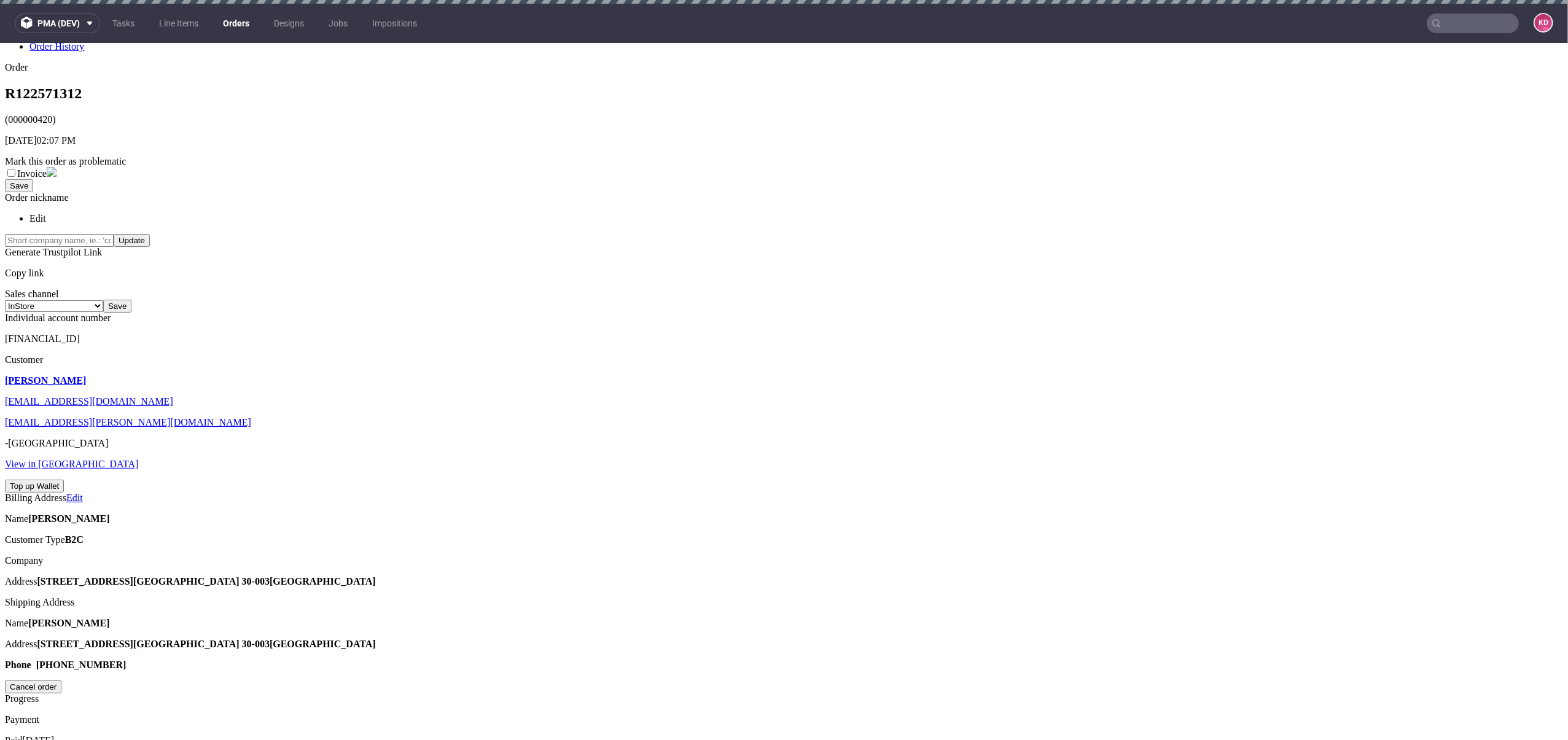
scroll to position [419, 0]
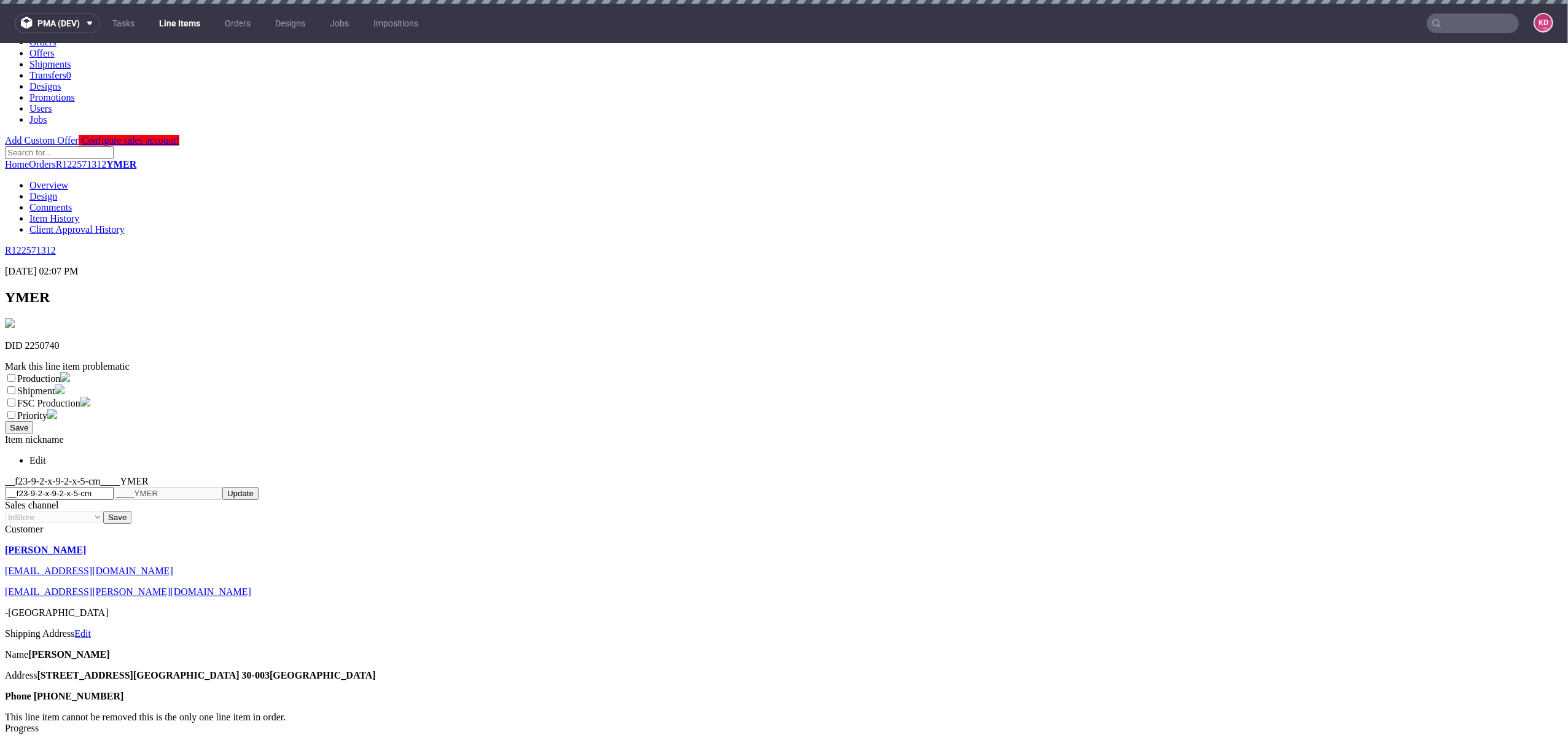
scroll to position [78, 0]
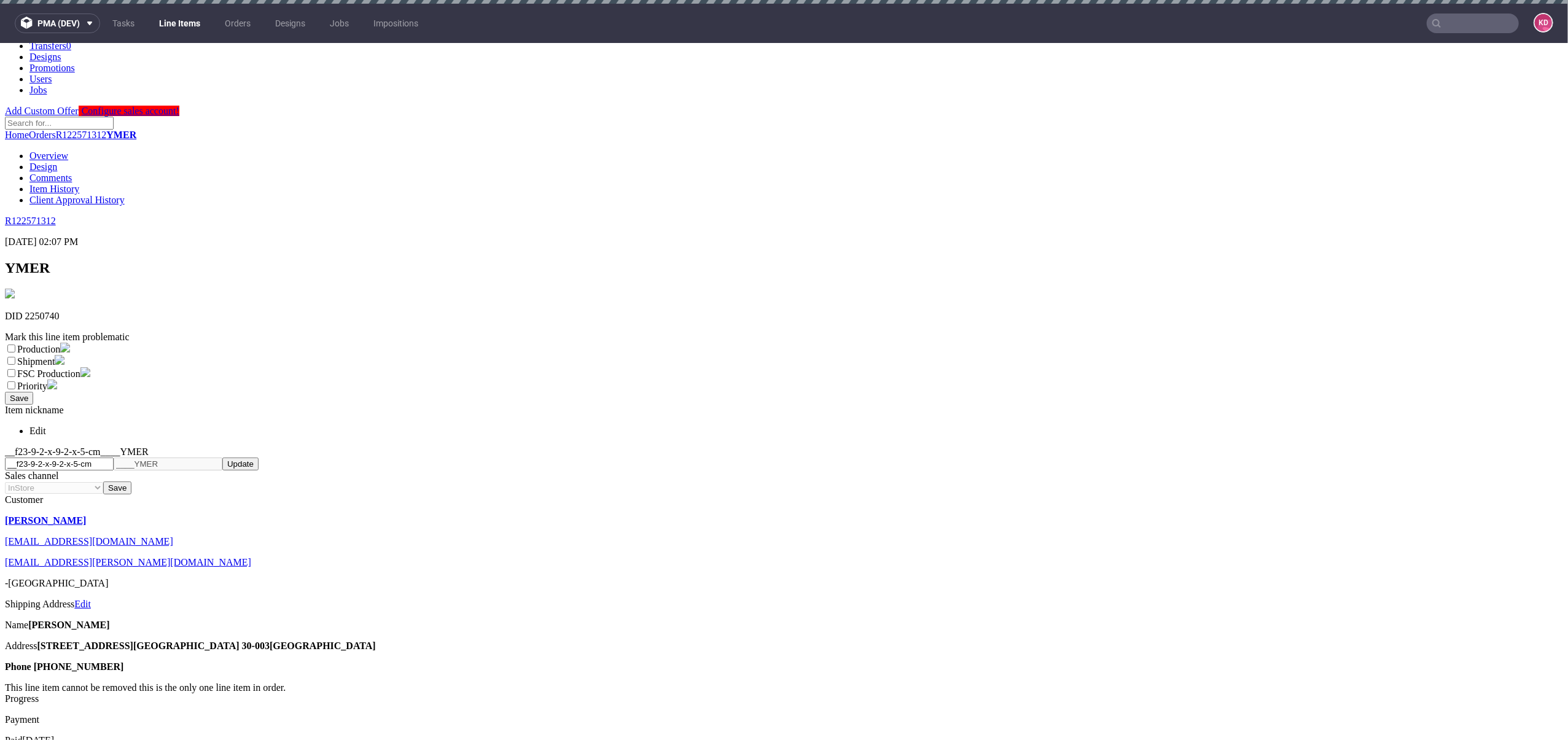
select select "dtp_ca_needed"
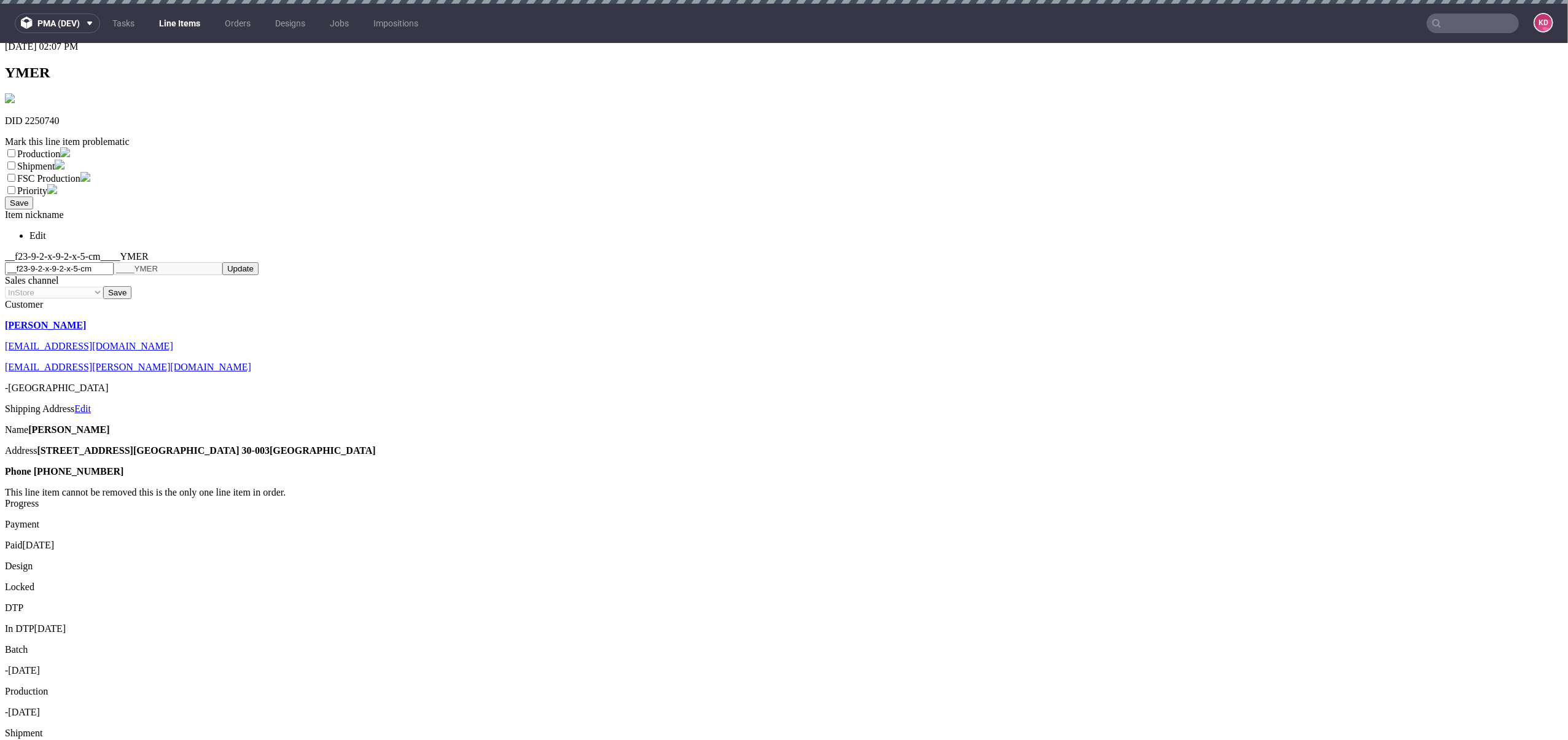
scroll to position [286, 0]
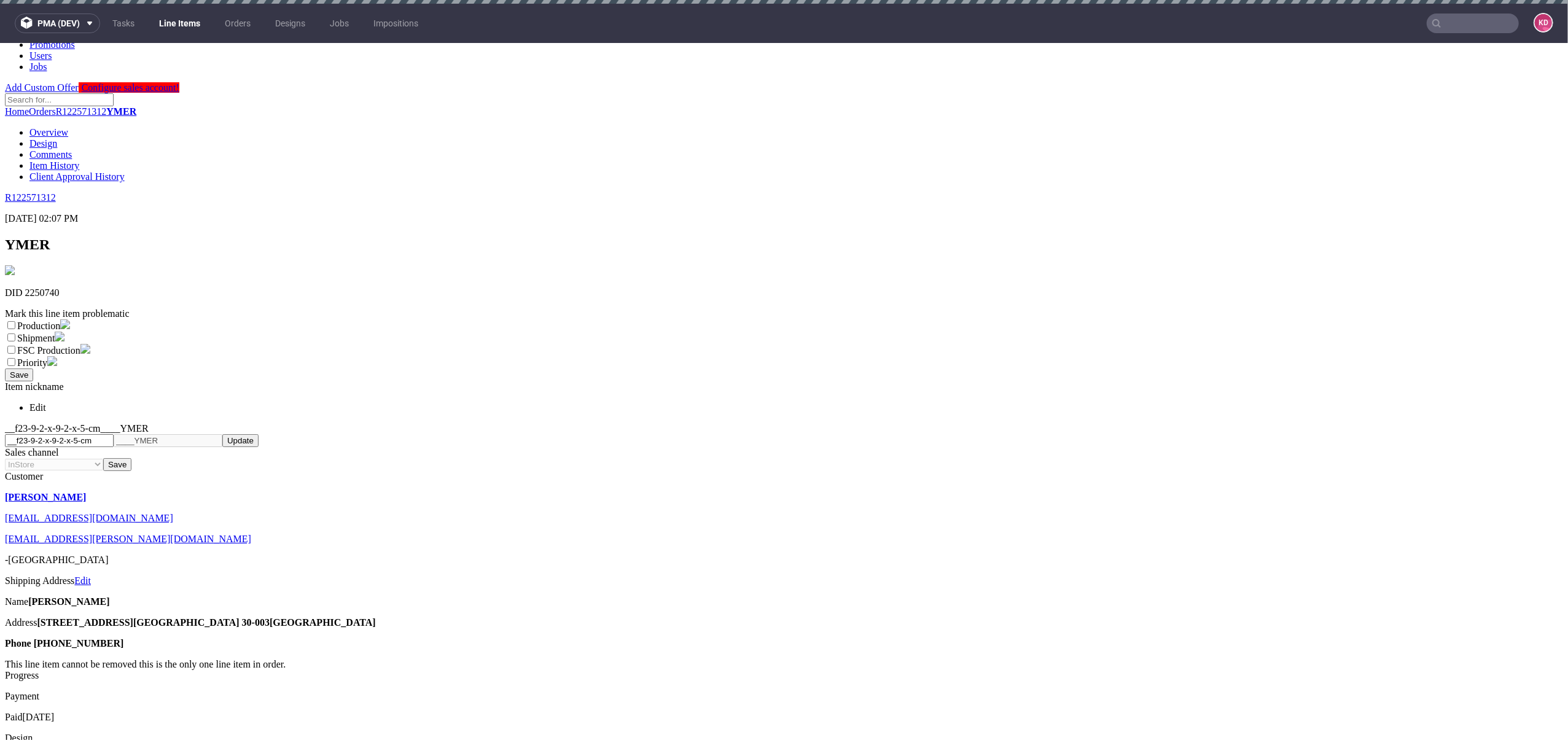
scroll to position [0, 0]
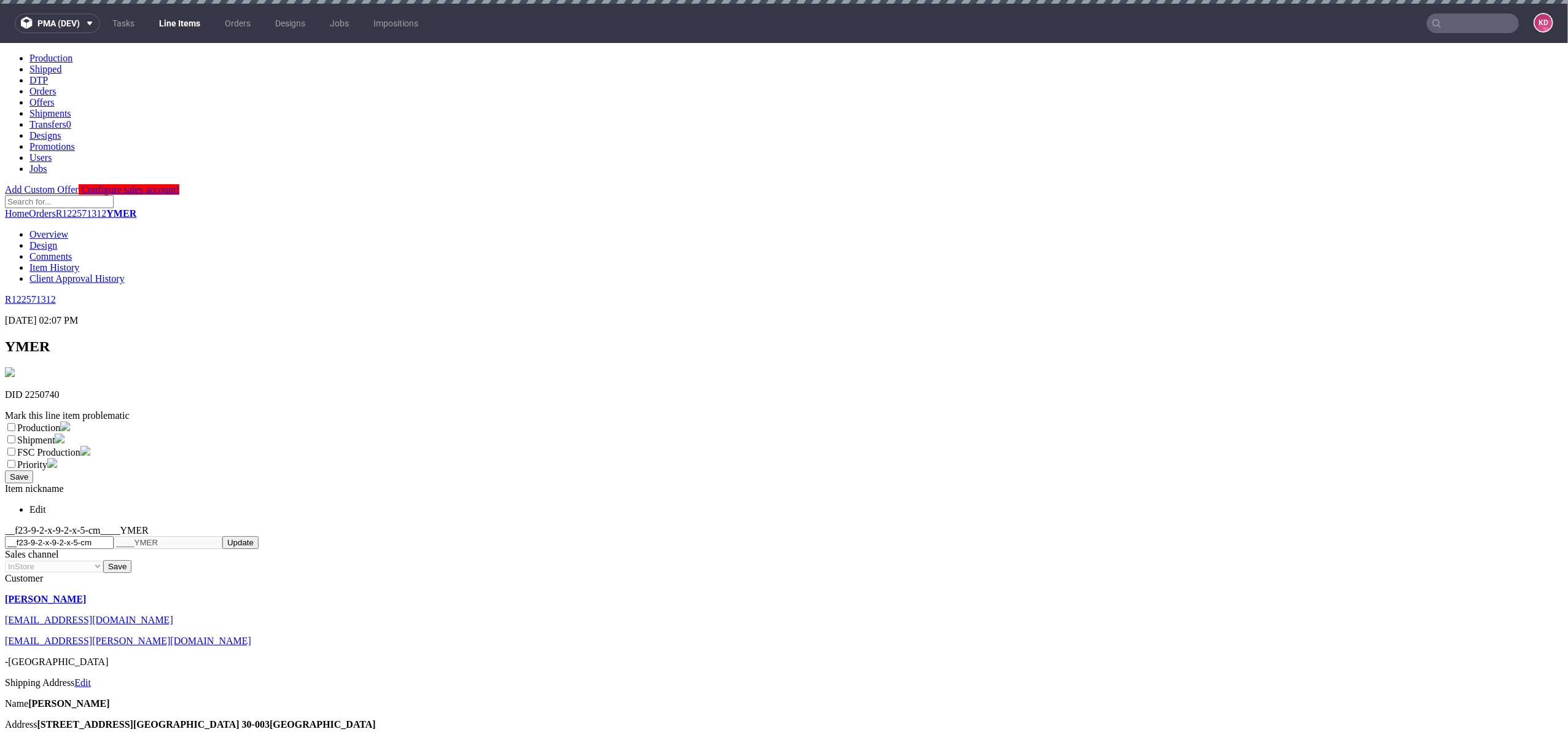
checkbox input "true"
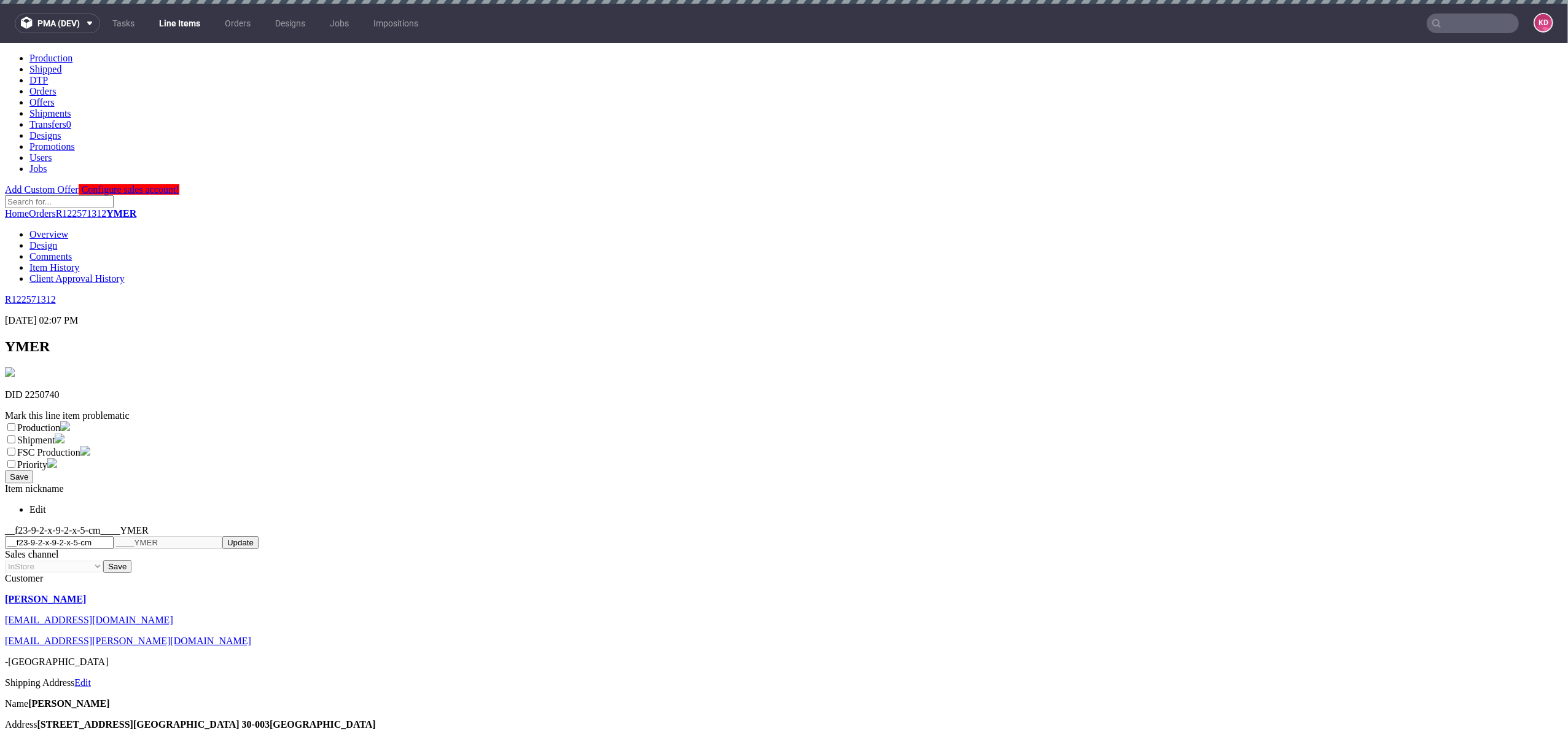
checkbox input "false"
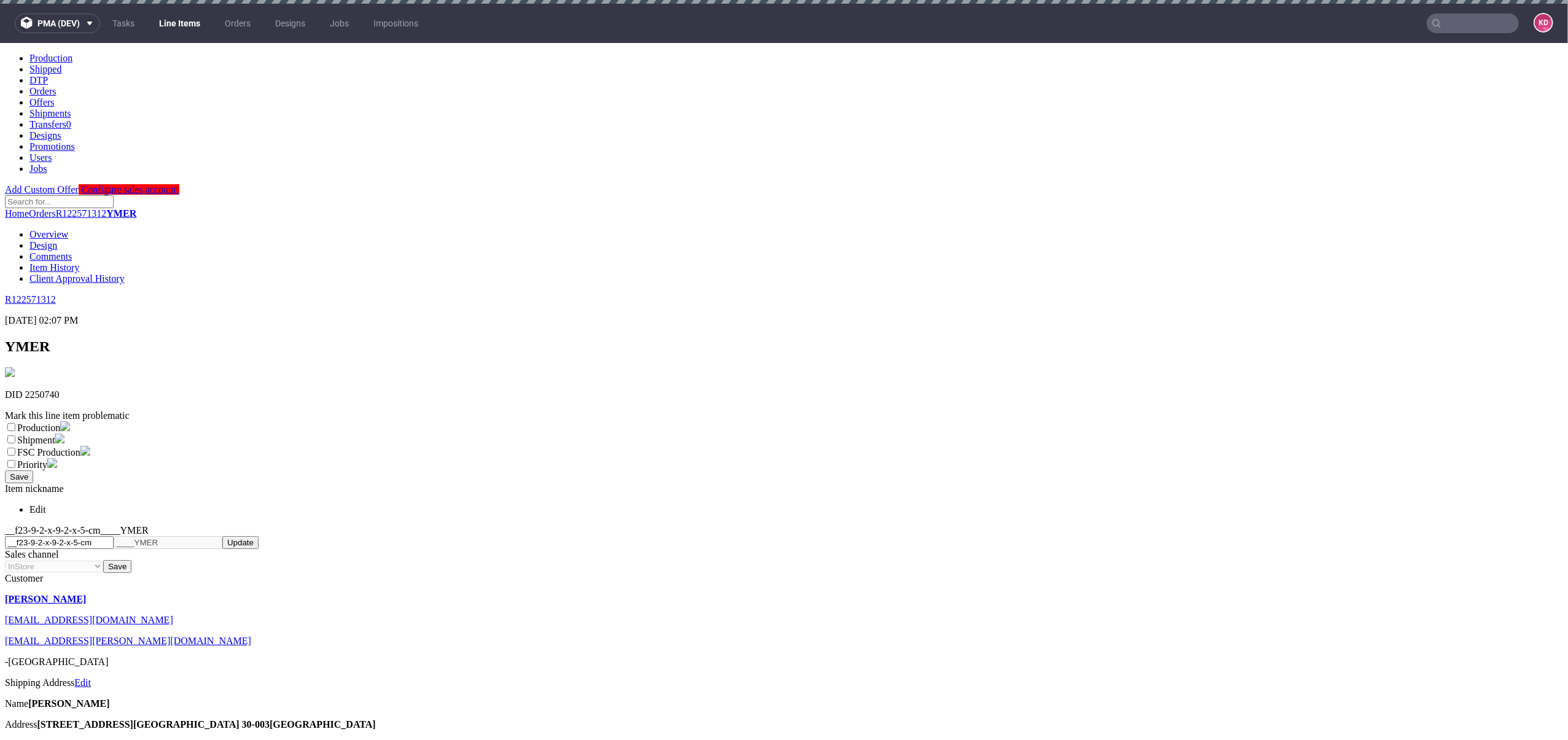
checkbox input "true"
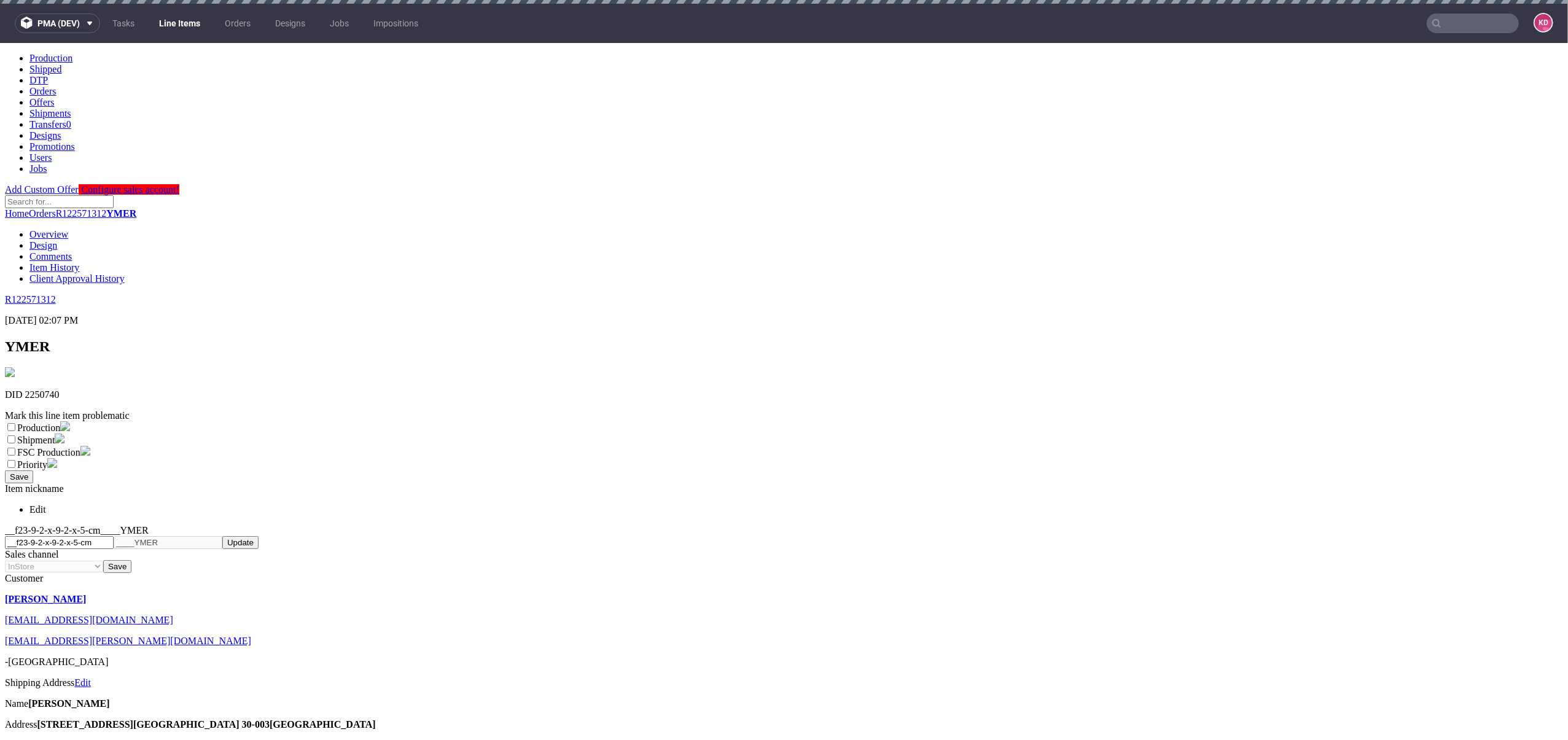
checkbox input "true"
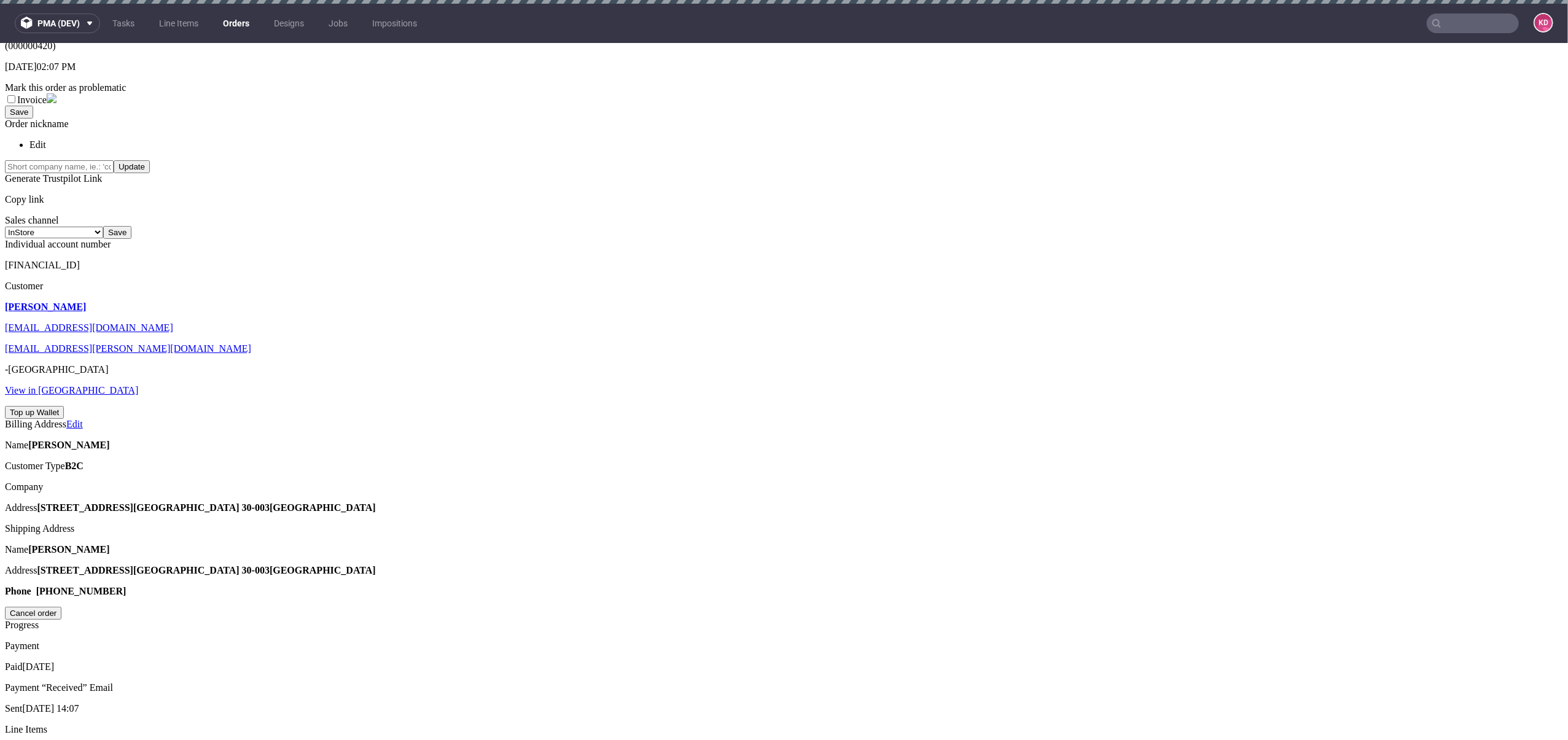
scroll to position [385, 0]
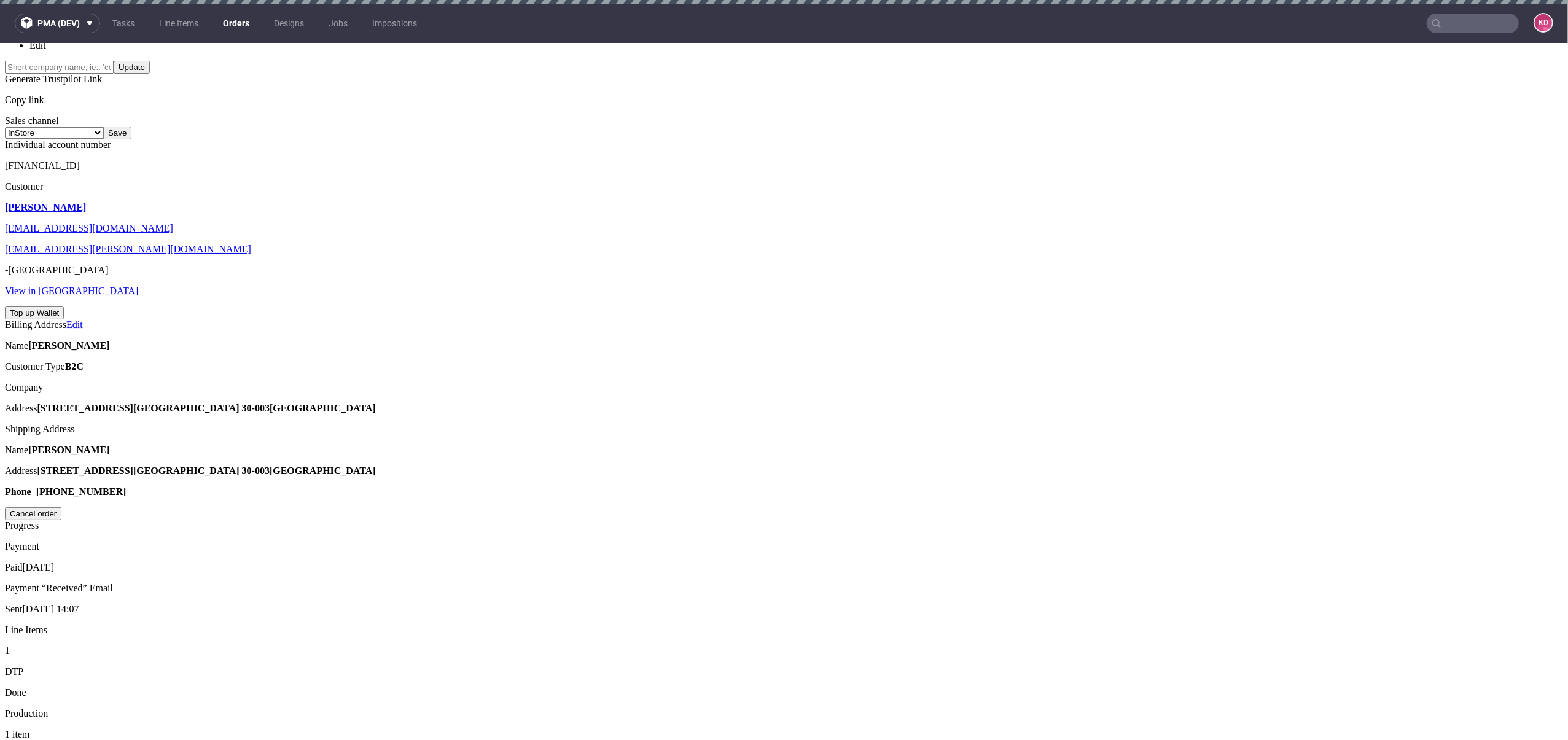
click at [88, 497] on div "Phone [PHONE_NUMBER]" at bounding box center [784, 491] width 1558 height 11
click at [61, 520] on input "Cancel order" at bounding box center [33, 513] width 56 height 13
click at [5, 556] on icon at bounding box center [5, 561] width 0 height 10
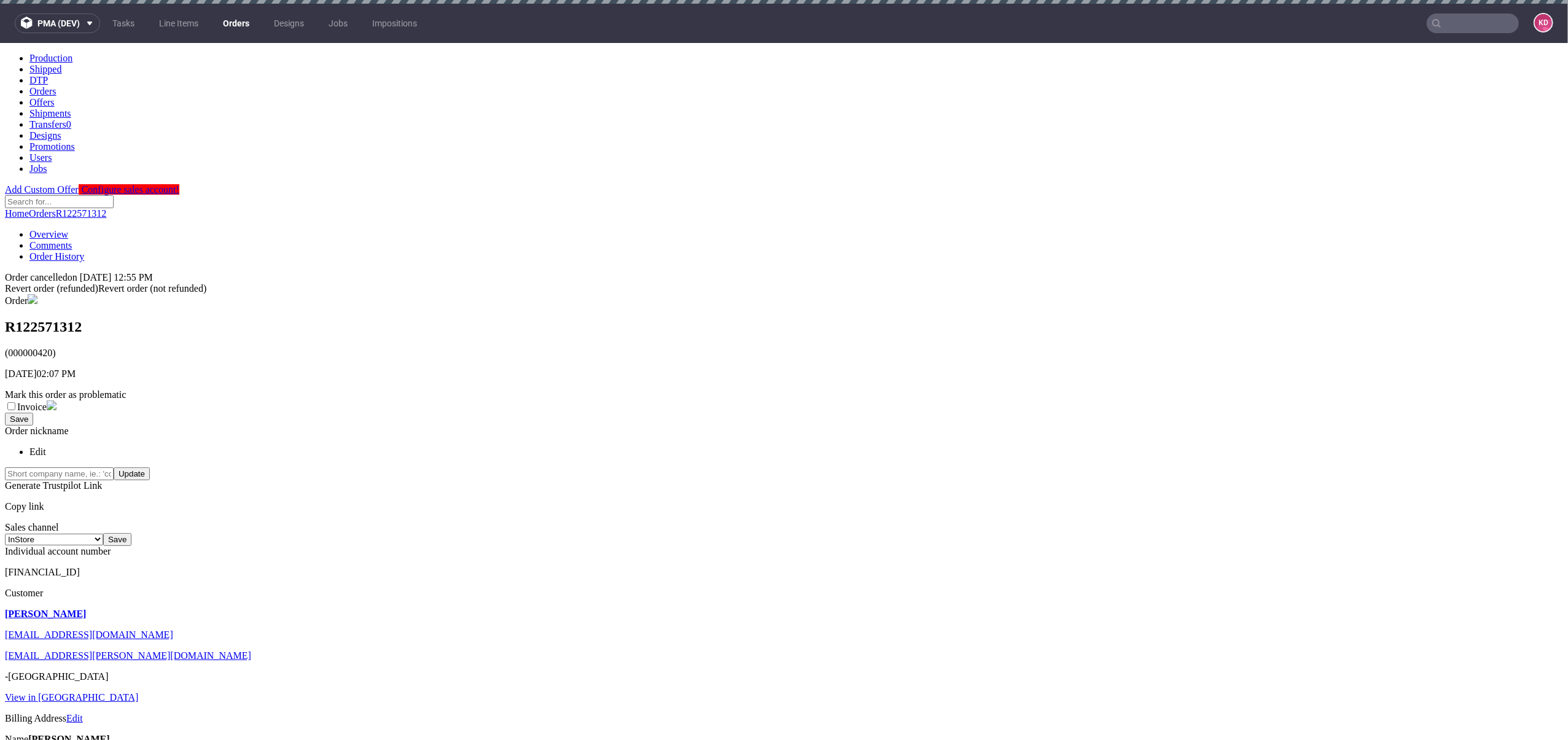
scroll to position [0, 0]
